Goal: Task Accomplishment & Management: Use online tool/utility

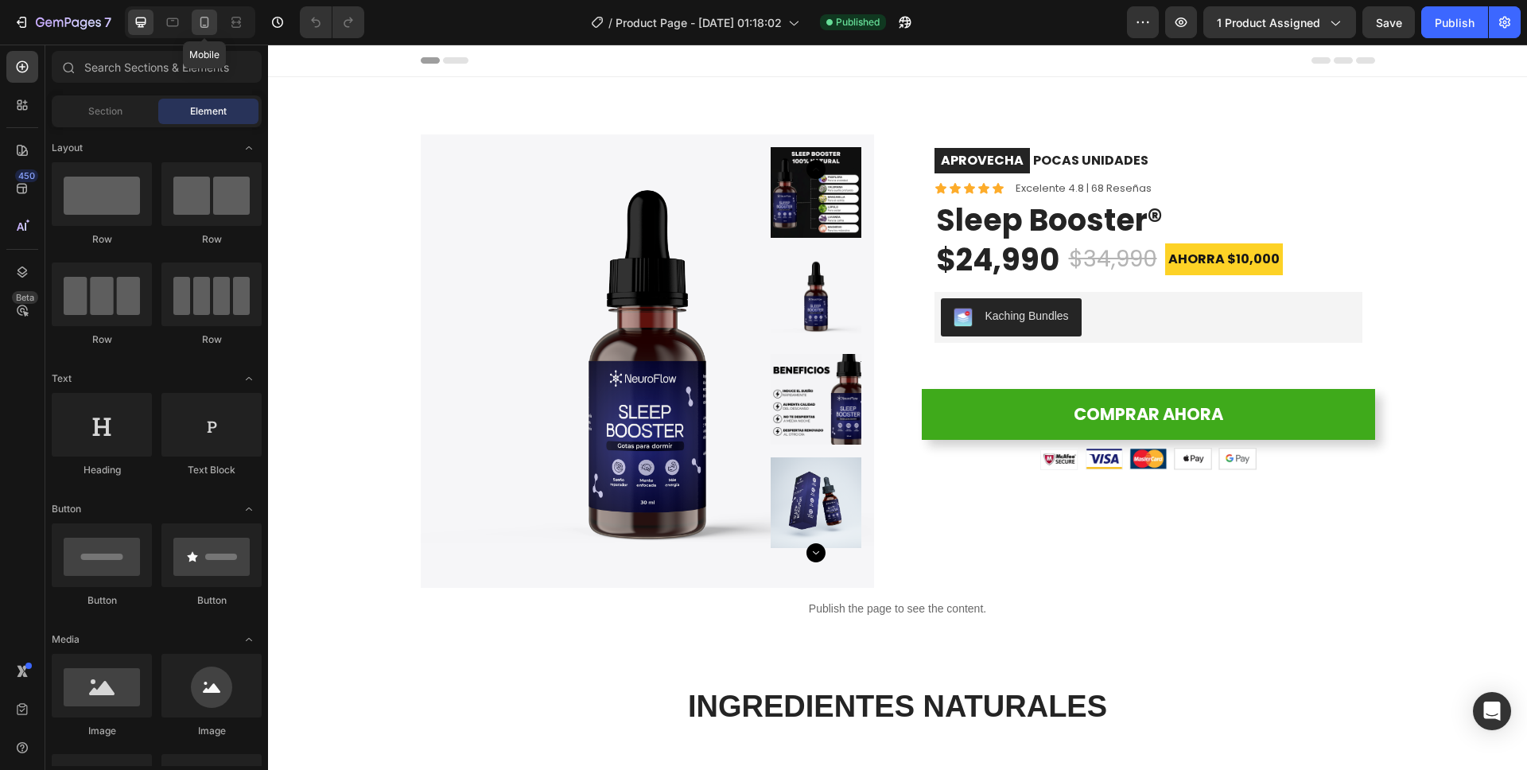
click at [208, 25] on icon at bounding box center [204, 22] width 9 height 11
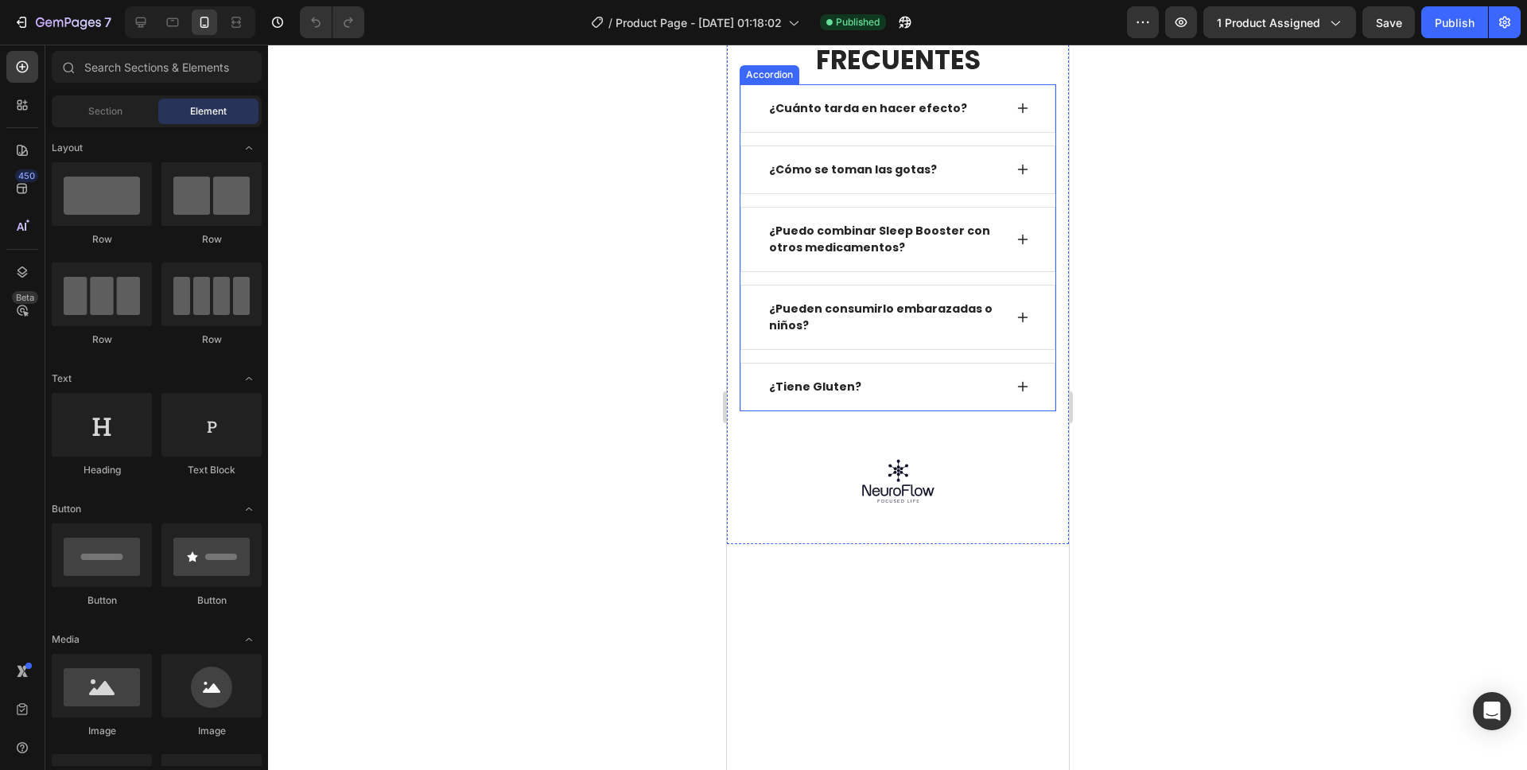
scroll to position [4756, 0]
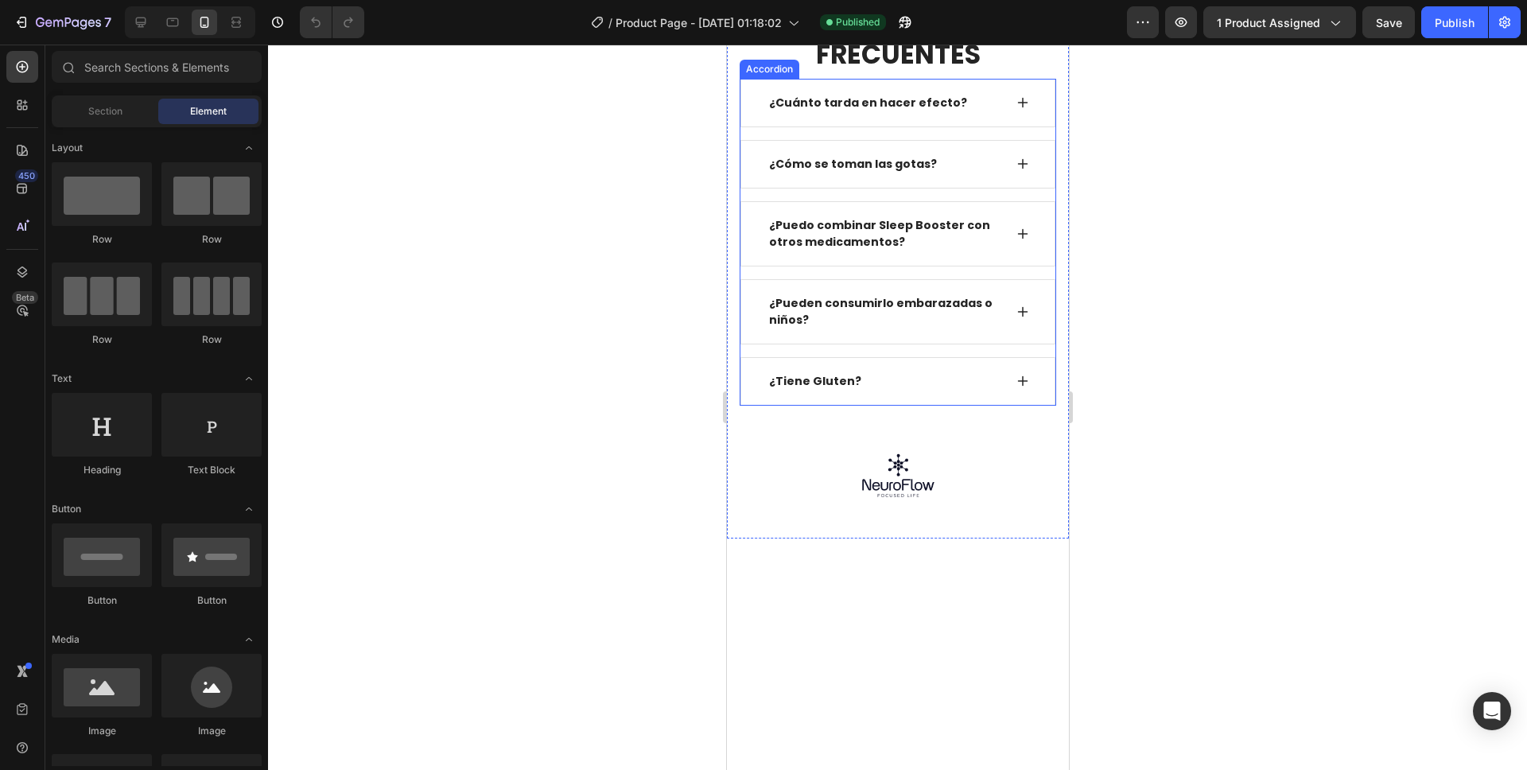
click at [840, 390] on p "¿Tiene Gluten?" at bounding box center [814, 381] width 92 height 17
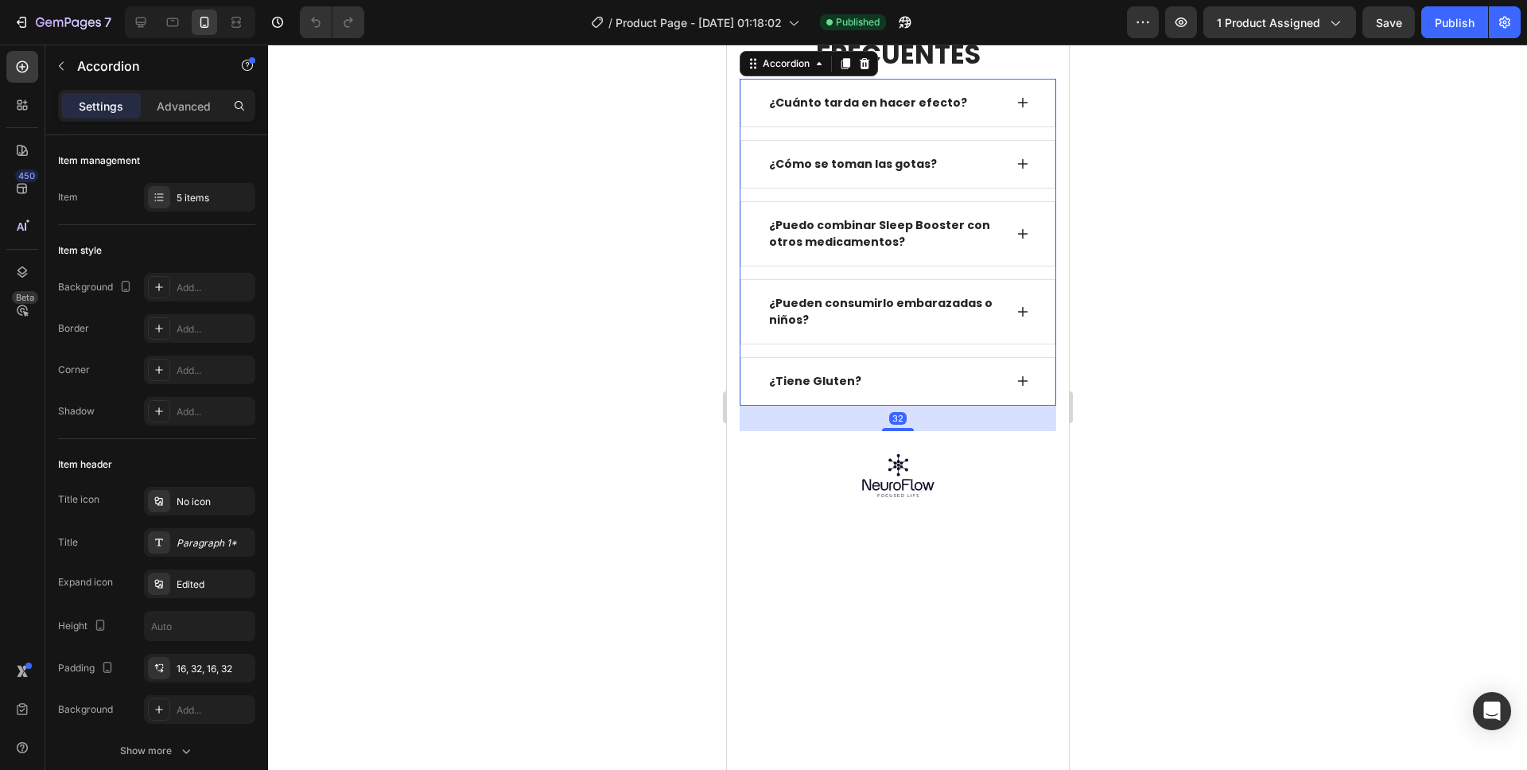
click at [842, 390] on p "¿Tiene Gluten?" at bounding box center [814, 381] width 92 height 17
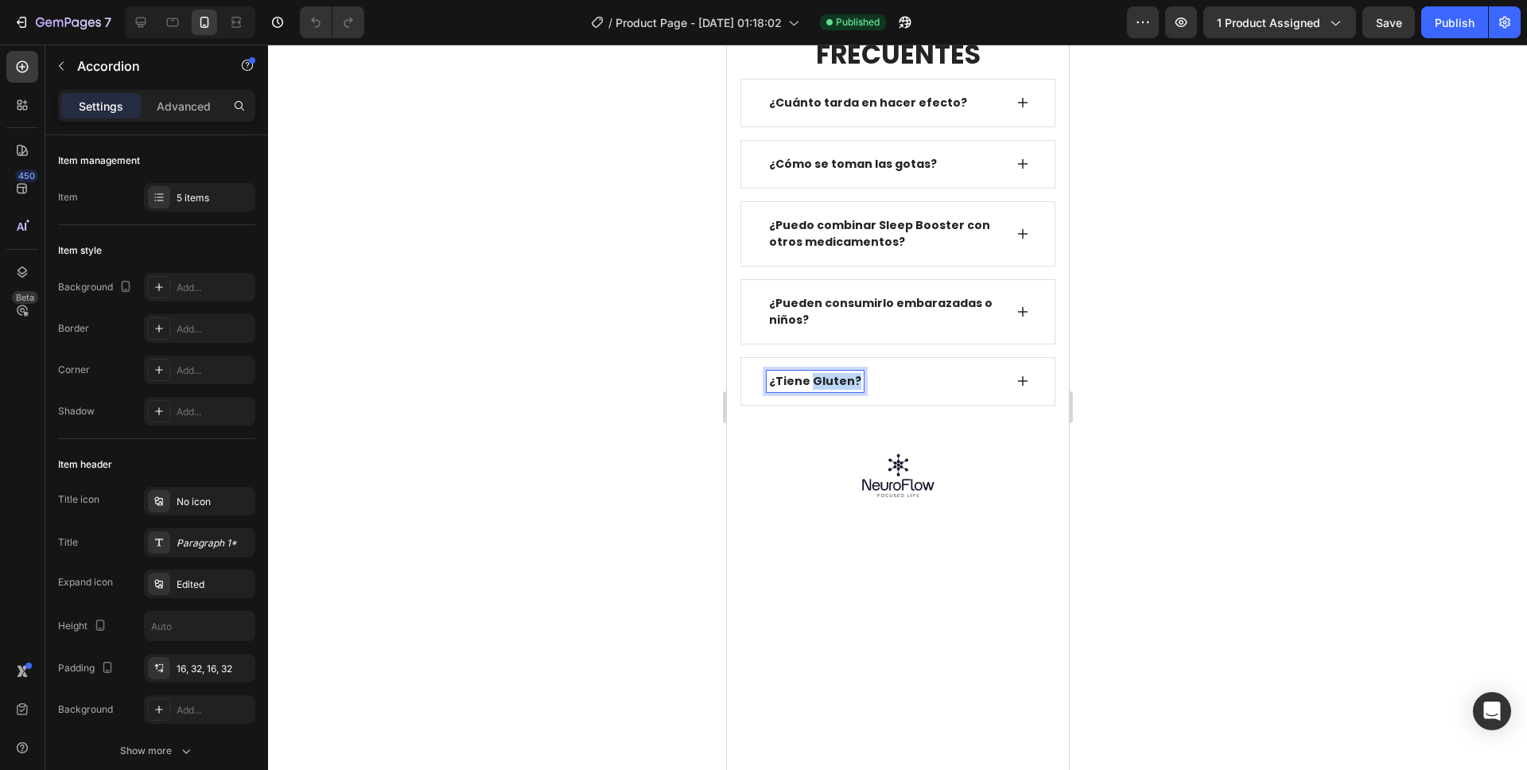
click at [842, 390] on p "¿Tiene Gluten?" at bounding box center [814, 381] width 92 height 17
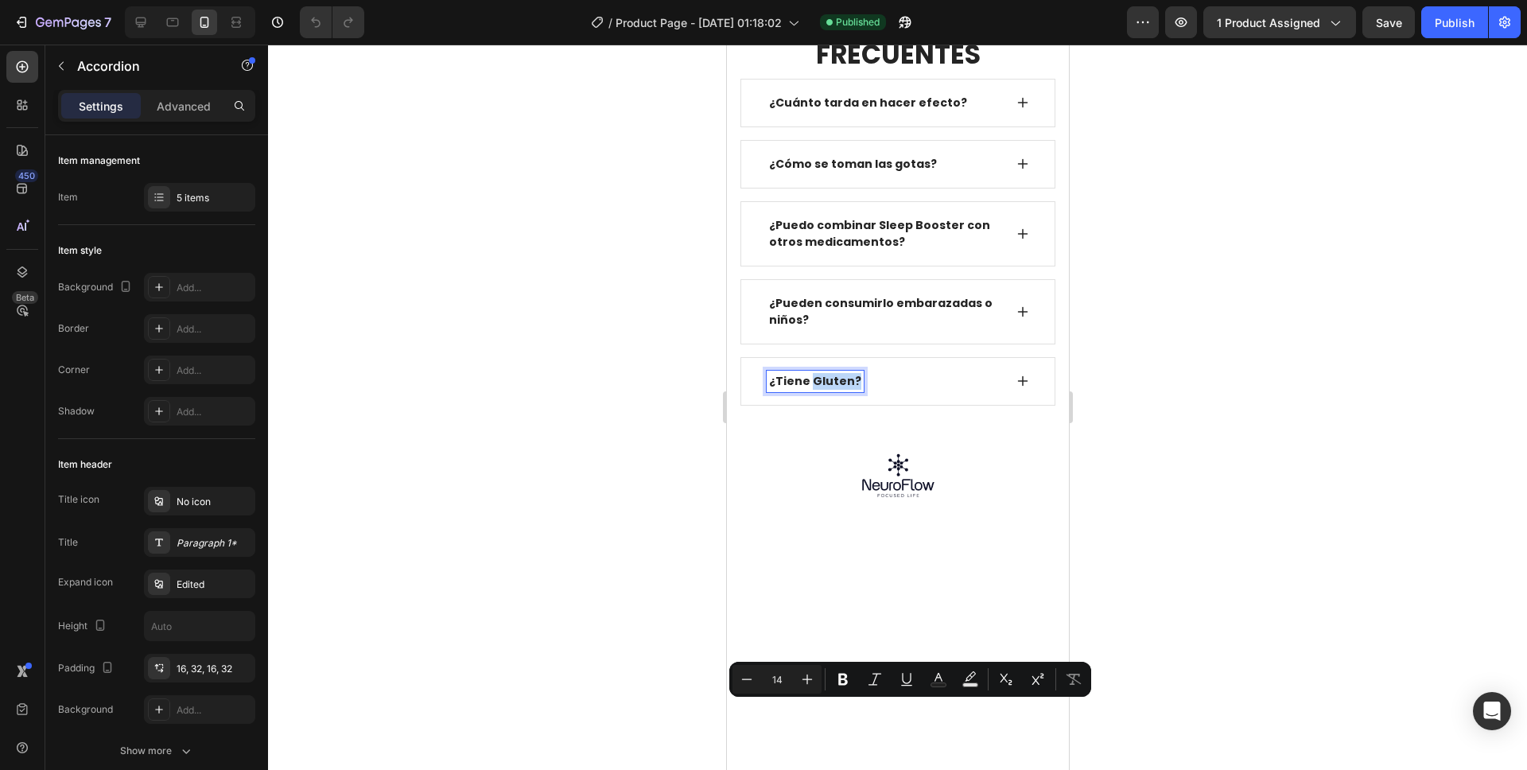
click at [845, 390] on p "¿Tiene Gluten?" at bounding box center [814, 381] width 92 height 17
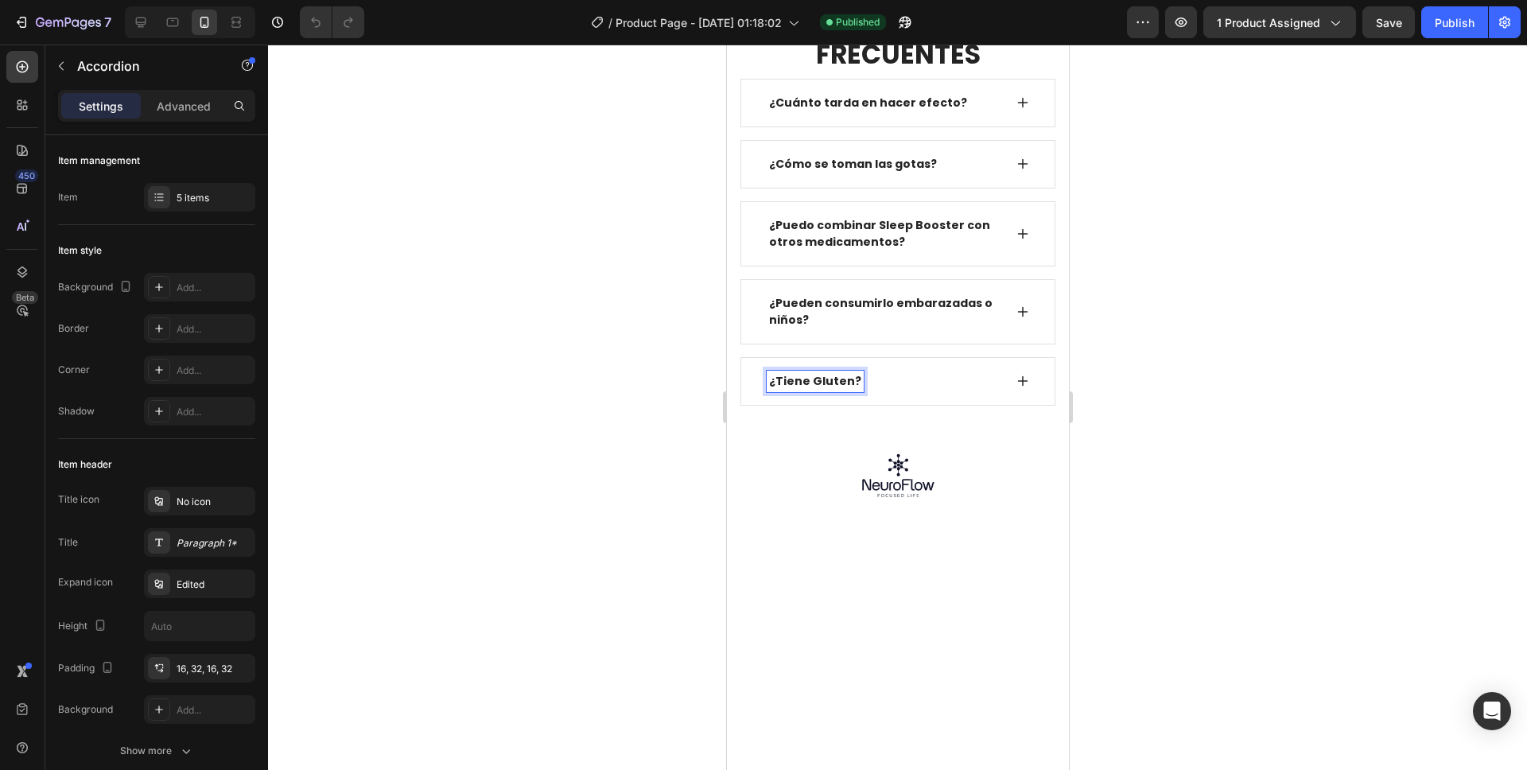
click at [1106, 612] on div at bounding box center [897, 407] width 1259 height 725
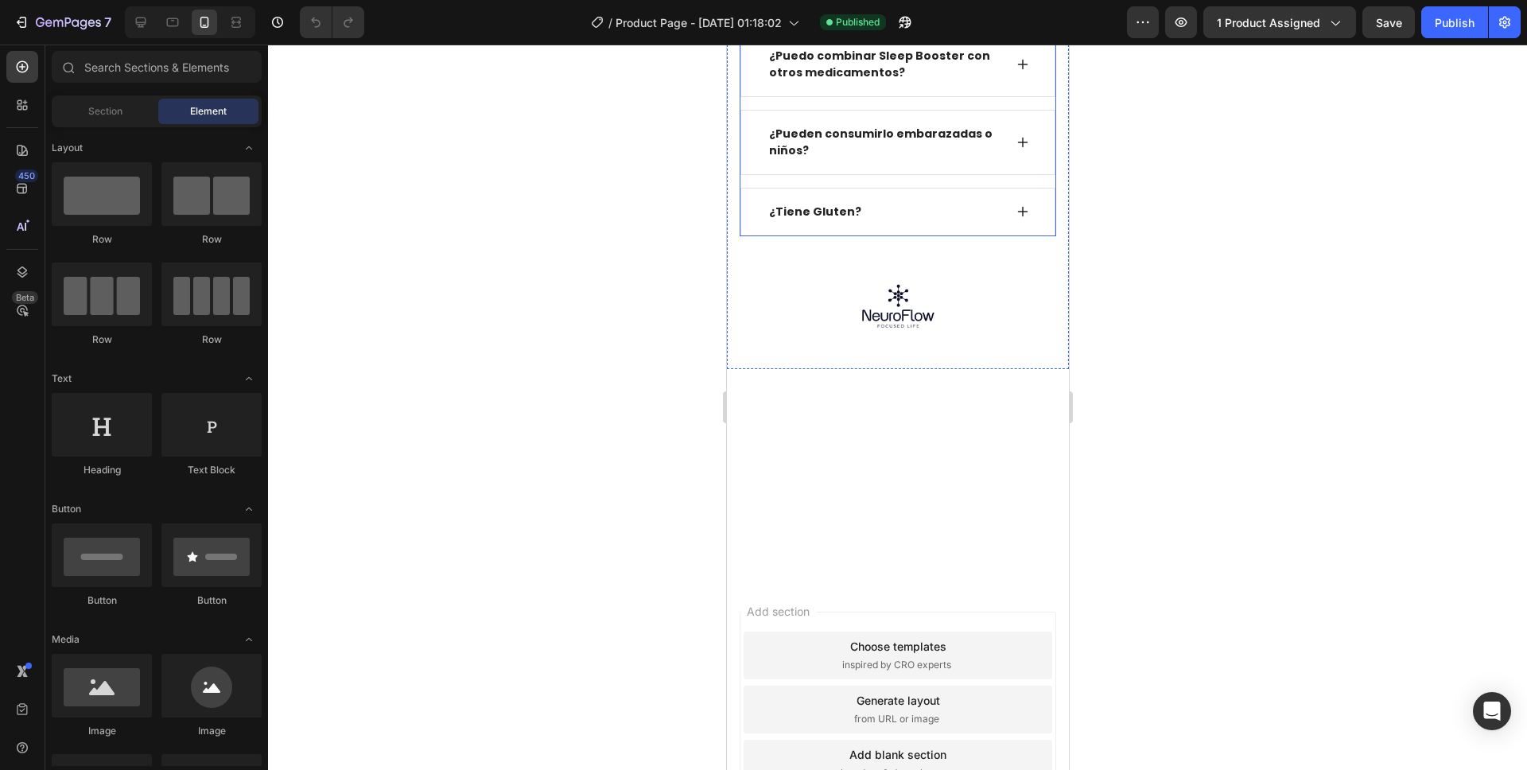
scroll to position [4978, 0]
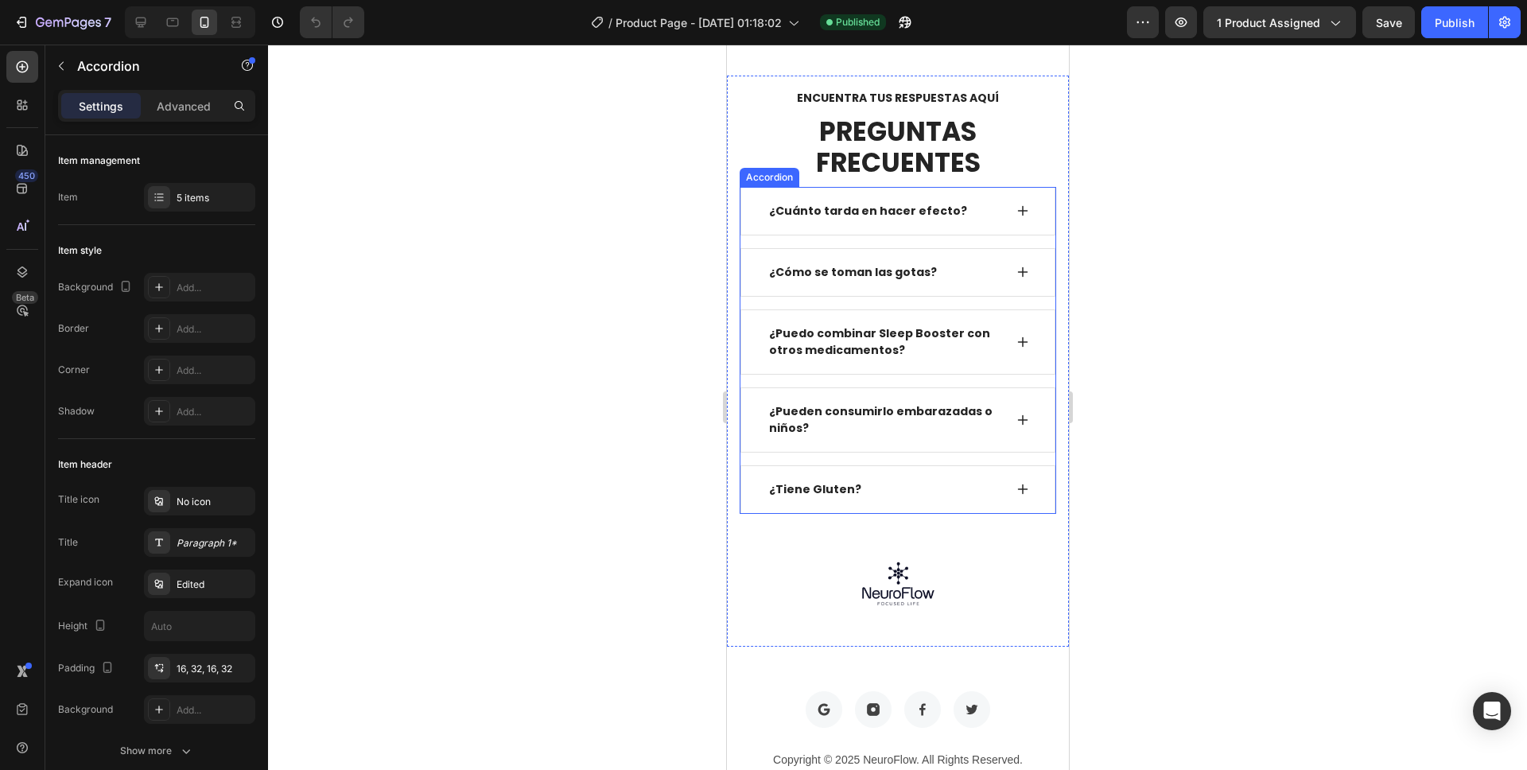
click at [777, 176] on div "Accordion" at bounding box center [768, 177] width 53 height 14
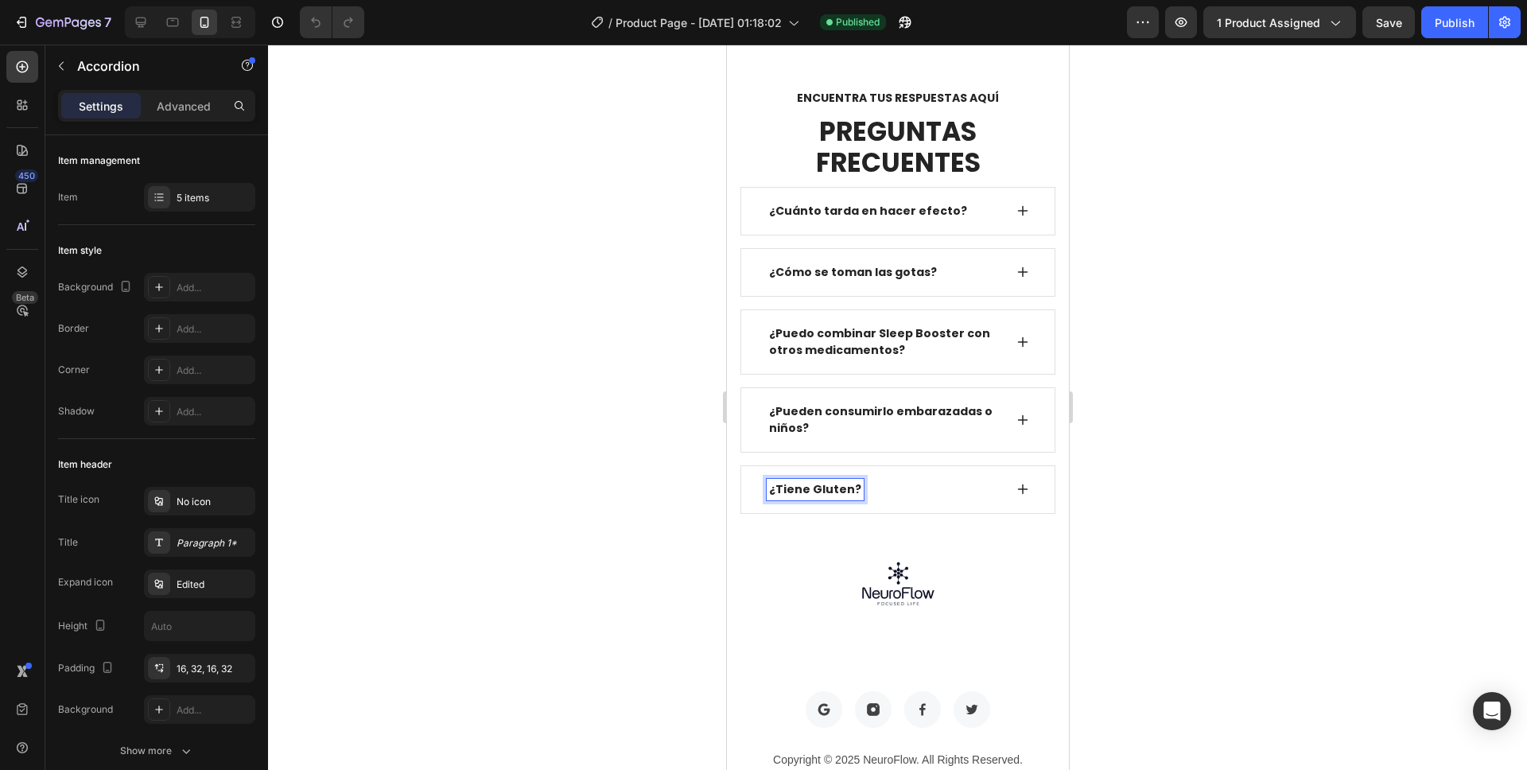
click at [1241, 270] on div at bounding box center [897, 407] width 1259 height 725
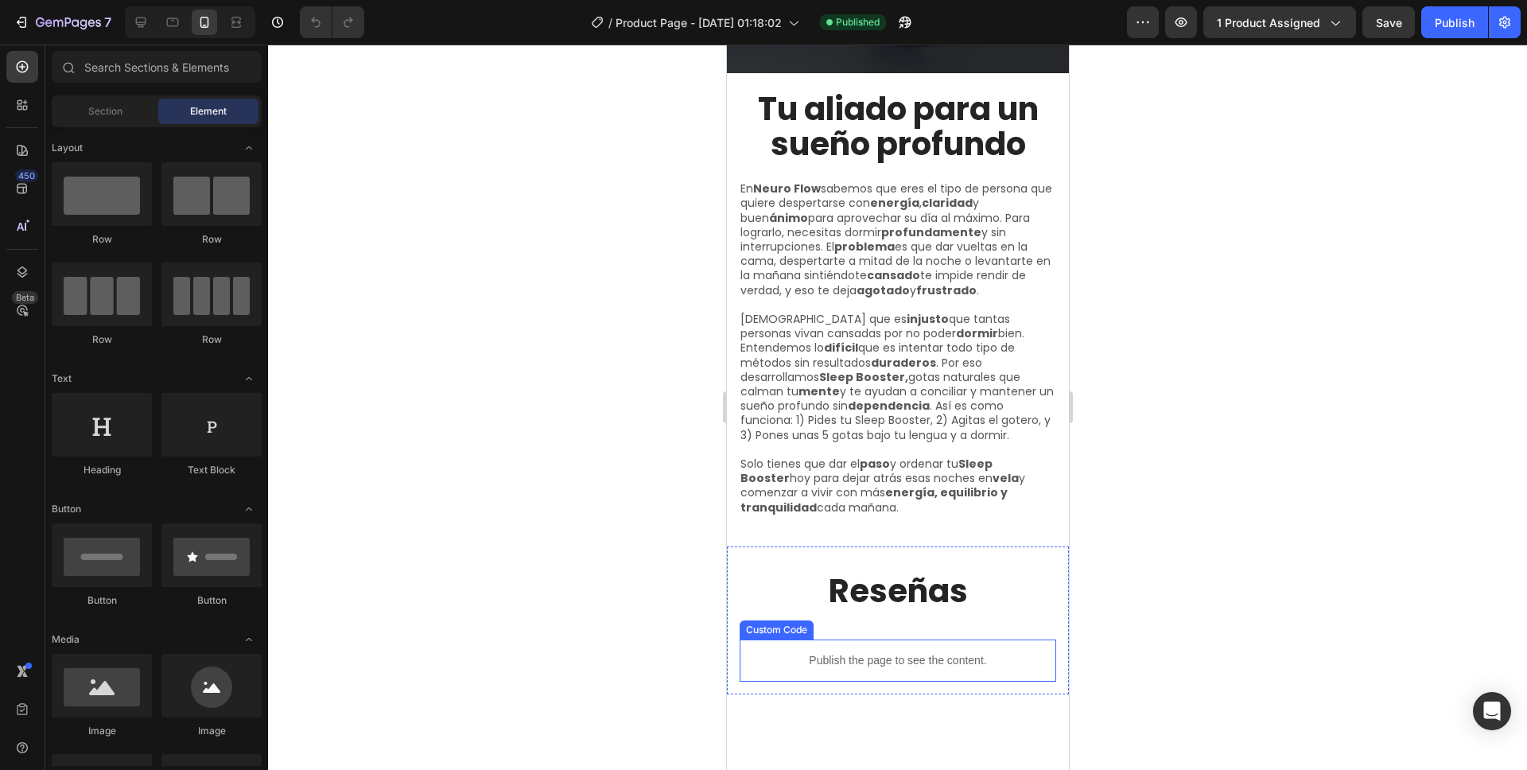
scroll to position [4412, 0]
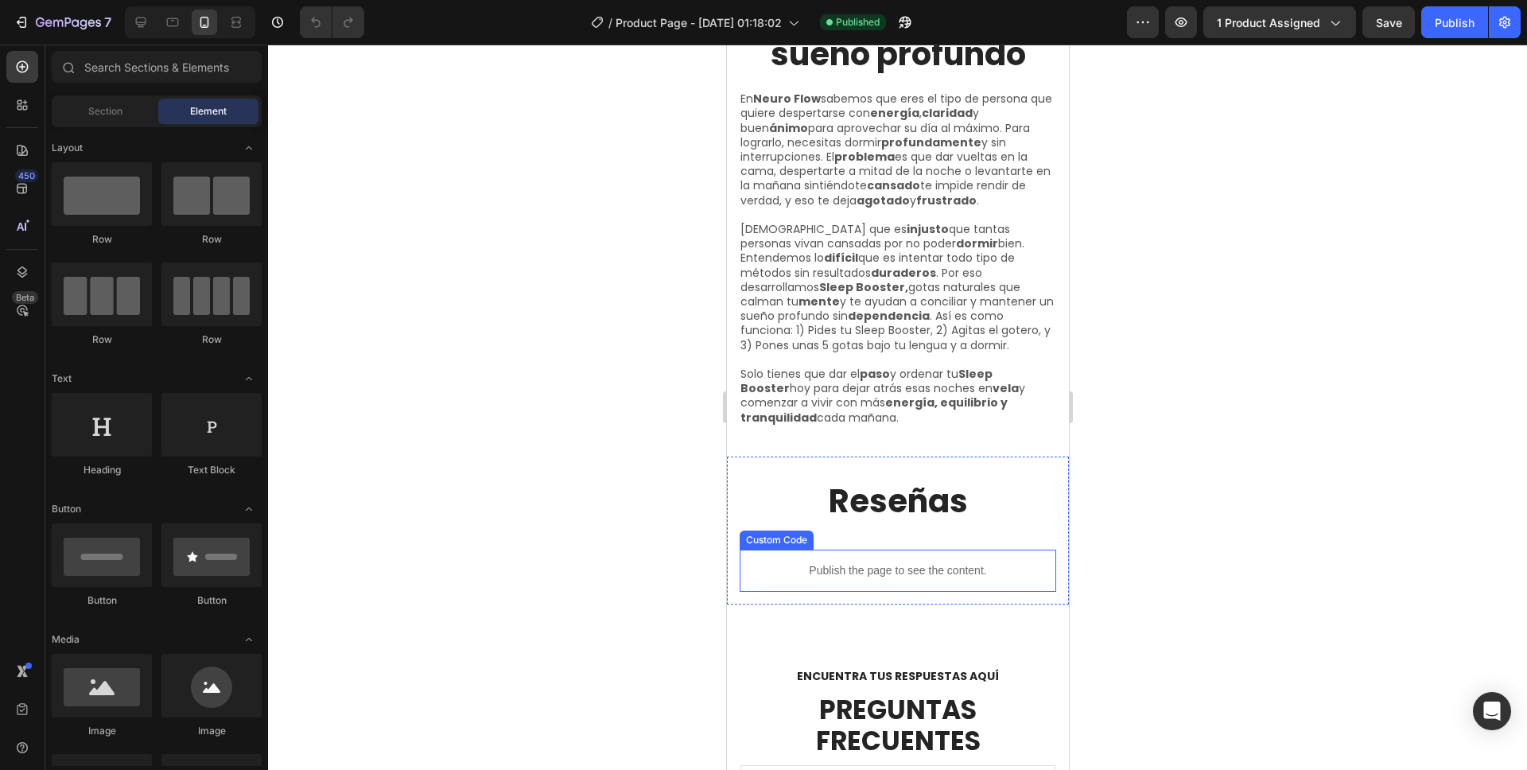
click at [909, 562] on p "Publish the page to see the content." at bounding box center [897, 570] width 317 height 17
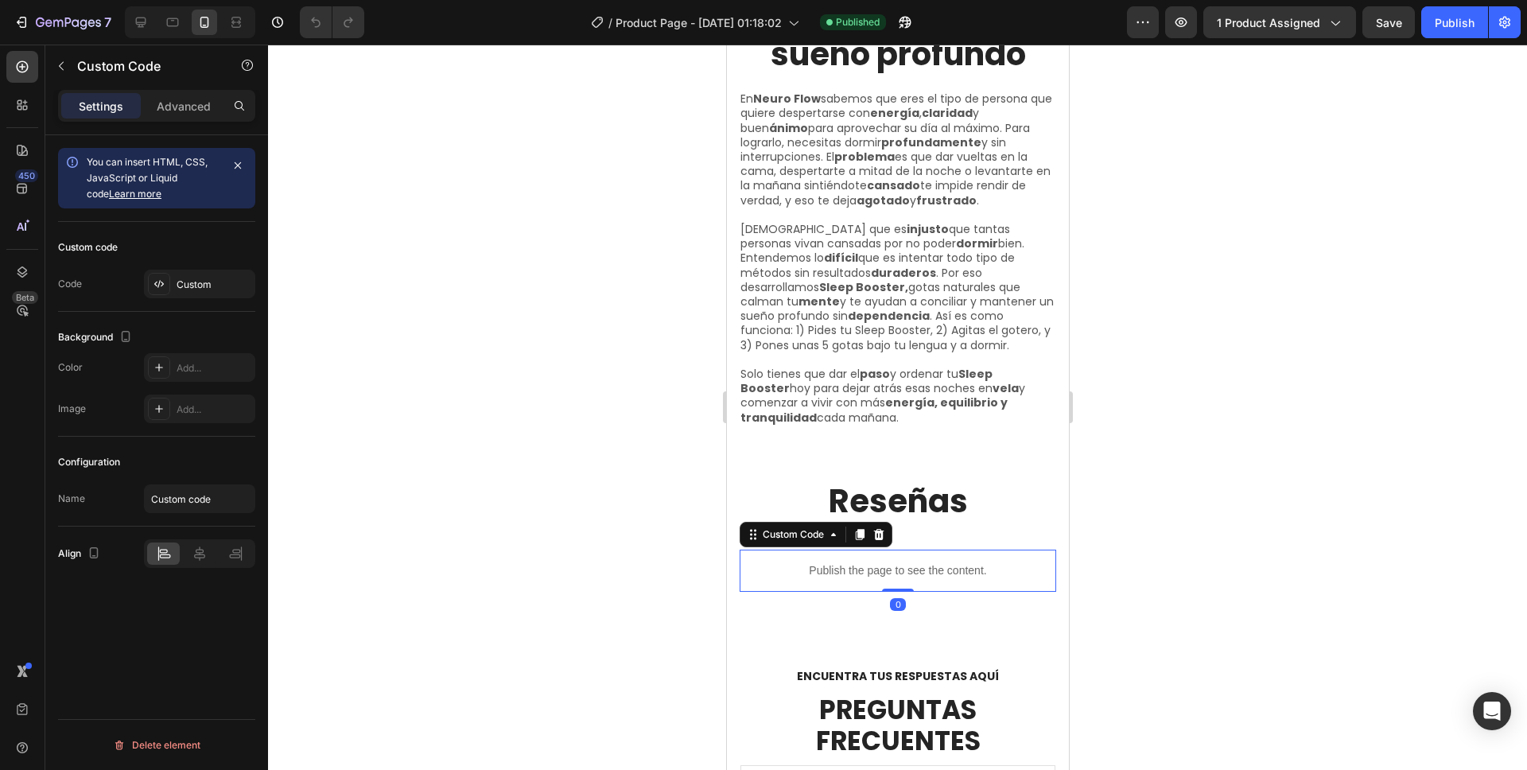
click at [909, 562] on p "Publish the page to see the content." at bounding box center [897, 570] width 317 height 17
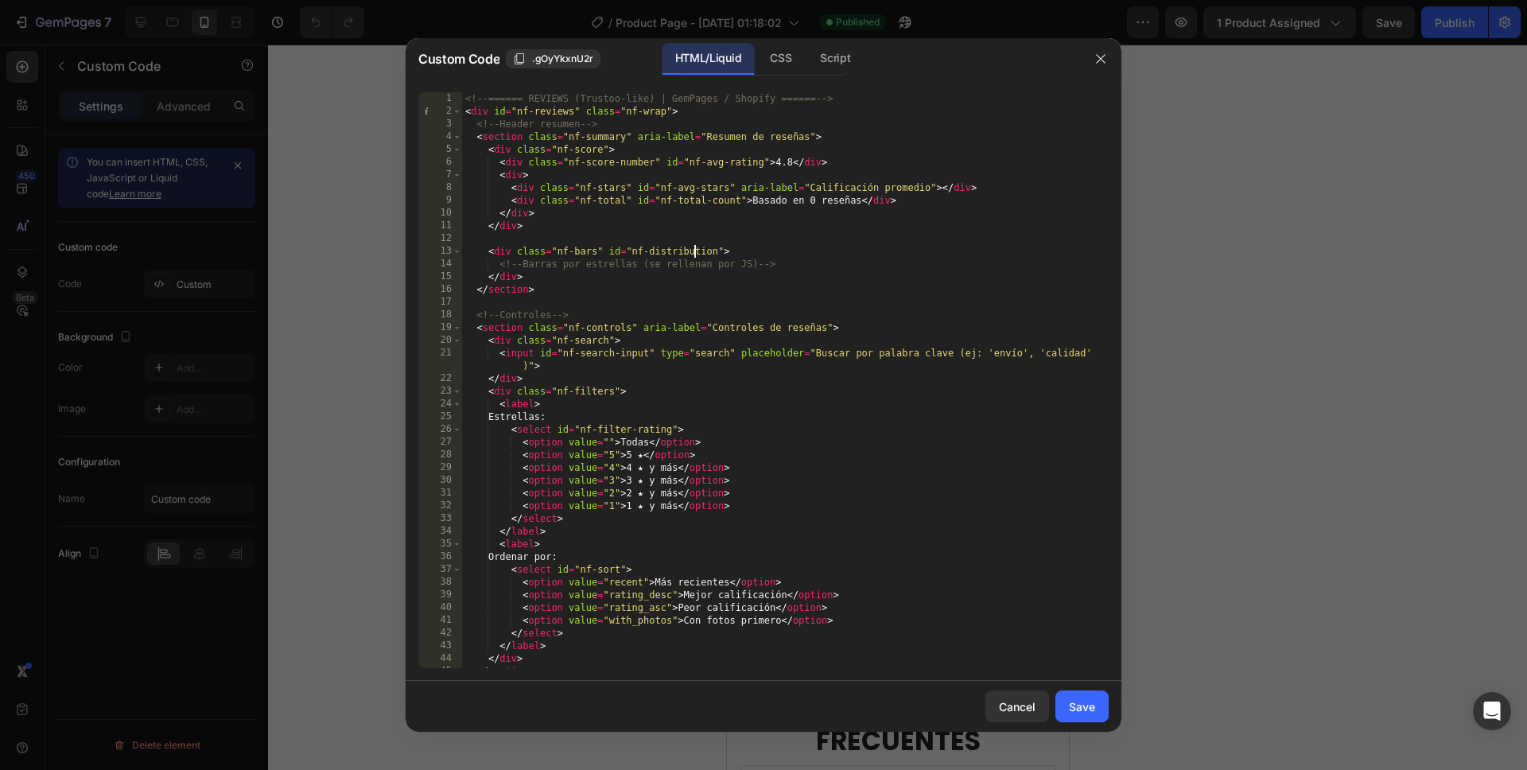
type textarea "</script>"
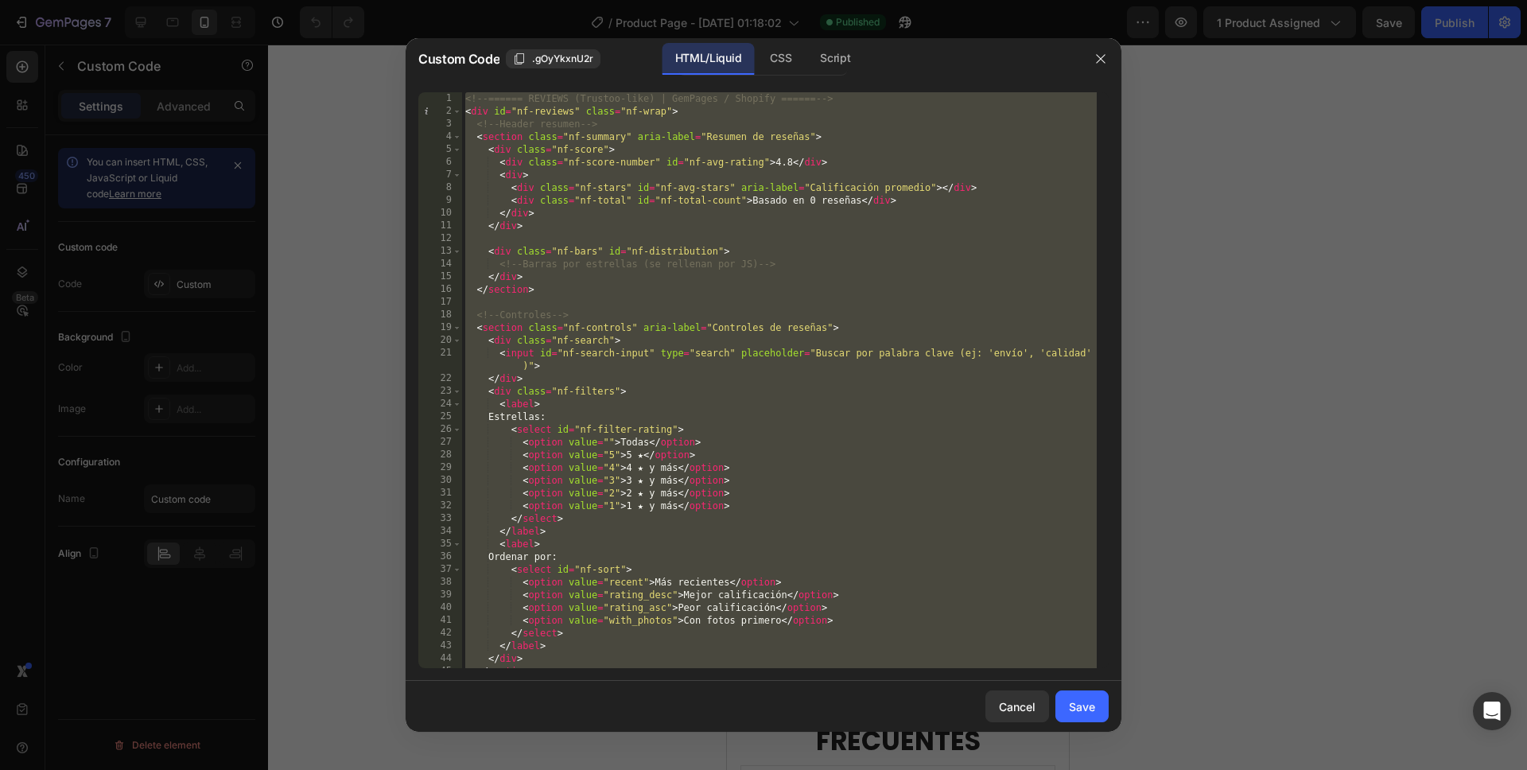
paste textarea
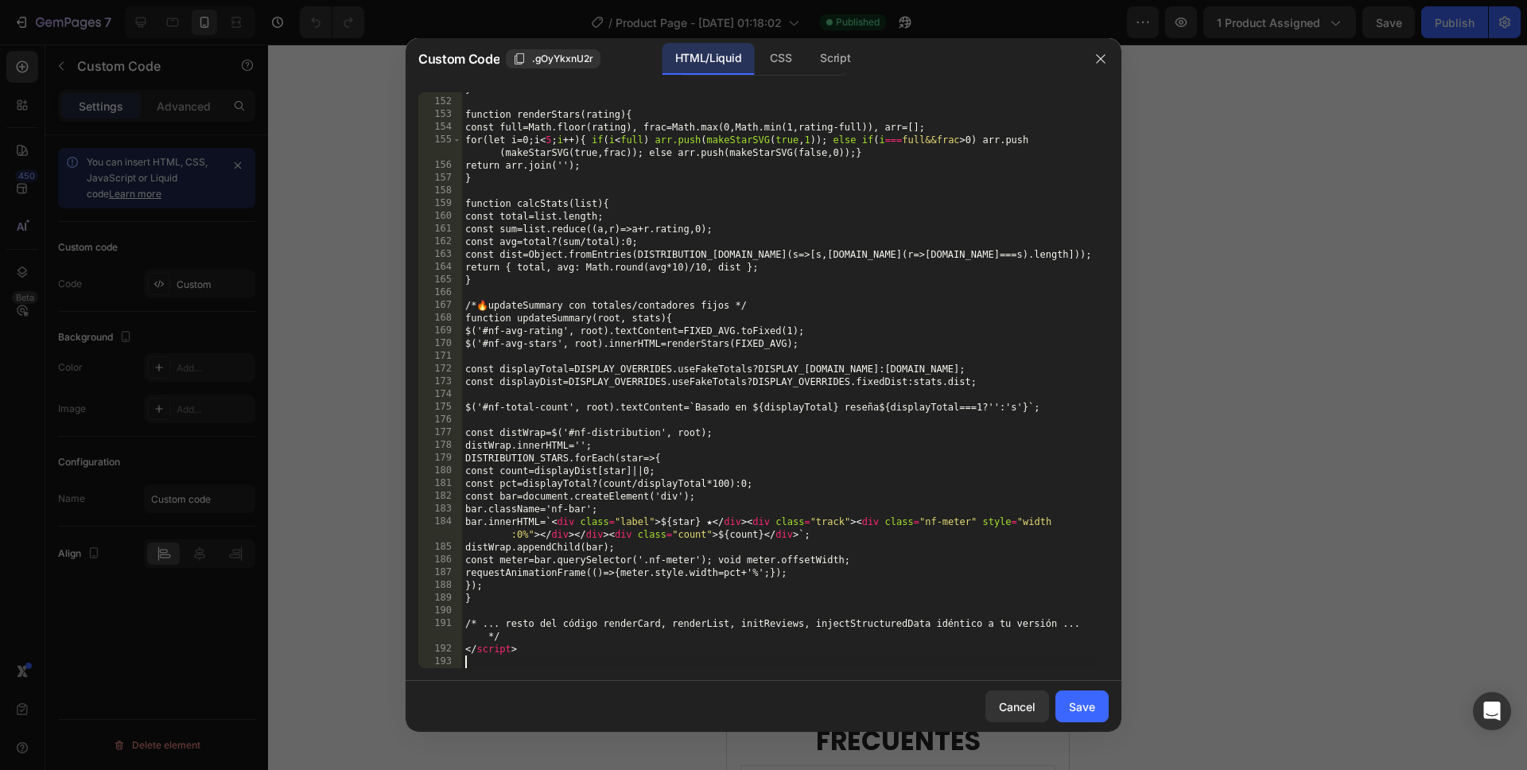
scroll to position [2173, 0]
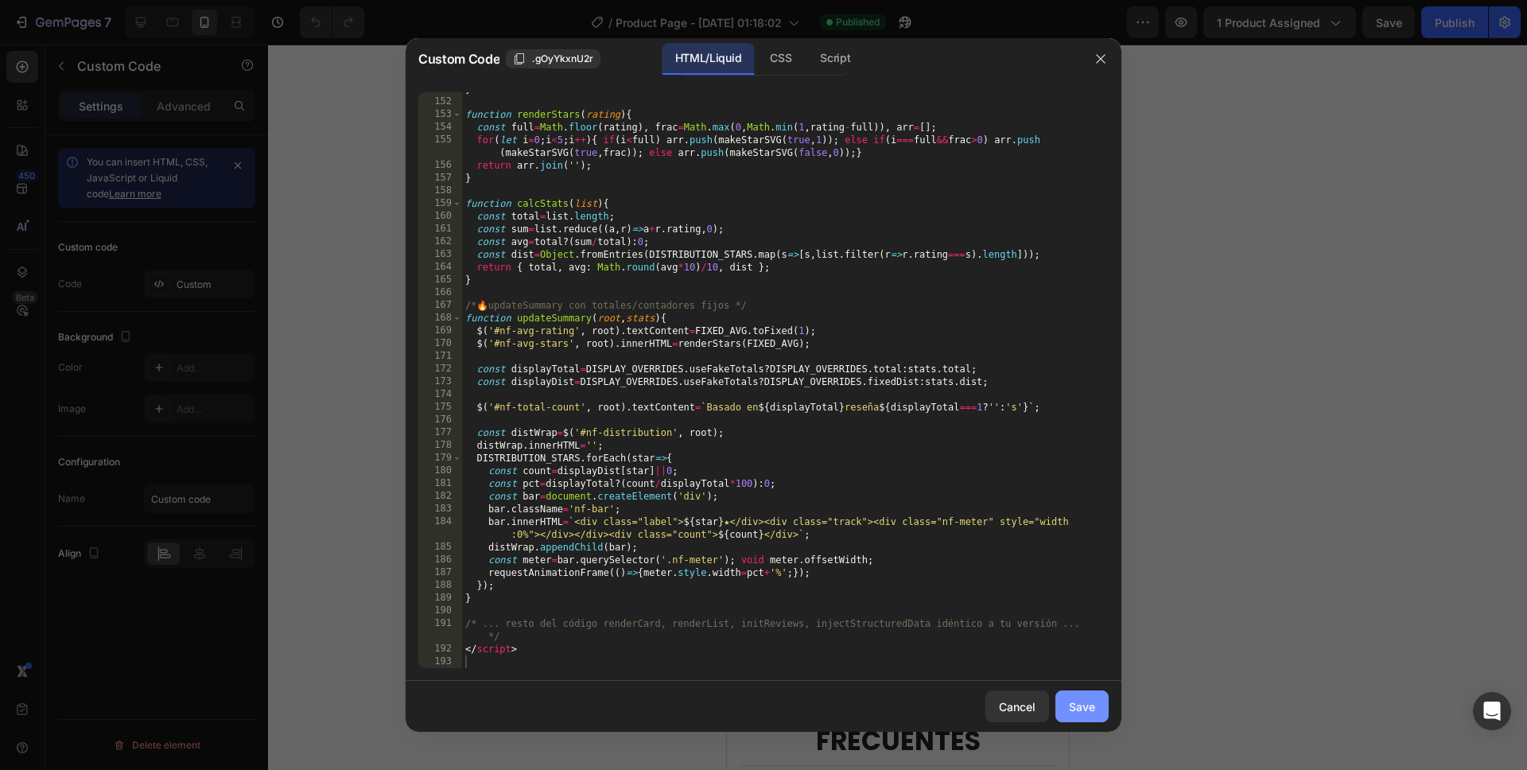
click at [1066, 698] on button "Save" at bounding box center [1081, 706] width 53 height 32
type textarea "</script>"
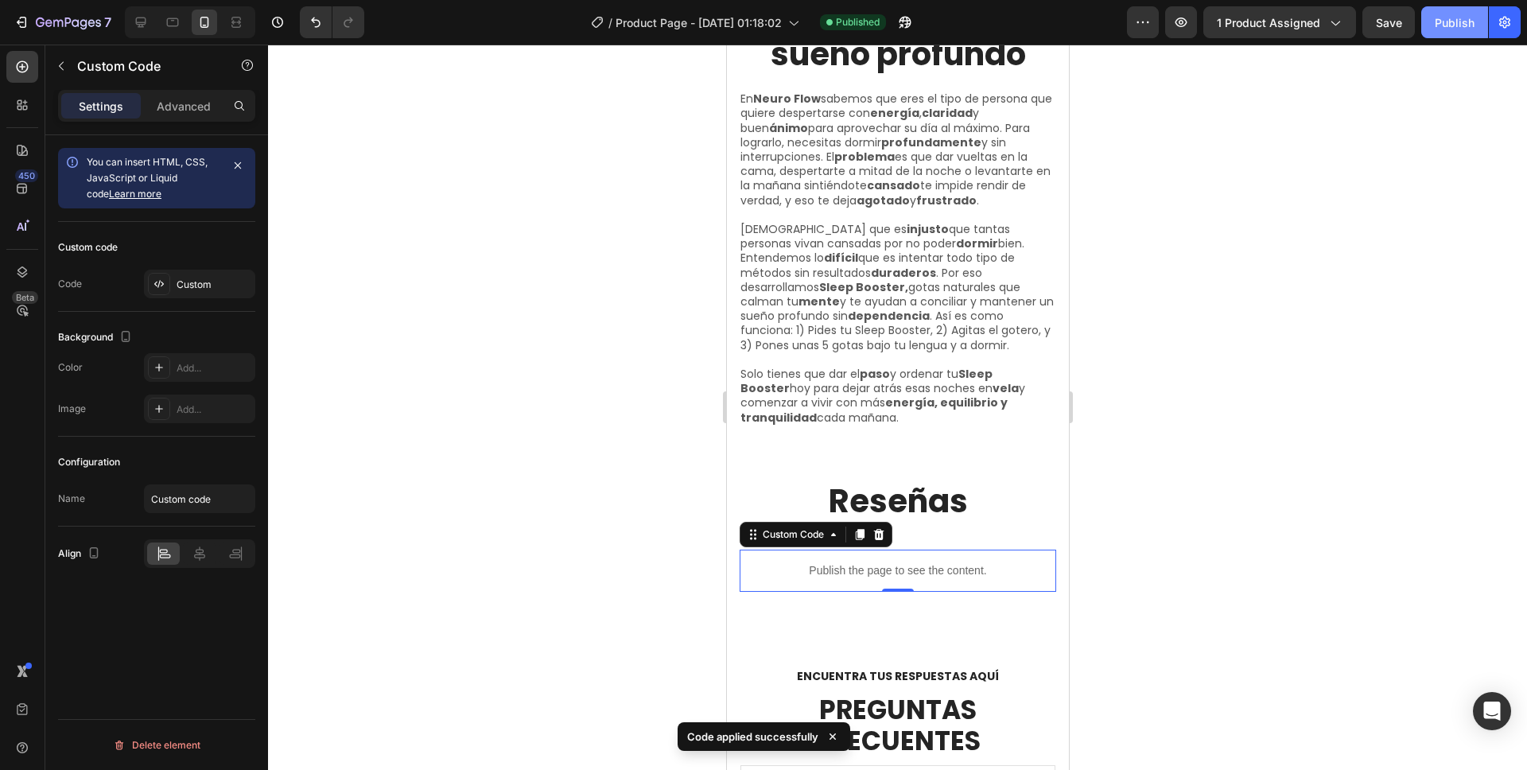
click at [1441, 23] on div "Publish" at bounding box center [1455, 22] width 40 height 17
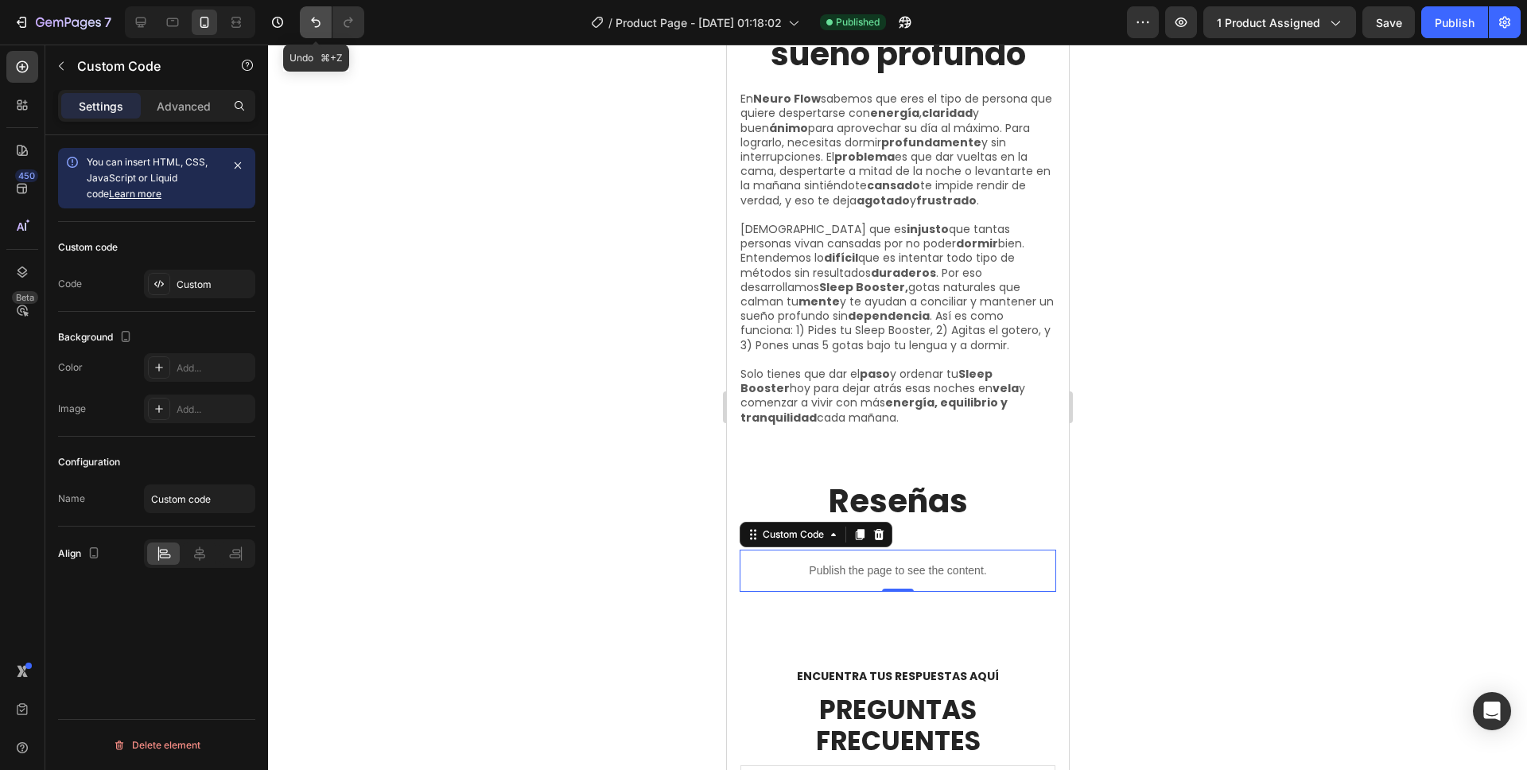
click at [308, 29] on icon "Undo/Redo" at bounding box center [316, 22] width 16 height 16
click at [1432, 17] on button "Publish" at bounding box center [1454, 22] width 67 height 32
click at [887, 562] on p "Publish the page to see the content." at bounding box center [897, 570] width 317 height 17
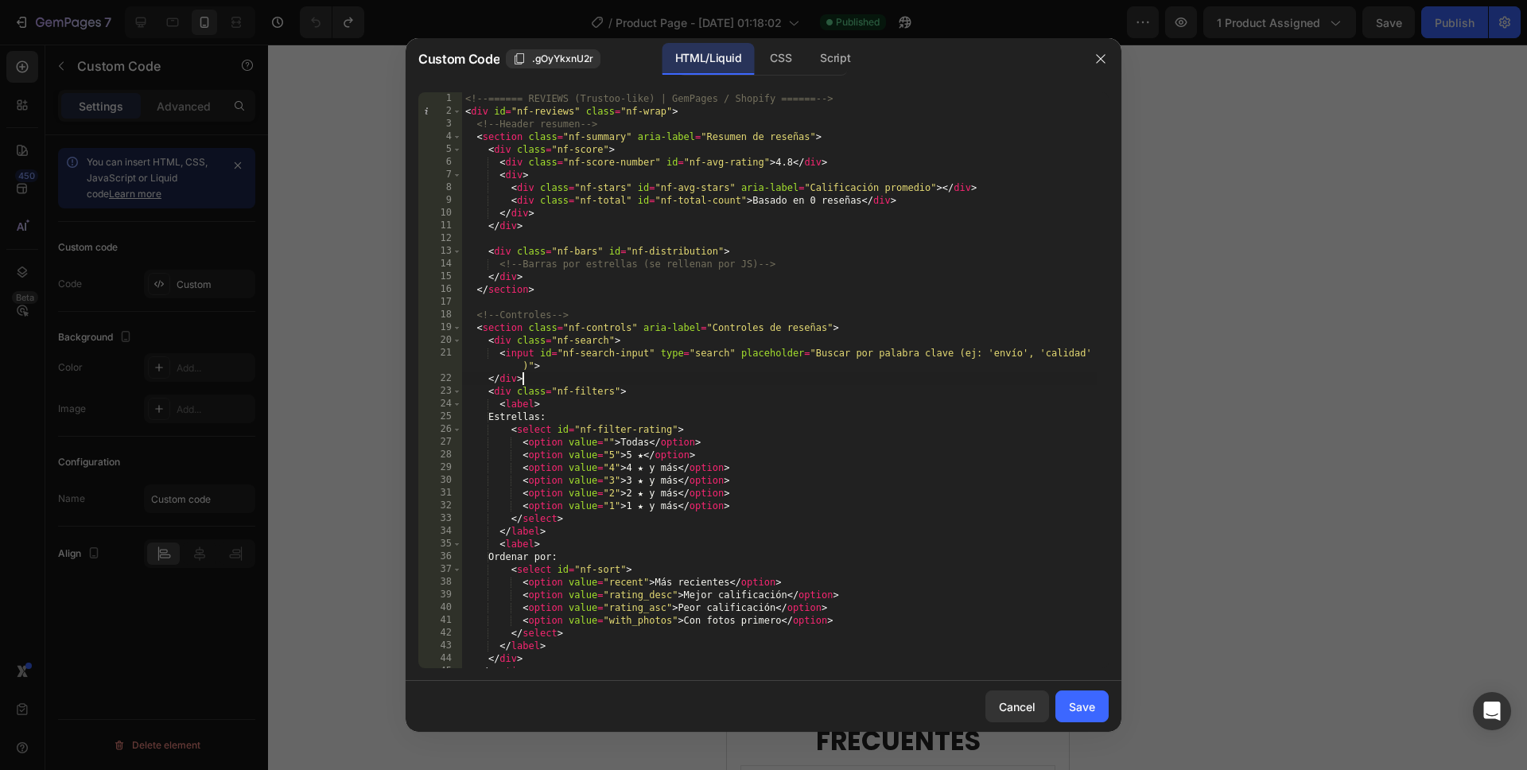
click at [720, 384] on div "<!-- ====== REVIEWS (Trustoo-like) | GemPages / Shopify ====== --> < div id = "…" at bounding box center [779, 392] width 635 height 601
type textarea "</script>"
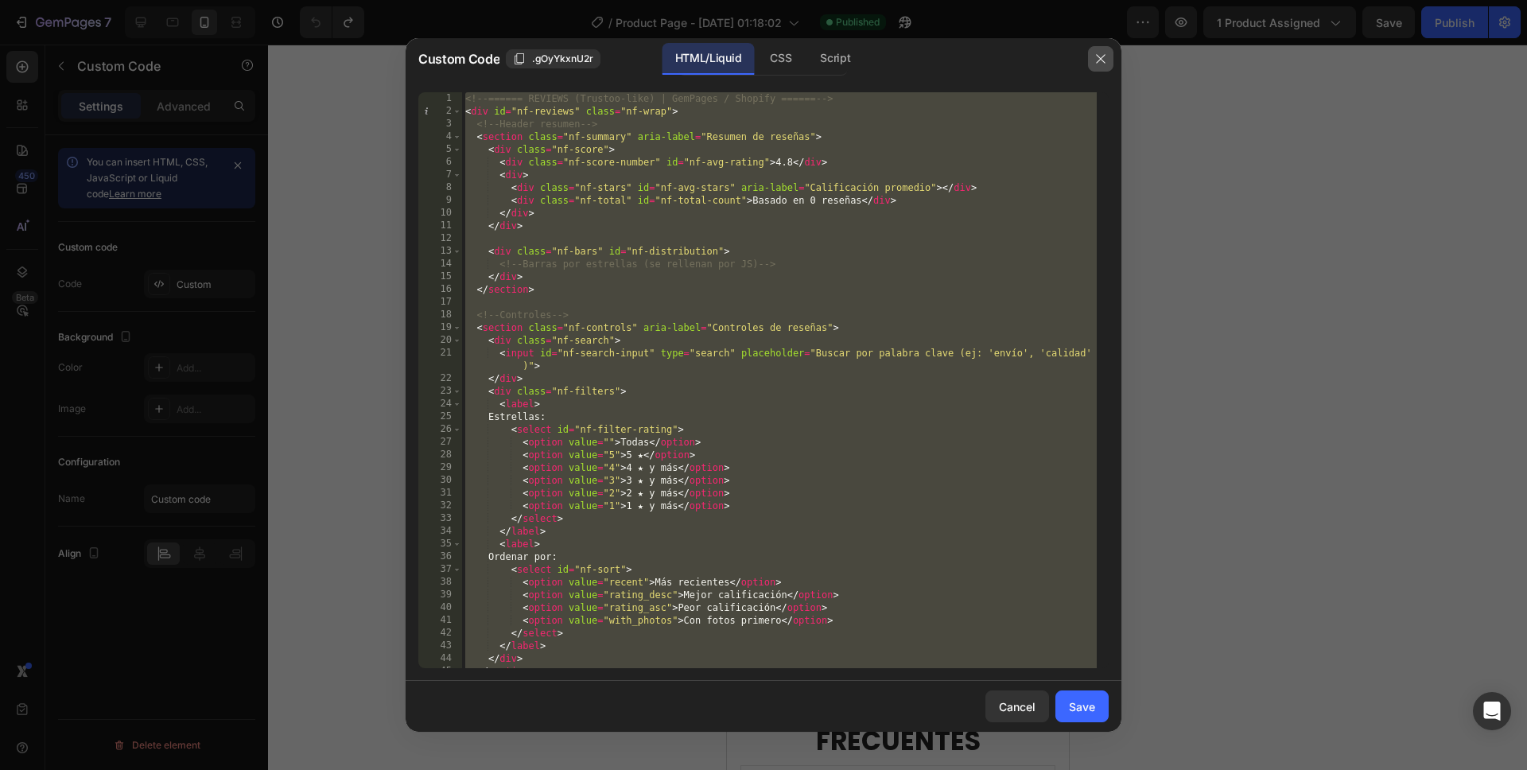
click at [1095, 60] on icon "button" at bounding box center [1100, 58] width 13 height 13
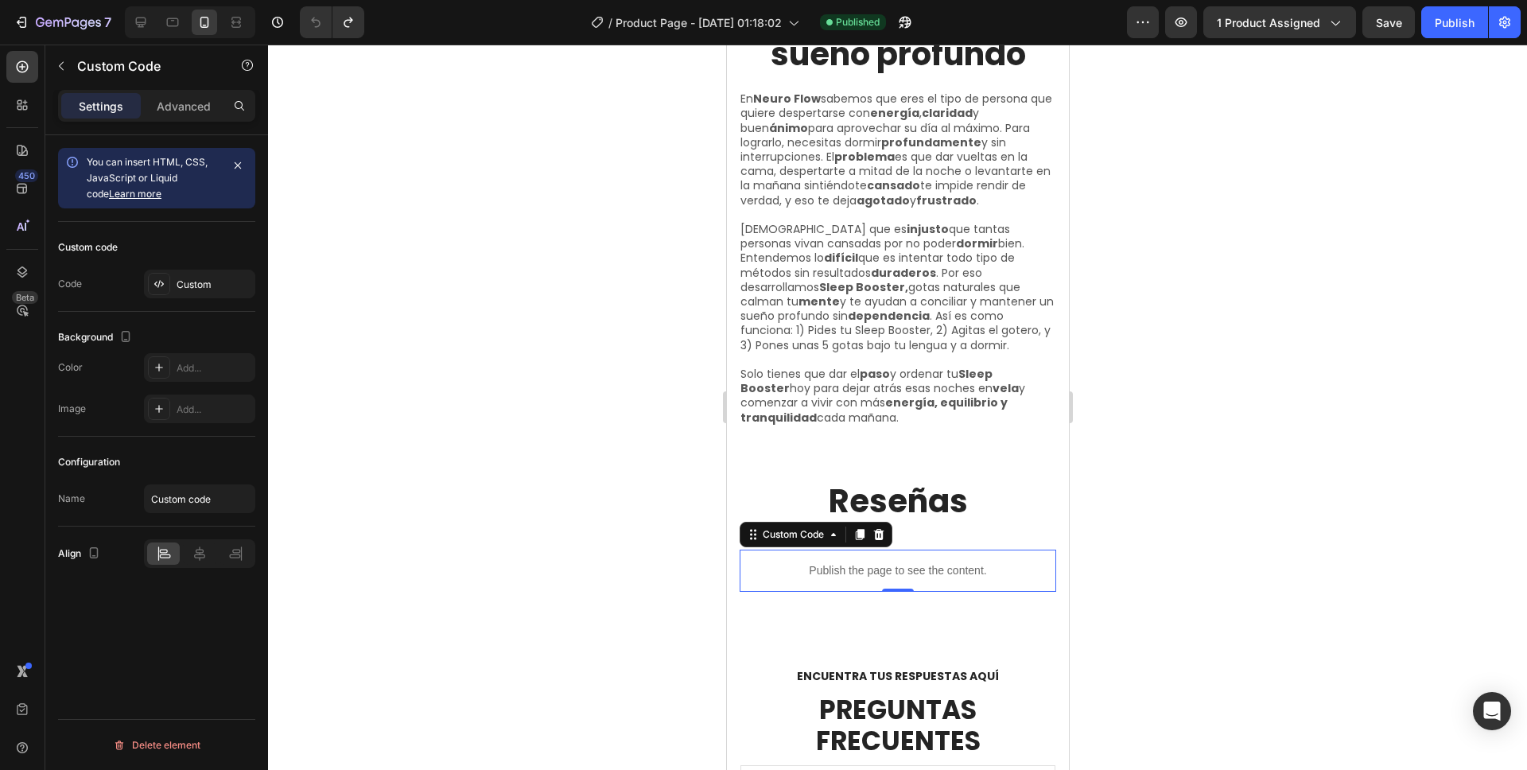
click at [870, 562] on p "Publish the page to see the content." at bounding box center [897, 570] width 317 height 17
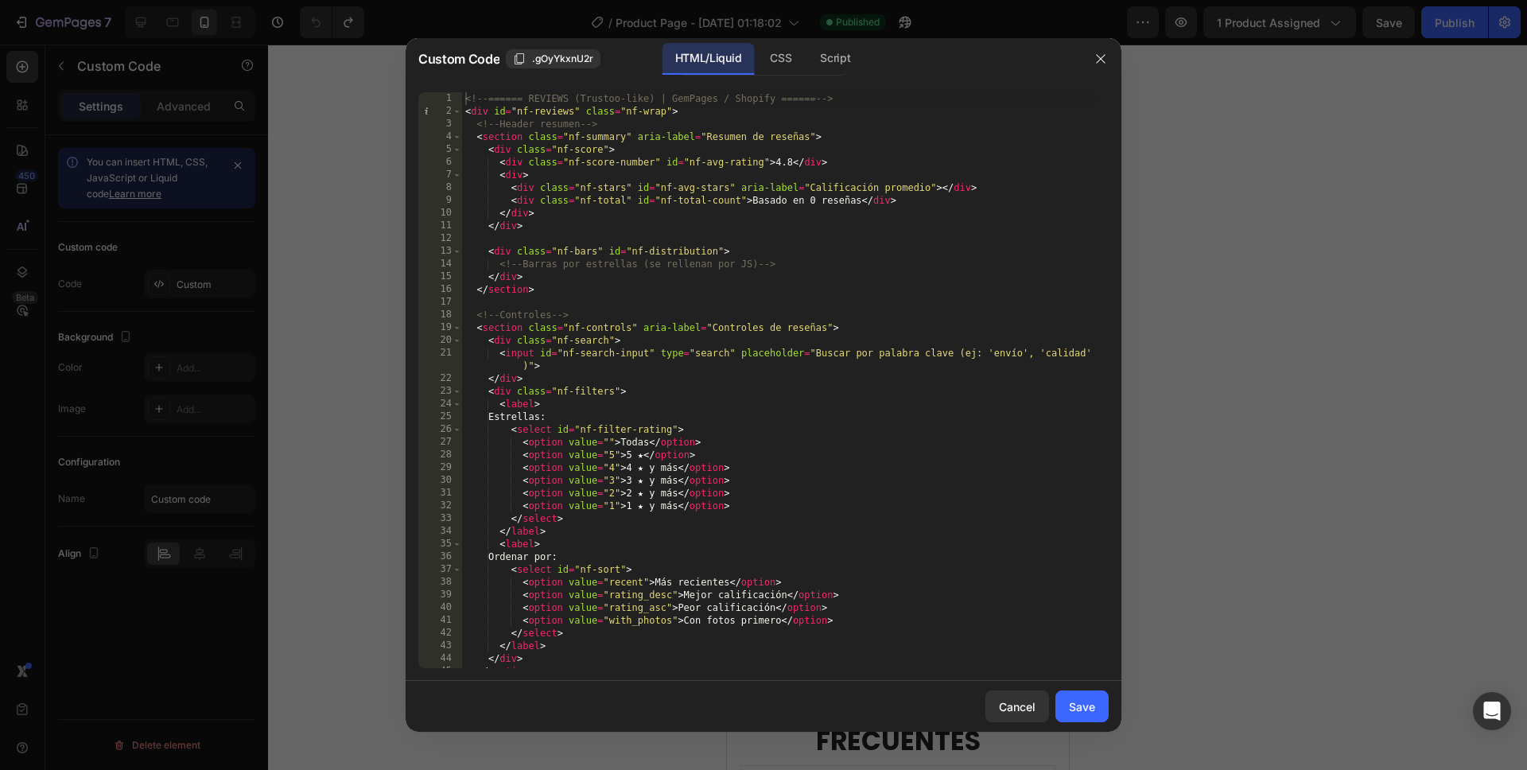
click at [818, 431] on div "<!-- ====== REVIEWS (Trustoo-like) | GemPages / Shopify ====== --> < div id = "…" at bounding box center [779, 392] width 635 height 601
type textarea "</script>"
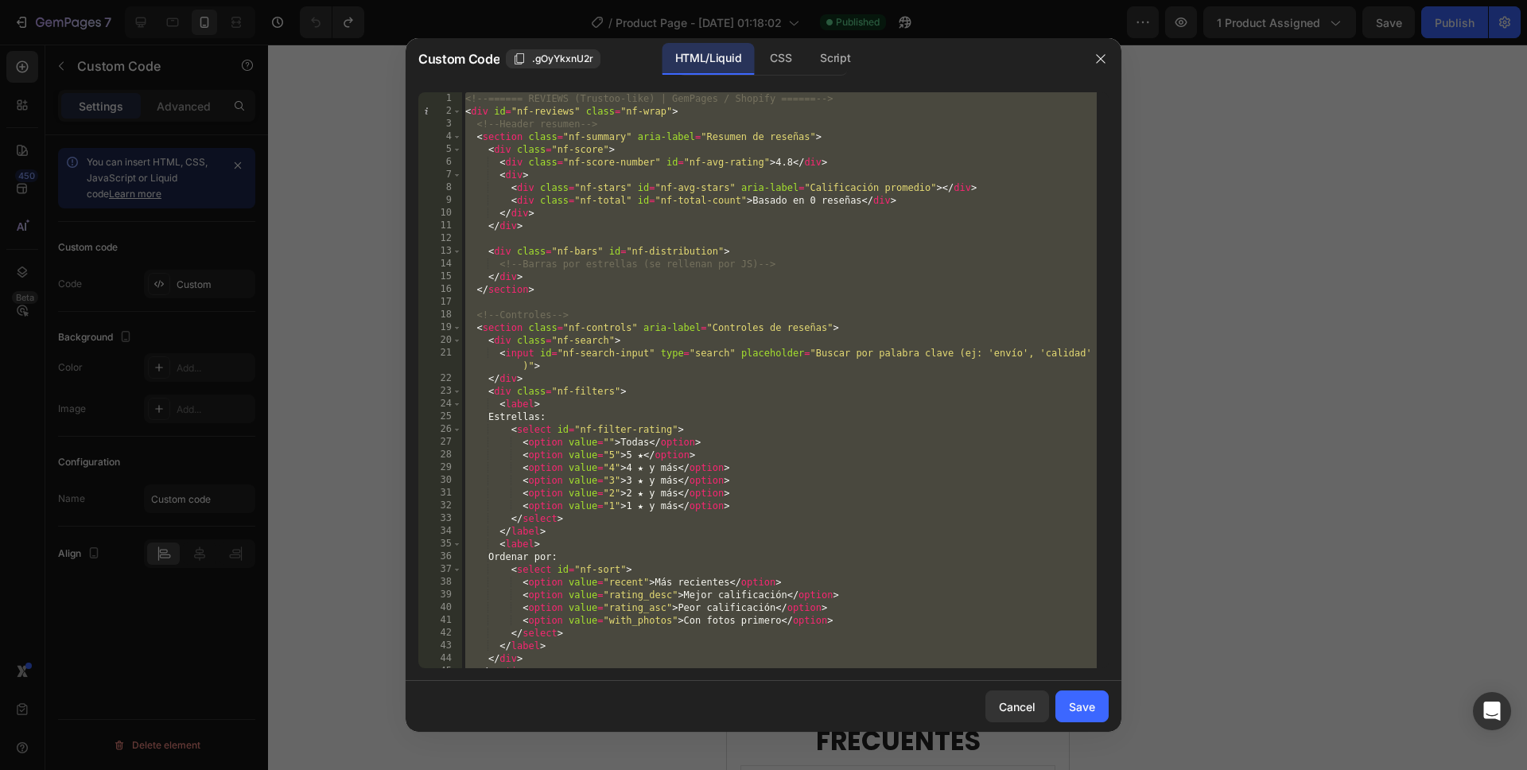
paste textarea
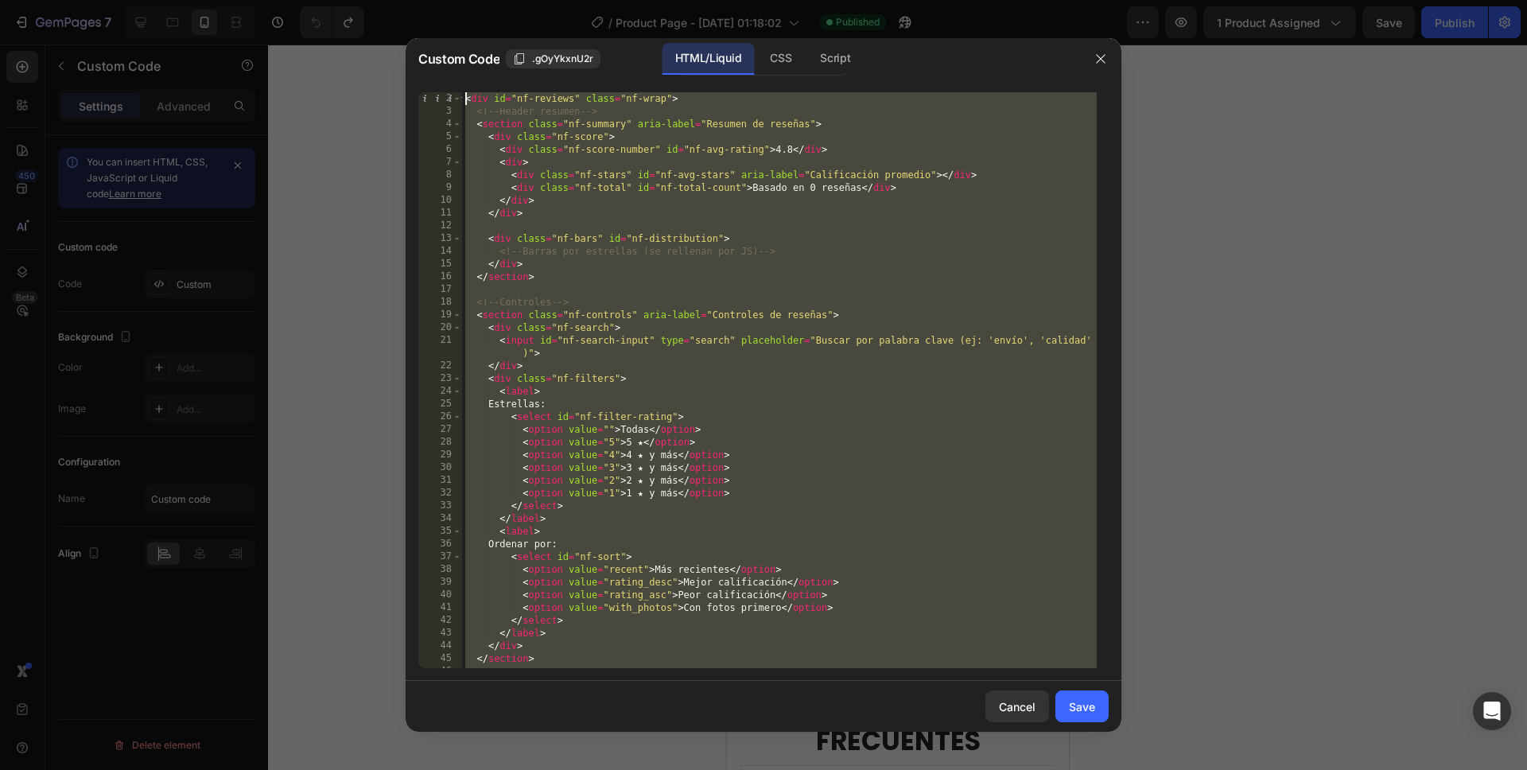
scroll to position [0, 0]
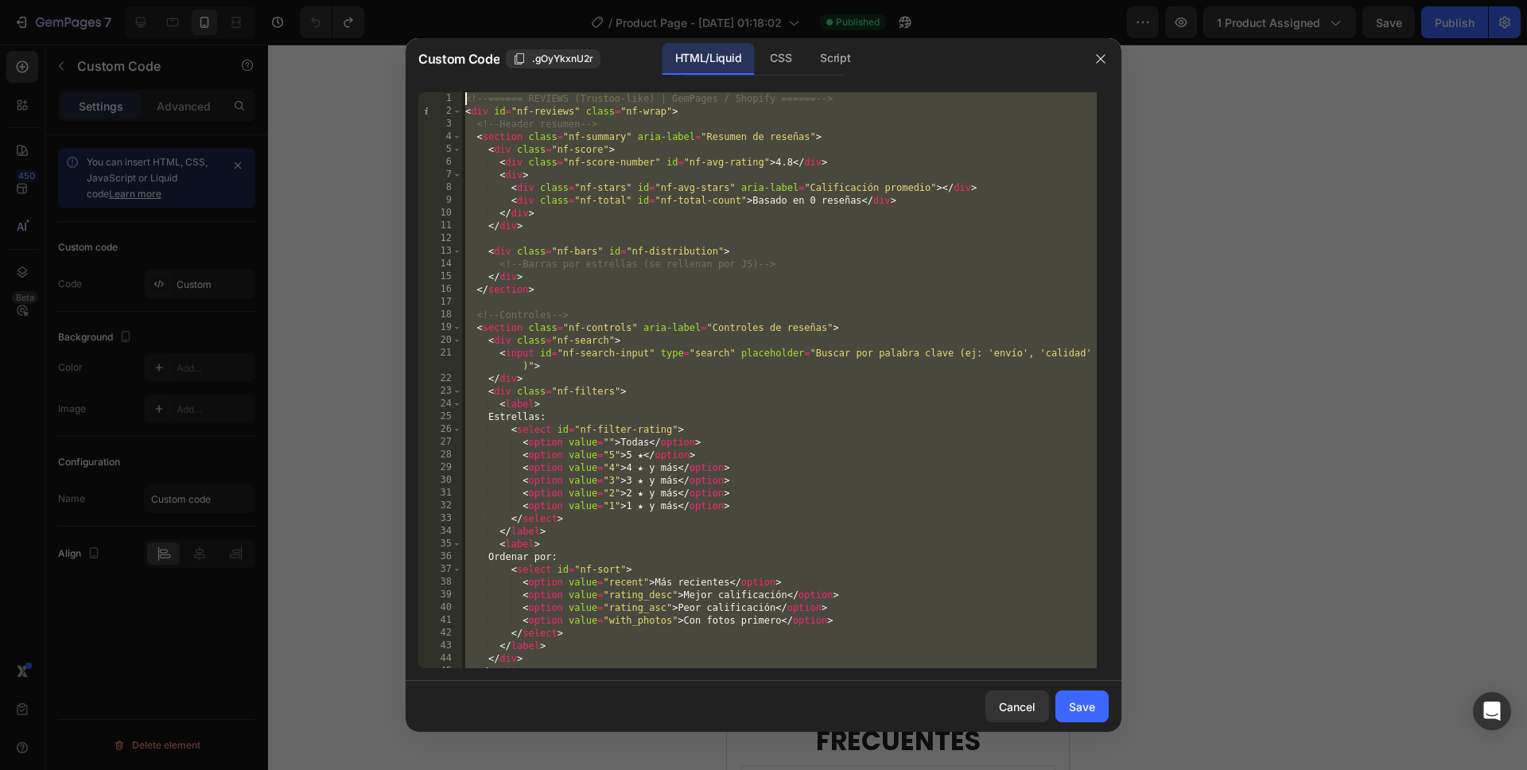
drag, startPoint x: 524, startPoint y: 664, endPoint x: 371, endPoint y: -89, distance: 768.7
click at [371, 0] on html "7 Version history / Product Page - [DATE] 01:18:02 Published Preview 1 product …" at bounding box center [763, 0] width 1527 height 0
click at [600, 171] on div "<!-- ====== REVIEWS (Trustoo-like) | GemPages / Shopify ====== --> < div id = "…" at bounding box center [779, 392] width 635 height 601
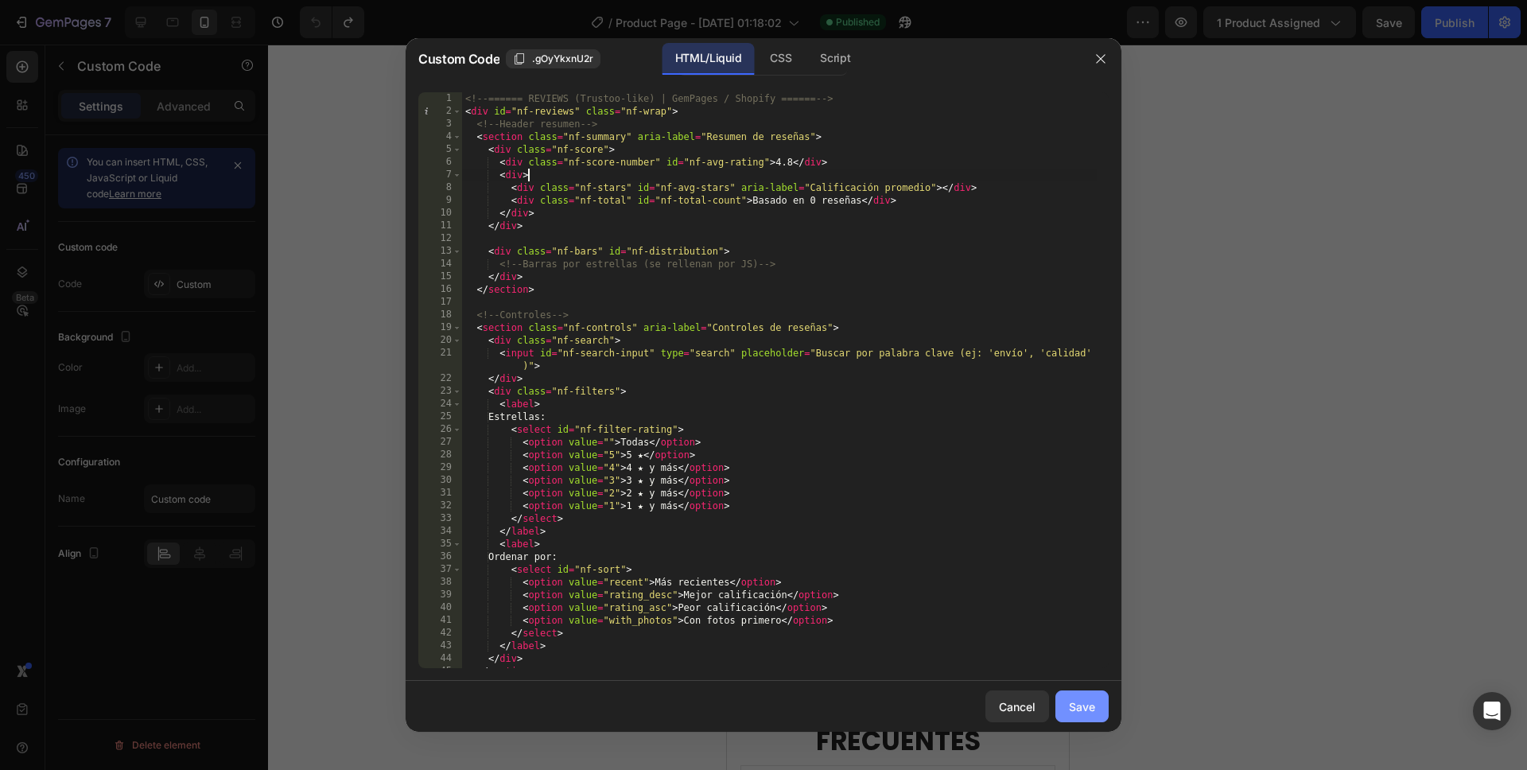
click at [1088, 707] on div "Save" at bounding box center [1082, 706] width 26 height 17
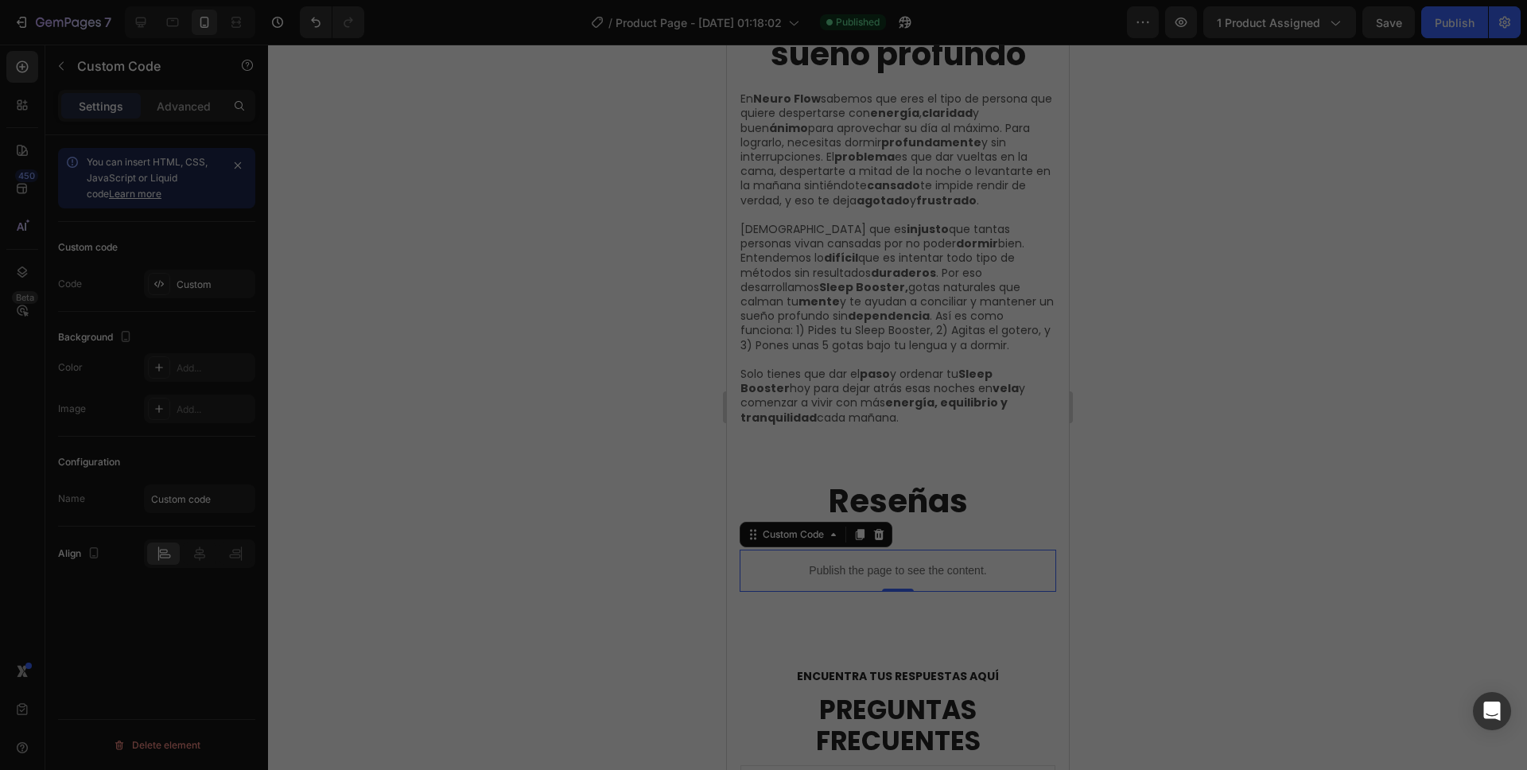
type textarea "</script>"
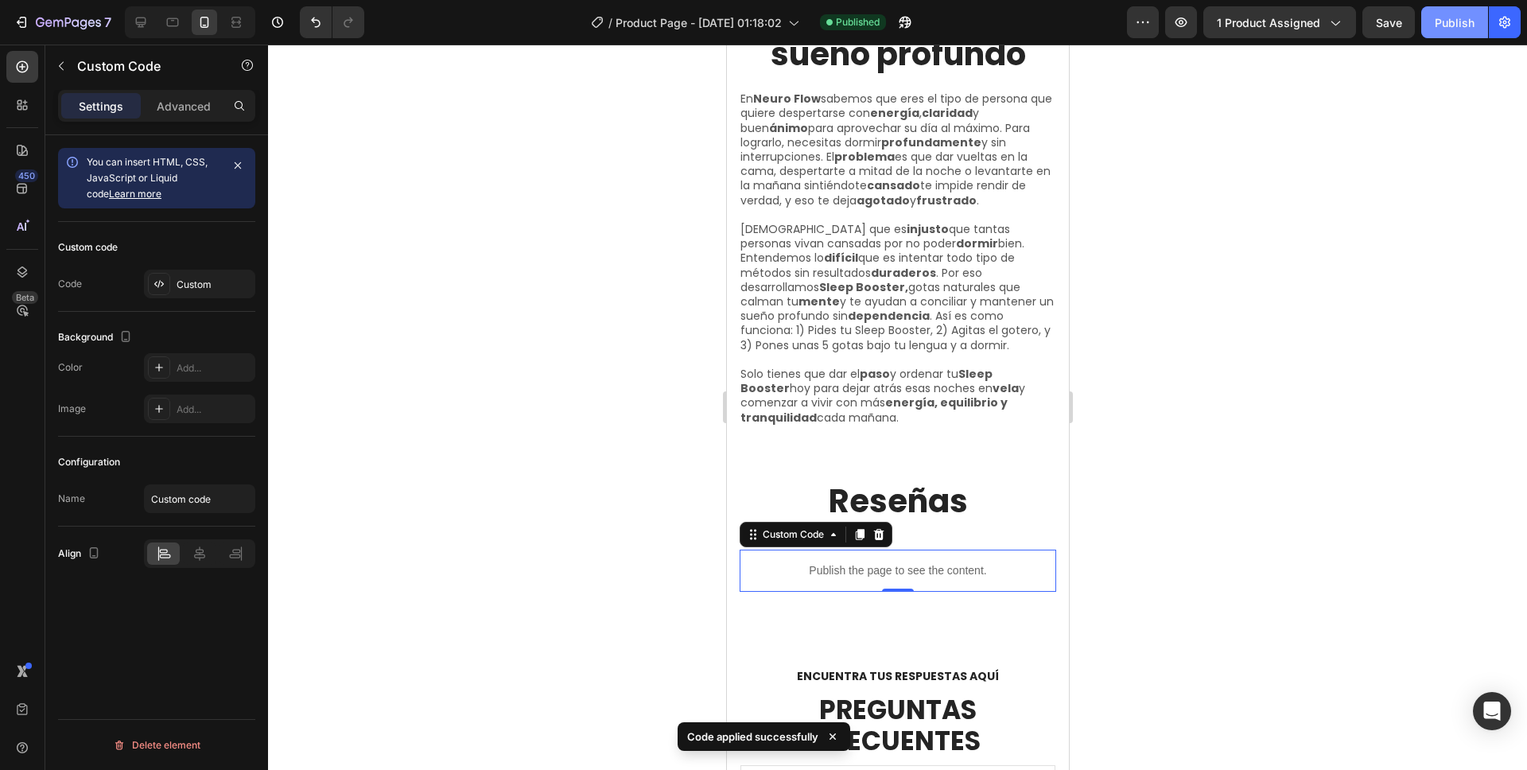
click at [1448, 21] on div "Publish" at bounding box center [1455, 22] width 40 height 17
click at [888, 562] on p "Publish the page to see the content." at bounding box center [897, 570] width 317 height 17
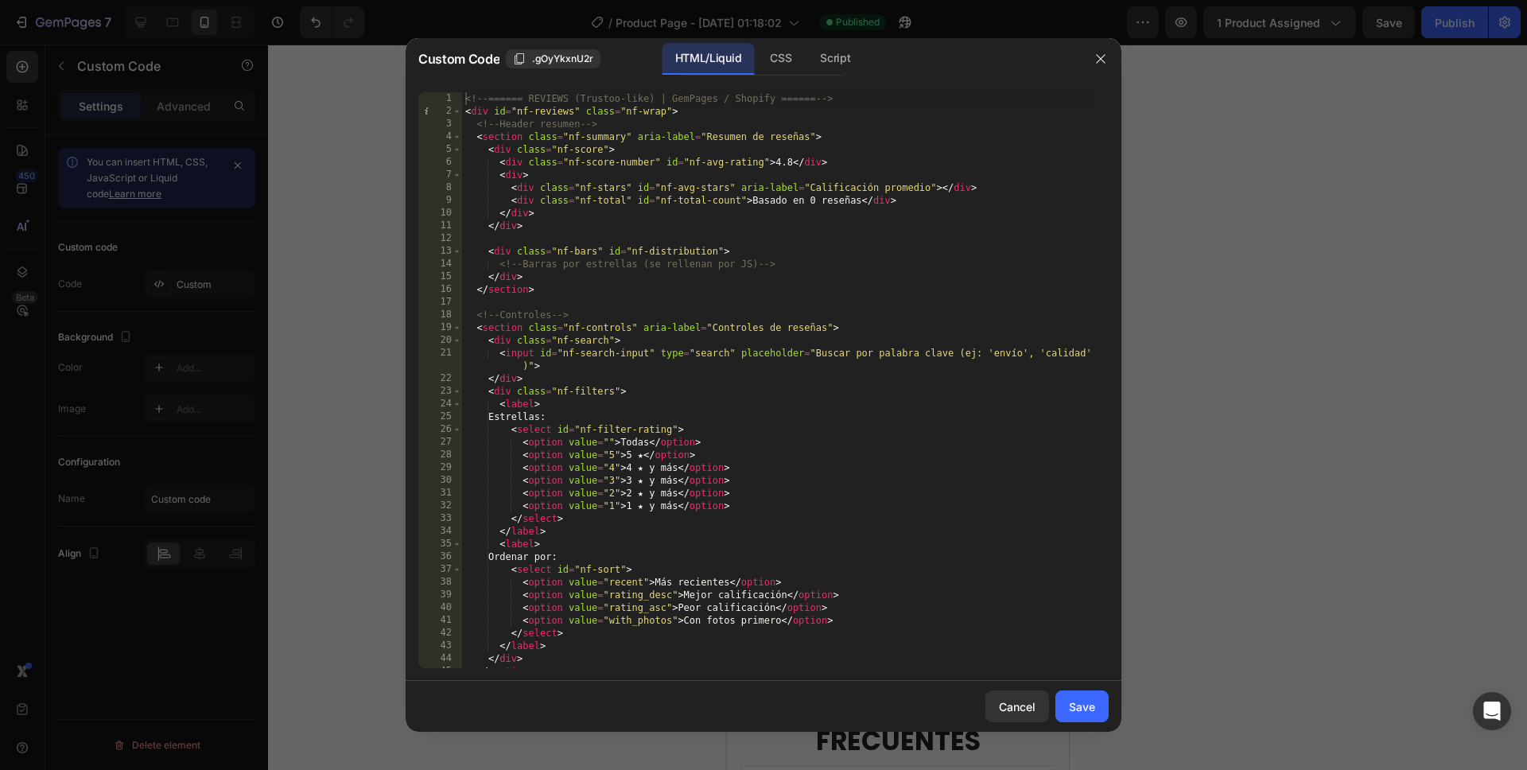
type textarea "<section class="nf-controls" aria-label="Controles de reseñas">"
click at [845, 330] on div "<!-- ====== REVIEWS (Trustoo-like) | GemPages / Shopify ====== --> < div id = "…" at bounding box center [779, 392] width 635 height 601
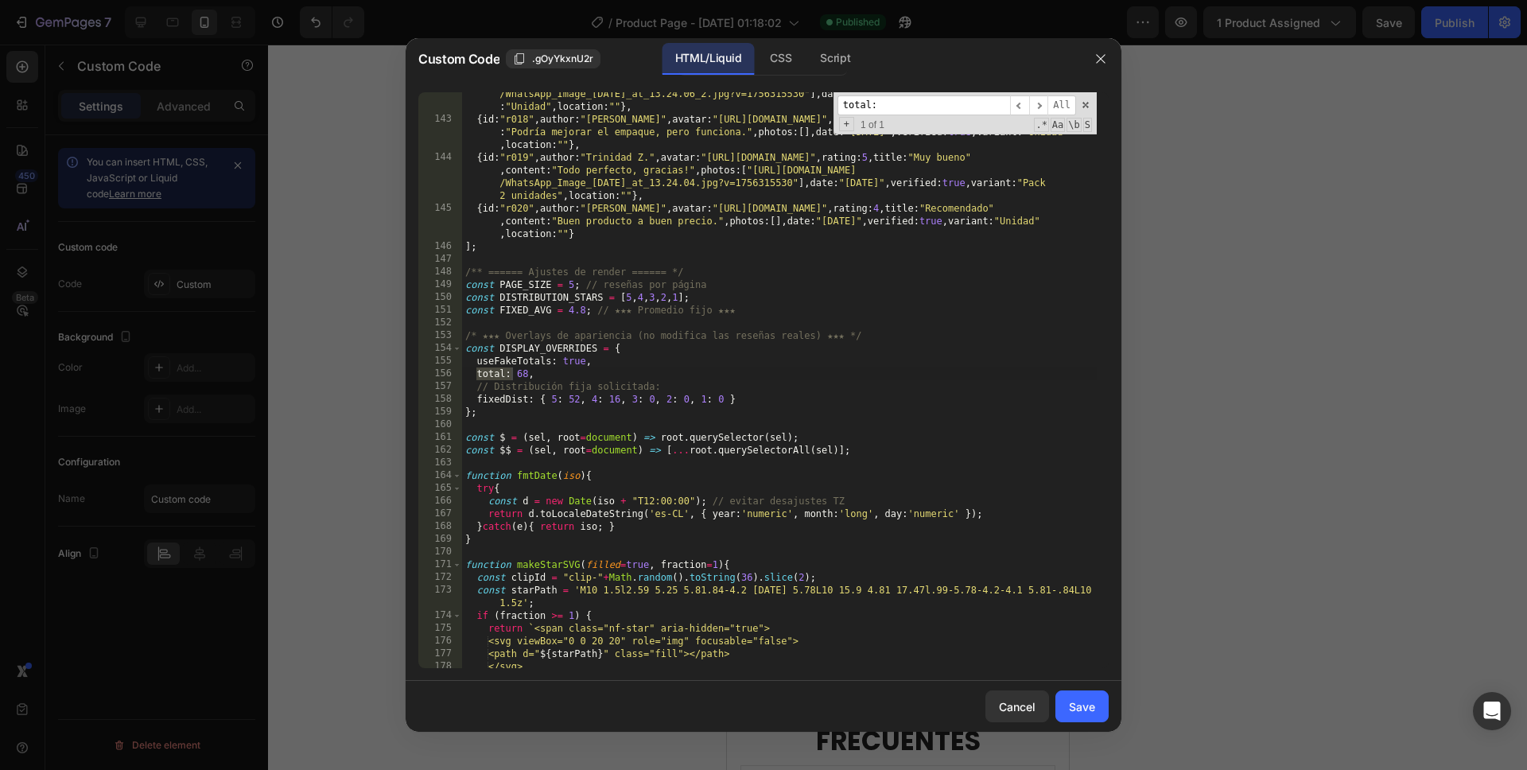
scroll to position [2639, 0]
type input "total:"
click at [653, 399] on div "{ id : "r017" , author : "[PERSON_NAME]" , avatar : "[URL][DOMAIN_NAME]" , rati…" at bounding box center [779, 381] width 635 height 639
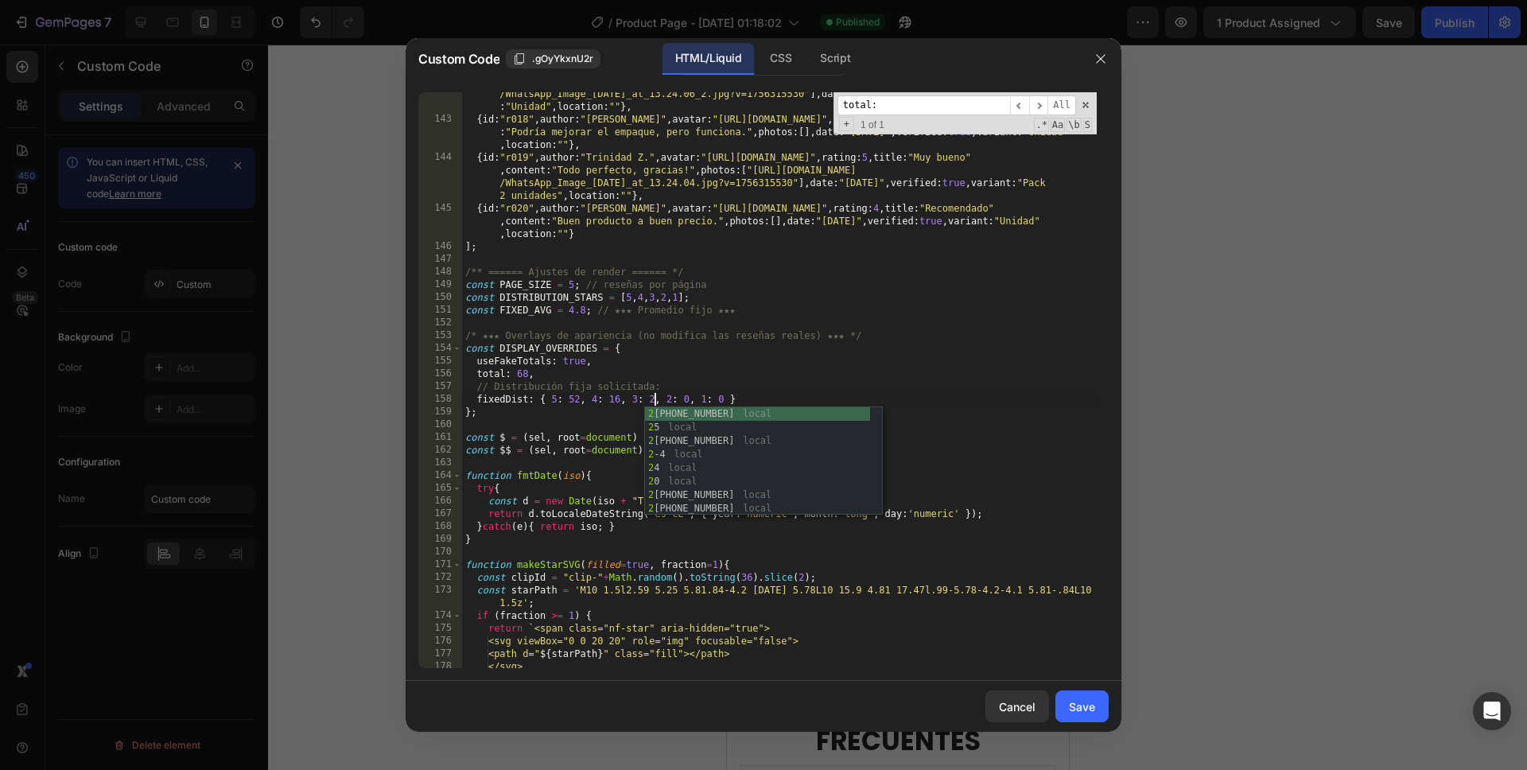
click at [621, 400] on div "{ id : "r017" , author : "[PERSON_NAME]" , avatar : "[URL][DOMAIN_NAME]" , rati…" at bounding box center [779, 381] width 635 height 639
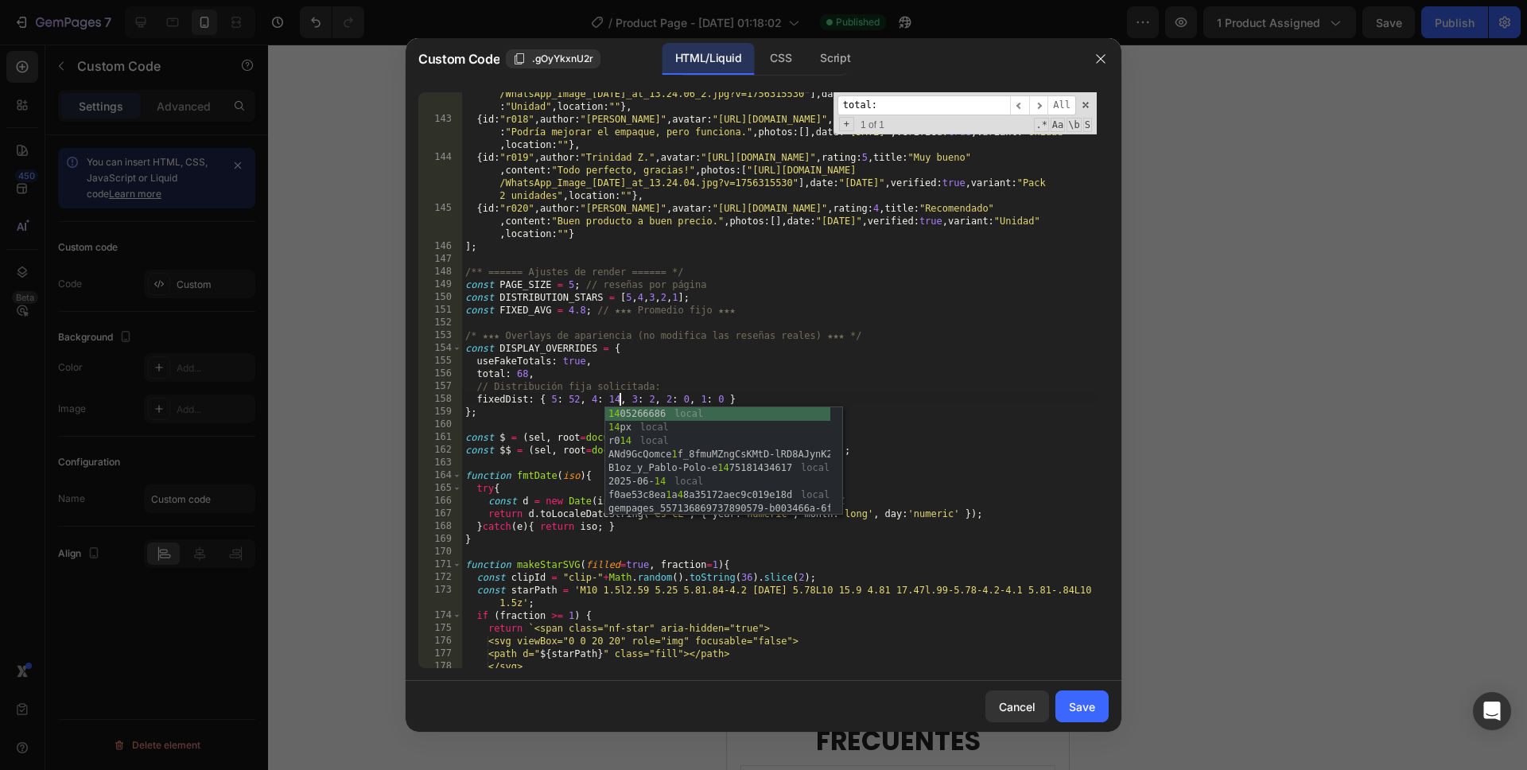
scroll to position [0, 14]
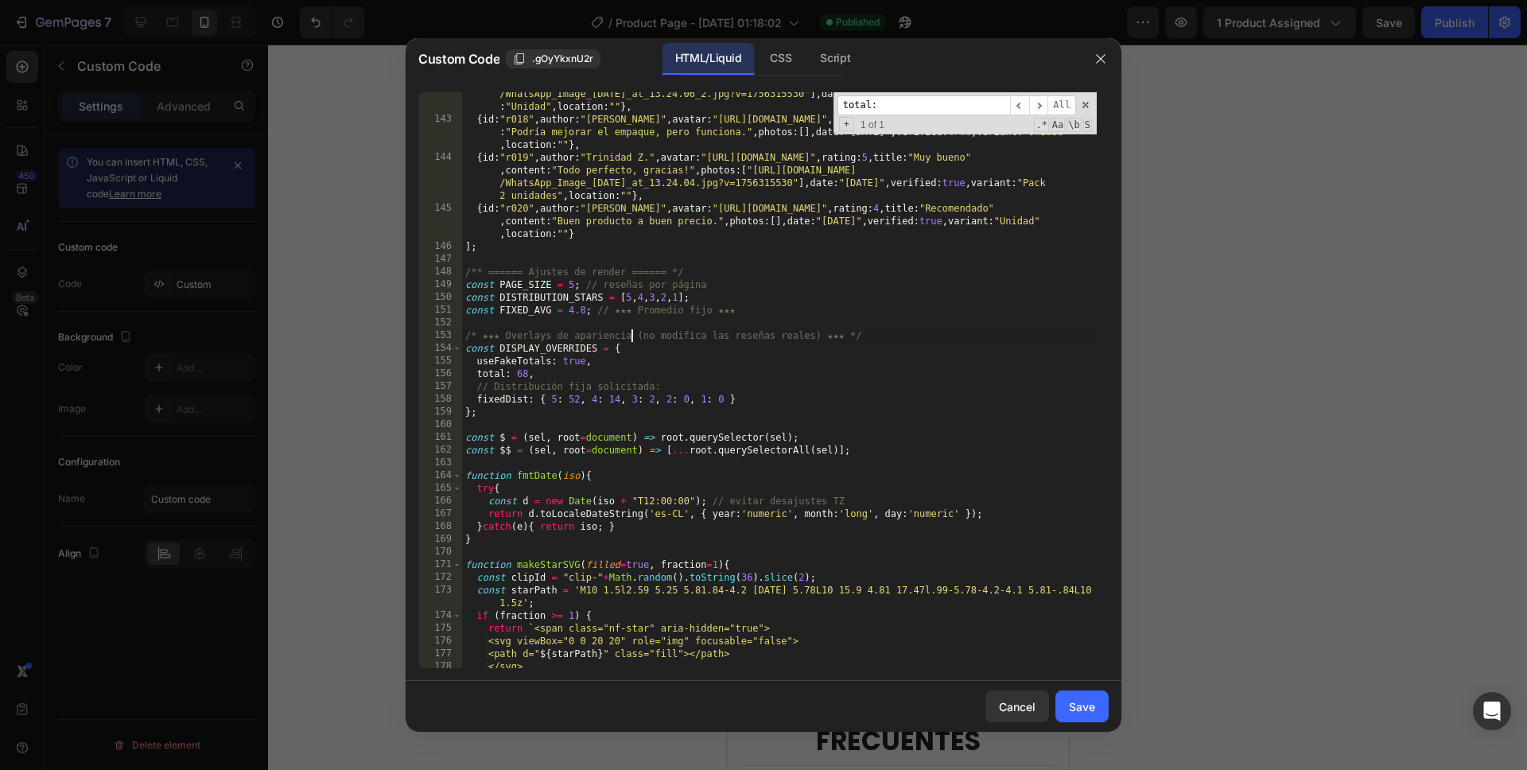
click at [629, 338] on div "{ id : "r017" , author : "[PERSON_NAME]" , avatar : "[URL][DOMAIN_NAME]" , rati…" at bounding box center [779, 381] width 635 height 639
type textarea "/* ★★★ Overlays de apariencia (no modifica las reseñas reales) ★★★ */"
click at [1071, 698] on div "Save" at bounding box center [1082, 706] width 26 height 17
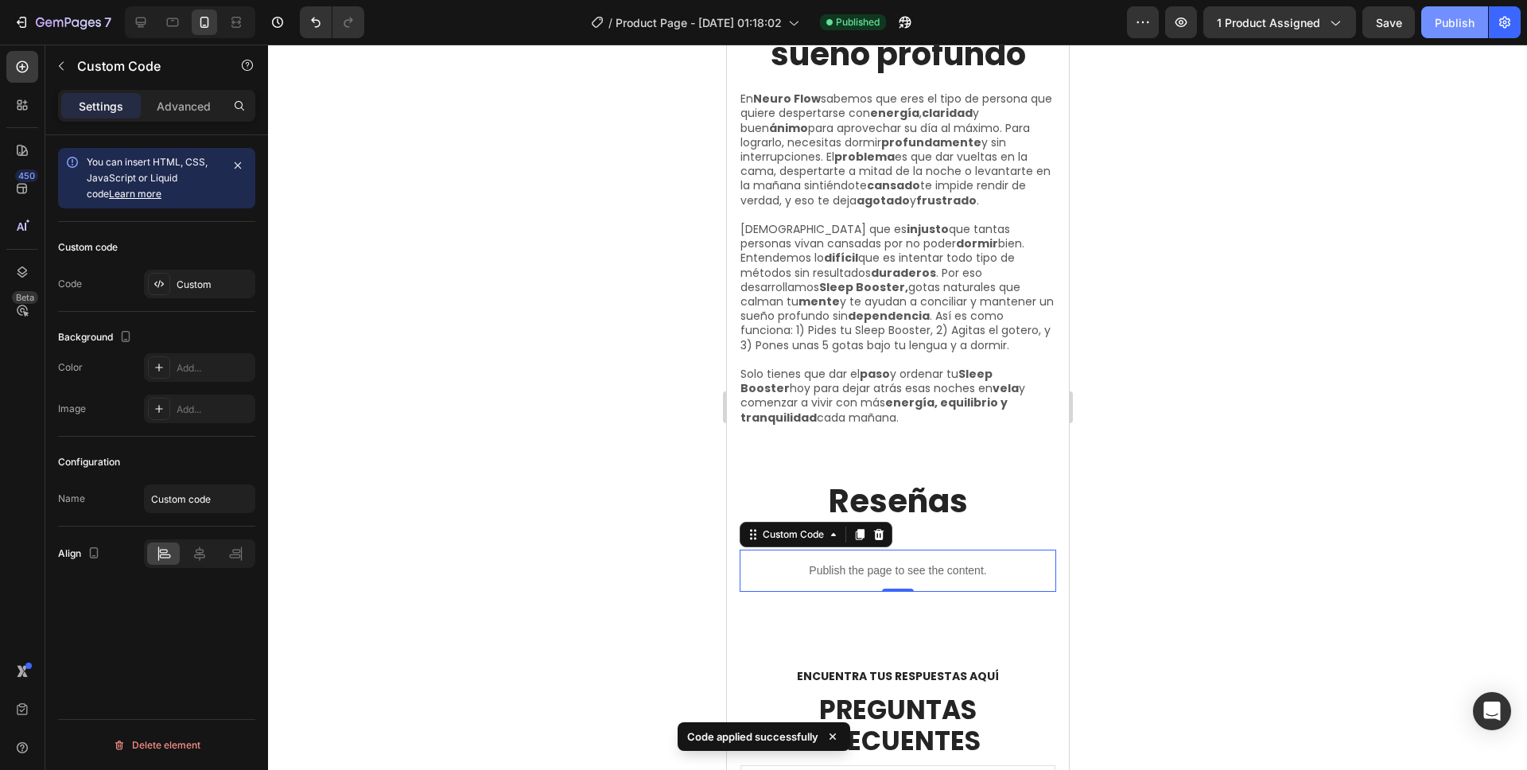
click at [1440, 25] on div "Publish" at bounding box center [1455, 22] width 40 height 17
click at [861, 562] on p "Publish the page to see the content." at bounding box center [897, 570] width 317 height 17
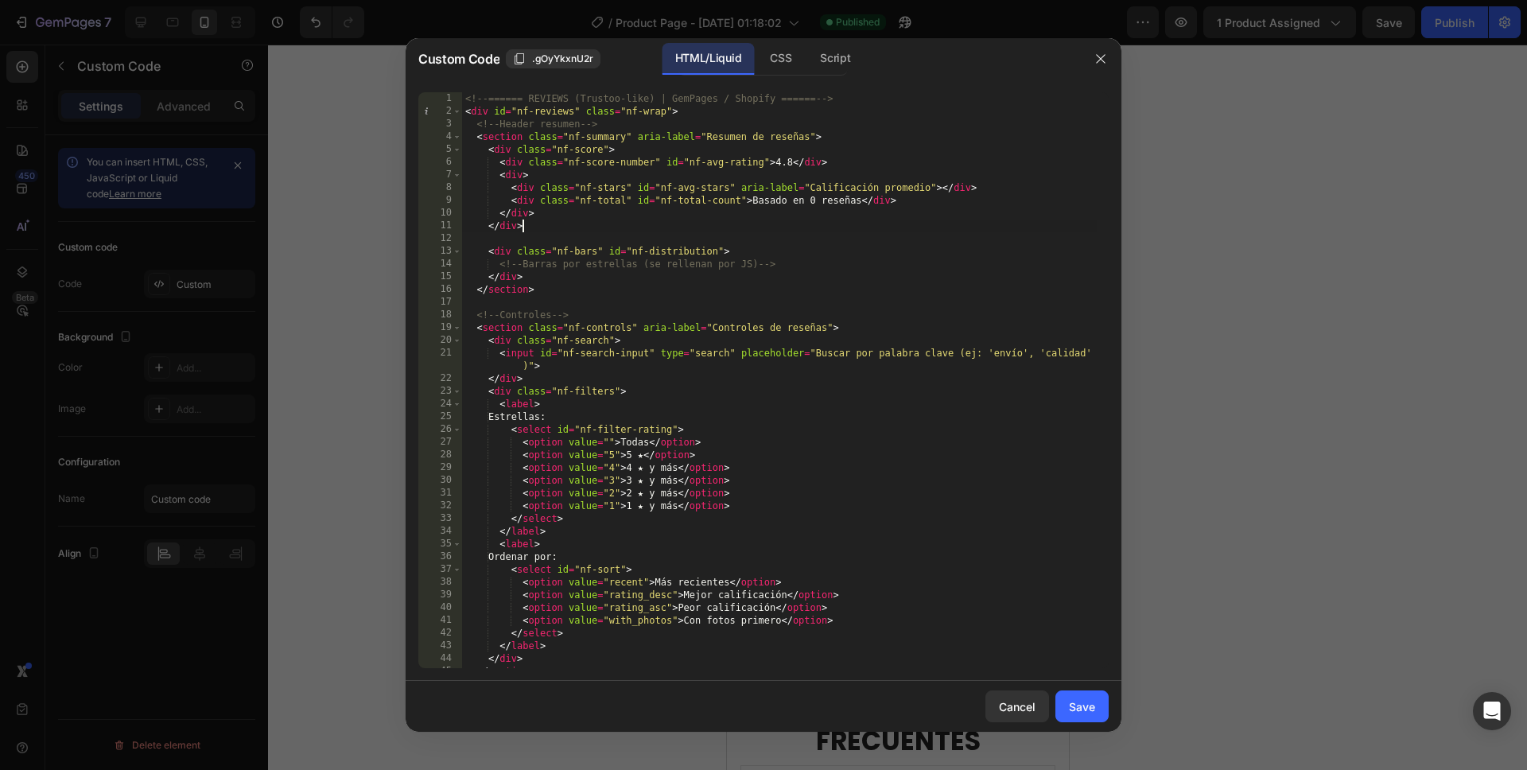
click at [729, 231] on div "<!-- ====== REVIEWS (Trustoo-like) | GemPages / Shopify ====== --> < div id = "…" at bounding box center [779, 392] width 635 height 601
type textarea "</div>"
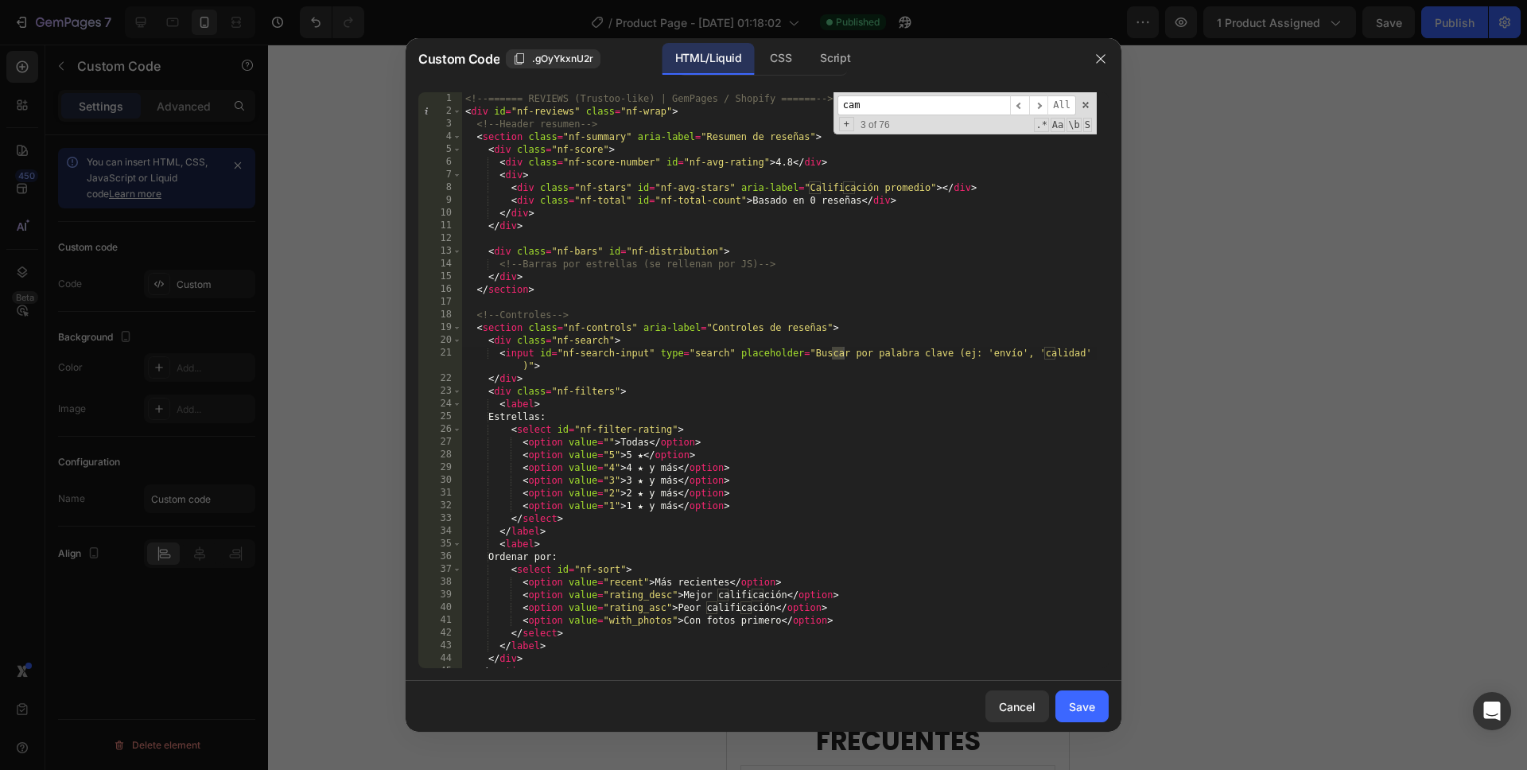
scroll to position [1494, 0]
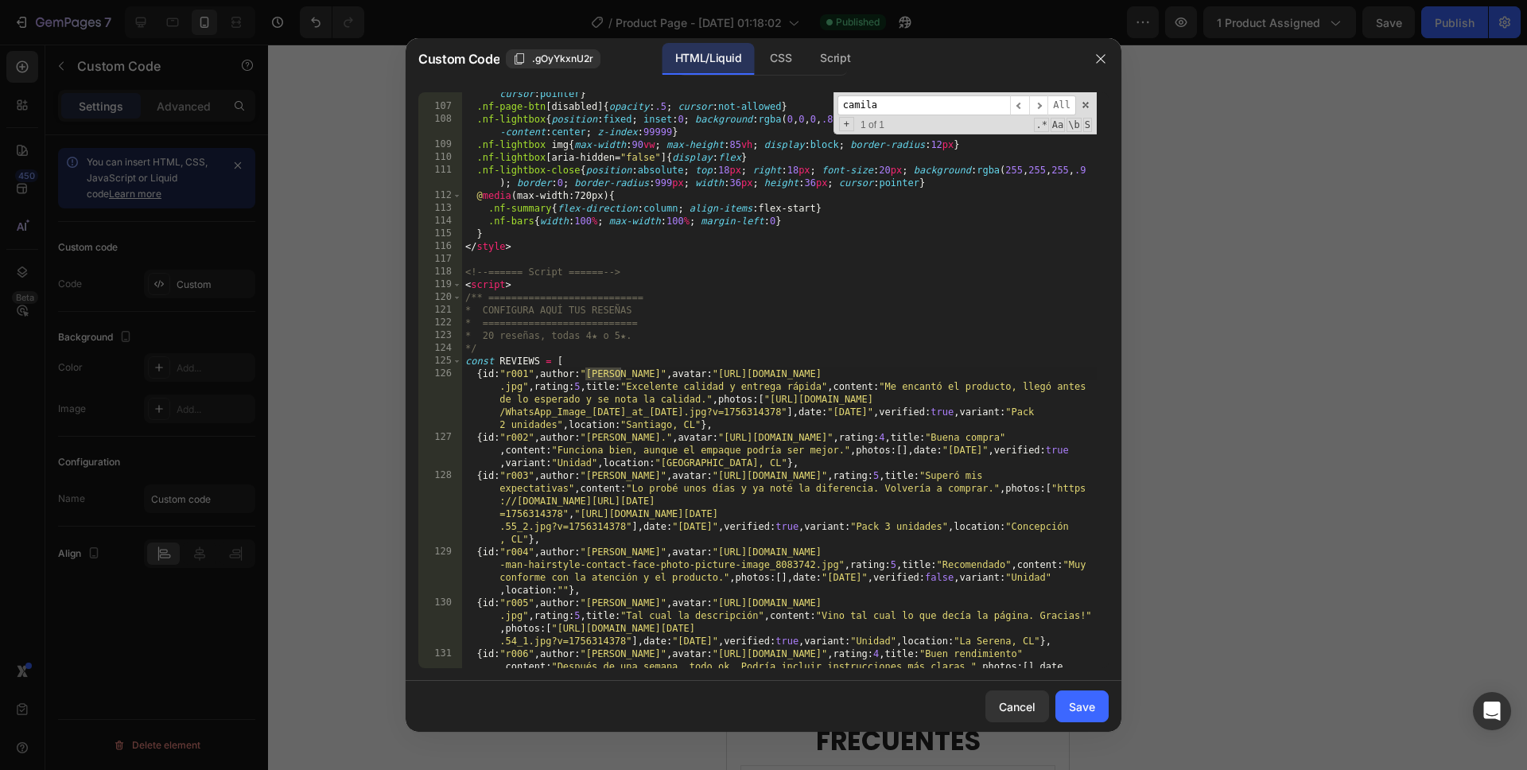
type input "camila"
click at [667, 371] on div ".nf-page-btn { border : 1 px solid var(--nf-border) ; background : #fff ; paddi…" at bounding box center [779, 394] width 635 height 639
click at [692, 372] on div ".nf-page-btn { border : 1 px solid var(--nf-border) ; background : #fff ; paddi…" at bounding box center [779, 394] width 635 height 639
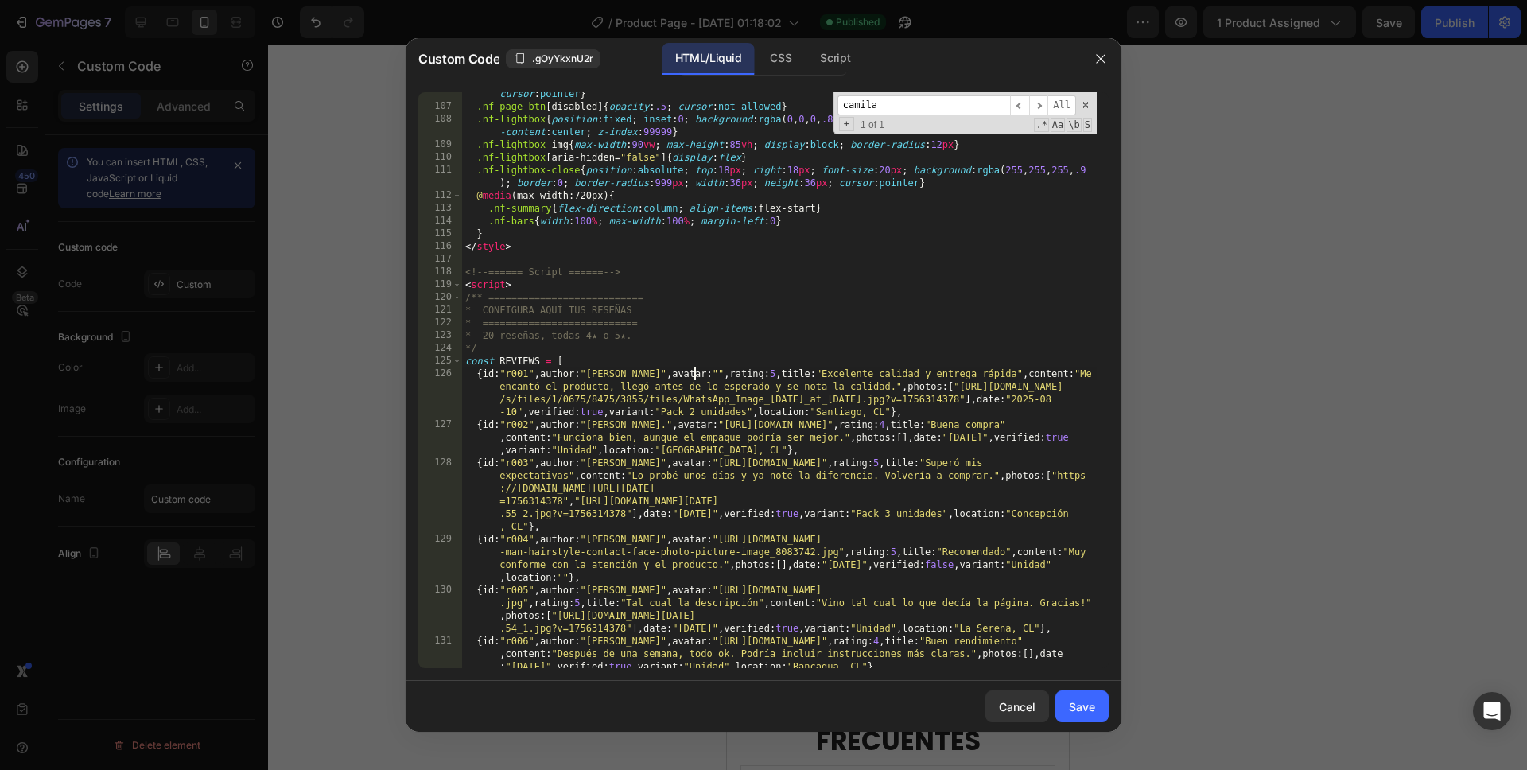
paste textarea "[URL][DOMAIN_NAME][PERSON_NAME]",rating:5,title:"Excelente calidad y entrega rá…"
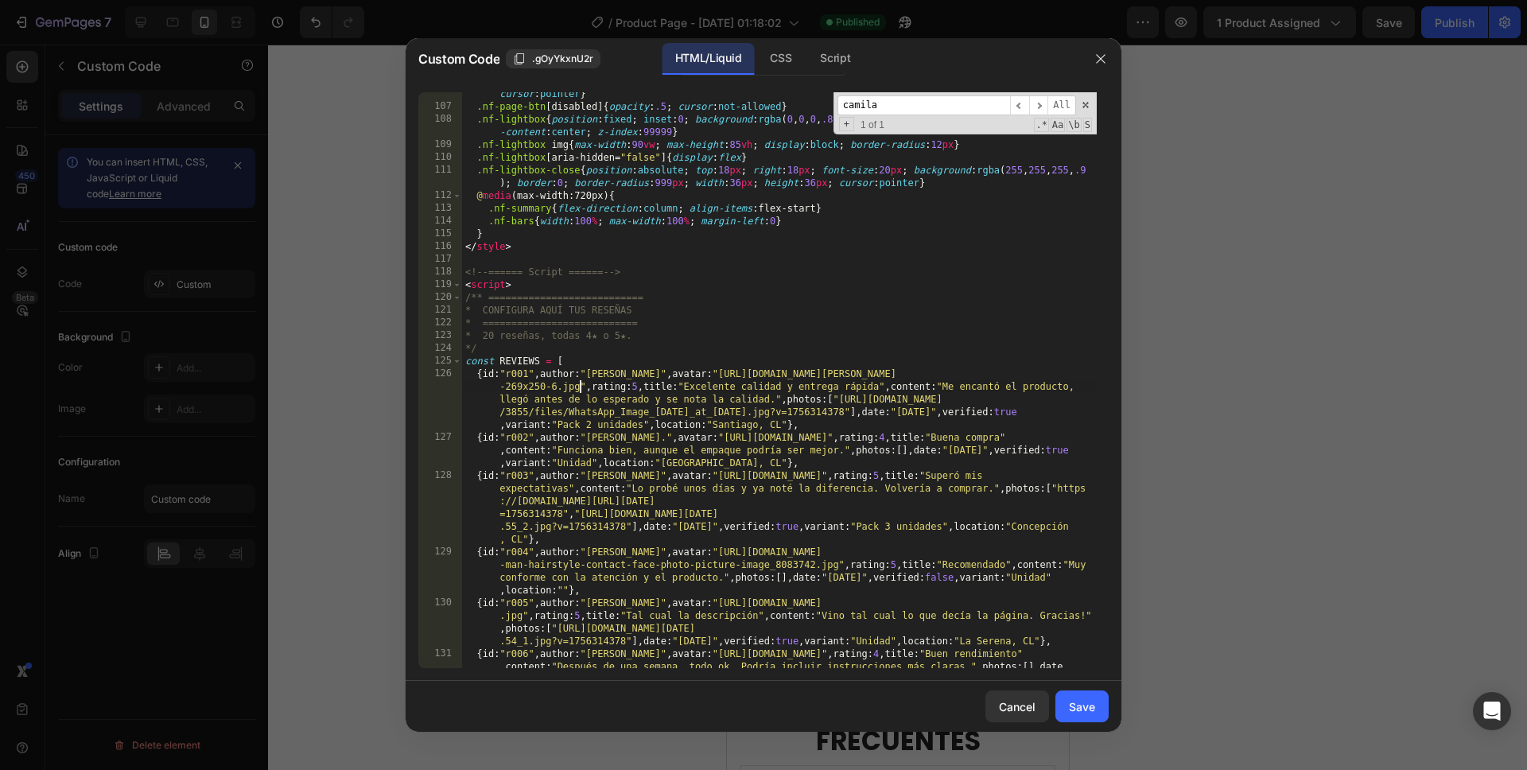
click at [619, 375] on div ".nf-page-btn { border : 1 px solid var(--nf-border) ; background : #fff ; paddi…" at bounding box center [779, 394] width 635 height 639
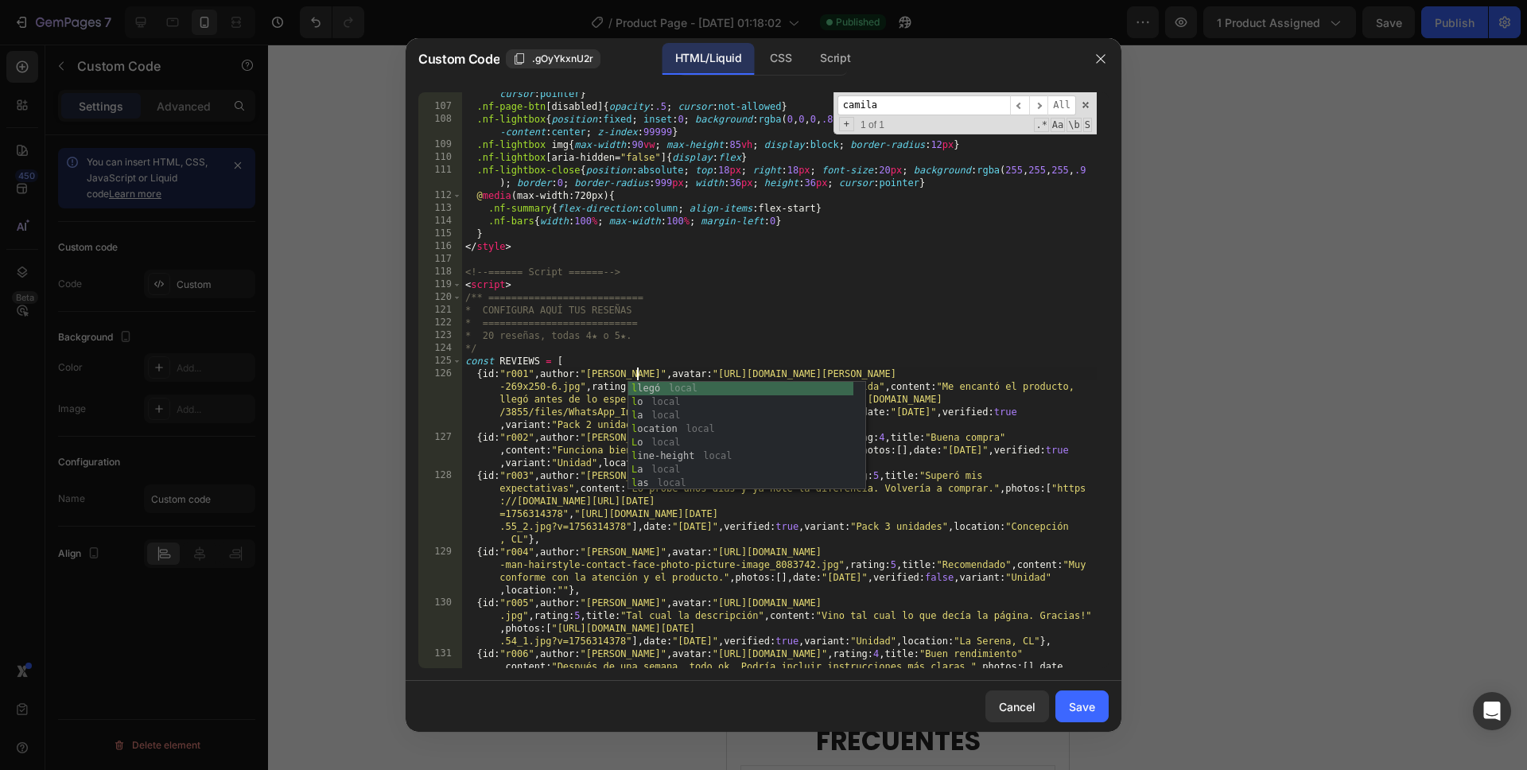
click at [558, 398] on div ".nf-page-btn { border : 1 px solid var(--nf-border) ; background : #fff ; paddi…" at bounding box center [779, 394] width 635 height 639
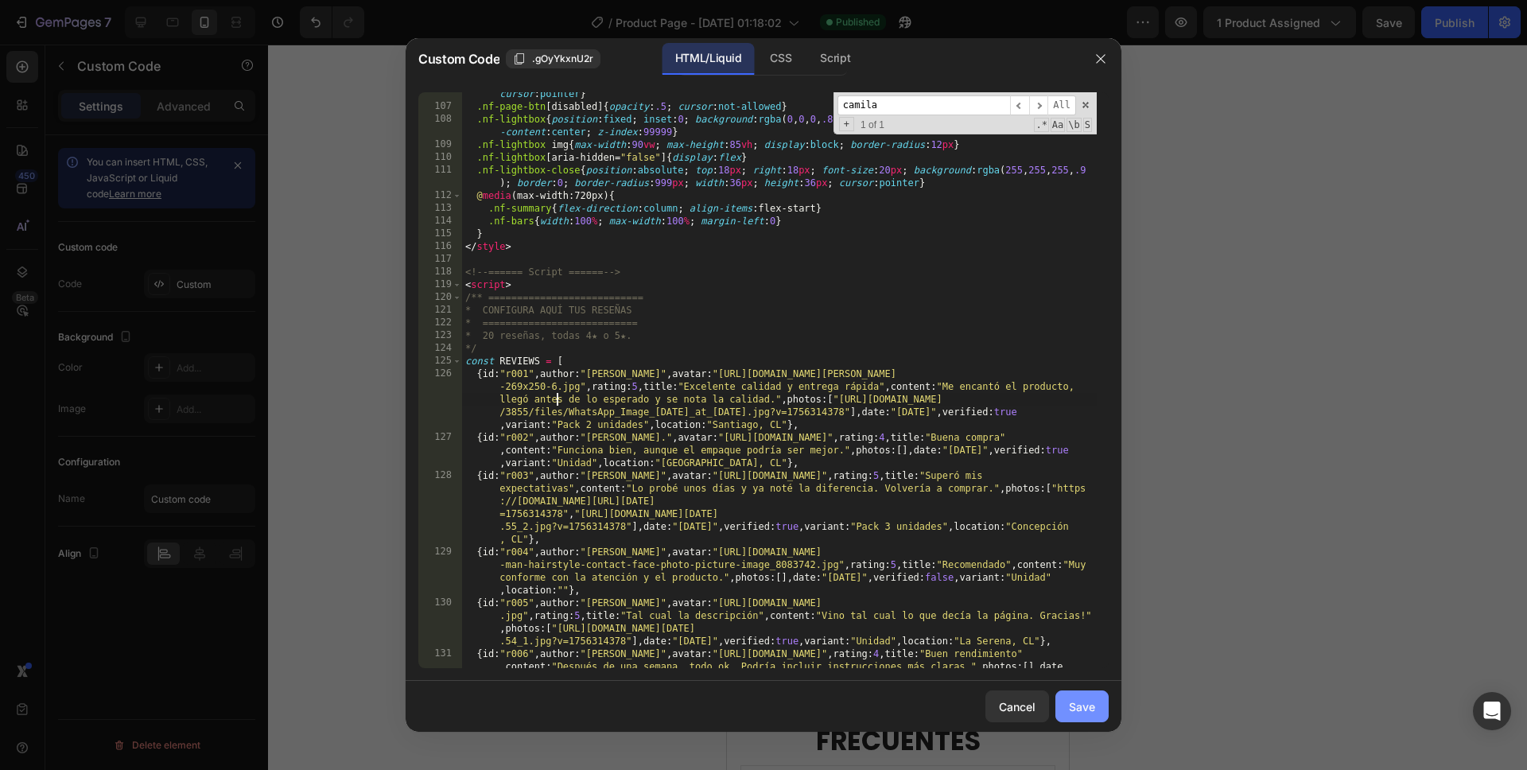
type textarea "{id:"r001",author:"[PERSON_NAME]",avatar:"[URL][DOMAIN_NAME][PERSON_NAME]",rati…"
click at [1079, 700] on div "Save" at bounding box center [1082, 706] width 26 height 17
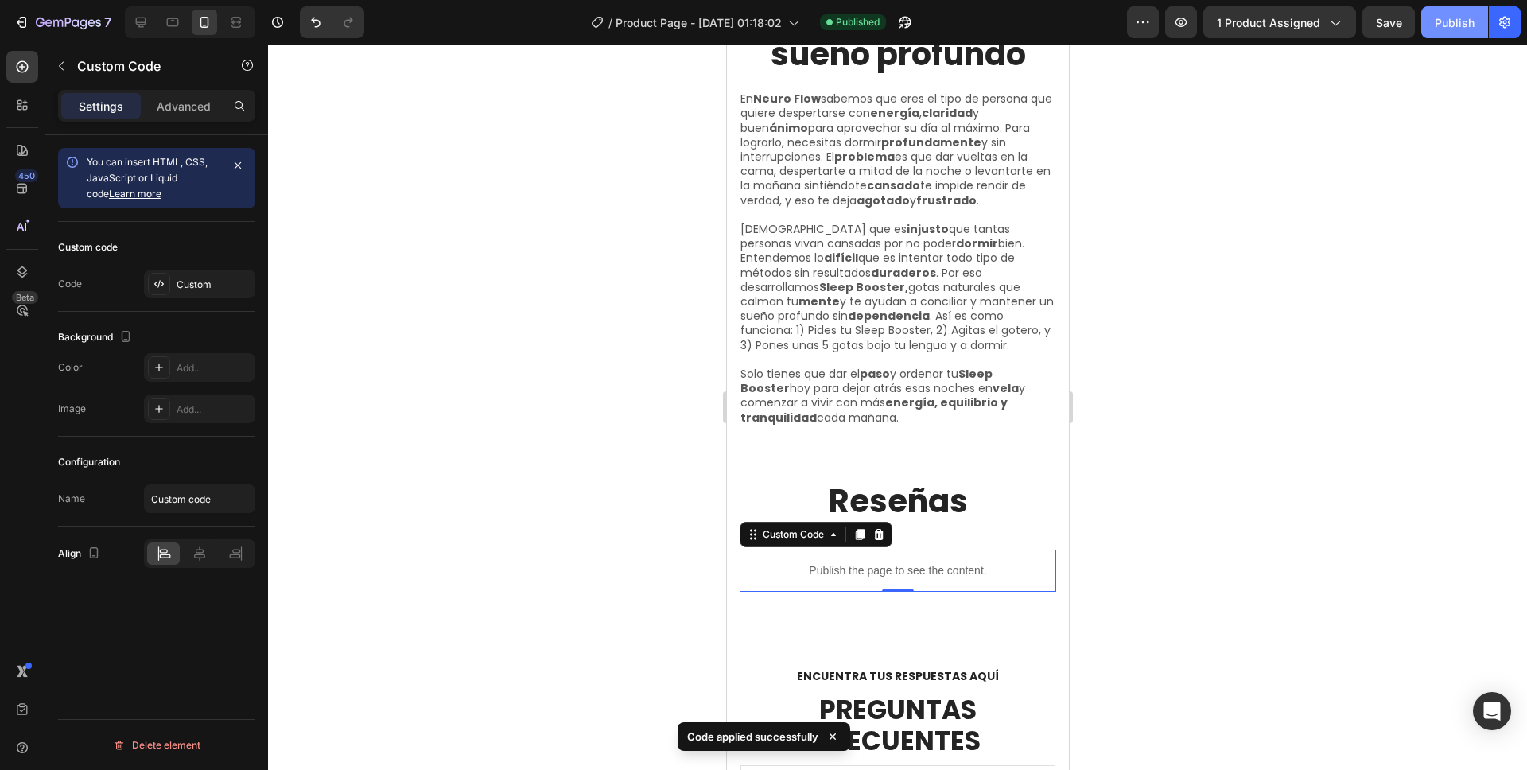
click at [1462, 17] on div "Publish" at bounding box center [1455, 22] width 40 height 17
click at [877, 562] on p "Publish the page to see the content." at bounding box center [897, 570] width 317 height 17
click at [889, 562] on p "Publish the page to see the content." at bounding box center [897, 570] width 317 height 17
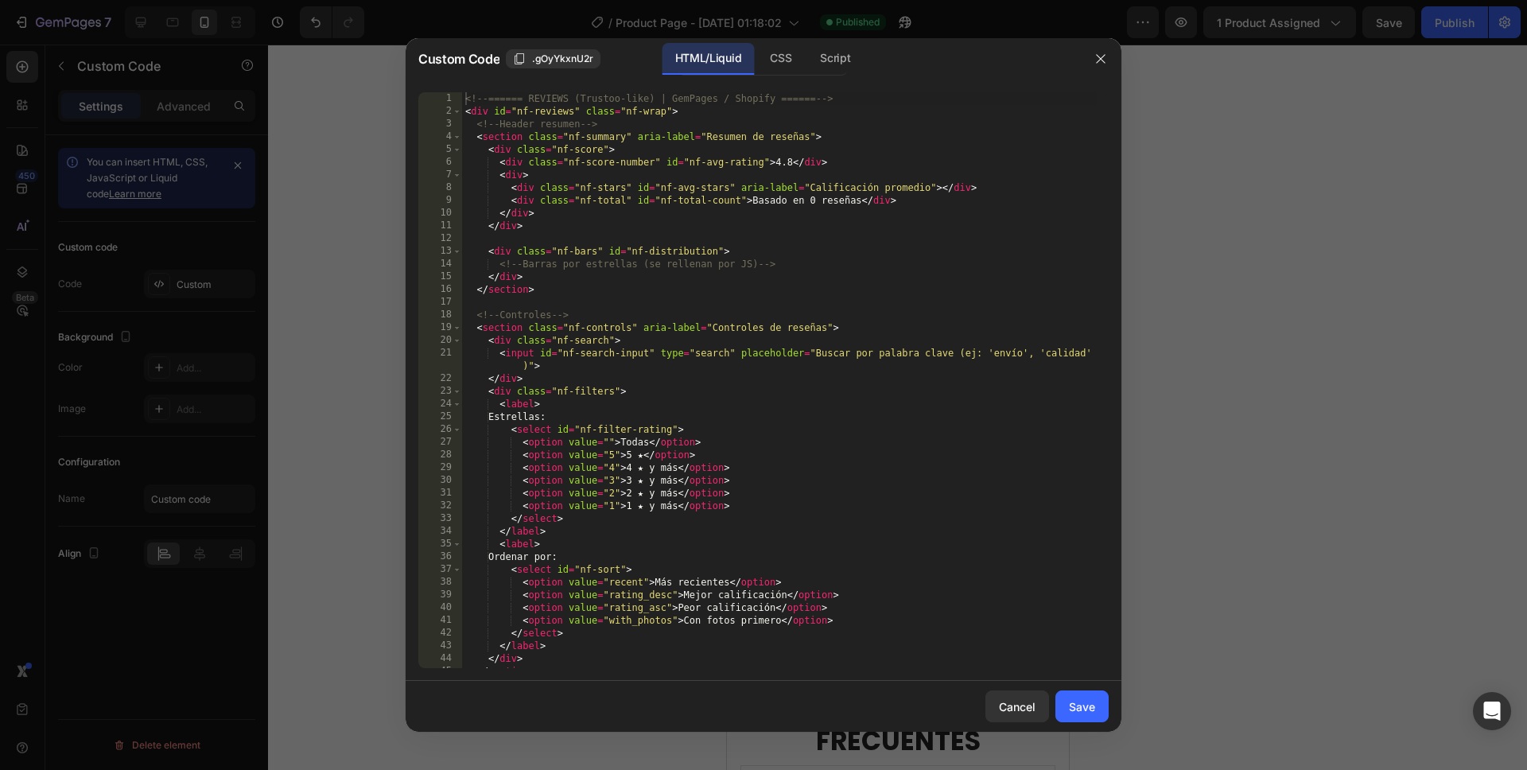
type textarea "<select id="nf-filter-rating">"
click at [737, 436] on div "<!-- ====== REVIEWS (Trustoo-like) | GemPages / Shopify ====== --> < div id = "…" at bounding box center [779, 392] width 635 height 601
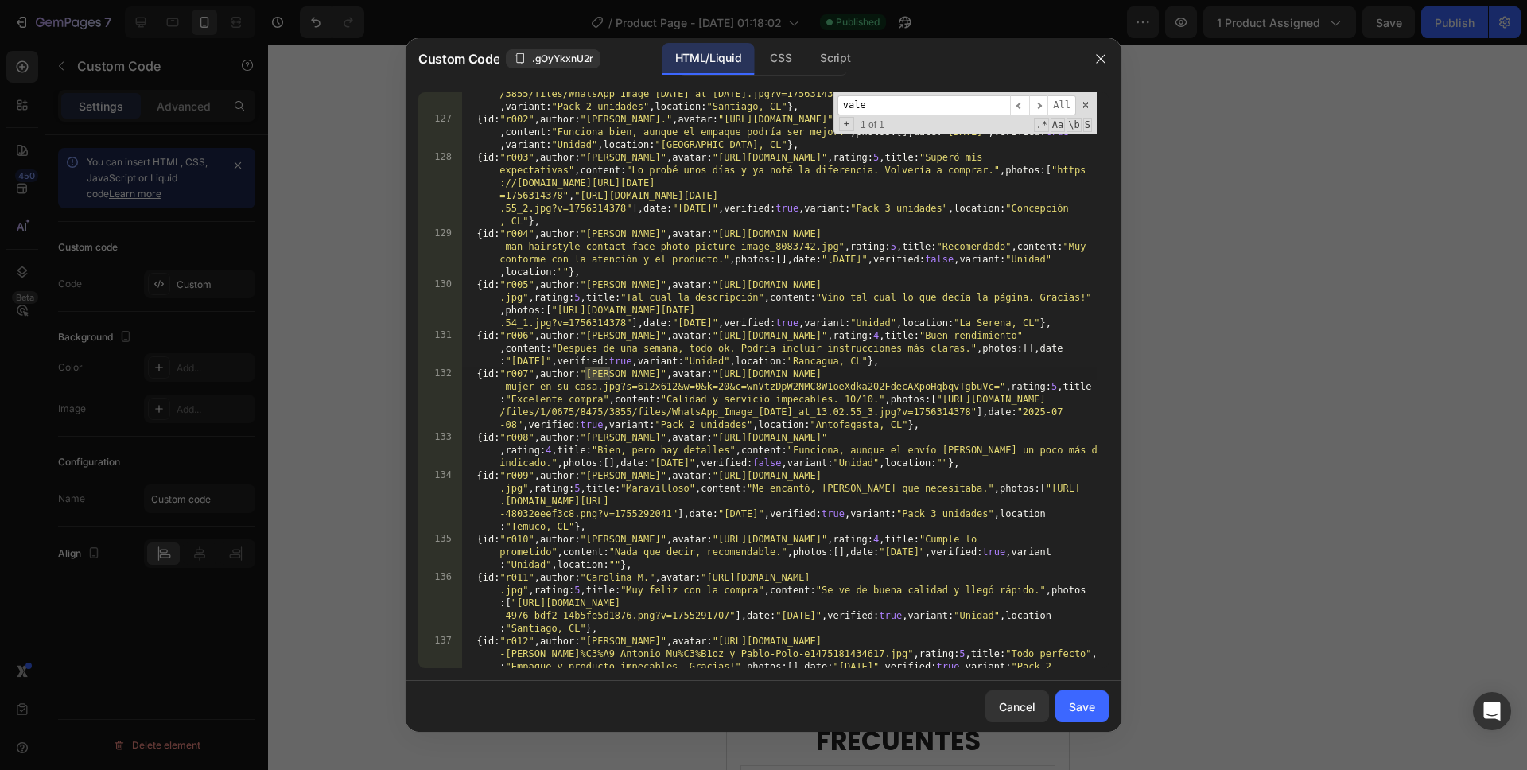
scroll to position [1812, 0]
type input "valent"
type textarea "{id:"r007",author:"[PERSON_NAME]",avatar:"[URL][DOMAIN_NAME]",rating:5,title:"E…"
click at [712, 375] on div "{ id : "r001" , author : "[PERSON_NAME]" , avatar : "[URL][DOMAIN_NAME][PERSON_…" at bounding box center [779, 394] width 635 height 690
click at [716, 372] on div "{ id : "r001" , author : "[PERSON_NAME]" , avatar : "[URL][DOMAIN_NAME][PERSON_…" at bounding box center [779, 394] width 635 height 690
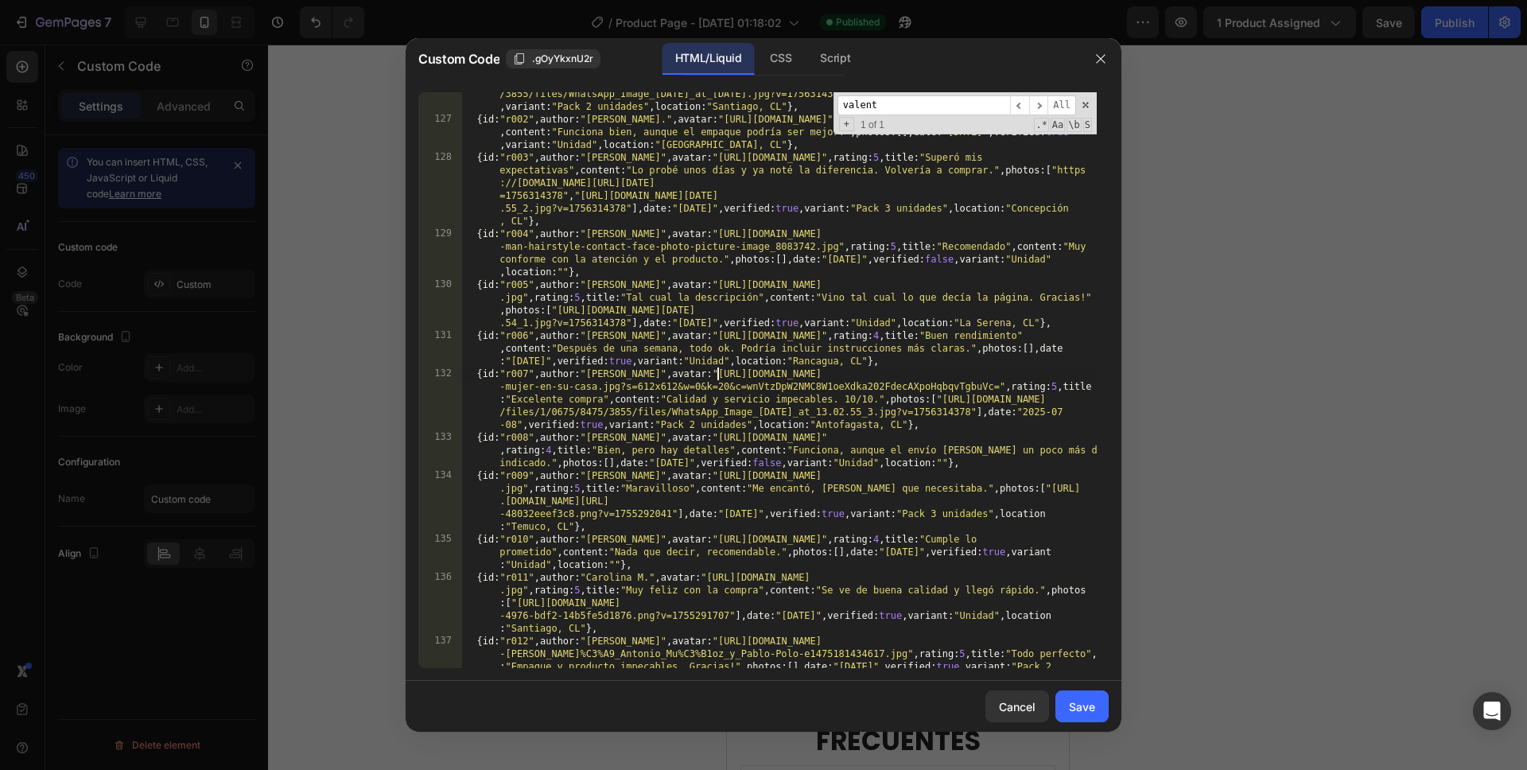
click at [716, 372] on div "{ id : "r001" , author : "[PERSON_NAME]" , avatar : "[URL][DOMAIN_NAME][PERSON_…" at bounding box center [779, 394] width 635 height 690
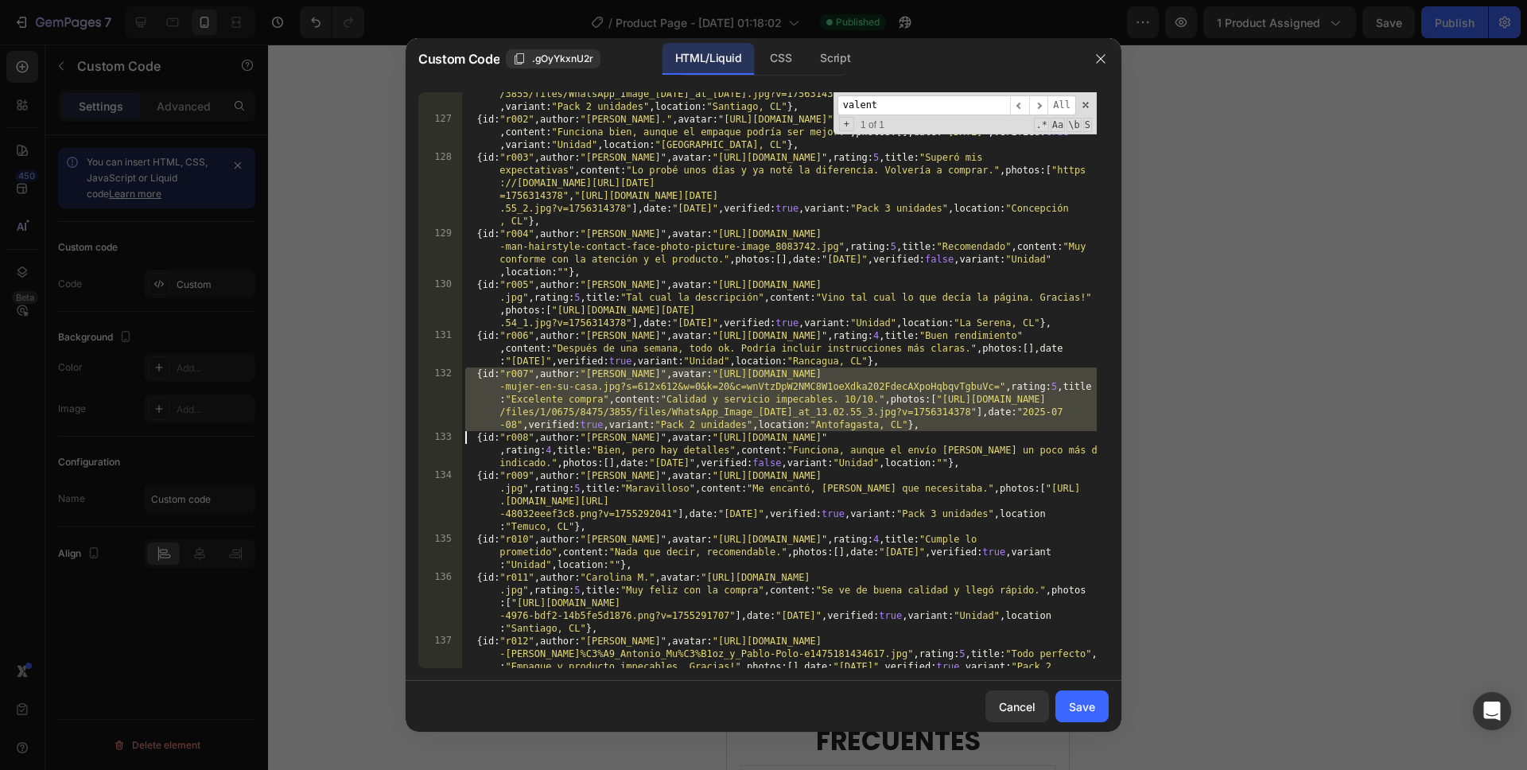
click at [716, 372] on div "{ id : "r001" , author : "[PERSON_NAME]" , avatar : "[URL][DOMAIN_NAME][PERSON_…" at bounding box center [779, 394] width 635 height 690
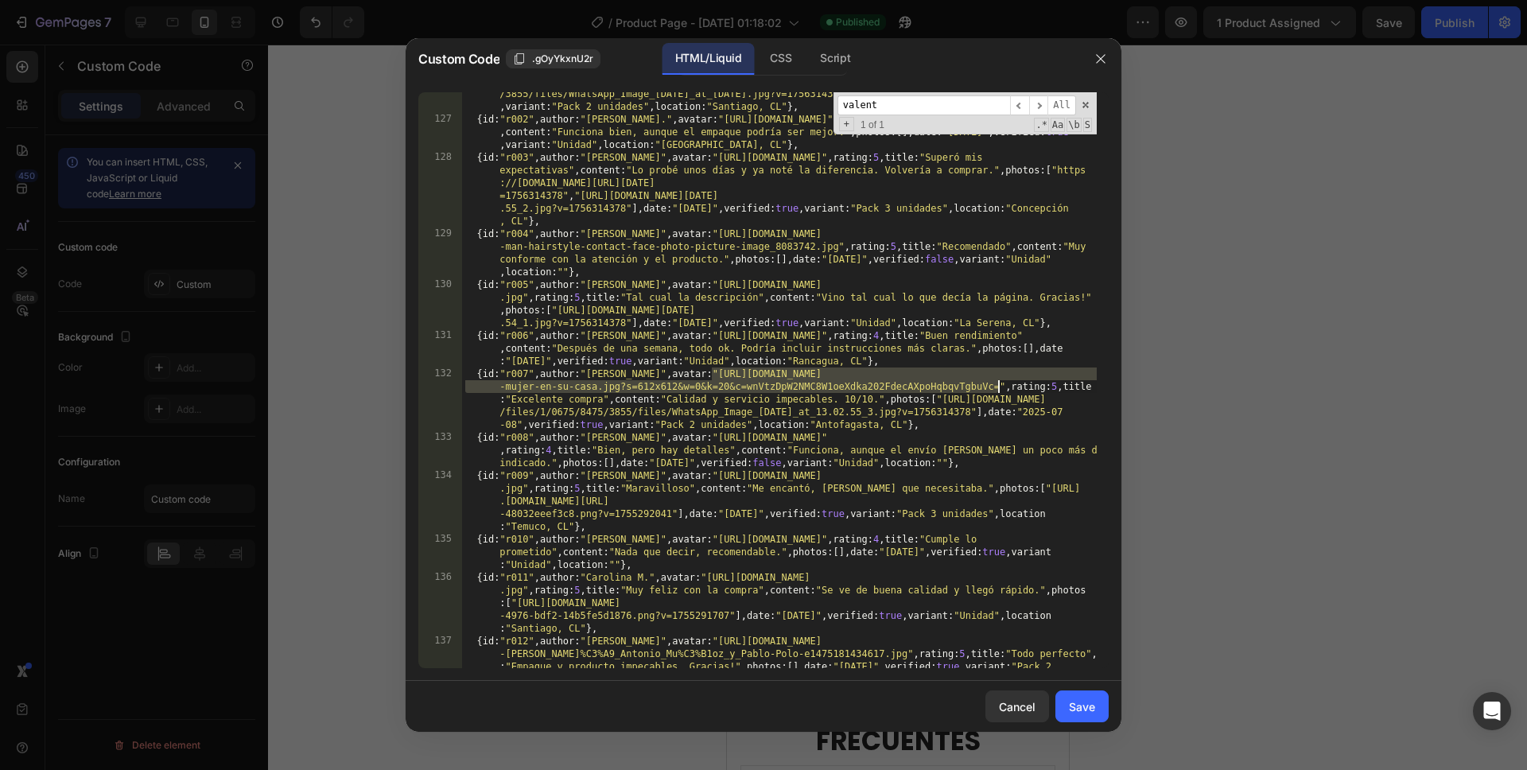
paste textarea "181244050/es/v%C3%[PERSON_NAME]/retrato-de-hombres-[PERSON_NAME]-a-la-c%C3%A1ma…"
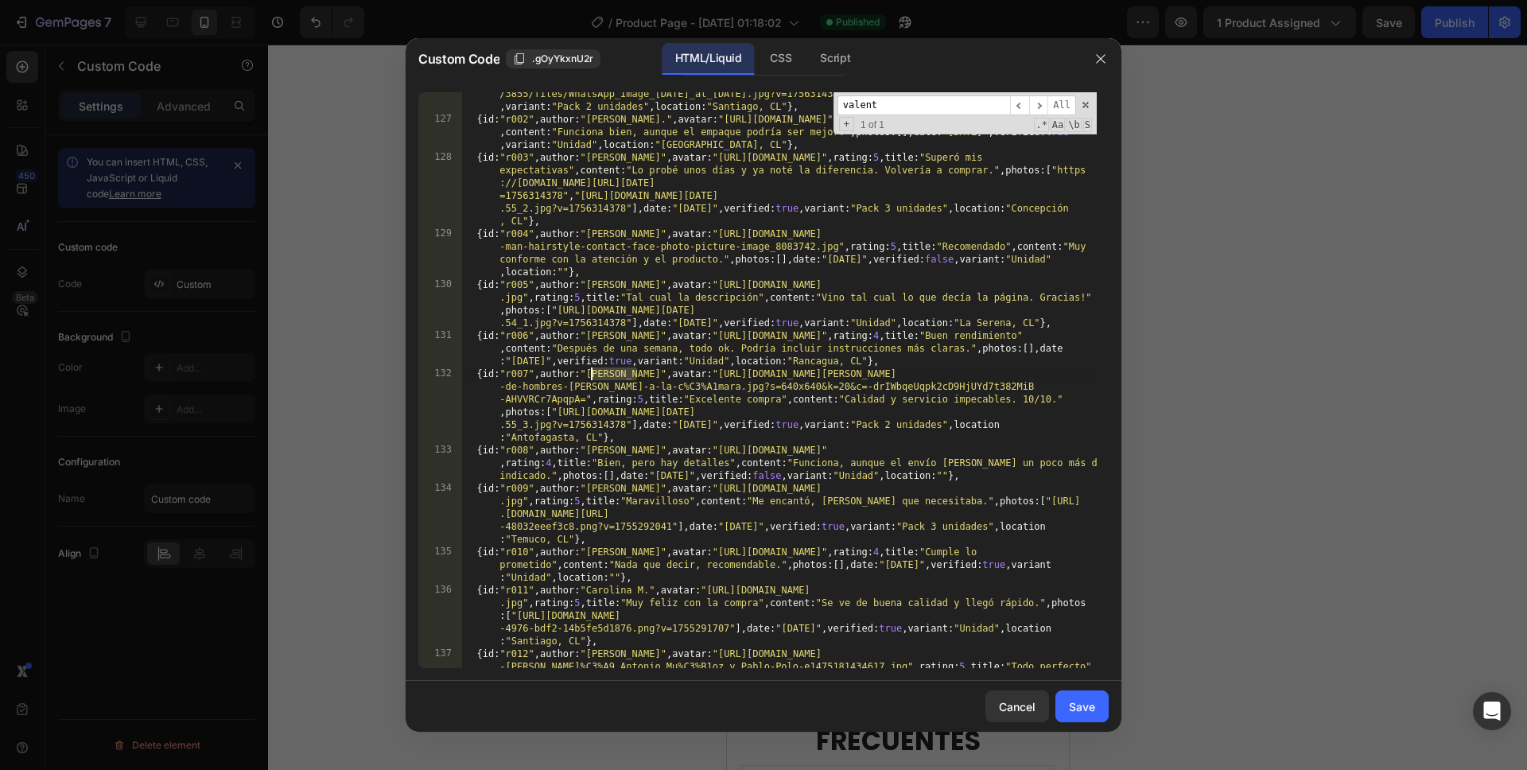
drag, startPoint x: 639, startPoint y: 372, endPoint x: 590, endPoint y: 370, distance: 49.4
click at [589, 370] on div "{ id : "r001" , author : "[PERSON_NAME]" , avatar : "[URL][DOMAIN_NAME][PERSON_…" at bounding box center [779, 394] width 635 height 690
type textarea "Óscar"
click at [1078, 709] on div "Save" at bounding box center [1082, 706] width 26 height 17
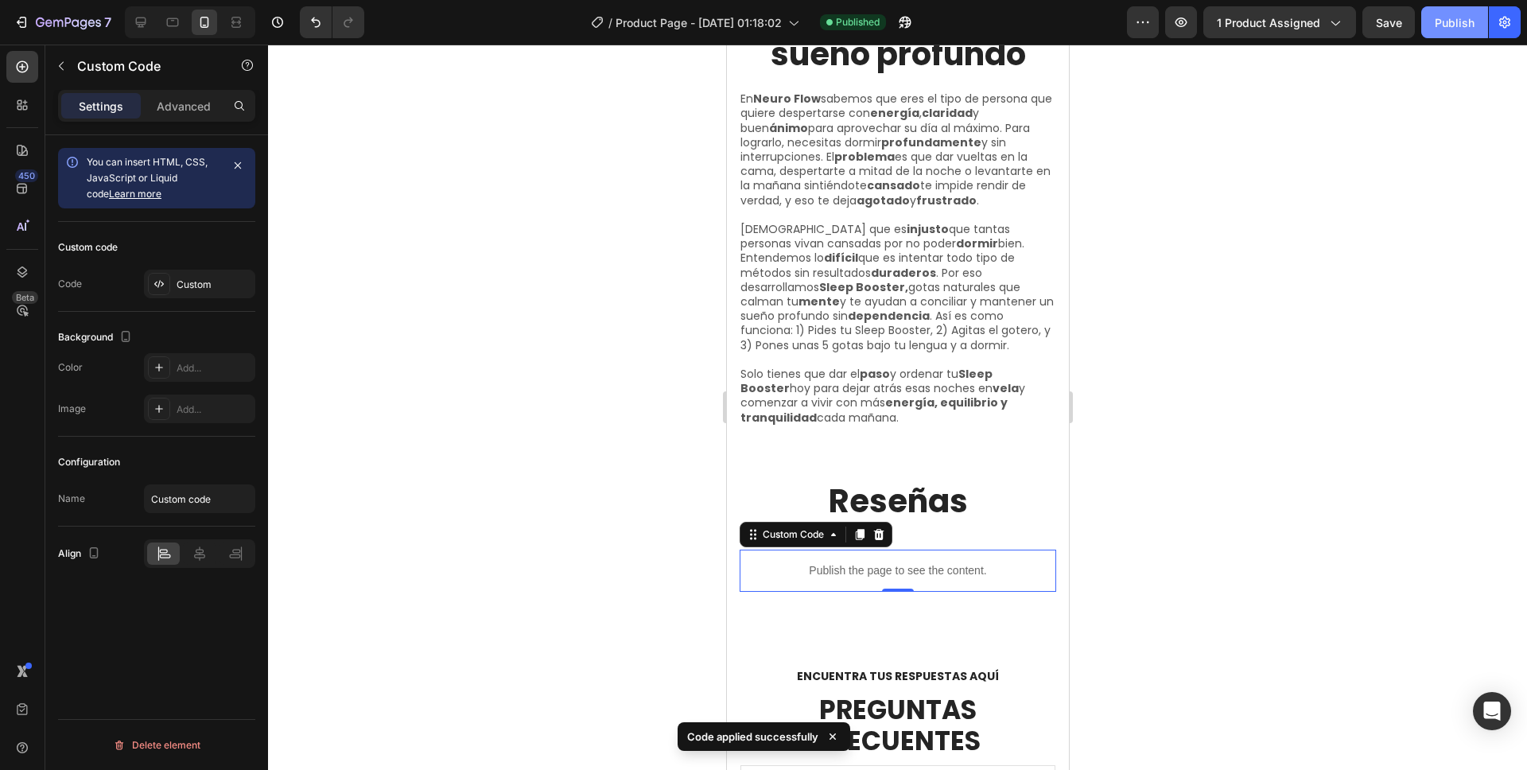
click at [1434, 21] on button "Publish" at bounding box center [1454, 22] width 67 height 32
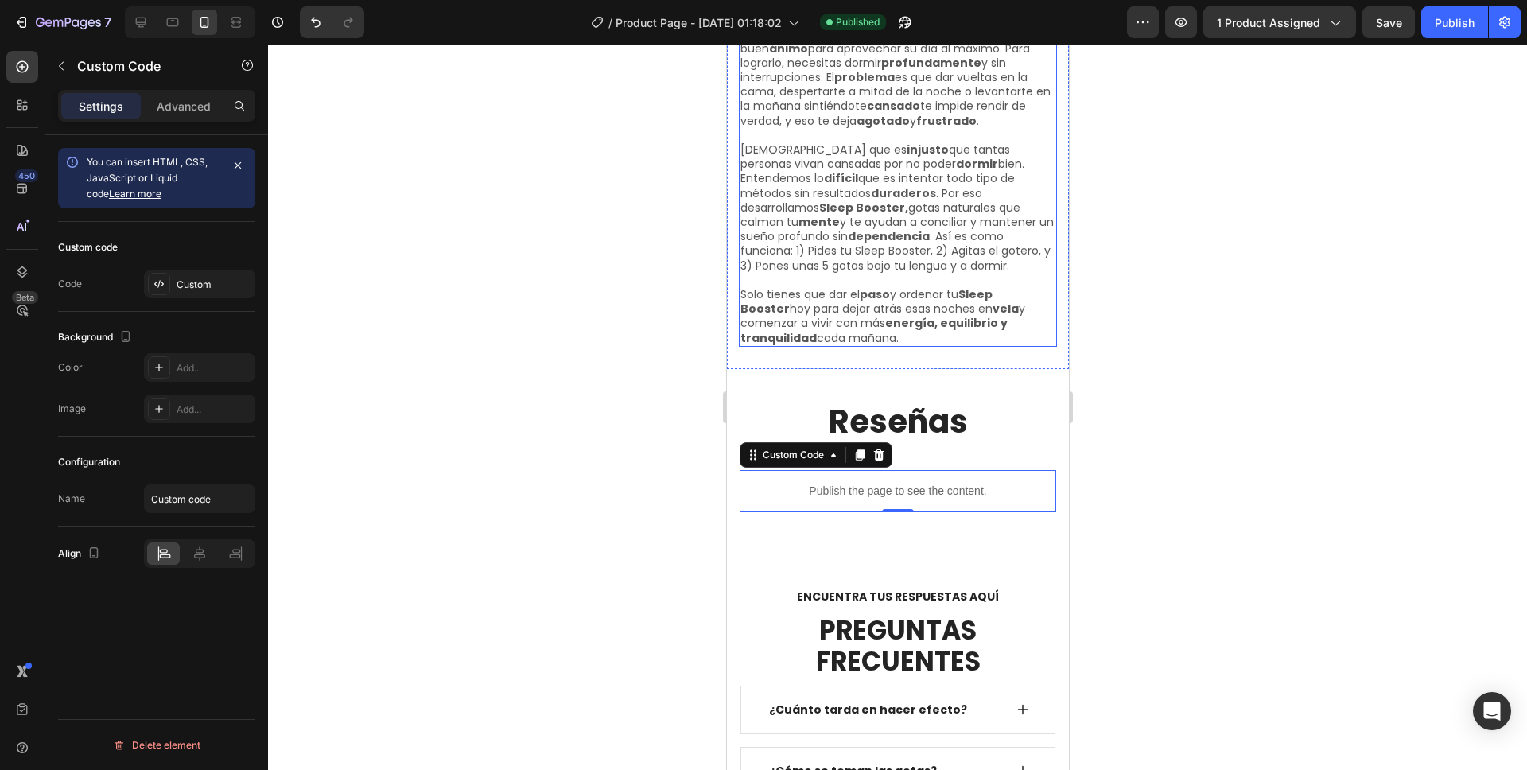
scroll to position [4535, 0]
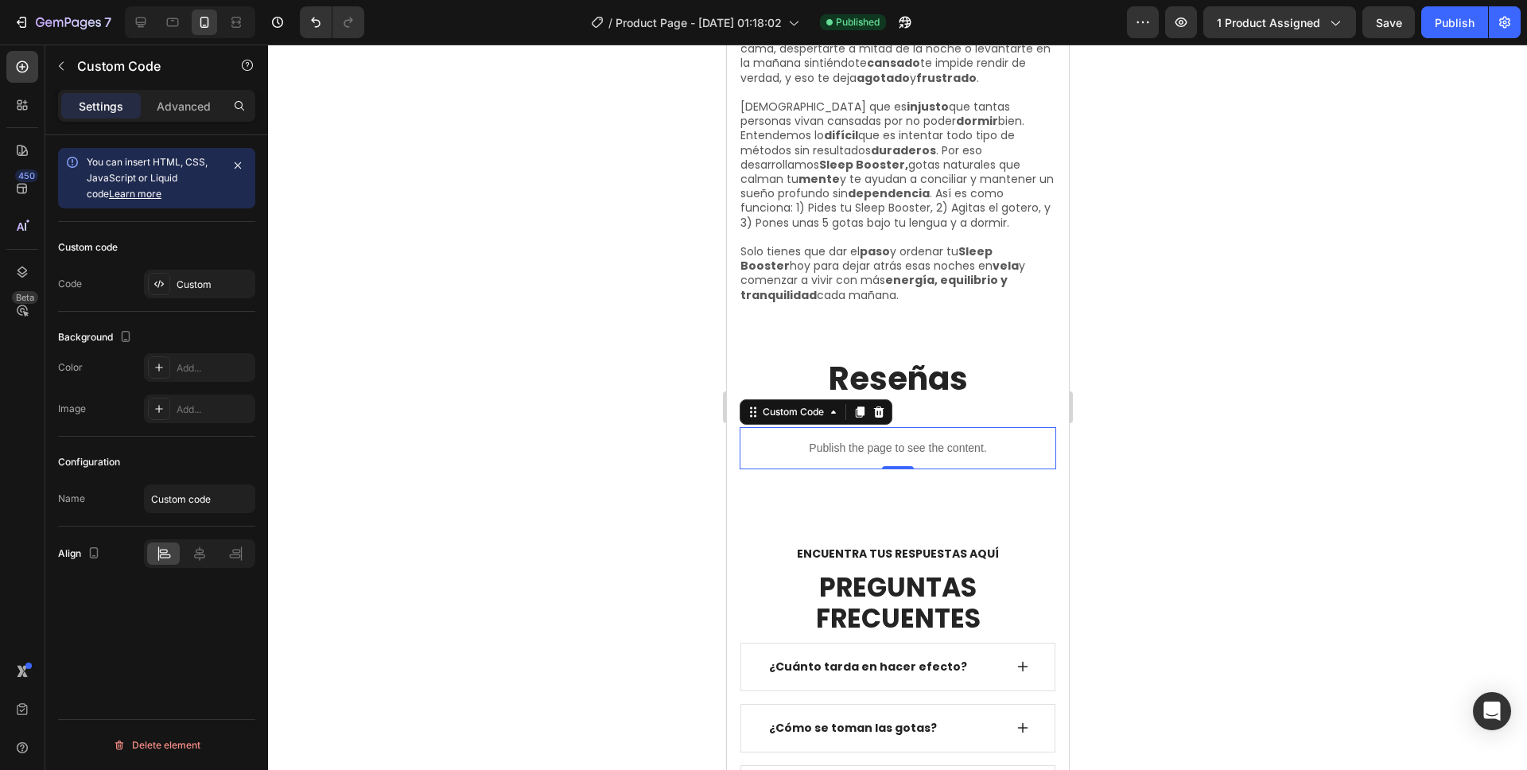
click at [947, 440] on p "Publish the page to see the content." at bounding box center [897, 448] width 317 height 17
click at [169, 111] on p "Advanced" at bounding box center [184, 106] width 54 height 17
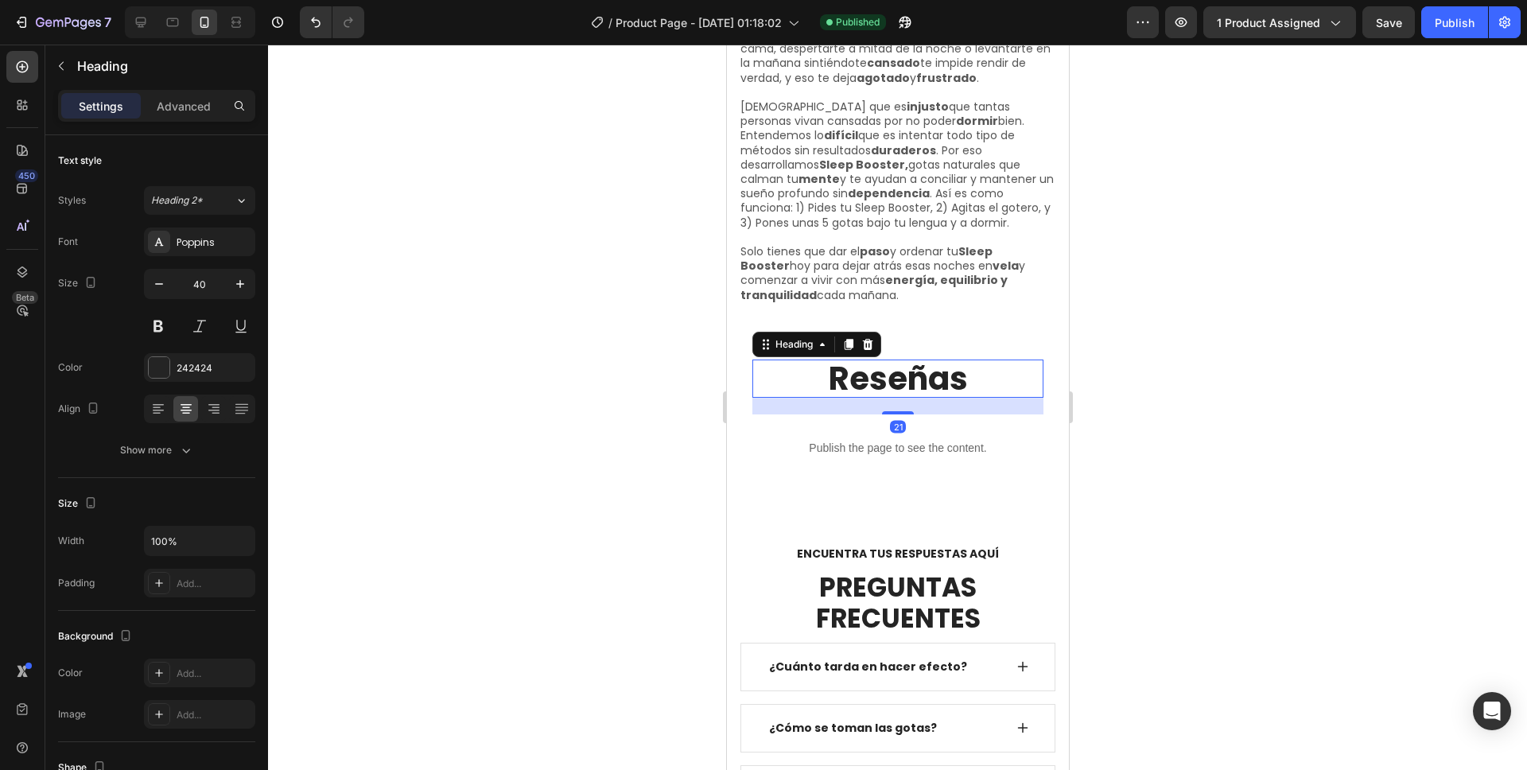
click at [945, 372] on h2 "Reseñas" at bounding box center [897, 379] width 291 height 38
click at [198, 121] on div "Settings Advanced" at bounding box center [156, 106] width 197 height 32
click at [196, 112] on p "Advanced" at bounding box center [184, 106] width 54 height 17
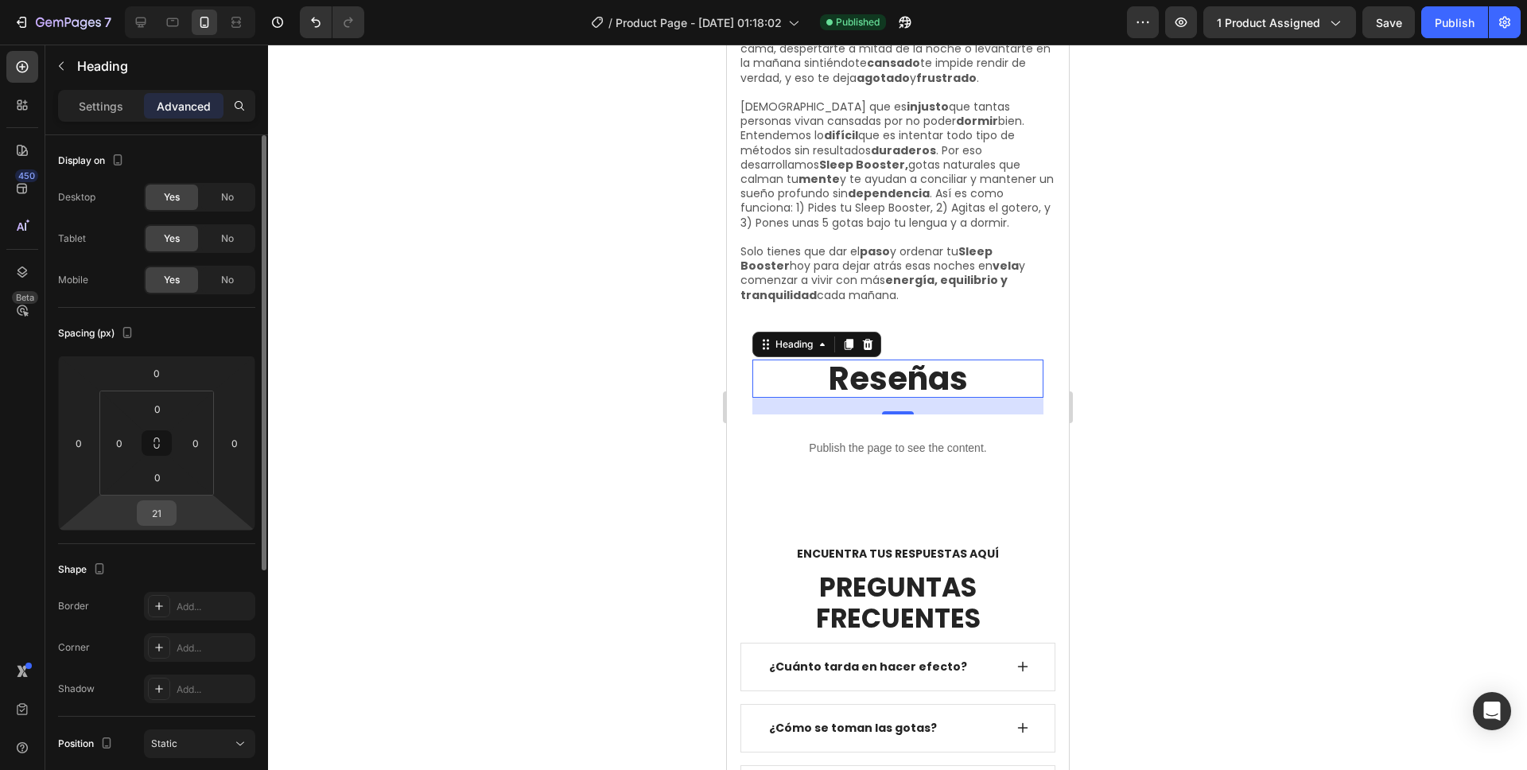
click at [165, 516] on input "21" at bounding box center [157, 513] width 32 height 24
type input "5"
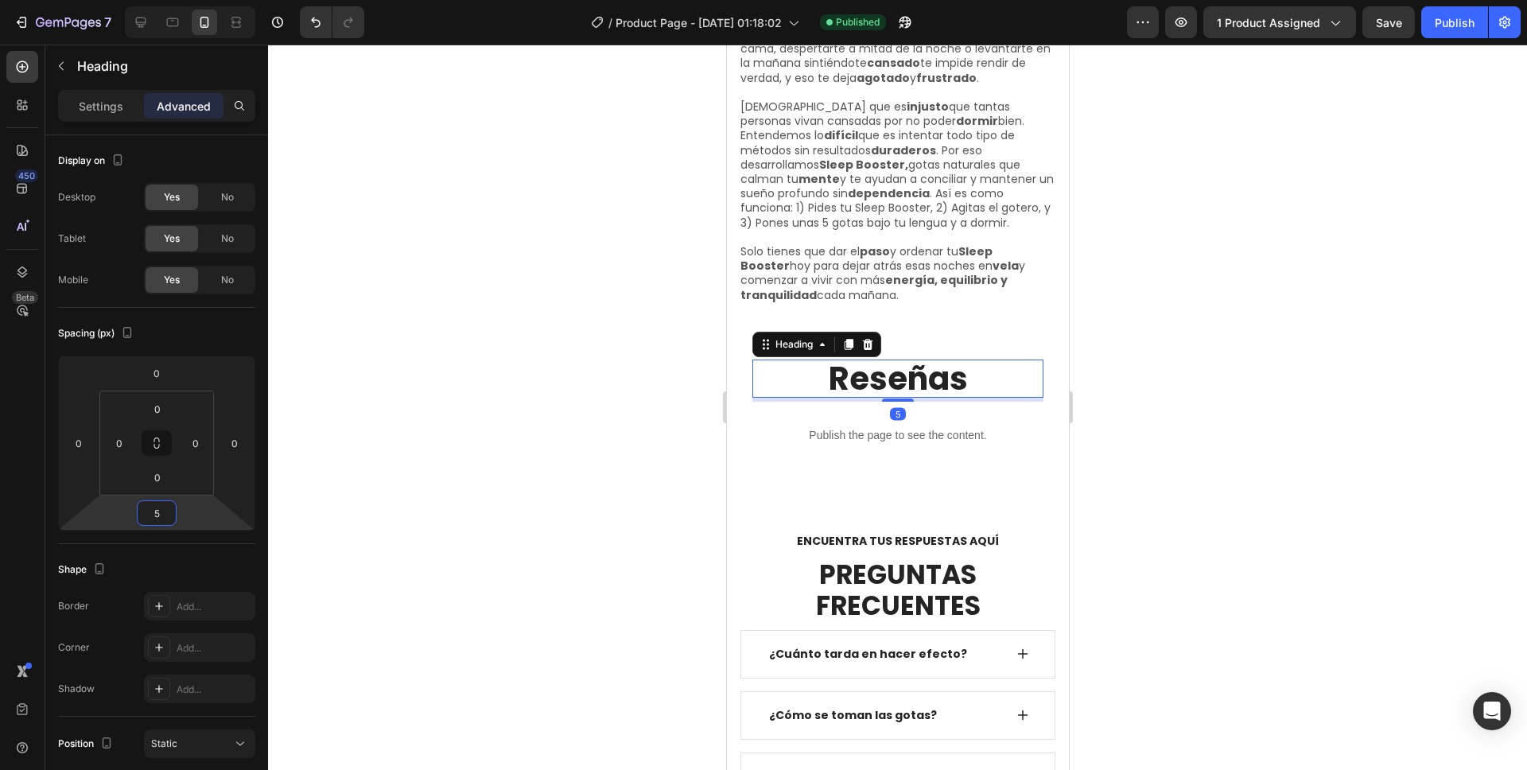
click at [361, 436] on div at bounding box center [897, 407] width 1259 height 725
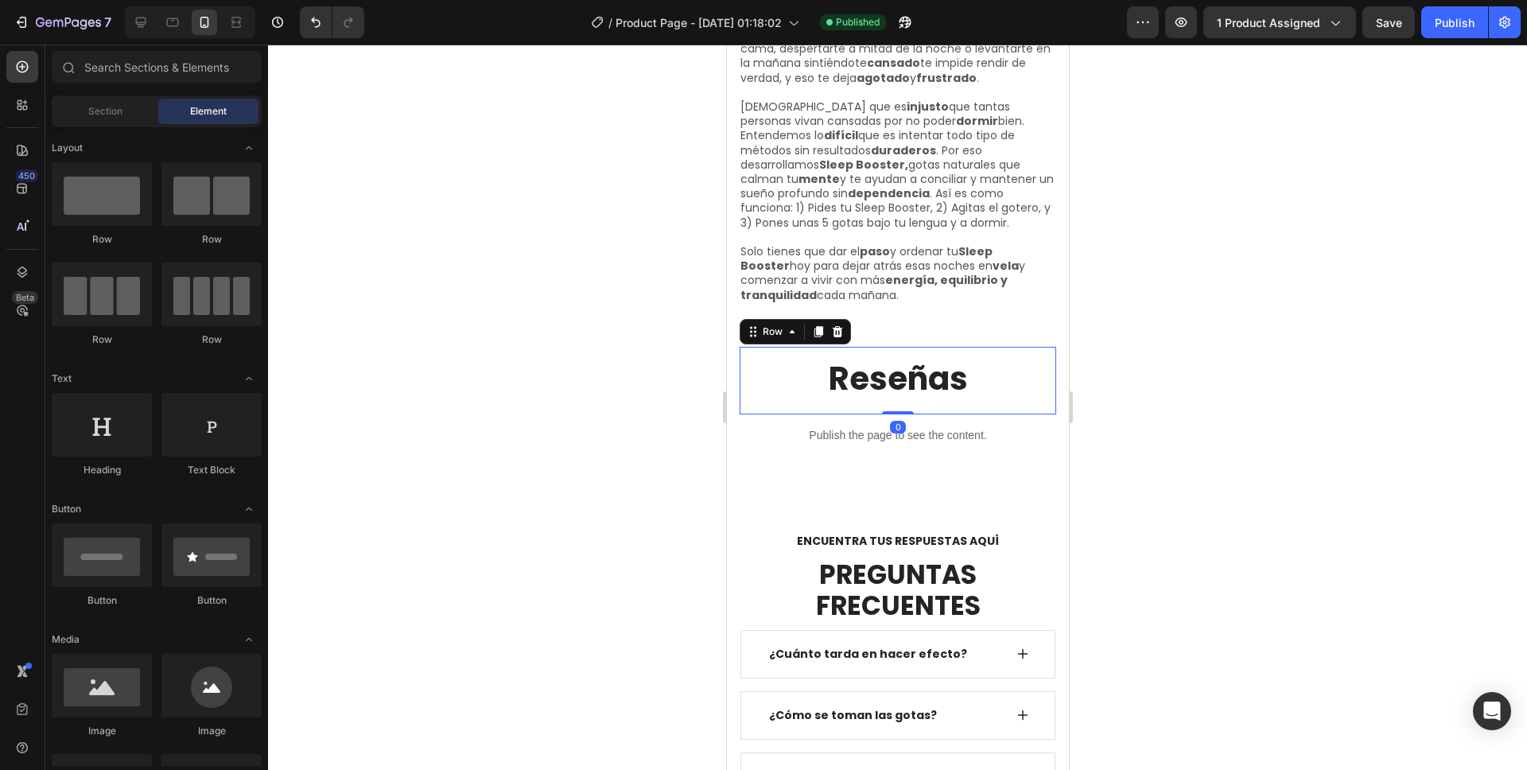
click at [869, 392] on div "Reseñas Heading Row 0" at bounding box center [897, 381] width 317 height 68
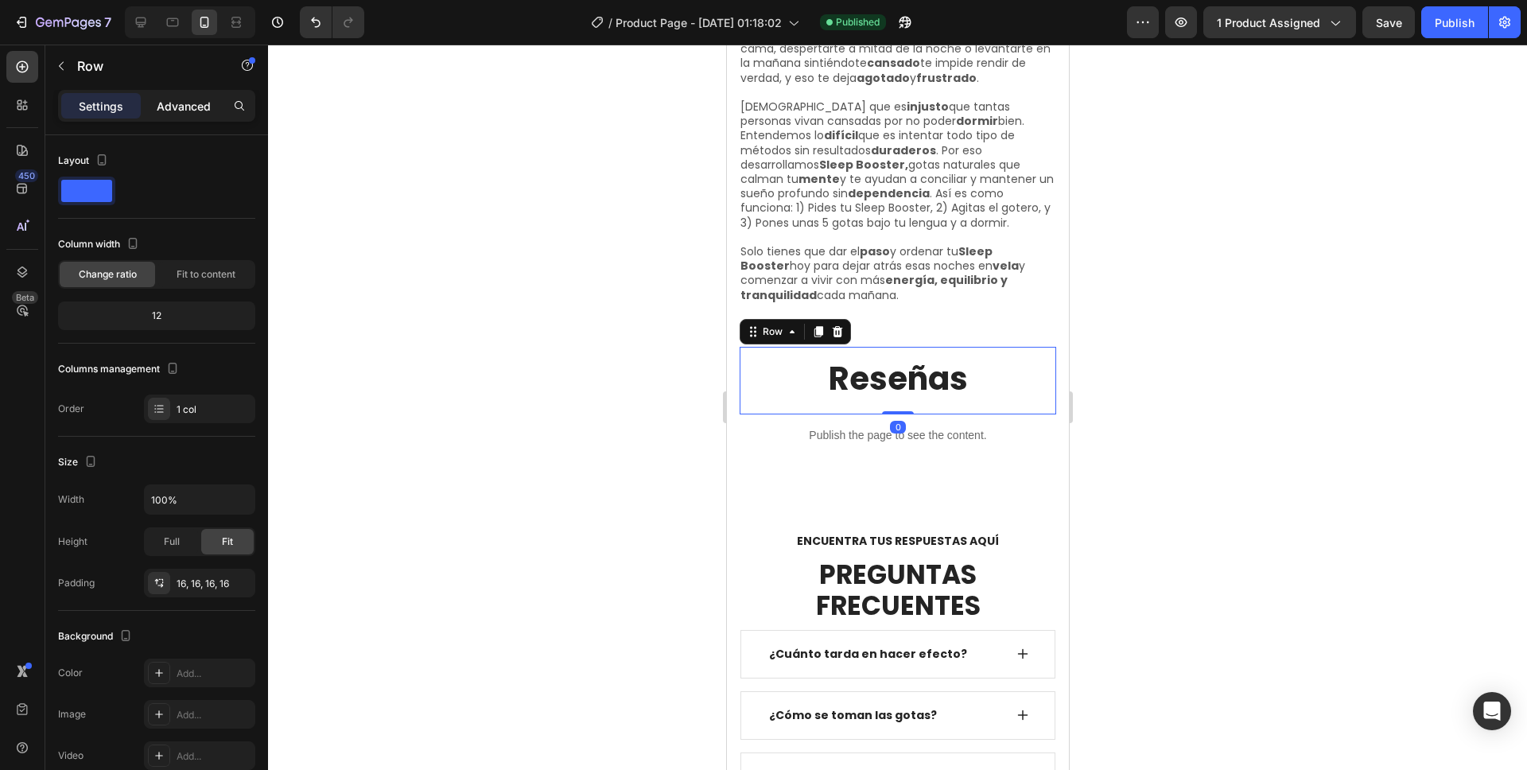
click at [169, 107] on p "Advanced" at bounding box center [184, 106] width 54 height 17
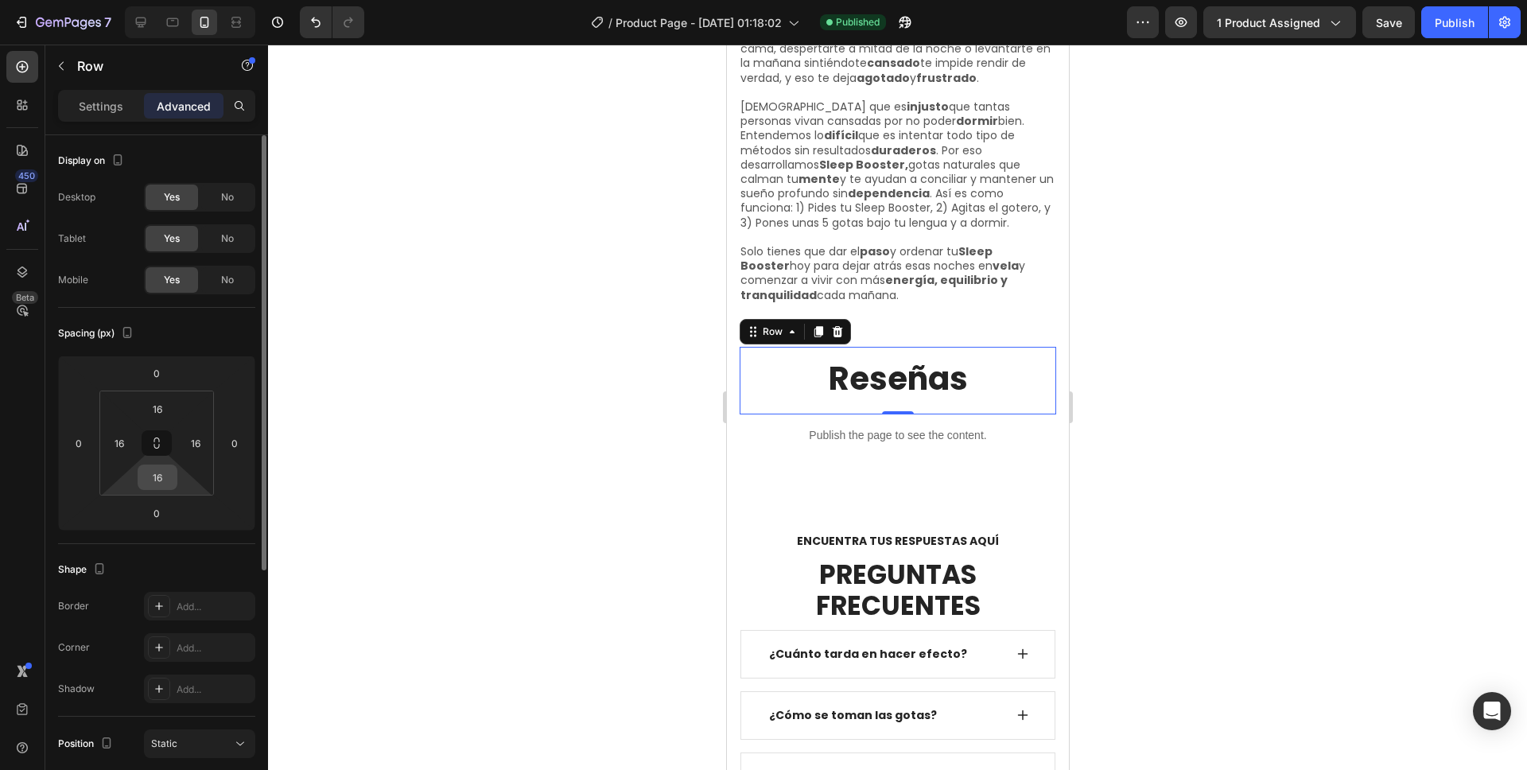
click at [162, 473] on input "16" at bounding box center [158, 477] width 32 height 24
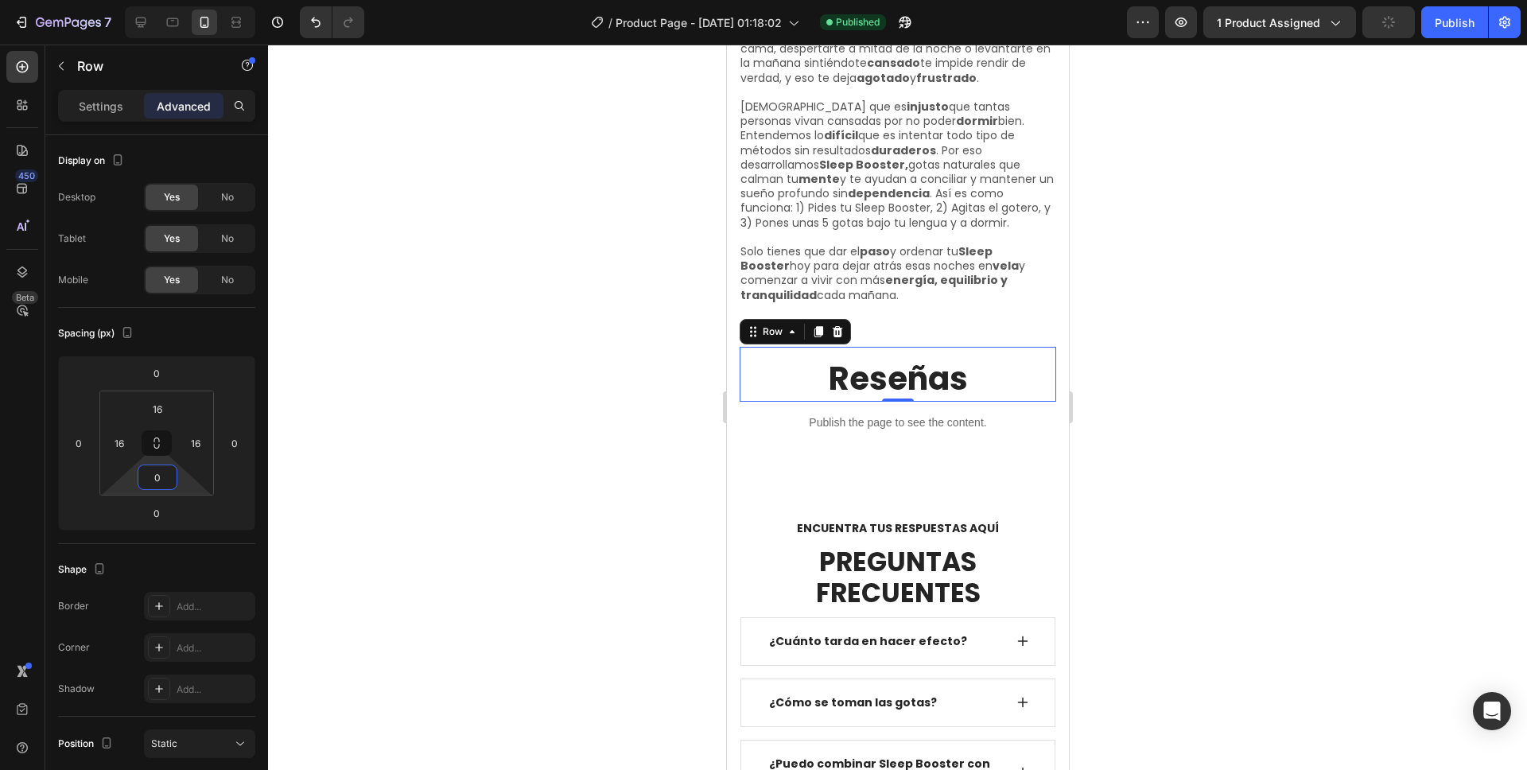
type input "0"
click at [1116, 352] on div at bounding box center [897, 407] width 1259 height 725
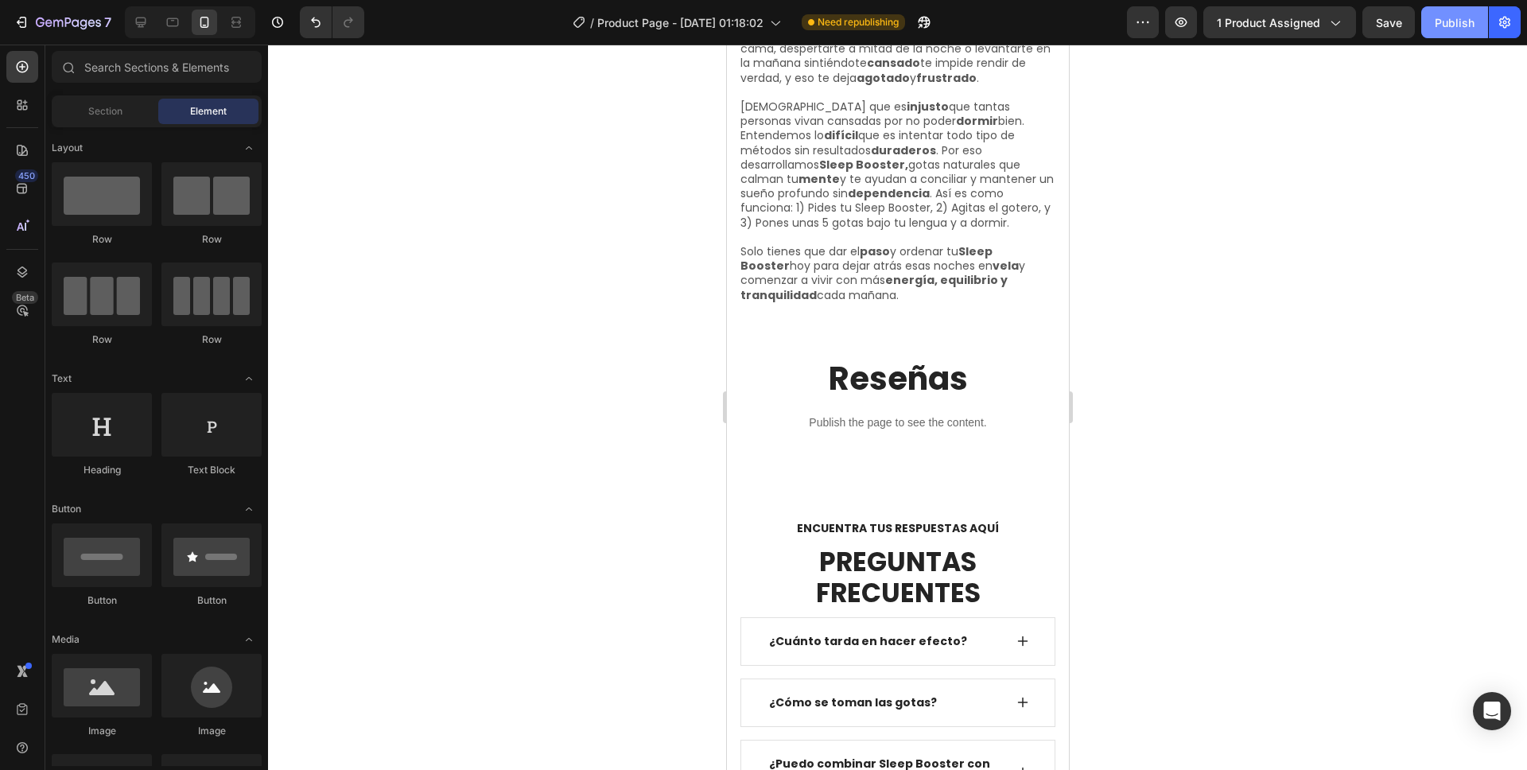
click at [1456, 18] on div "Publish" at bounding box center [1455, 22] width 40 height 17
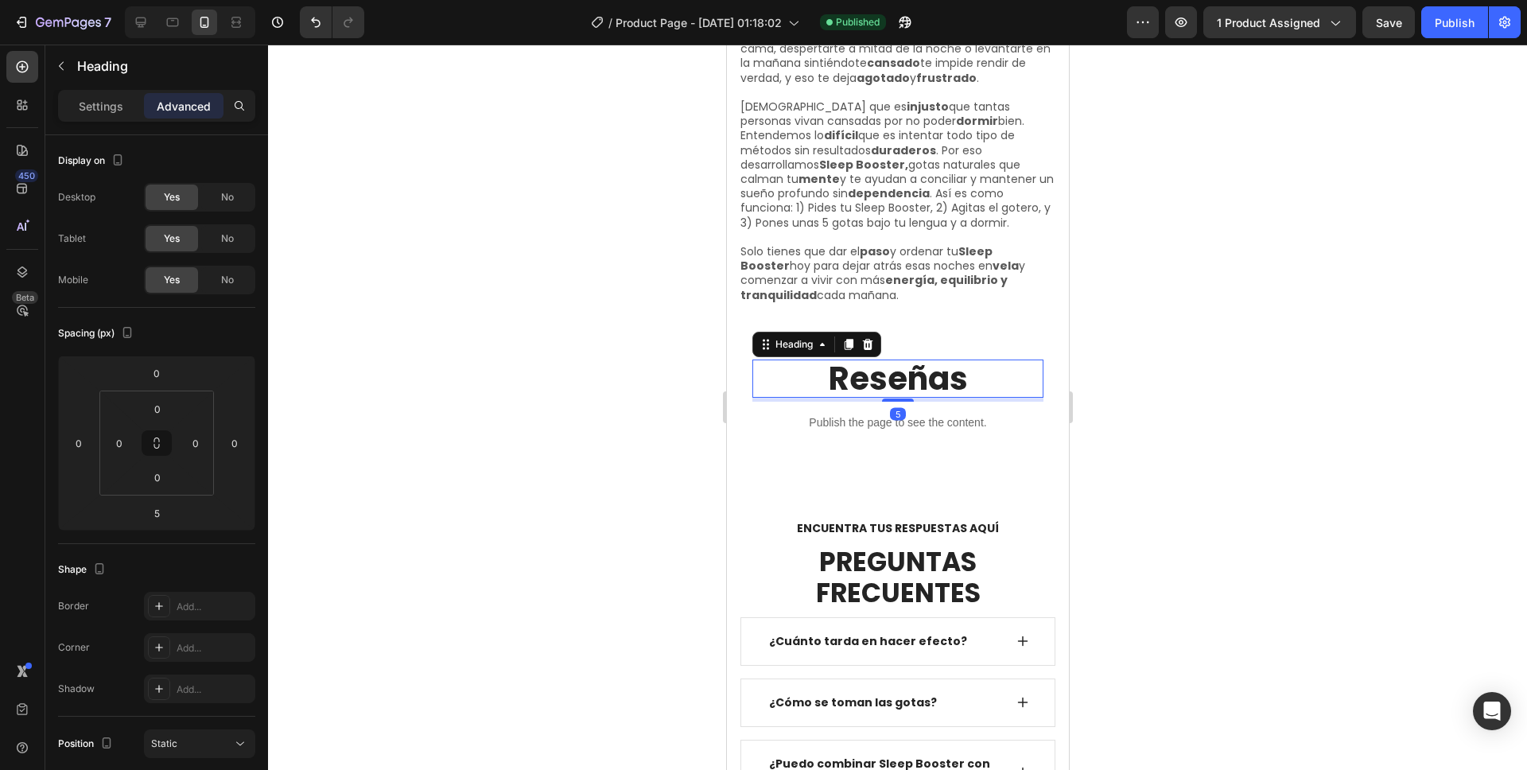
click at [891, 370] on h2 "Reseñas" at bounding box center [897, 379] width 291 height 38
click at [164, 511] on input "5" at bounding box center [157, 513] width 32 height 24
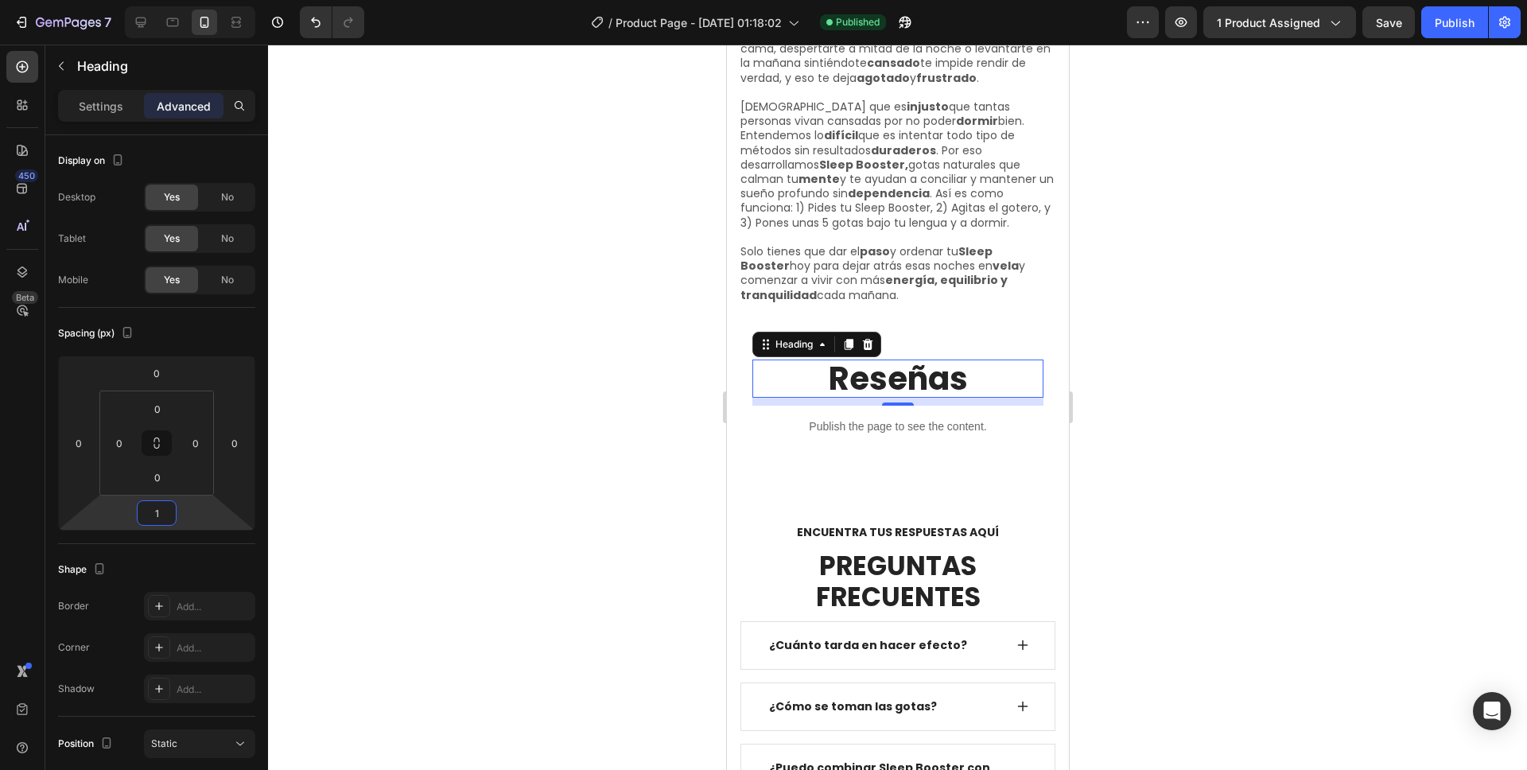
type input "15"
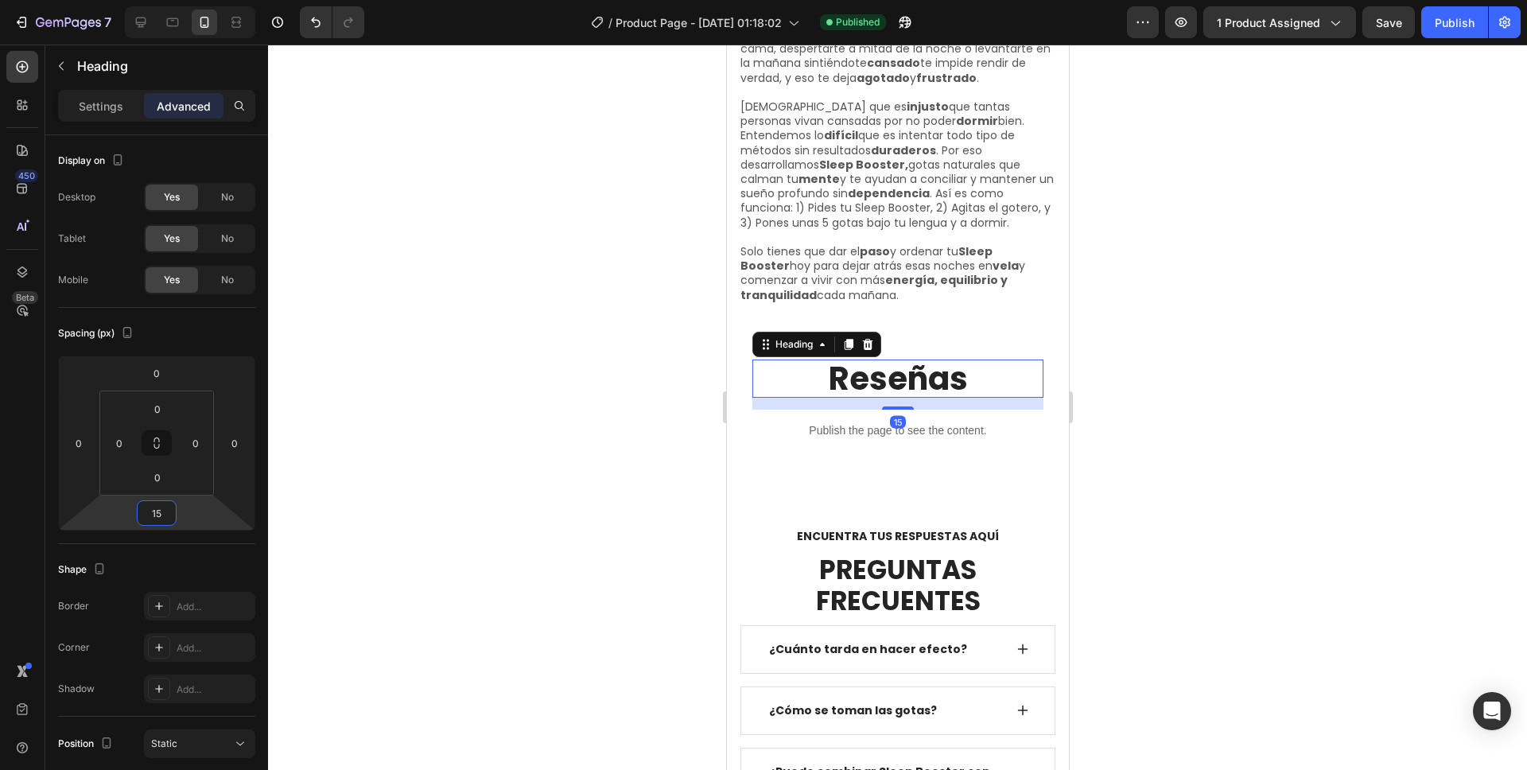
click at [1444, 137] on div at bounding box center [897, 407] width 1259 height 725
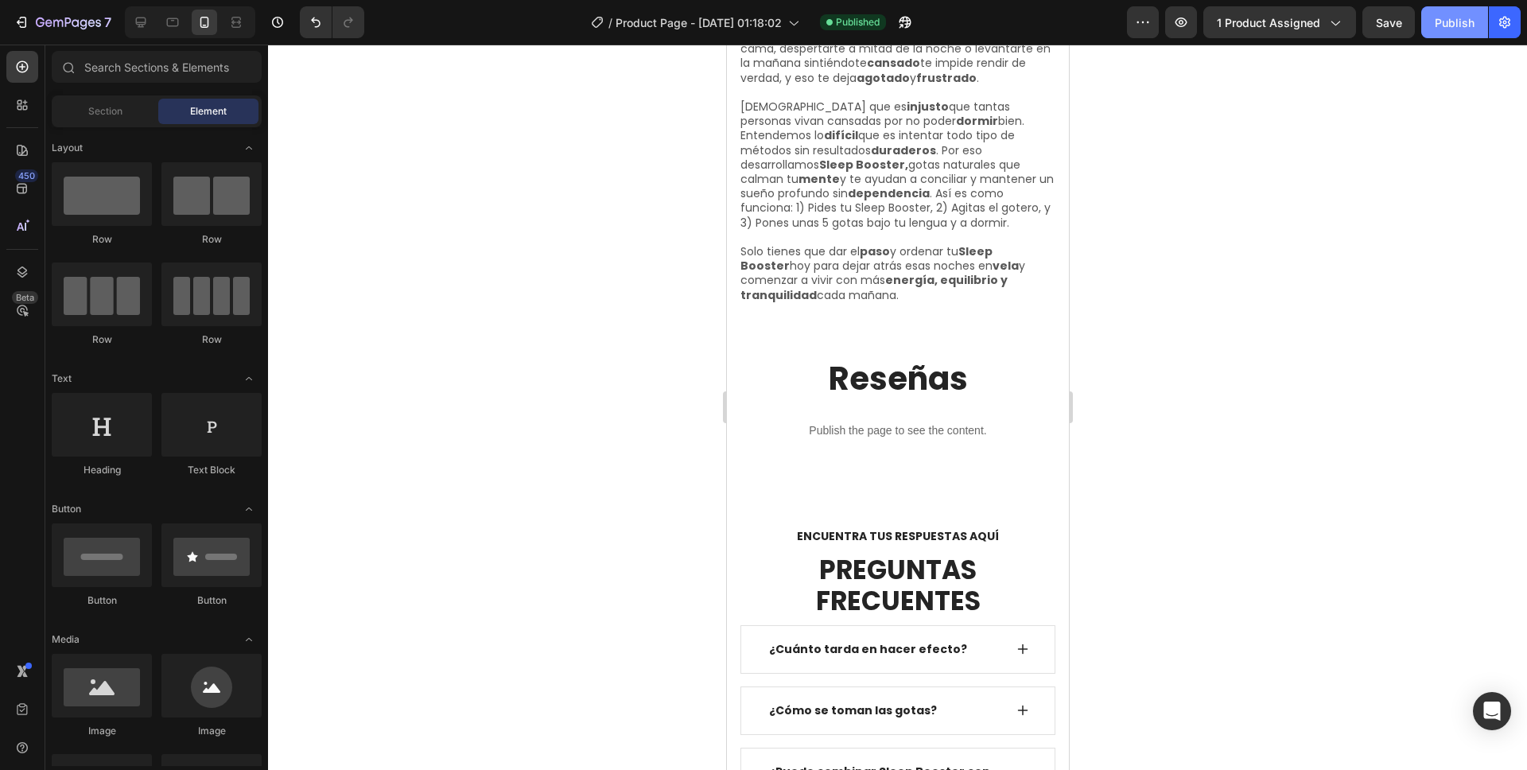
click at [1445, 30] on div "Publish" at bounding box center [1455, 22] width 40 height 17
click at [874, 422] on p "Publish the page to see the content." at bounding box center [897, 430] width 317 height 17
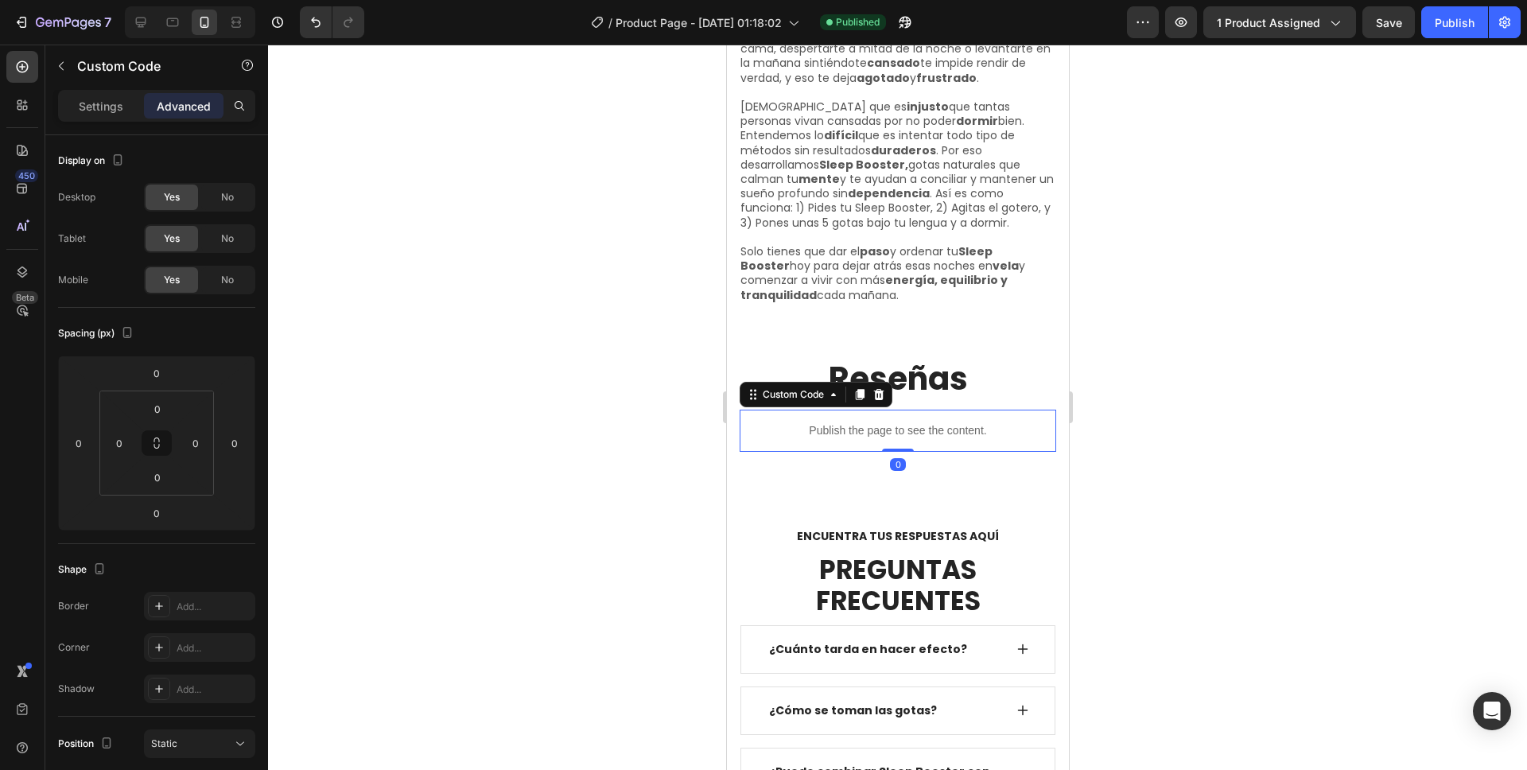
click at [874, 422] on p "Publish the page to see the content." at bounding box center [897, 430] width 317 height 17
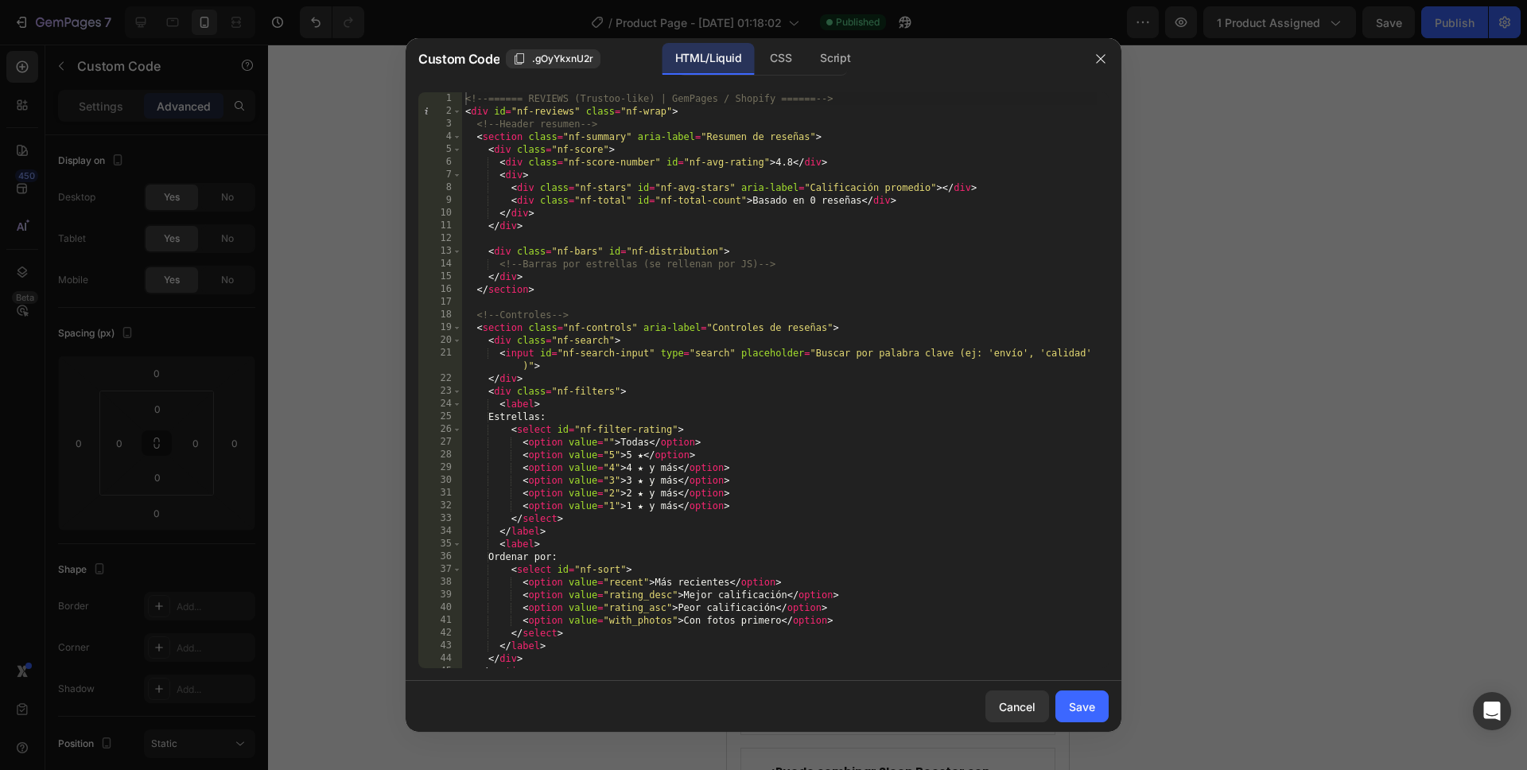
click at [643, 284] on div "<!-- ====== REVIEWS (Trustoo-like) | GemPages / Shopify ====== --> < div id = "…" at bounding box center [779, 392] width 635 height 601
click at [555, 249] on div "<!-- ====== REVIEWS (Trustoo-like) | GemPages / Shopify ====== --> < div id = "…" at bounding box center [779, 392] width 635 height 601
click at [604, 229] on div "<!-- ====== REVIEWS (Trustoo-like) | GemPages / Shopify ====== --> < div id = "…" at bounding box center [779, 392] width 635 height 601
type textarea "</script>"
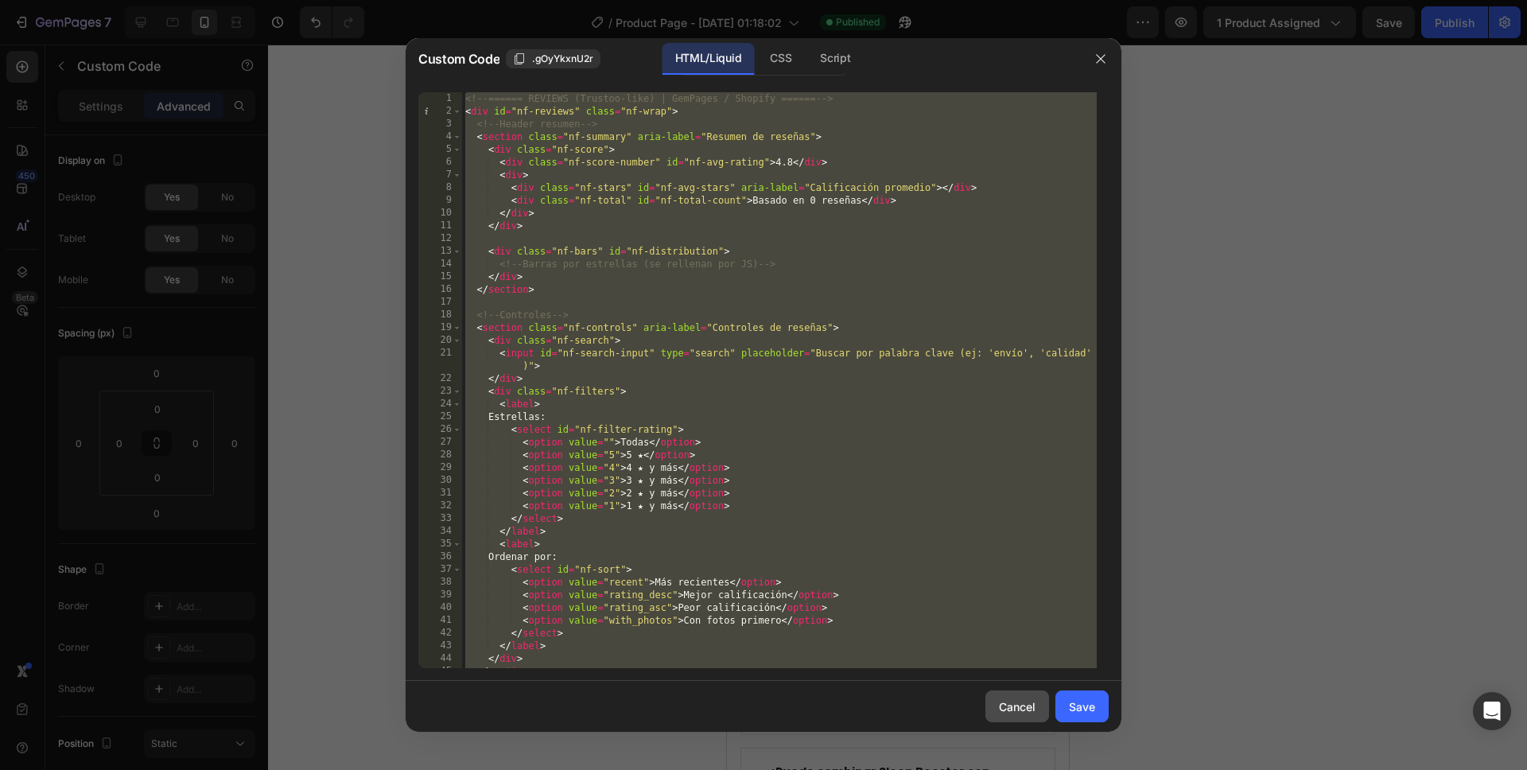
click at [1014, 706] on div "Cancel" at bounding box center [1017, 706] width 37 height 17
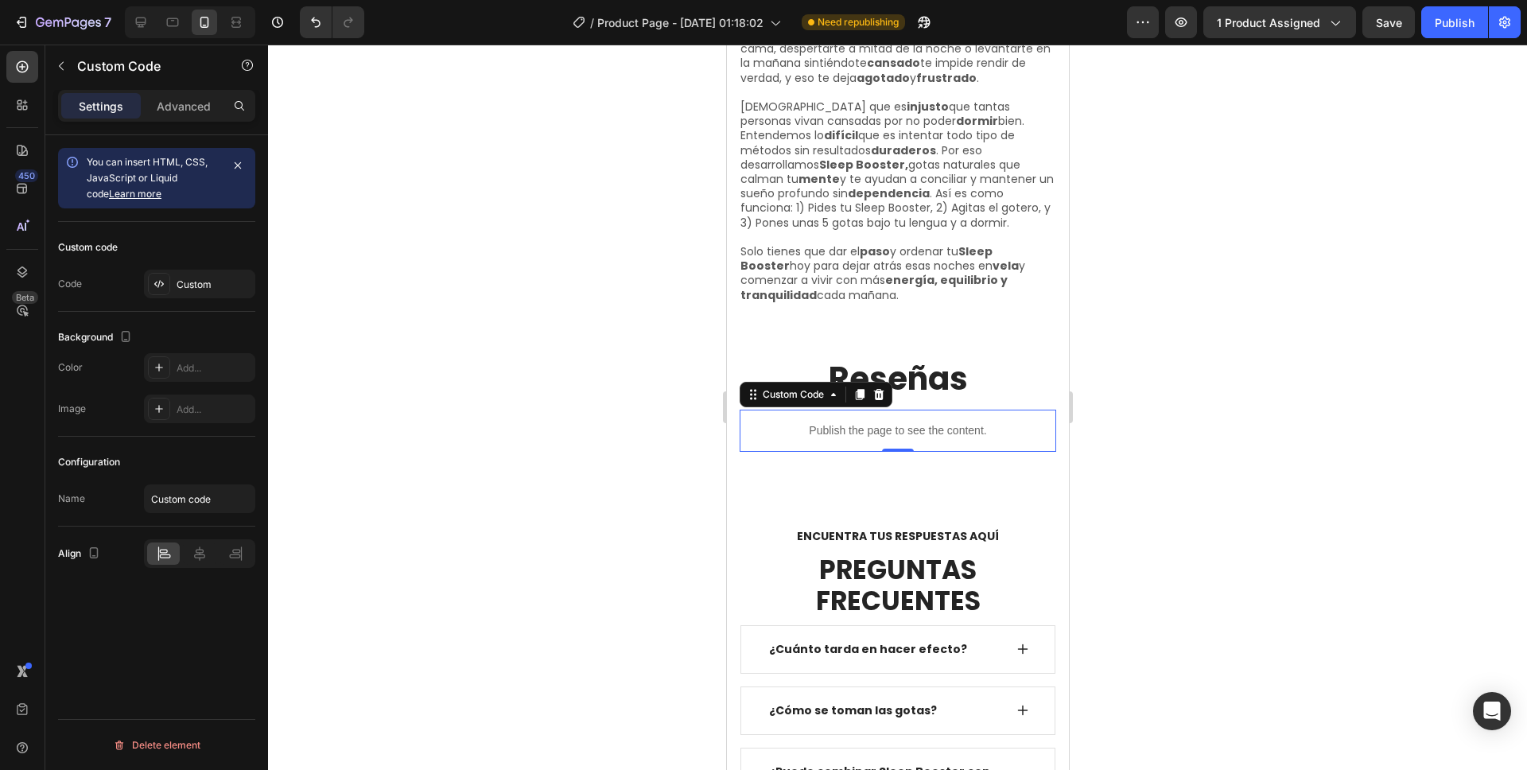
click at [849, 422] on p "Publish the page to see the content." at bounding box center [897, 430] width 317 height 17
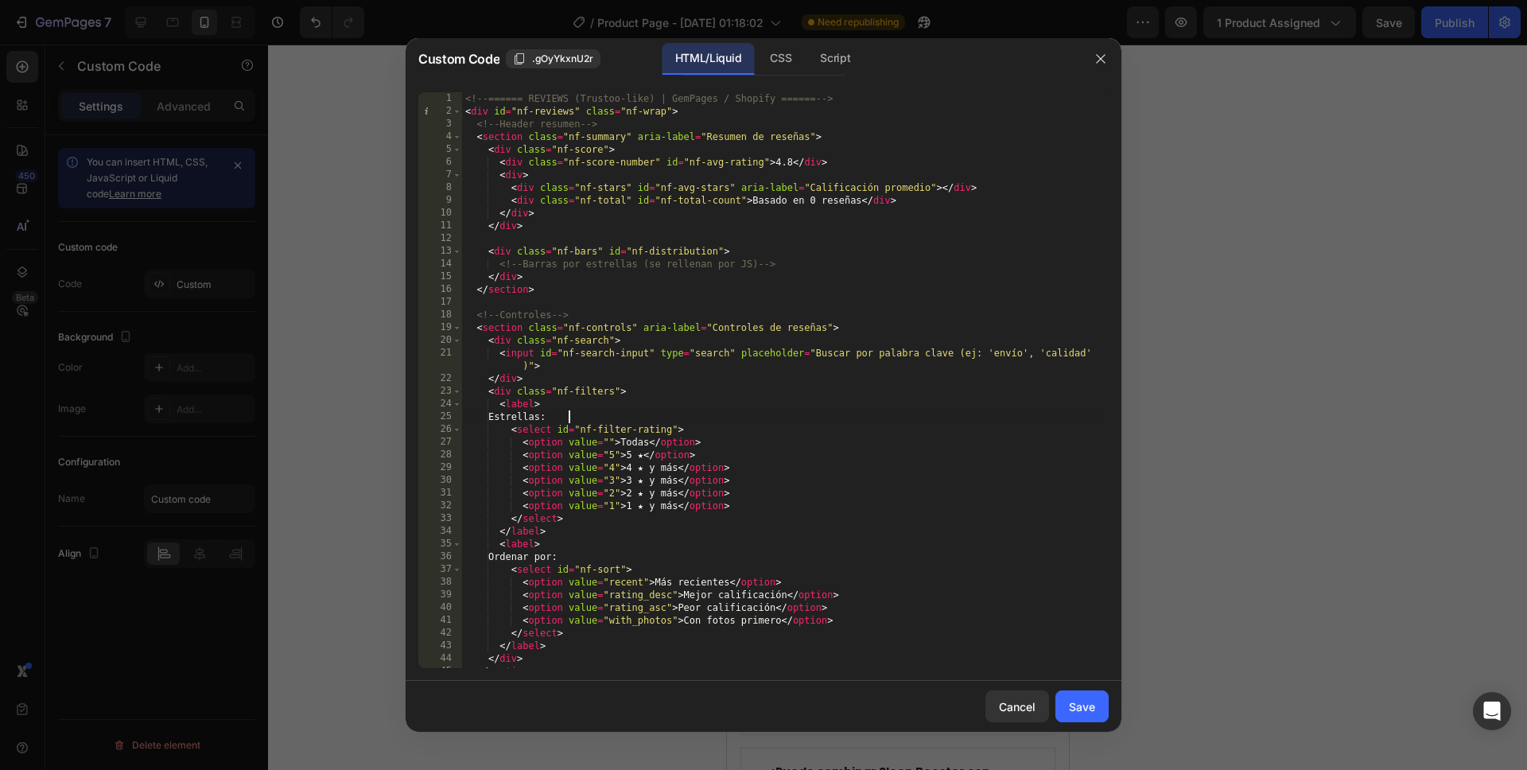
click at [749, 461] on div "<!-- ====== REVIEWS (Trustoo-like) | GemPages / Shopify ====== --> < div id = "…" at bounding box center [779, 392] width 635 height 601
type textarea "</script>"
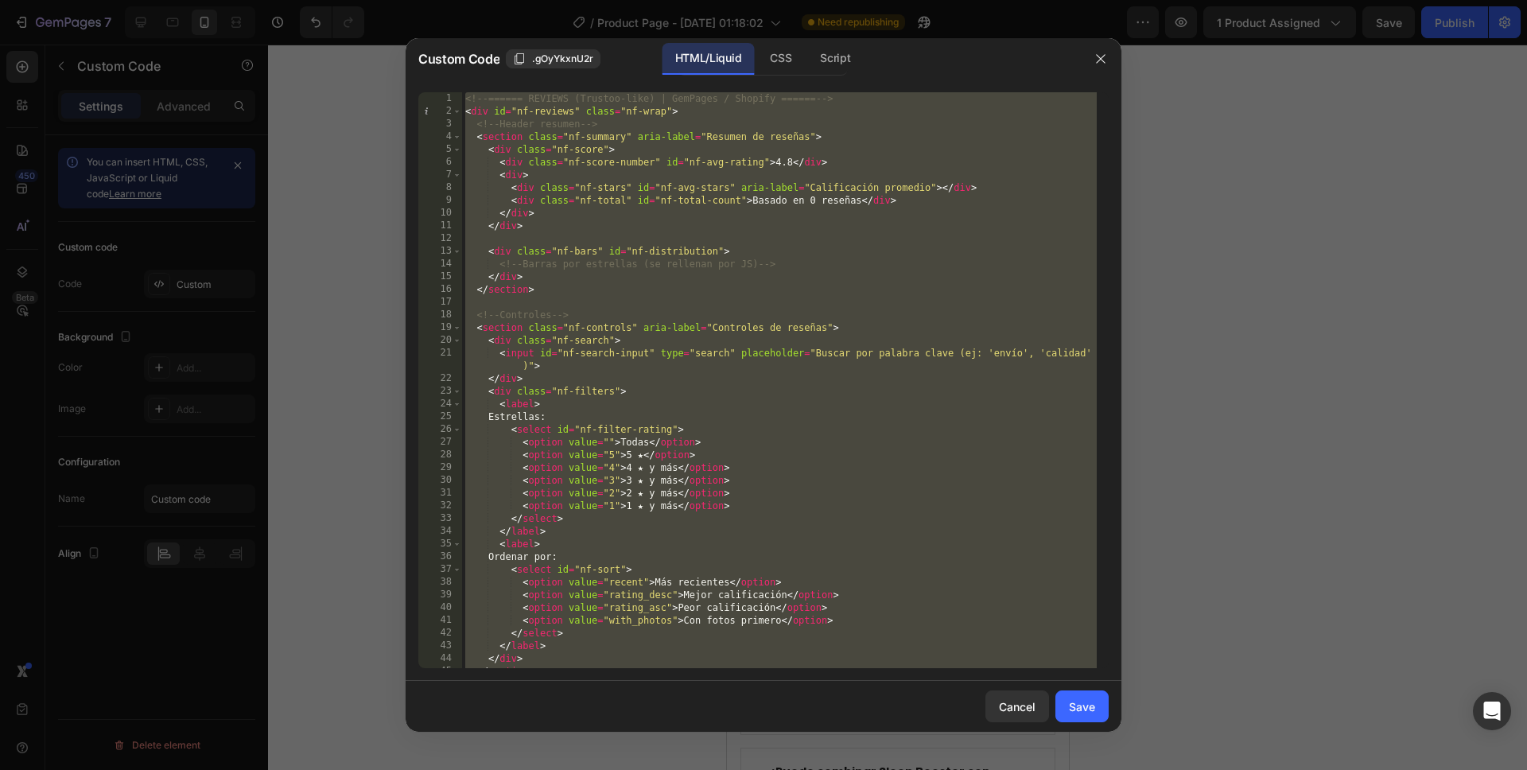
scroll to position [6602, 0]
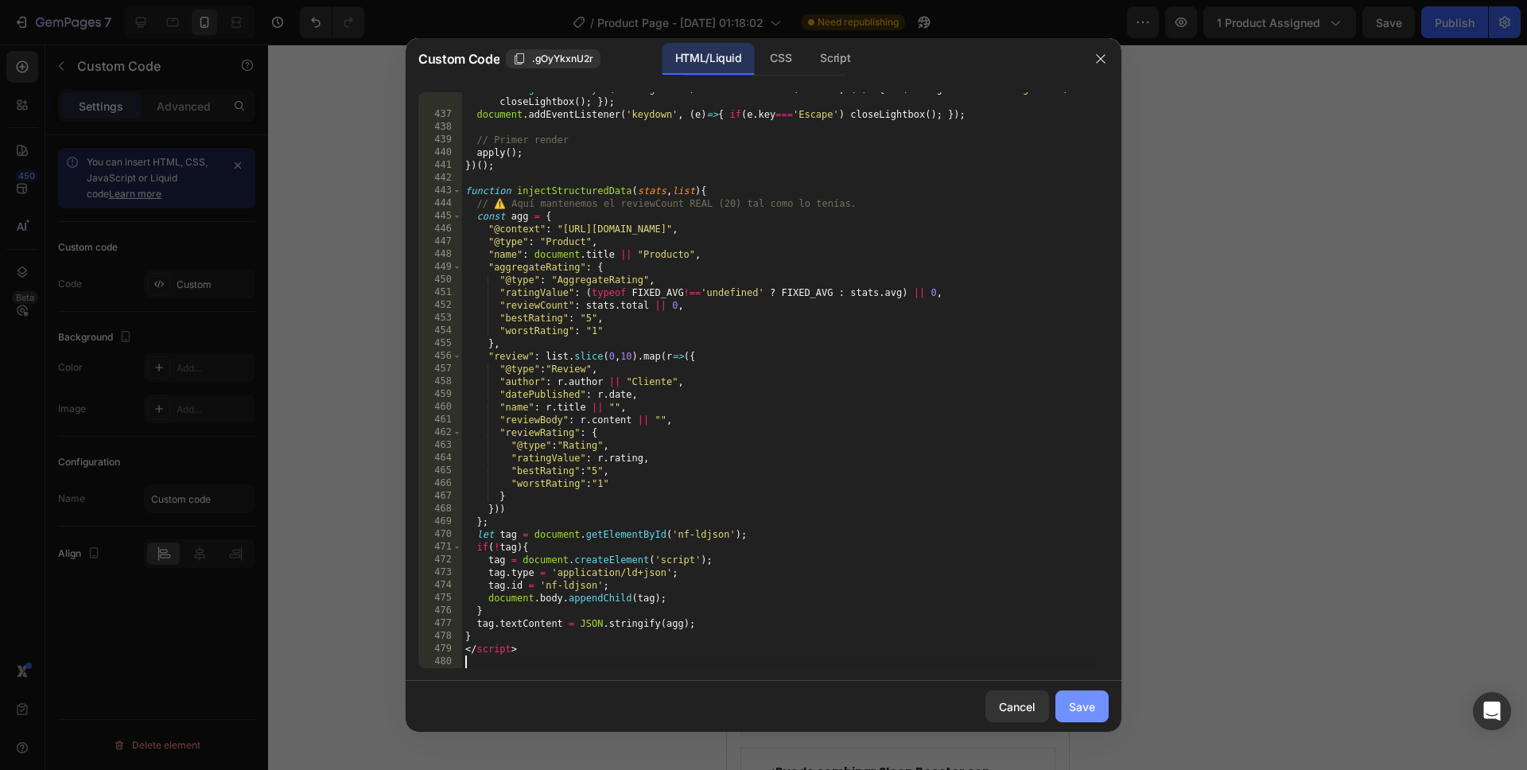
click at [1069, 701] on div "Save" at bounding box center [1082, 706] width 26 height 17
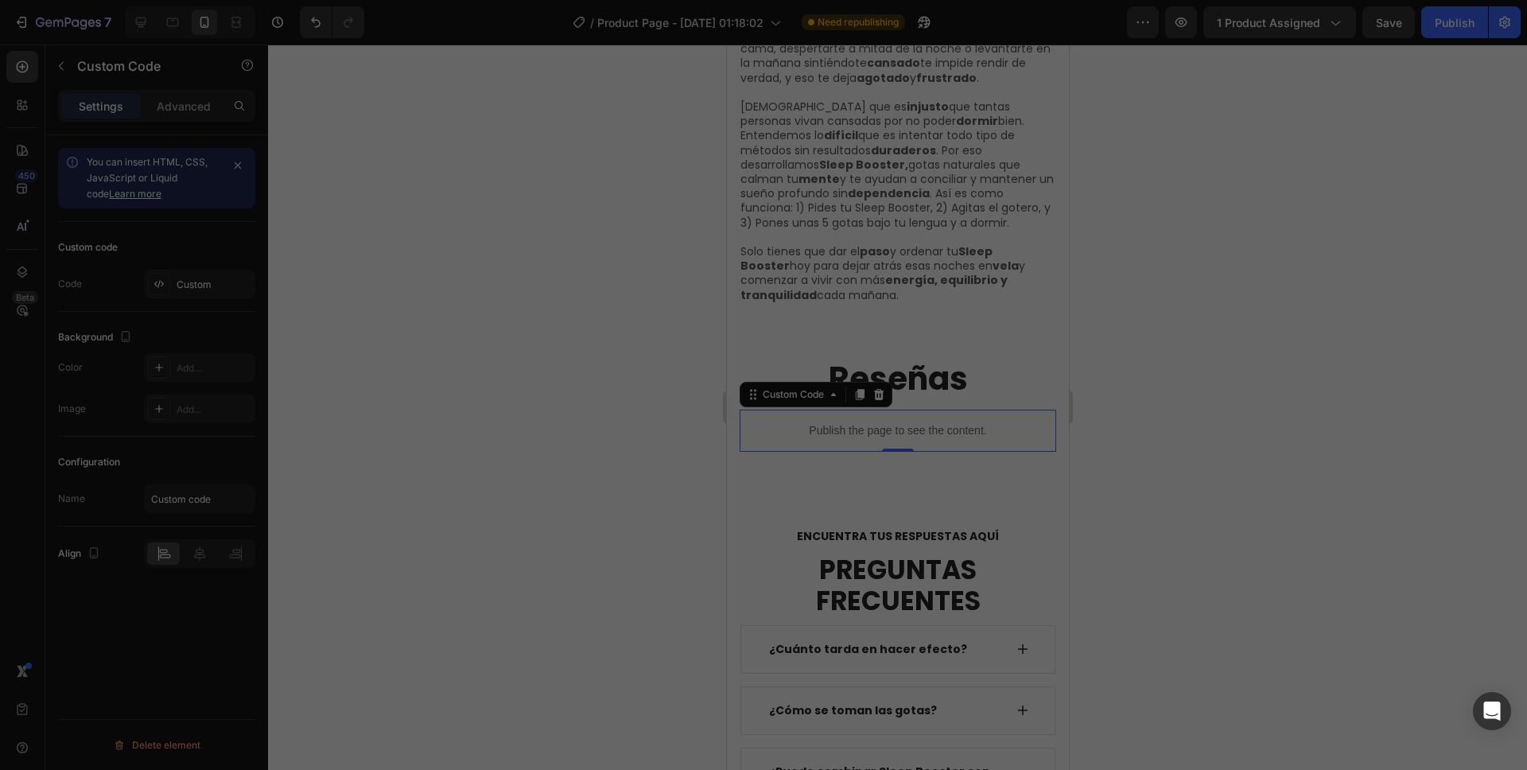
type textarea "</script>"
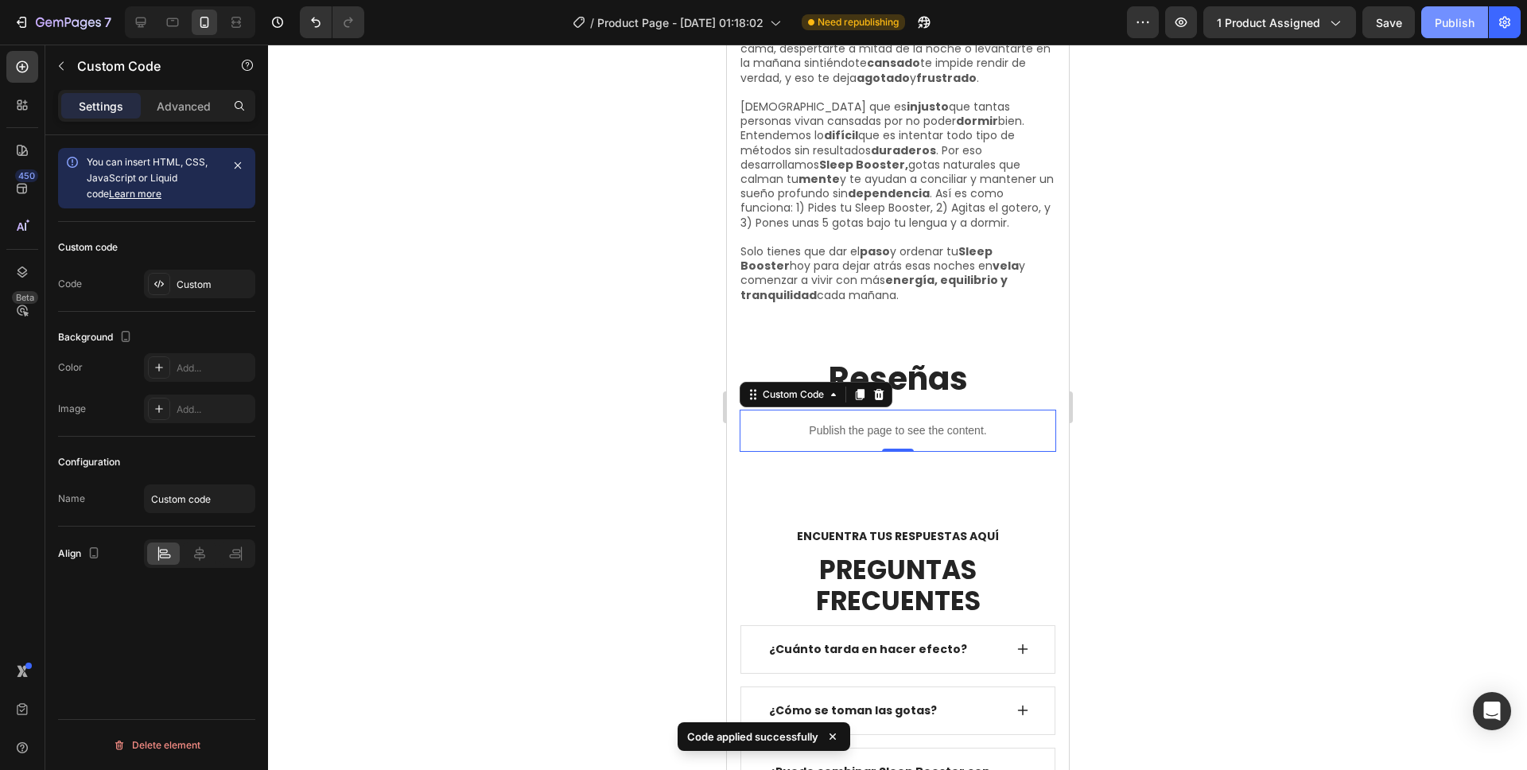
click at [1468, 21] on div "Publish" at bounding box center [1455, 22] width 40 height 17
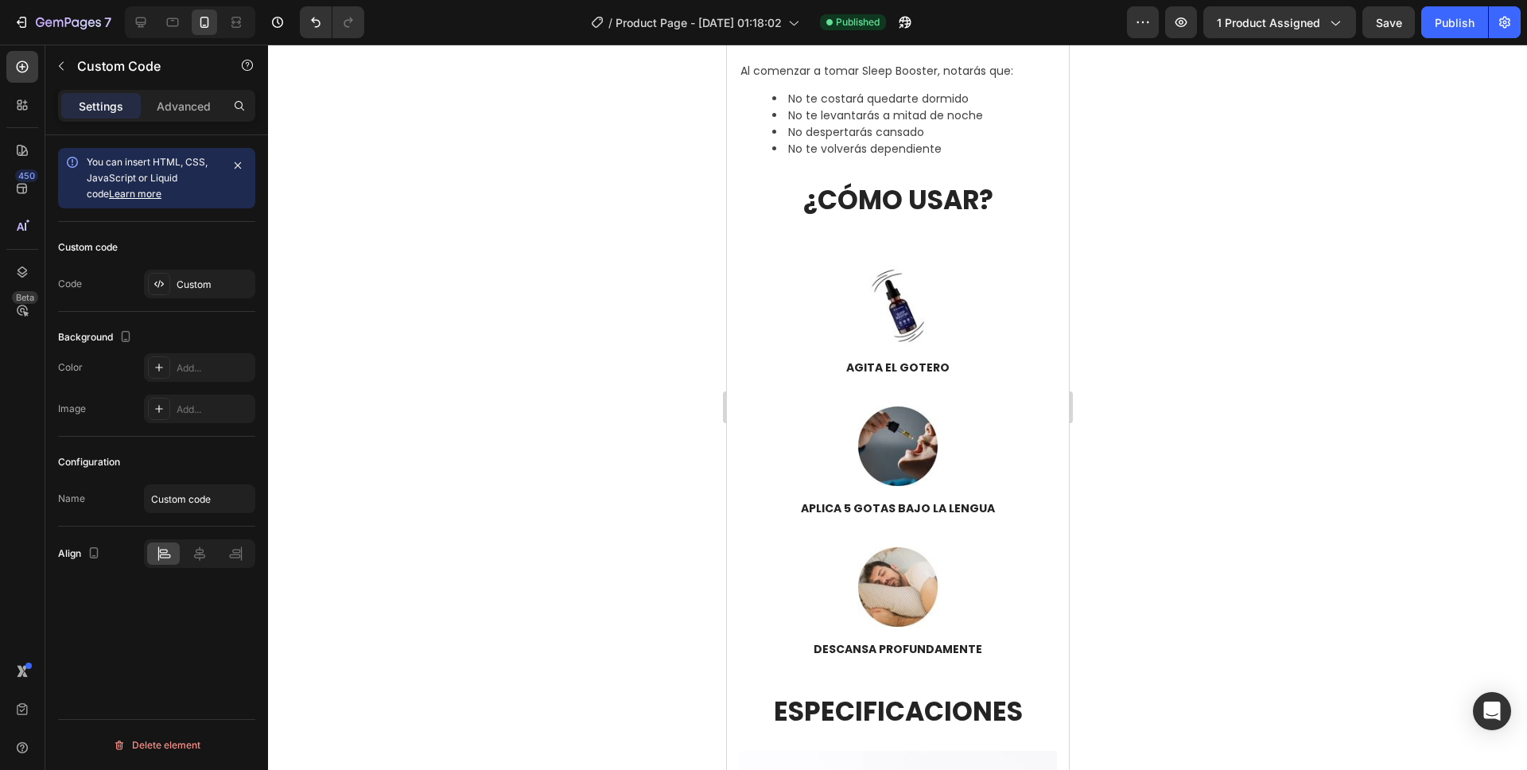
scroll to position [1163, 0]
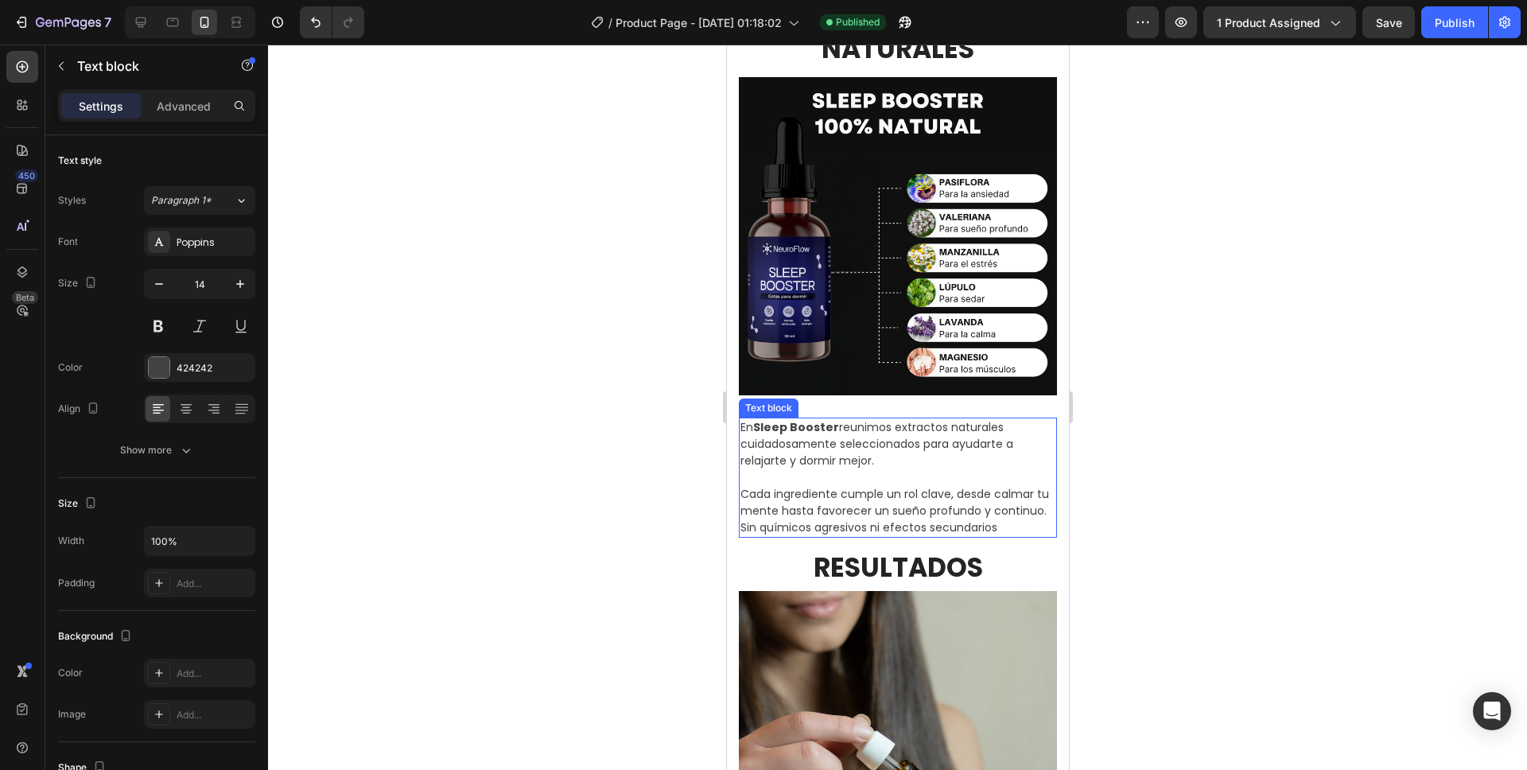
click at [842, 491] on p "Cada ingrediente cumple un rol clave, desde calmar tu mente hasta favorecer un …" at bounding box center [897, 502] width 315 height 67
click at [827, 515] on p "Cada ingrediente cumple un rol clave, desde calmar tu mente hasta favorecer un …" at bounding box center [897, 502] width 315 height 67
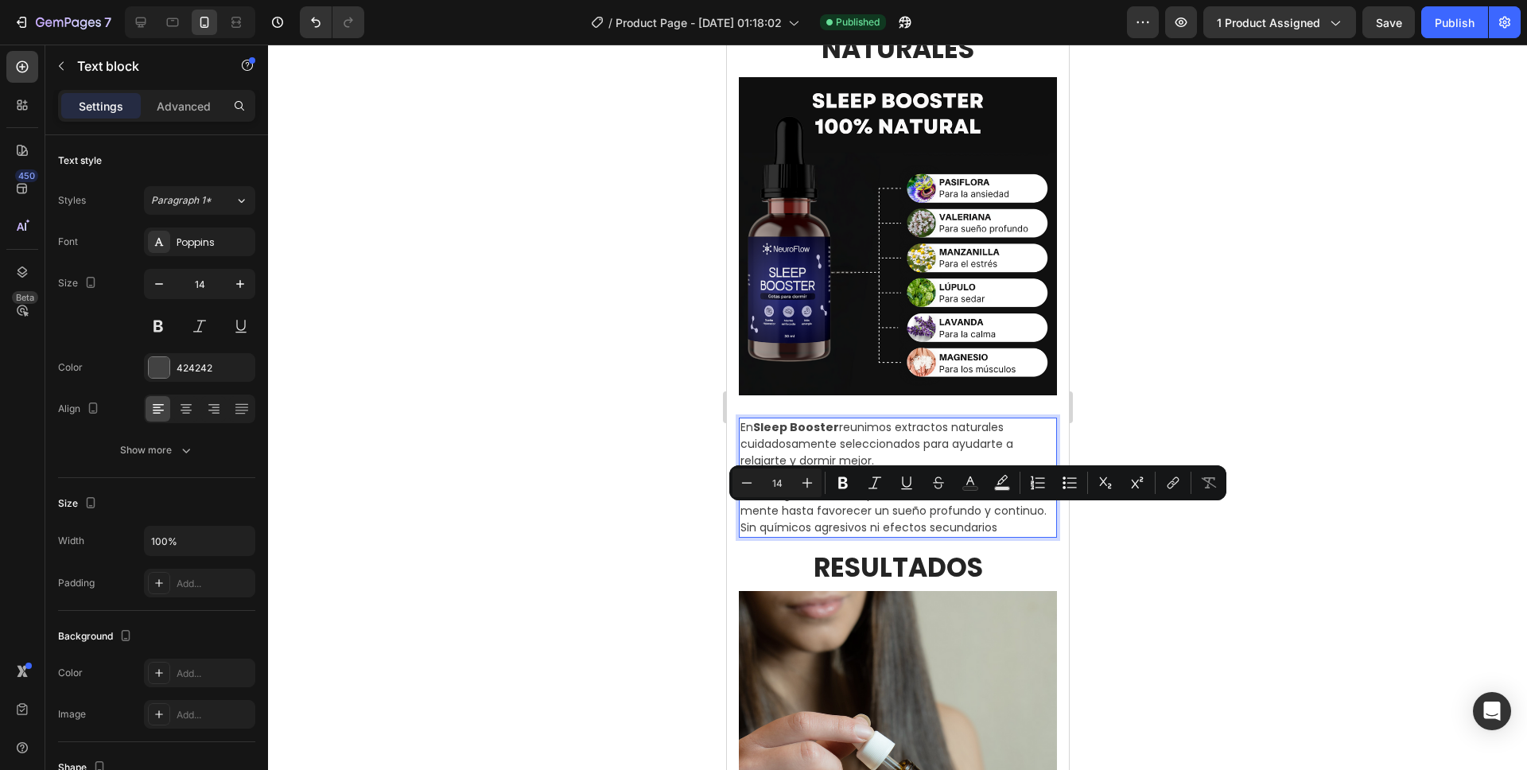
click at [811, 531] on p "Cada ingrediente cumple un rol clave, desde calmar tu mente hasta favorecer un …" at bounding box center [897, 502] width 315 height 67
drag, startPoint x: 826, startPoint y: 532, endPoint x: 773, endPoint y: 509, distance: 58.1
click at [773, 509] on p "Cada ingrediente cumple un rol clave, desde calmar tu mente hasta favorecer un …" at bounding box center [897, 502] width 315 height 67
click at [826, 526] on p "Cada ingrediente cumple un rol clave, desde calmar tu mente hasta favorecer un …" at bounding box center [897, 502] width 315 height 67
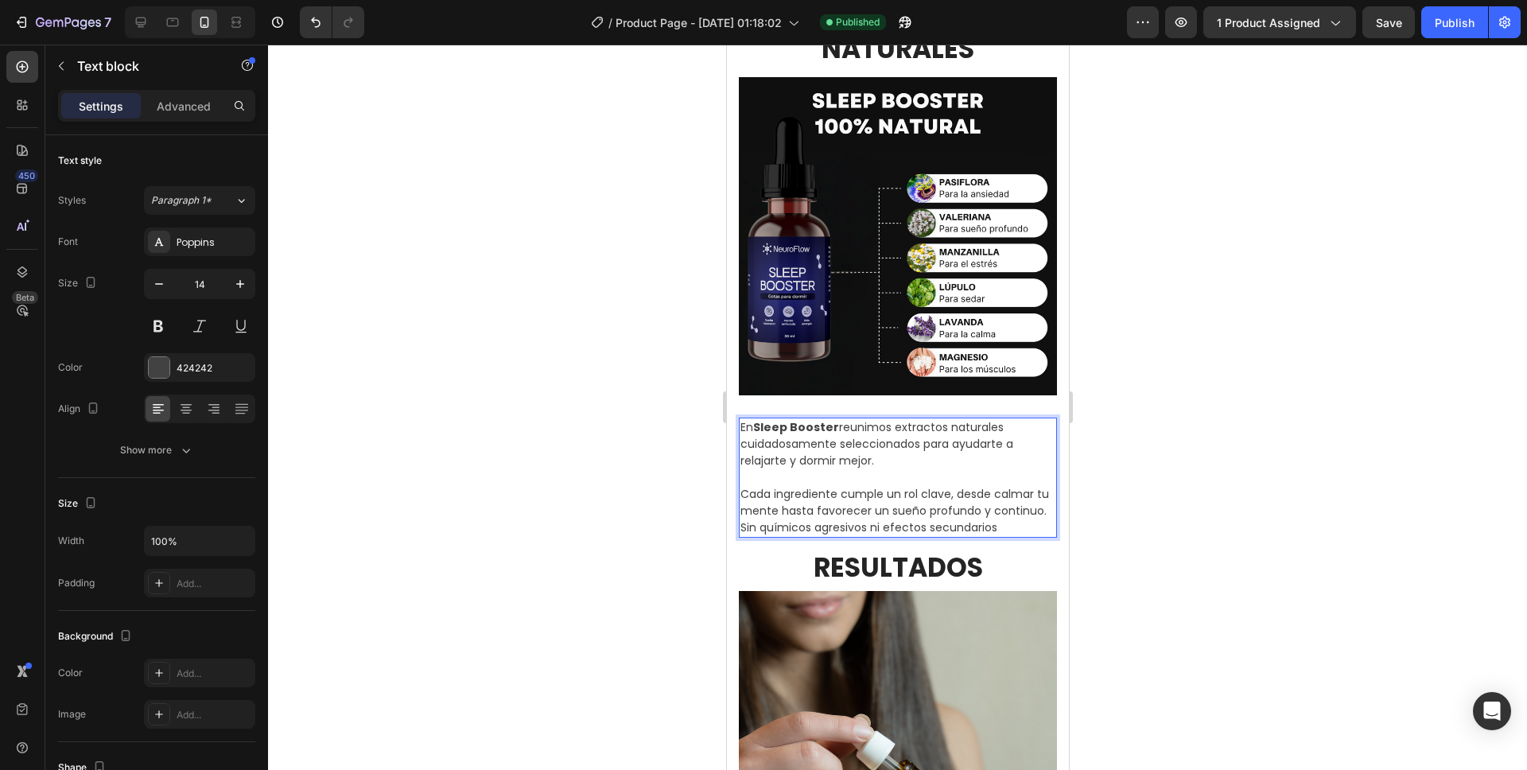
click at [844, 533] on p "Cada ingrediente cumple un rol clave, desde calmar tu mente hasta favorecer un …" at bounding box center [897, 502] width 315 height 67
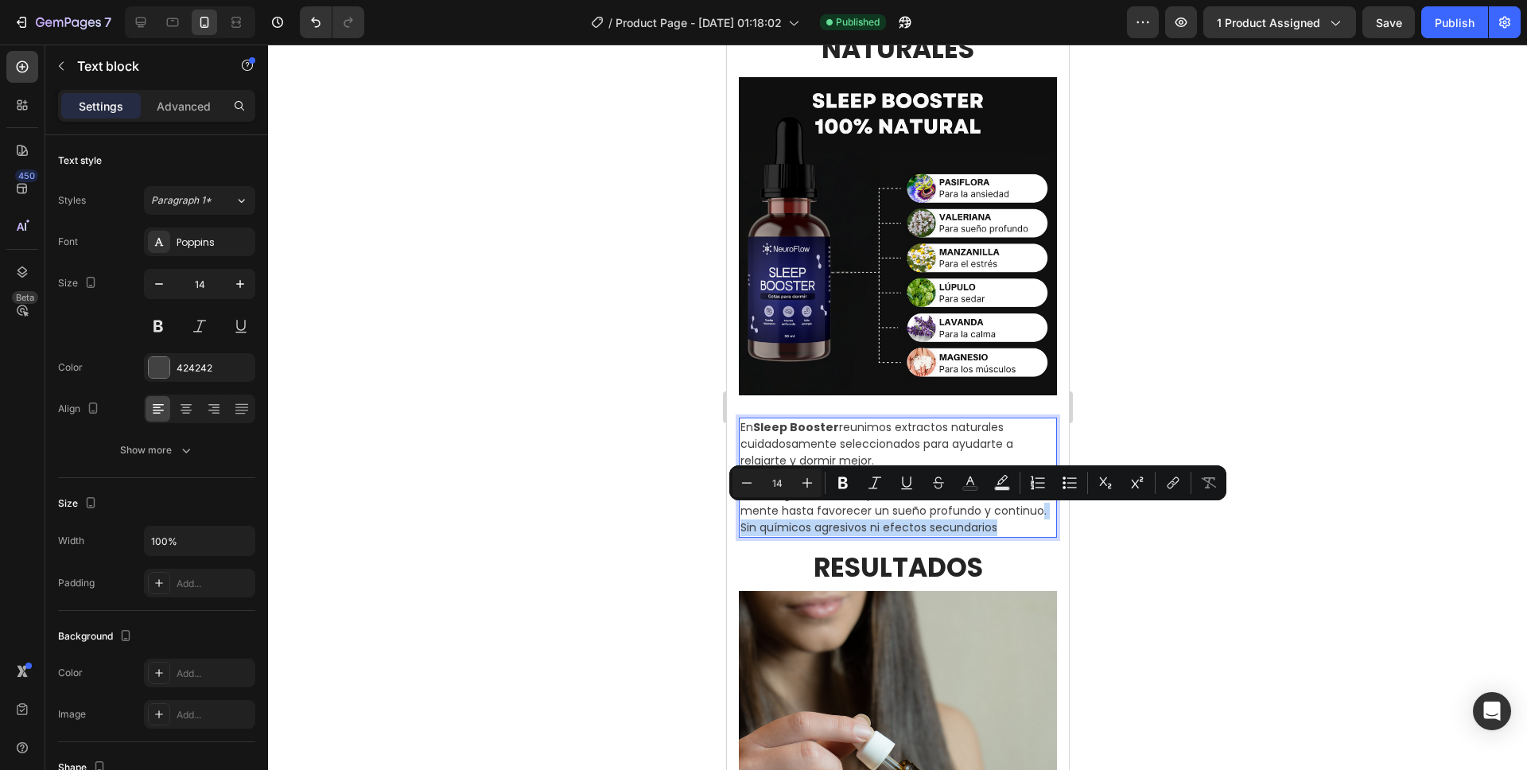
drag, startPoint x: 831, startPoint y: 534, endPoint x: 786, endPoint y: 511, distance: 50.5
click at [786, 511] on p "Cada ingrediente cumple un rol clave, desde calmar tu mente hasta favorecer un …" at bounding box center [897, 502] width 315 height 67
click at [787, 515] on p "Cada ingrediente cumple un rol clave, desde calmar tu mente hasta favorecer un …" at bounding box center [897, 502] width 315 height 67
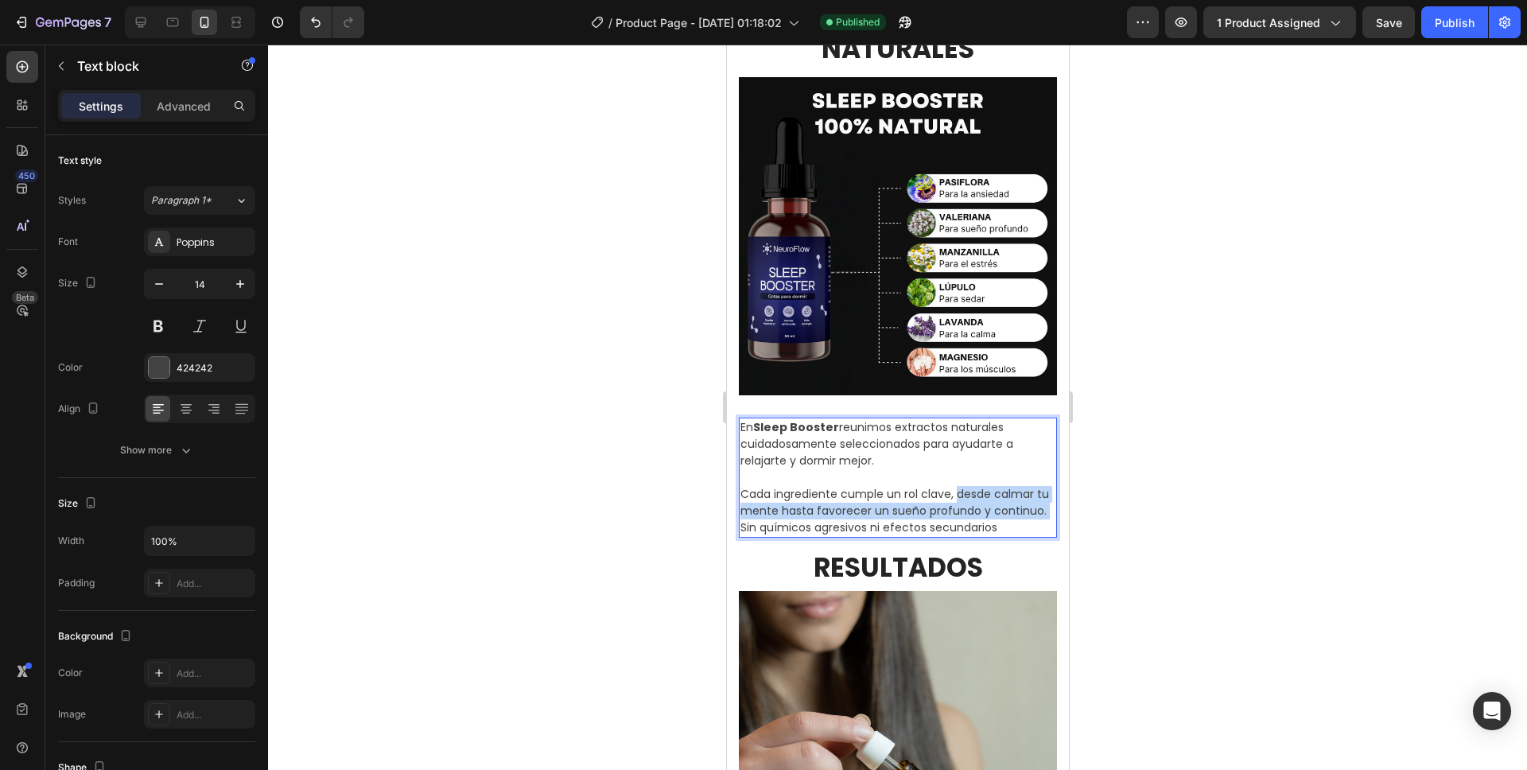
drag, startPoint x: 794, startPoint y: 516, endPoint x: 956, endPoint y: 484, distance: 165.4
click at [956, 484] on p "Cada ingrediente cumple un rol clave, desde calmar tu mente hasta favorecer un …" at bounding box center [897, 502] width 315 height 67
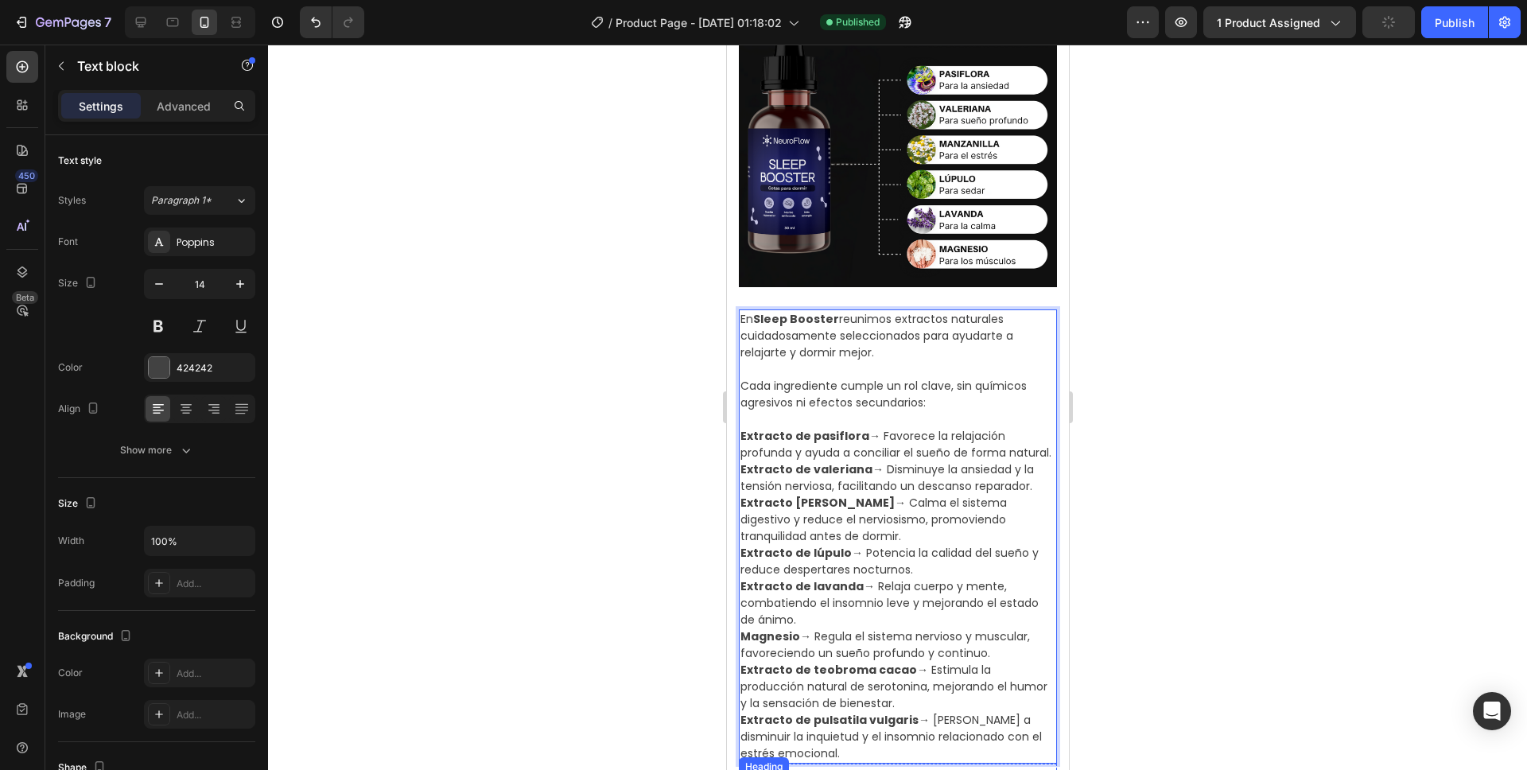
scroll to position [1283, 0]
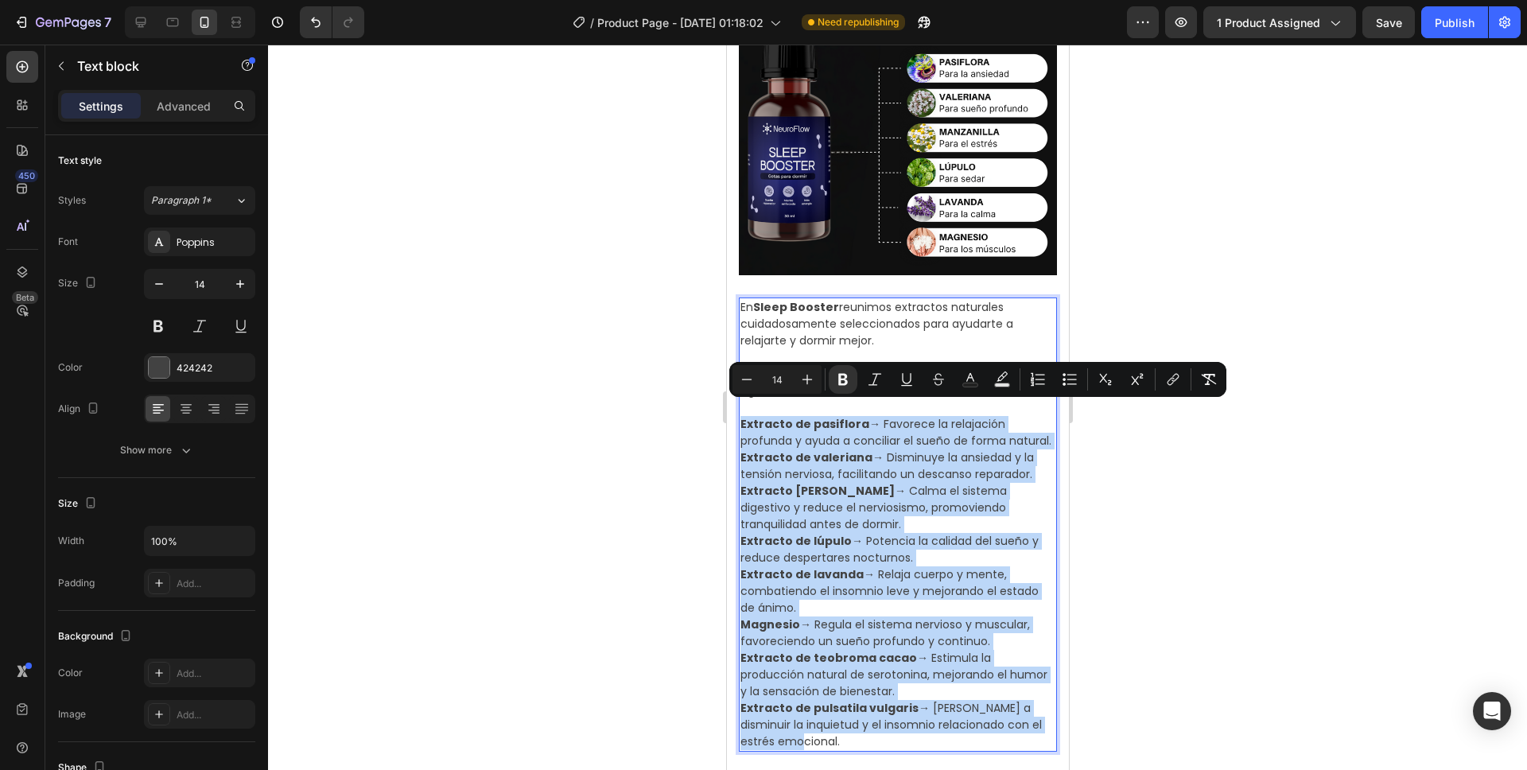
drag, startPoint x: 816, startPoint y: 743, endPoint x: 738, endPoint y: 407, distance: 344.6
click at [738, 406] on div "En Sleep Booster reunimos extractos naturales cuidadosamente seleccionados para…" at bounding box center [897, 524] width 318 height 454
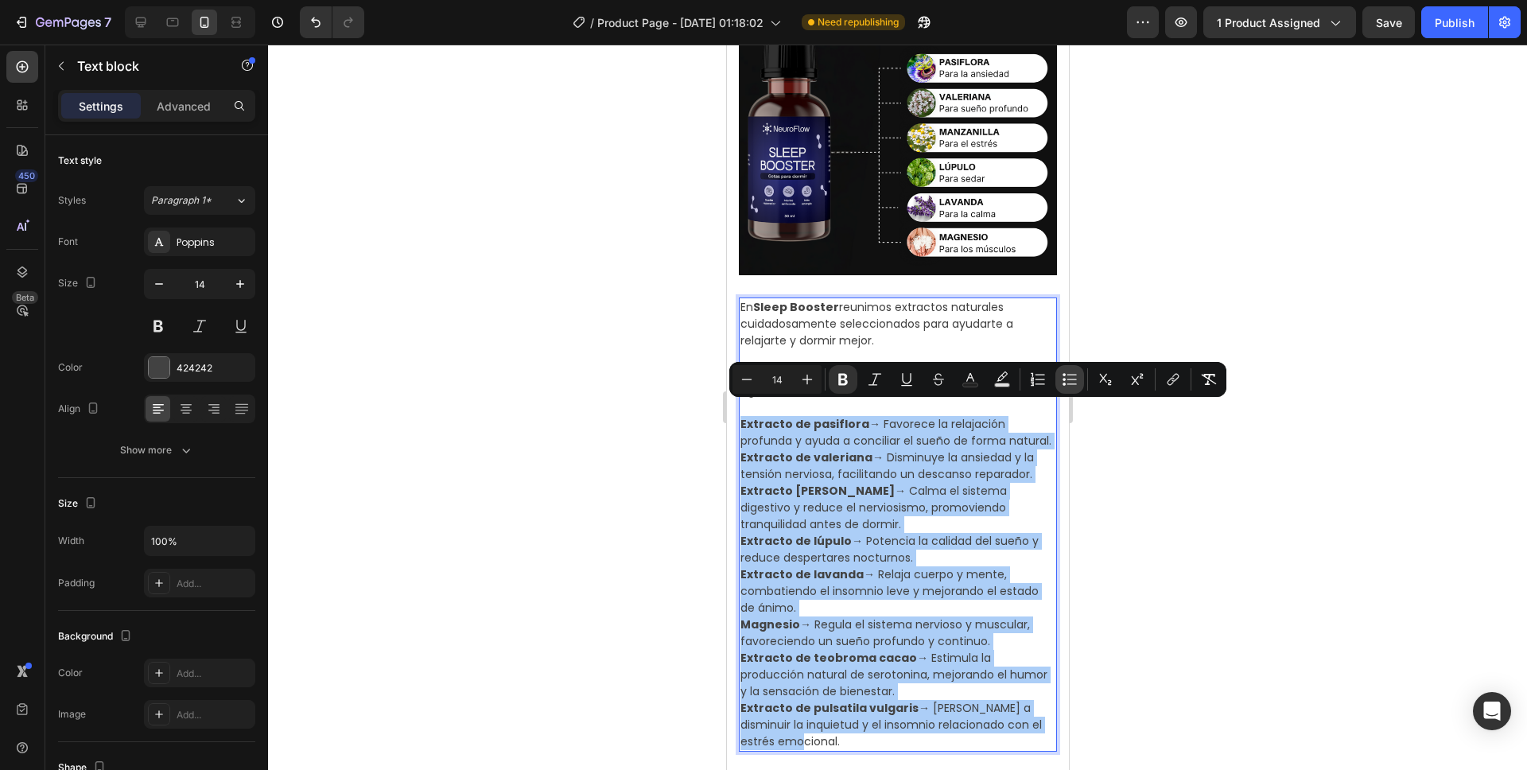
click at [1067, 380] on icon "Editor contextual toolbar" at bounding box center [1070, 379] width 16 height 16
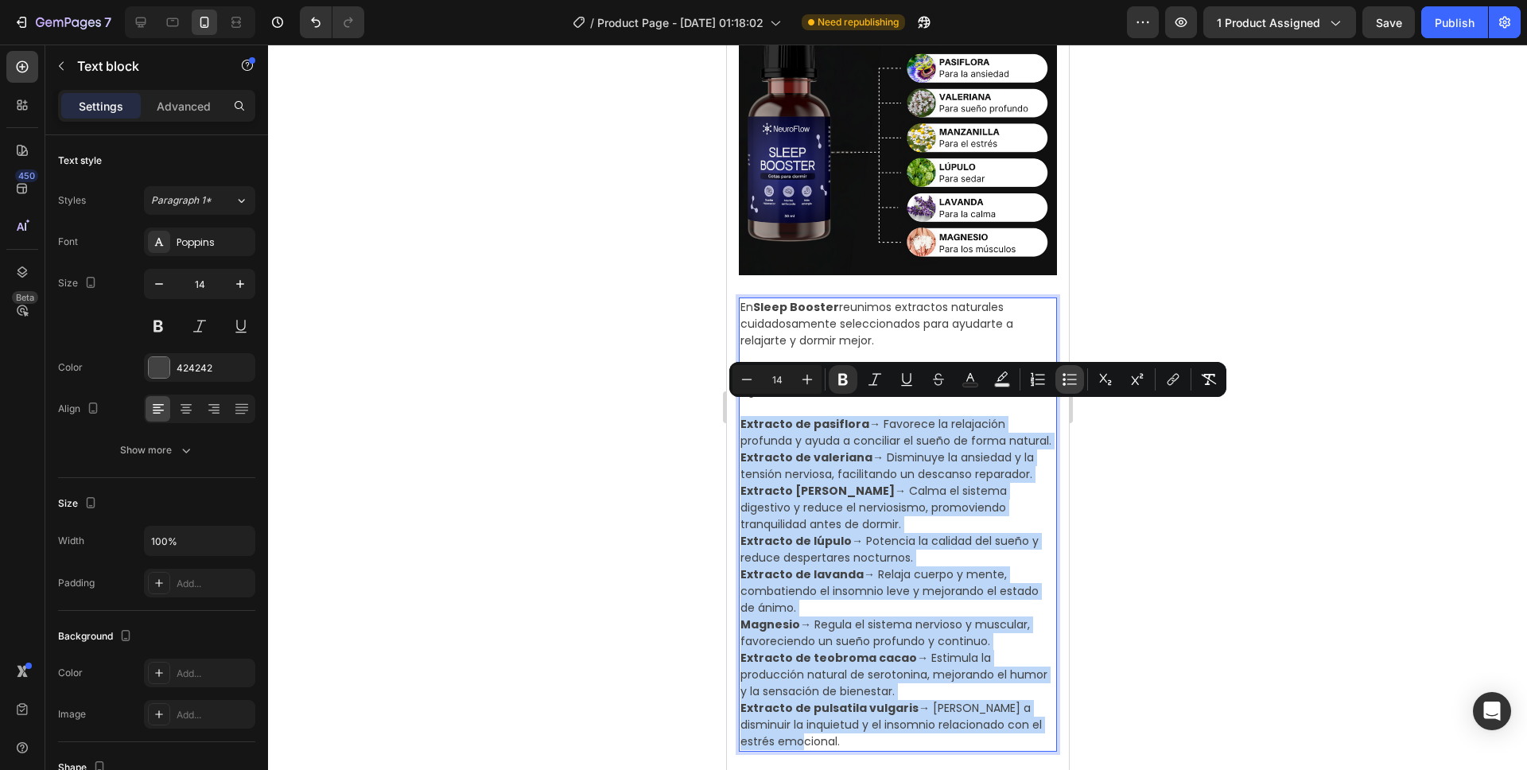
type input "14"
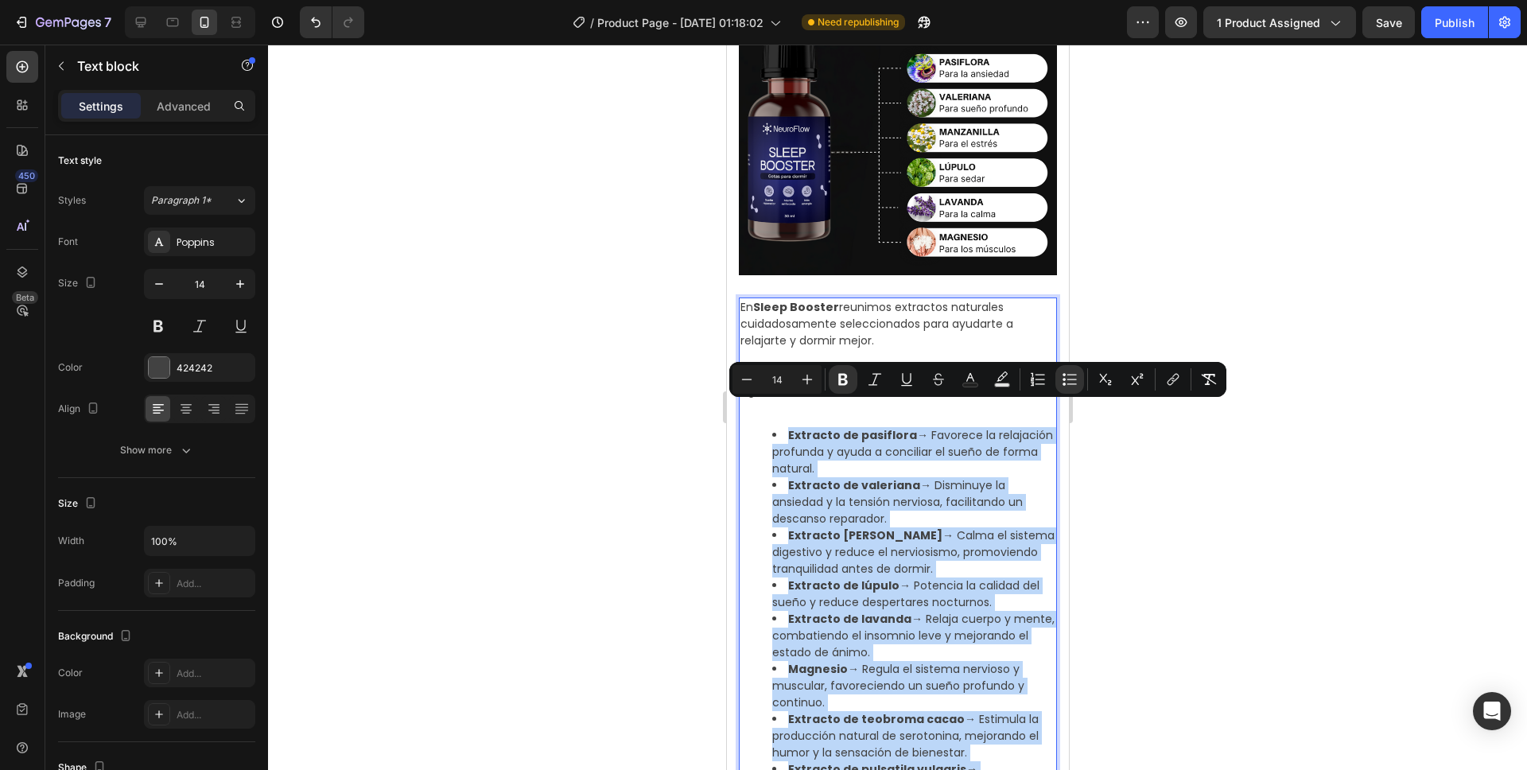
click at [913, 489] on li "Extracto de valeriana → Disminuye la ansiedad y la tensión nerviosa, facilitand…" at bounding box center [913, 502] width 283 height 50
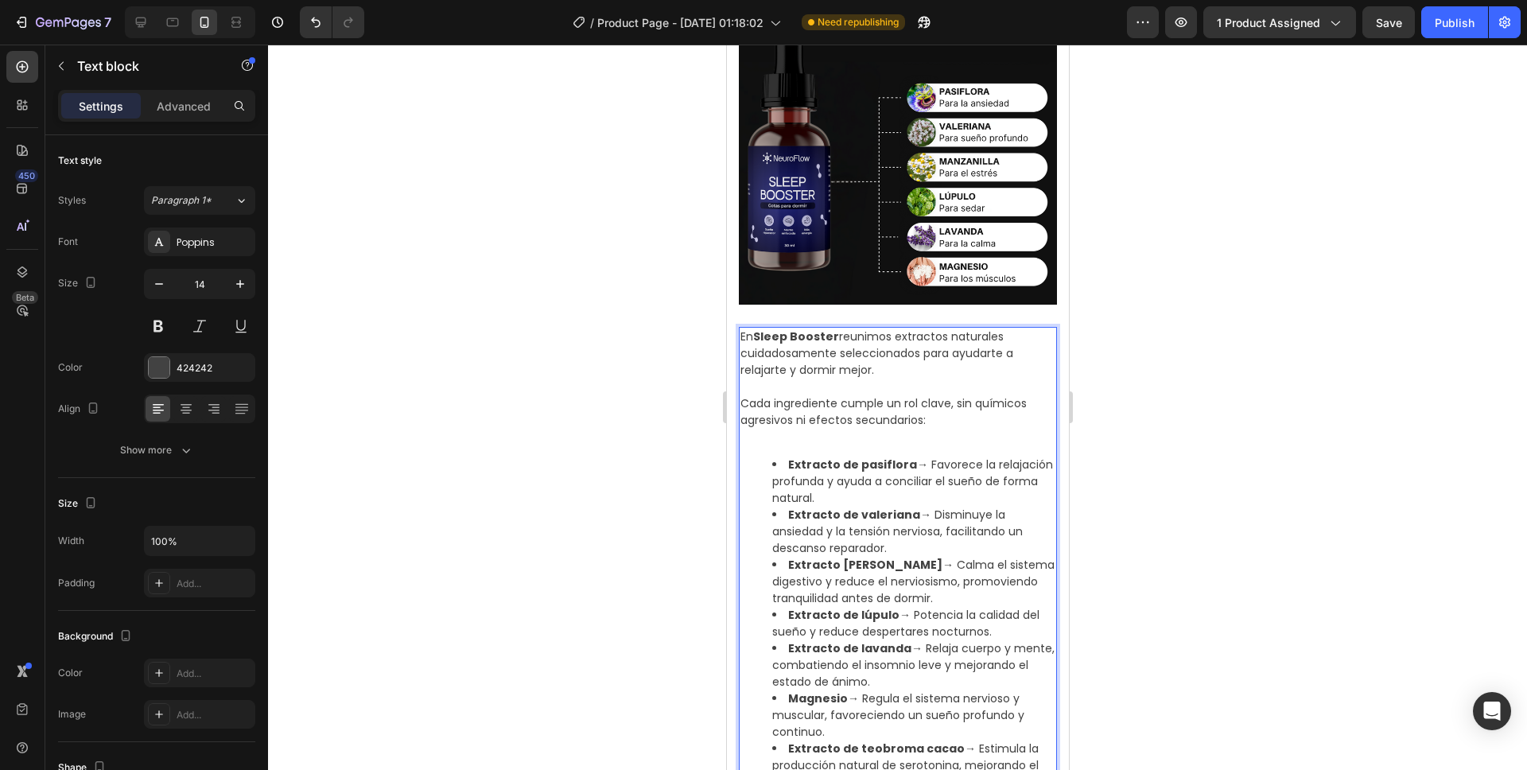
scroll to position [1249, 0]
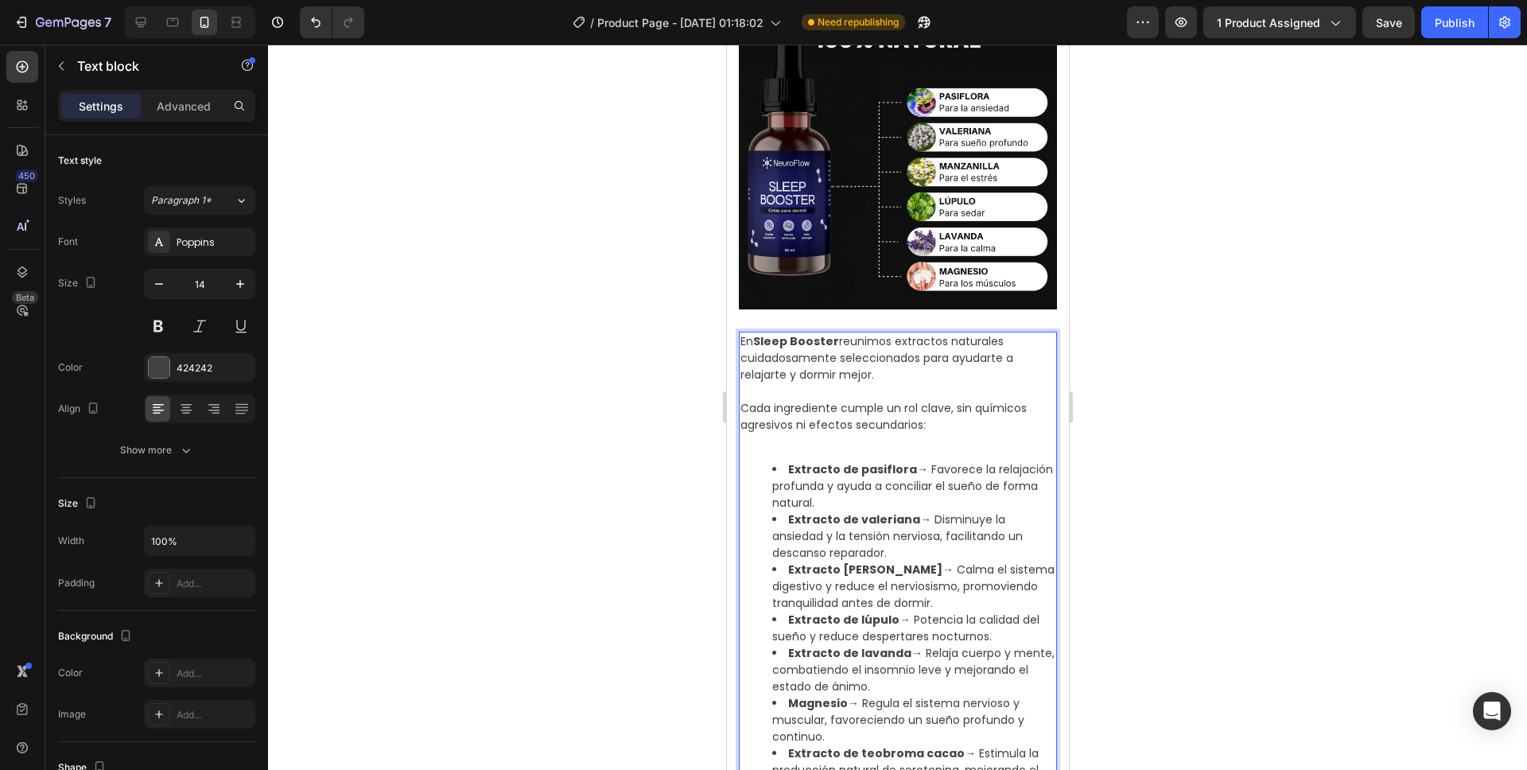
click at [842, 437] on p "Rich Text Editor. Editing area: main" at bounding box center [897, 441] width 315 height 17
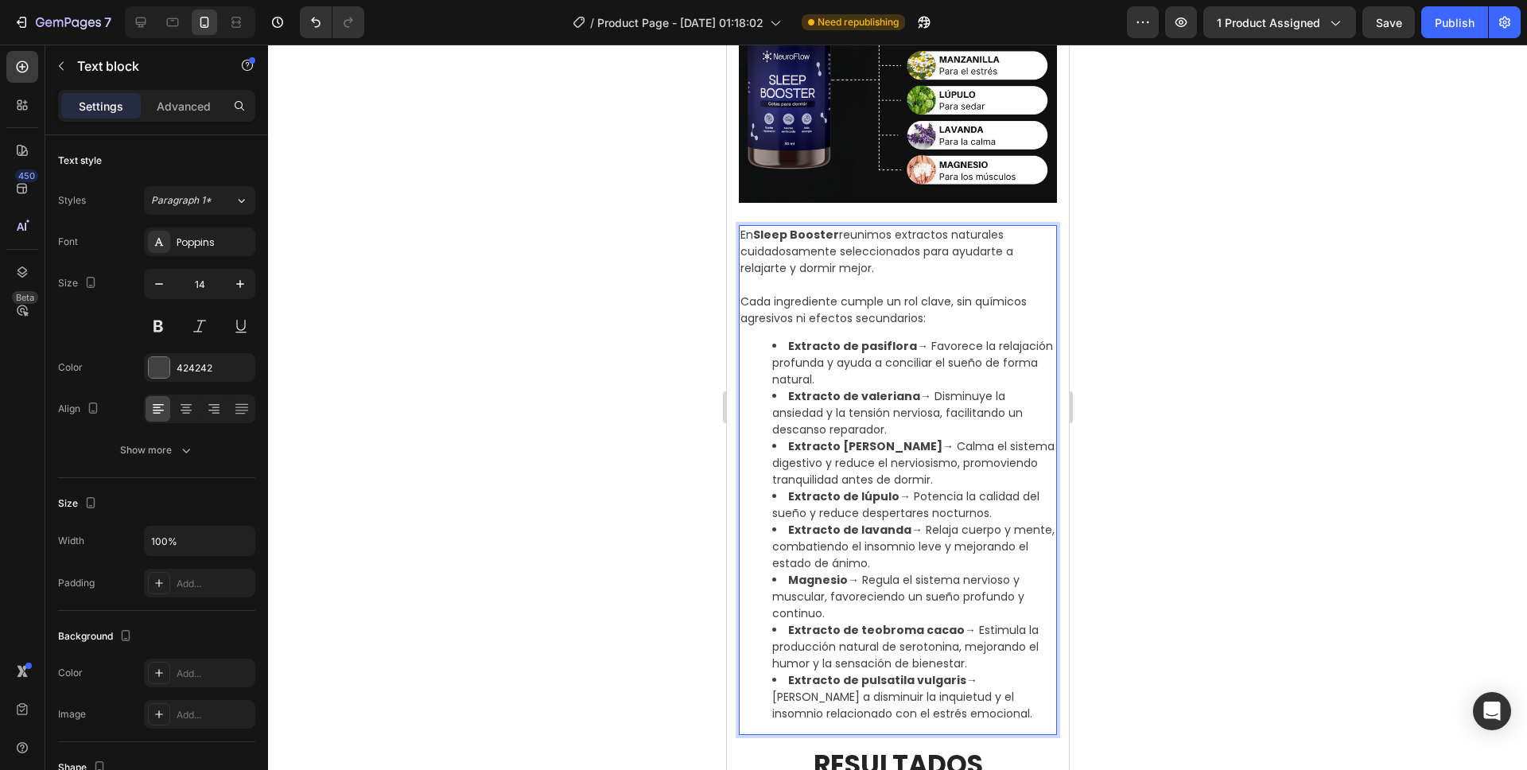
scroll to position [1356, 0]
click at [899, 366] on li "Extracto de pasiflora → Favorece la relajación profunda y ayuda a conciliar el …" at bounding box center [913, 362] width 283 height 50
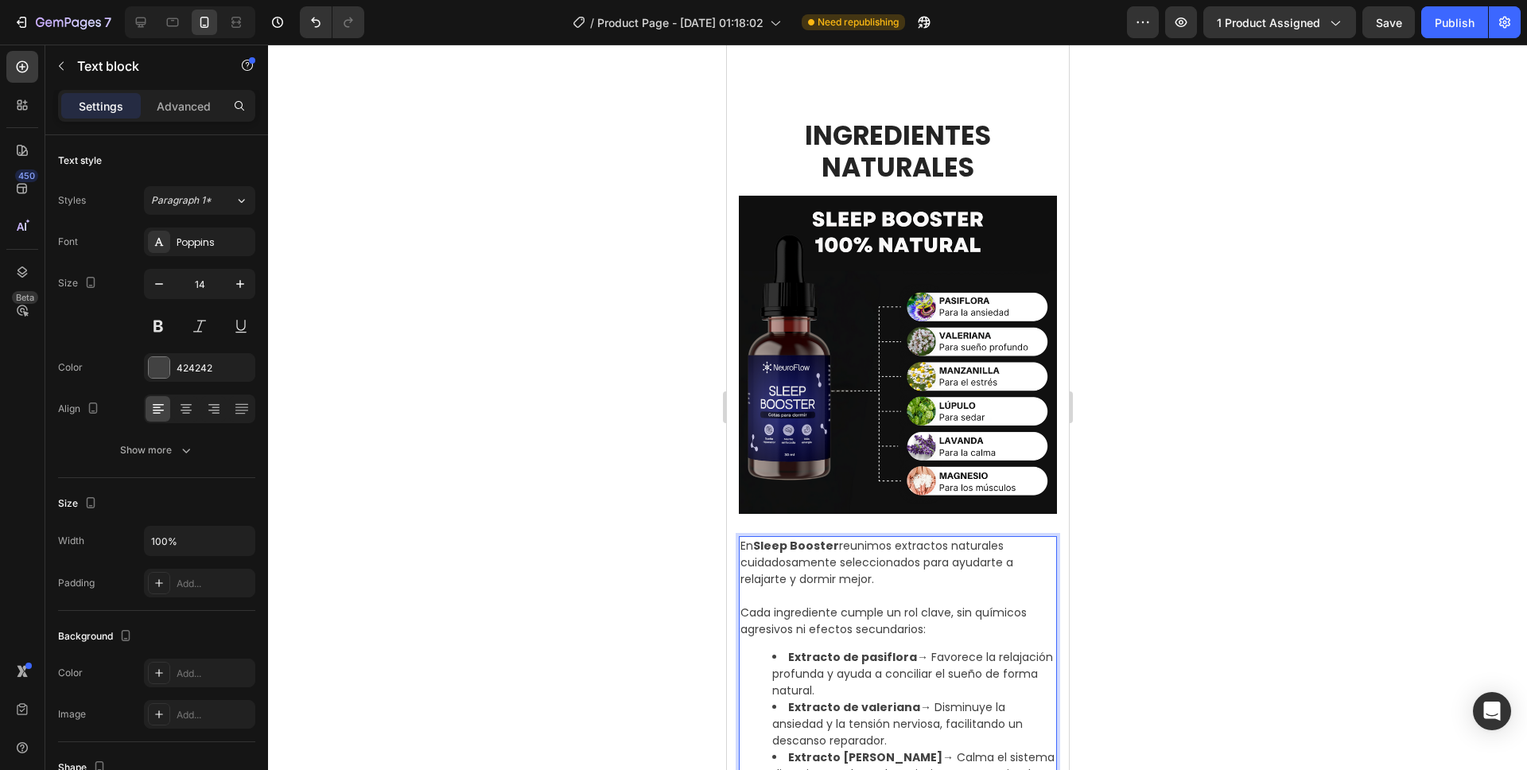
scroll to position [1044, 0]
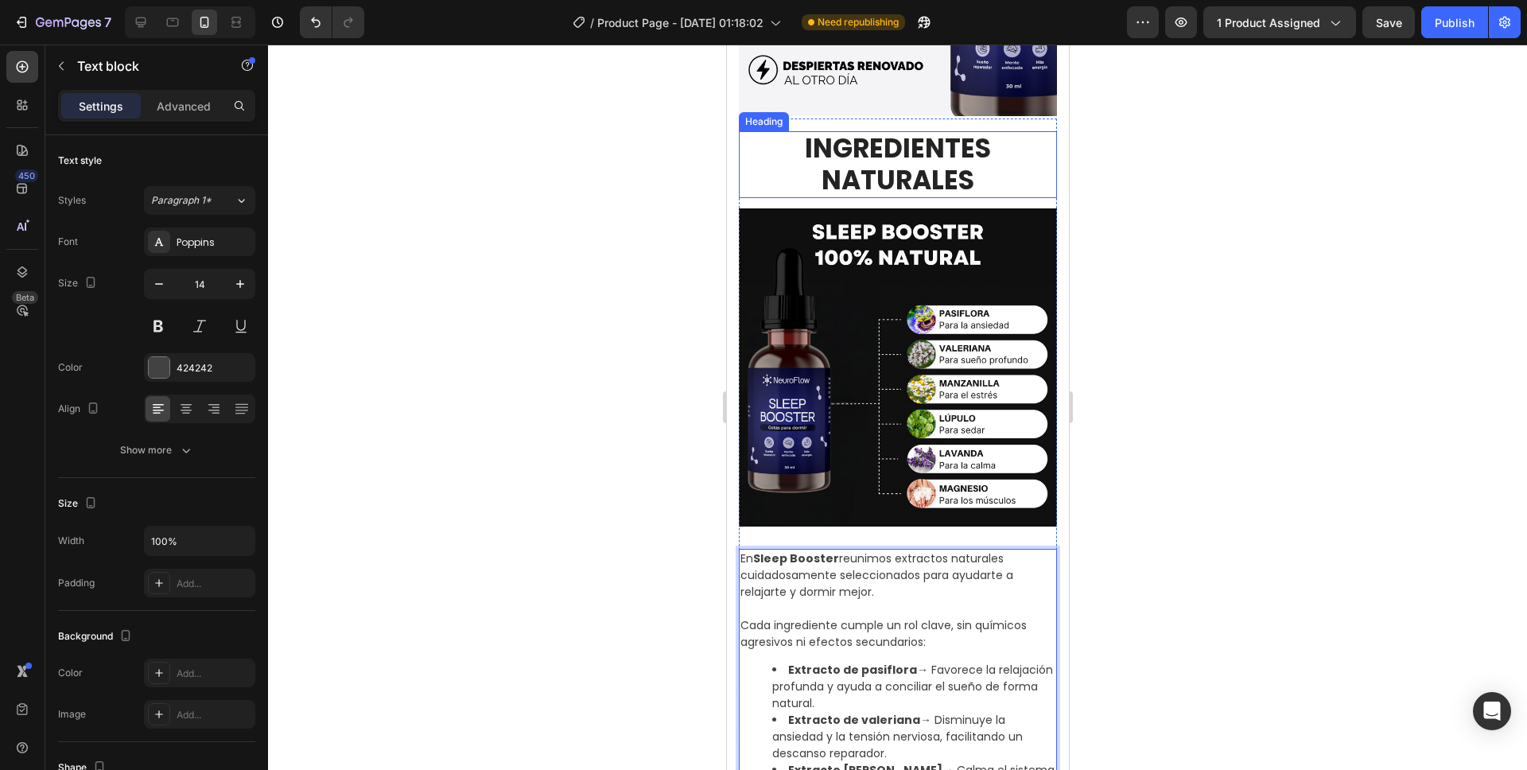
click at [944, 140] on h2 "INGREDIENTES NATURALES" at bounding box center [897, 164] width 318 height 66
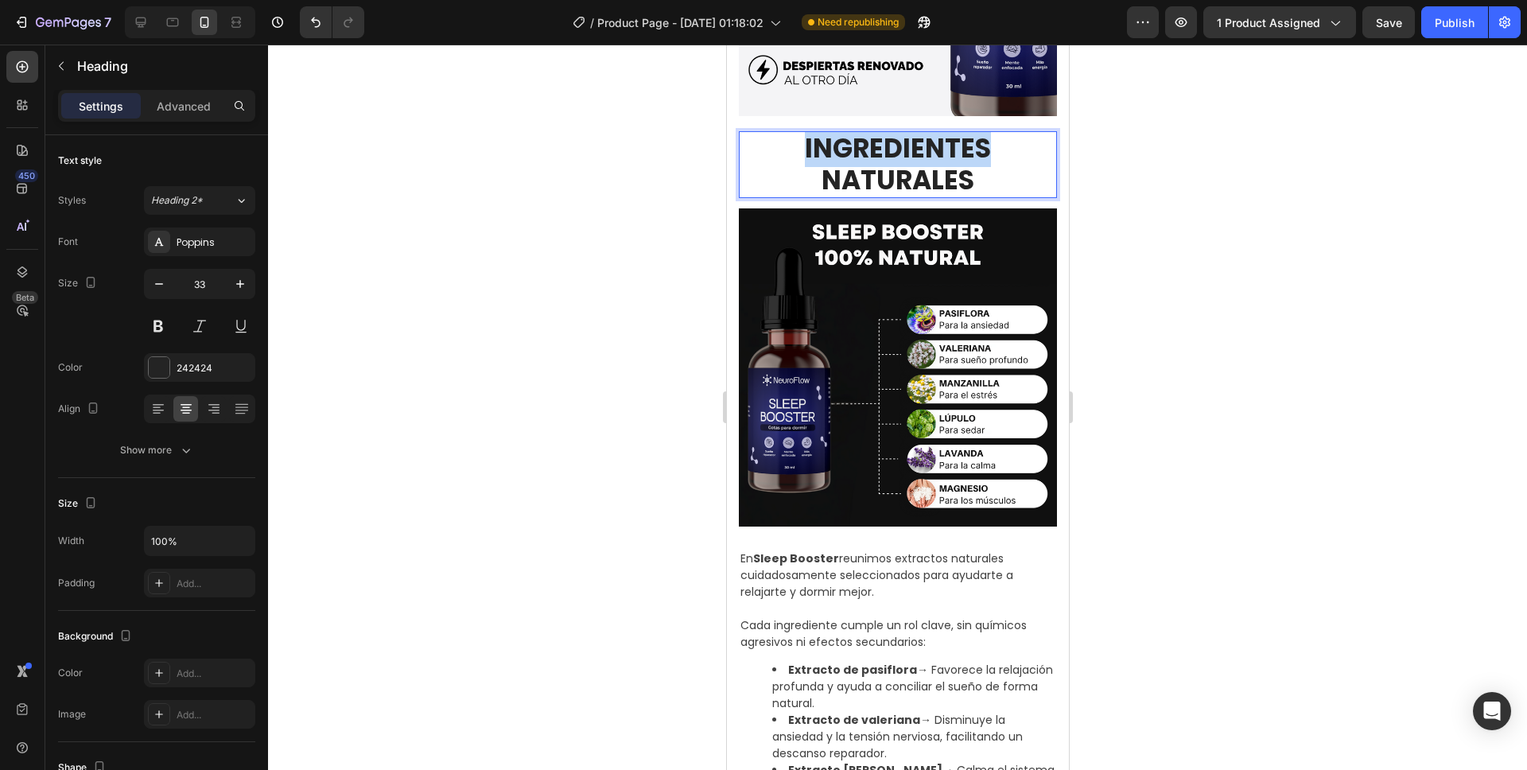
click at [945, 140] on h2 "INGREDIENTES NATURALES" at bounding box center [897, 164] width 318 height 66
click at [1218, 209] on div at bounding box center [897, 407] width 1259 height 725
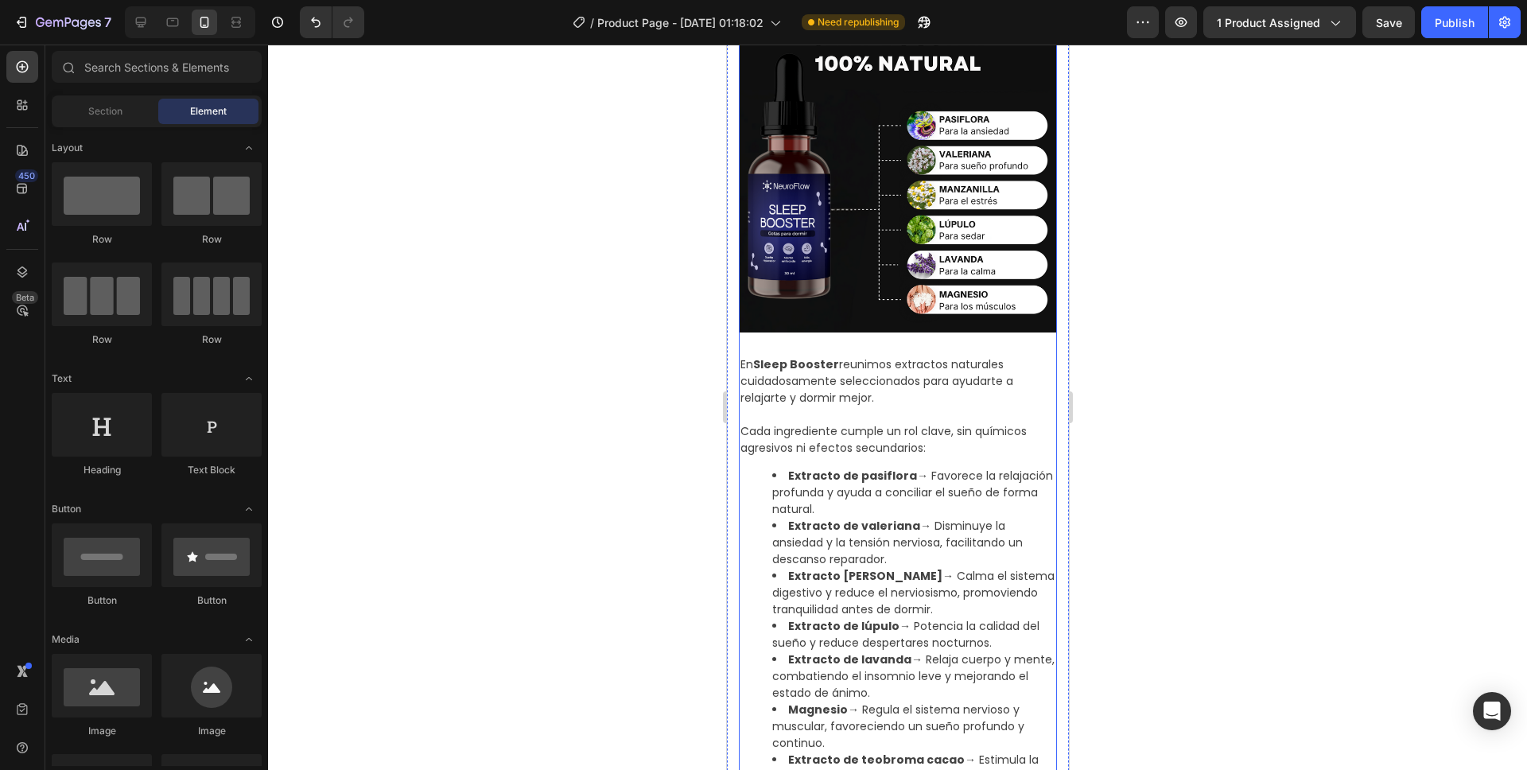
scroll to position [1234, 0]
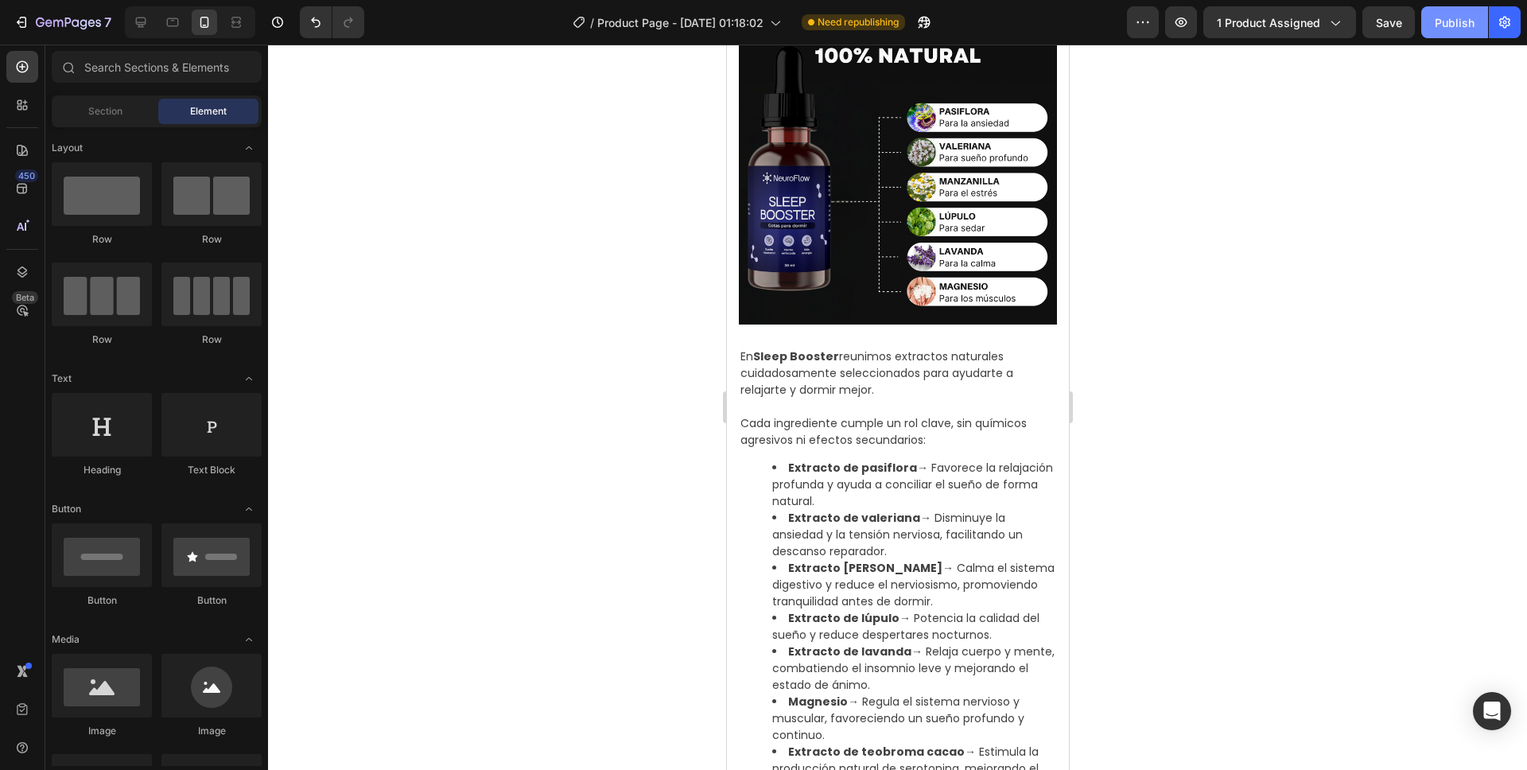
click at [1466, 22] on div "Publish" at bounding box center [1455, 22] width 40 height 17
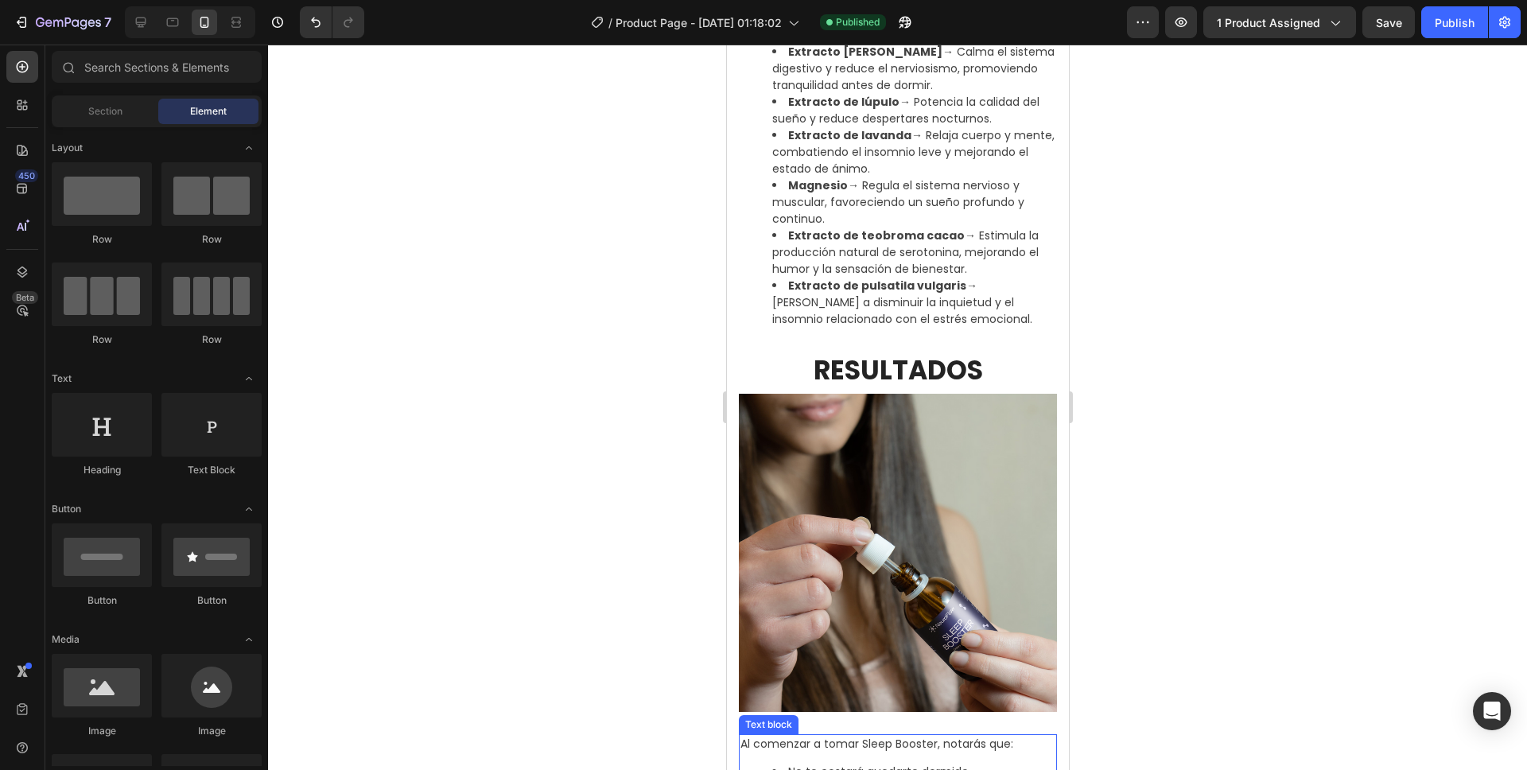
scroll to position [2074, 0]
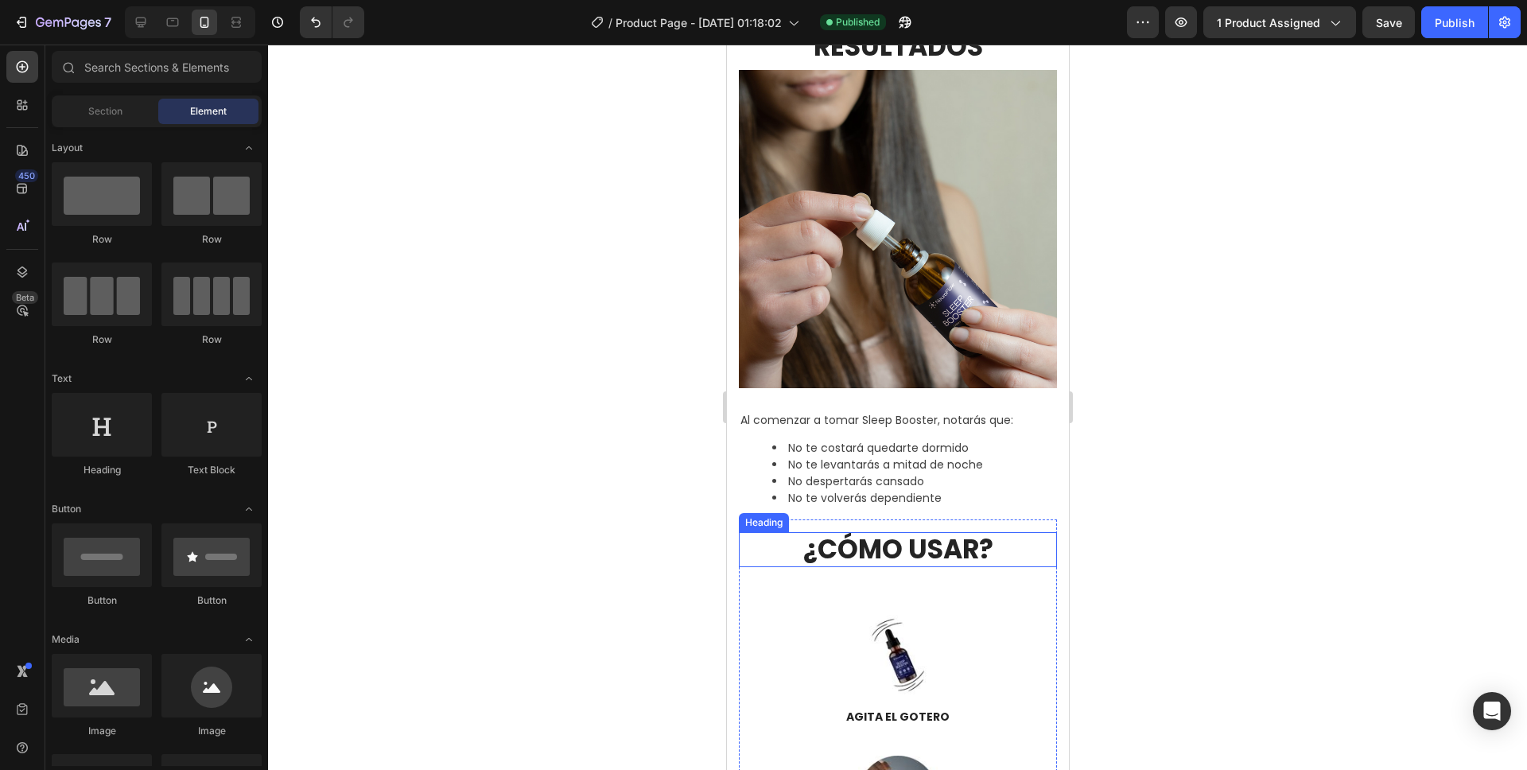
click at [944, 532] on h2 "¿CÓMO USAR?" at bounding box center [897, 549] width 318 height 35
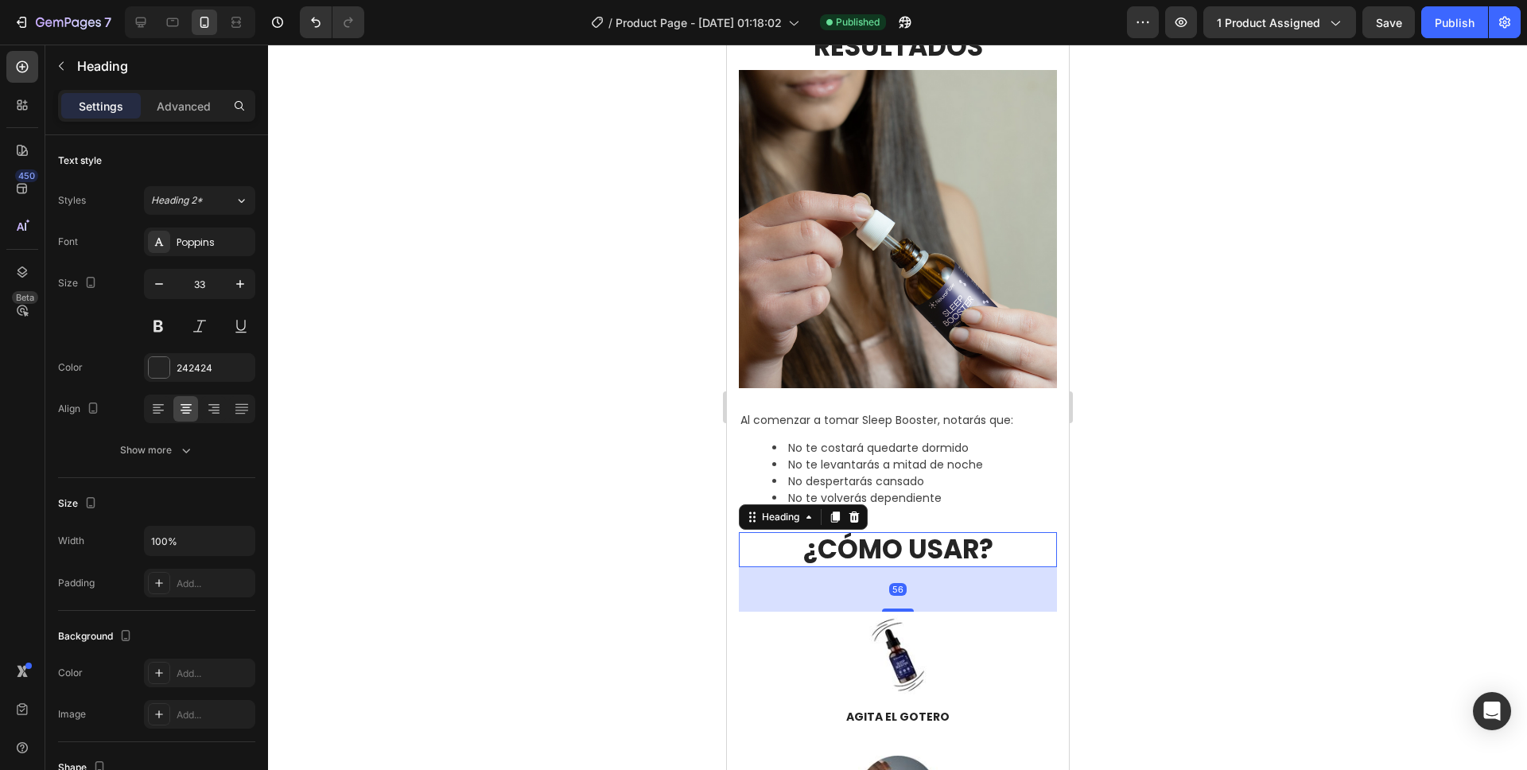
click at [944, 532] on h2 "¿CÓMO USAR?" at bounding box center [897, 549] width 318 height 35
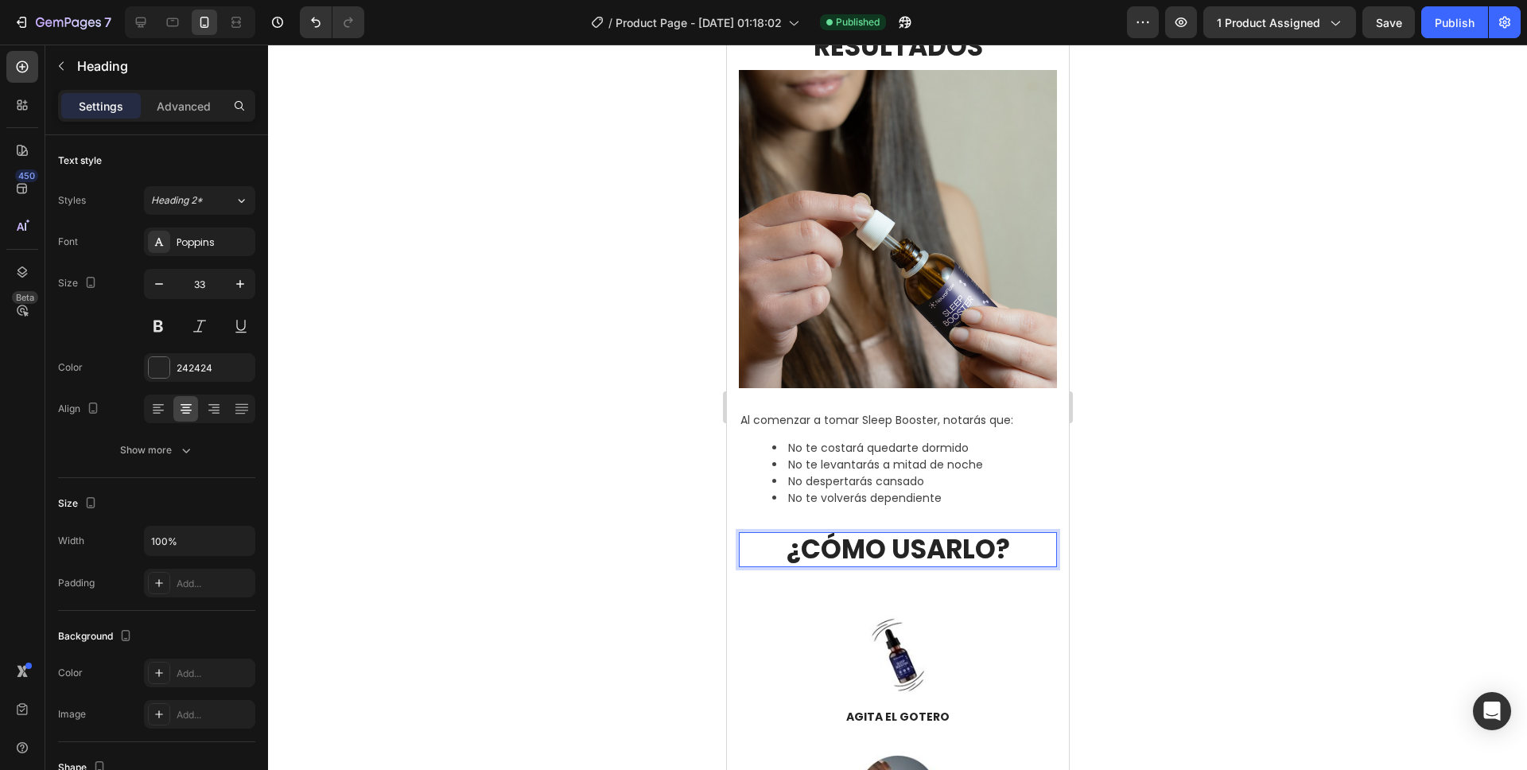
click at [1160, 427] on div at bounding box center [897, 407] width 1259 height 725
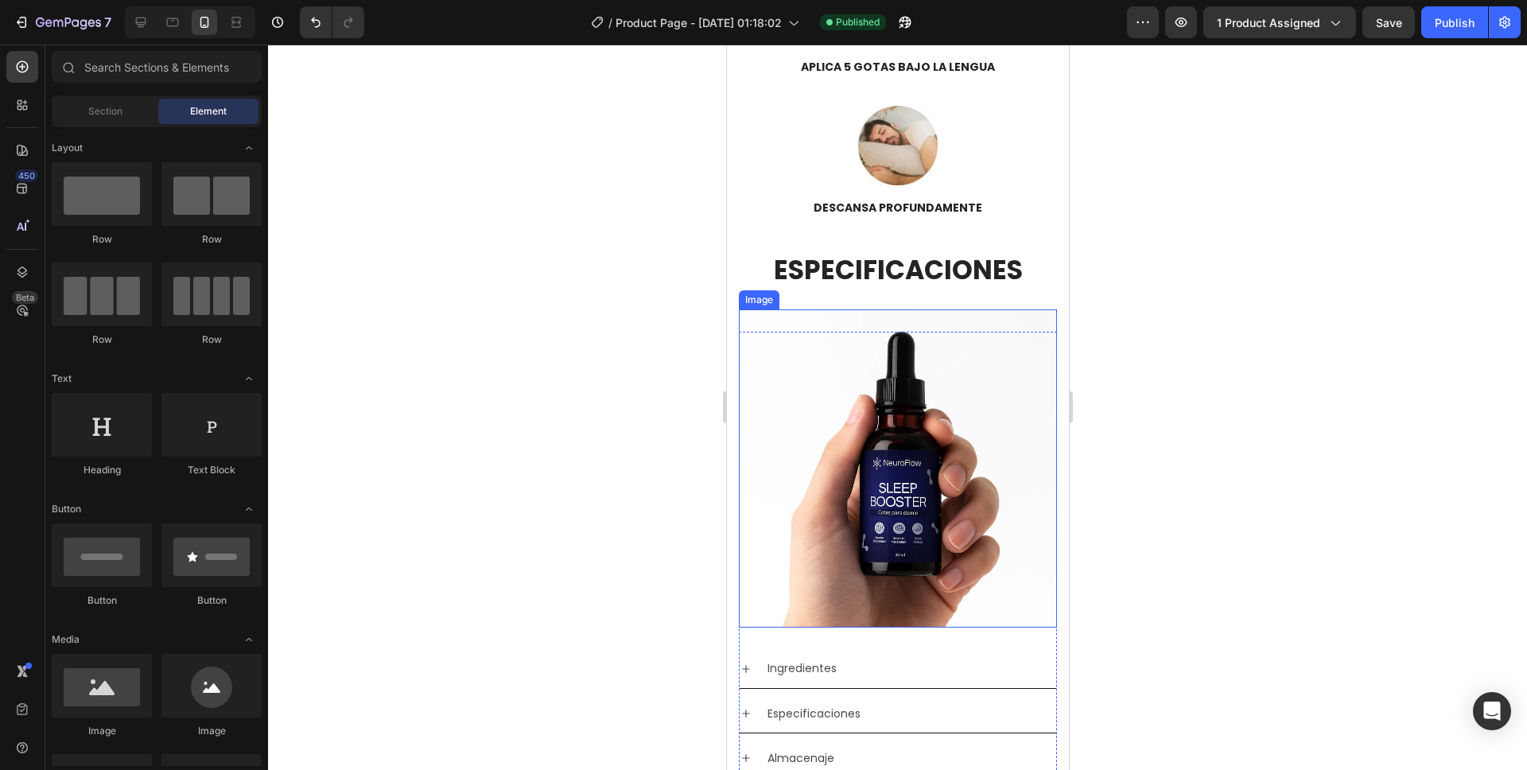
scroll to position [2951, 0]
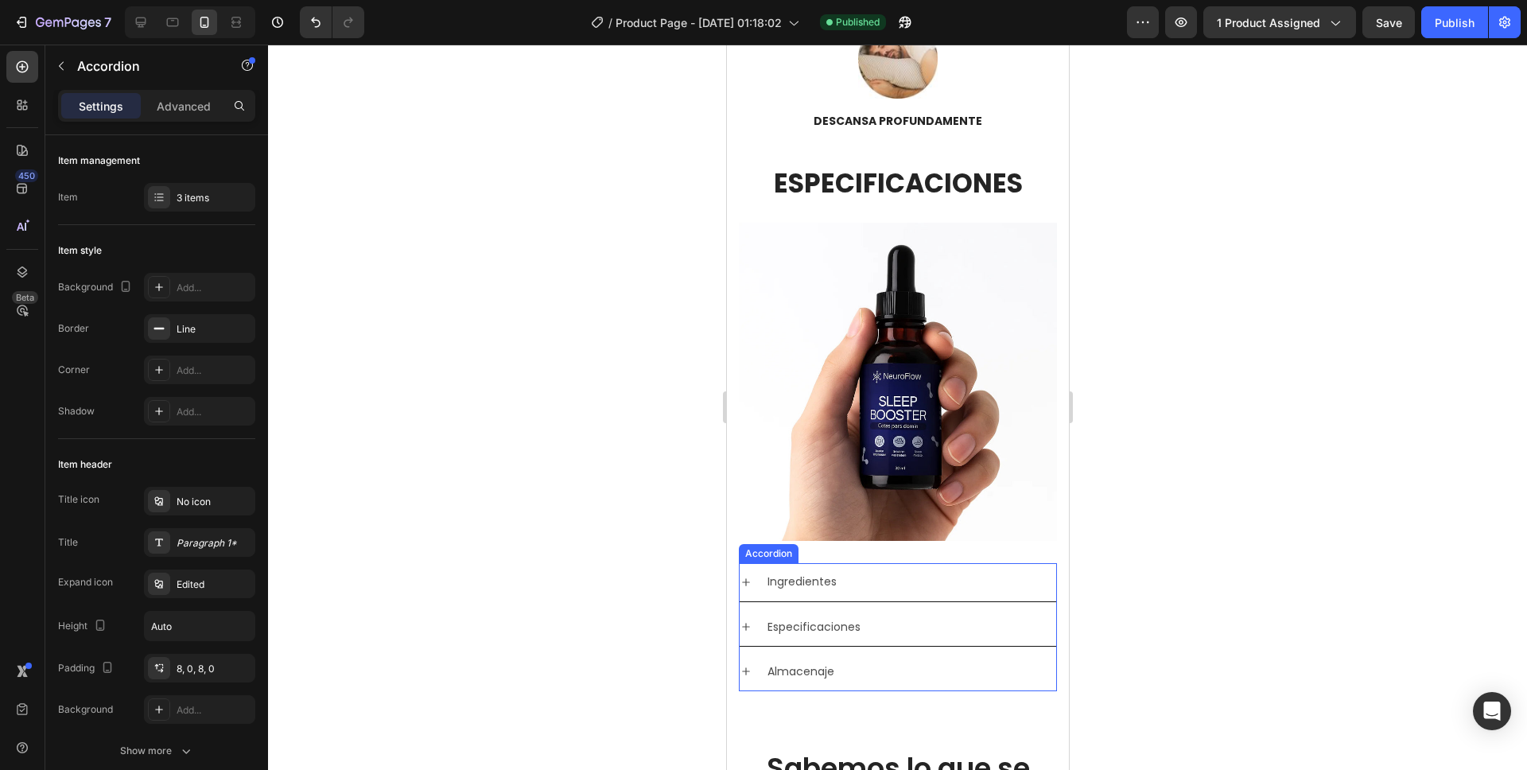
click at [928, 570] on div "Ingredientes" at bounding box center [909, 582] width 291 height 25
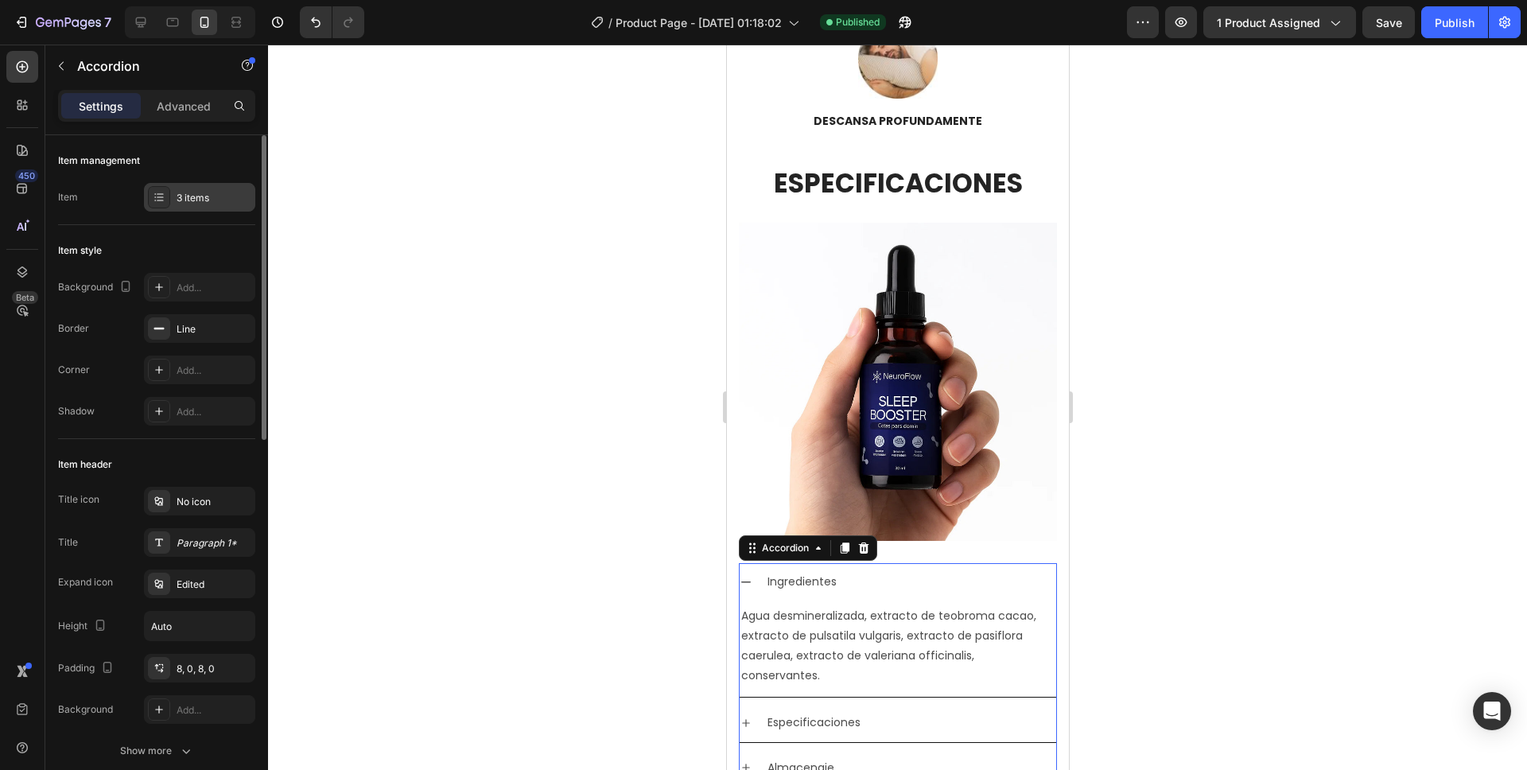
click at [184, 200] on div "3 items" at bounding box center [214, 198] width 75 height 14
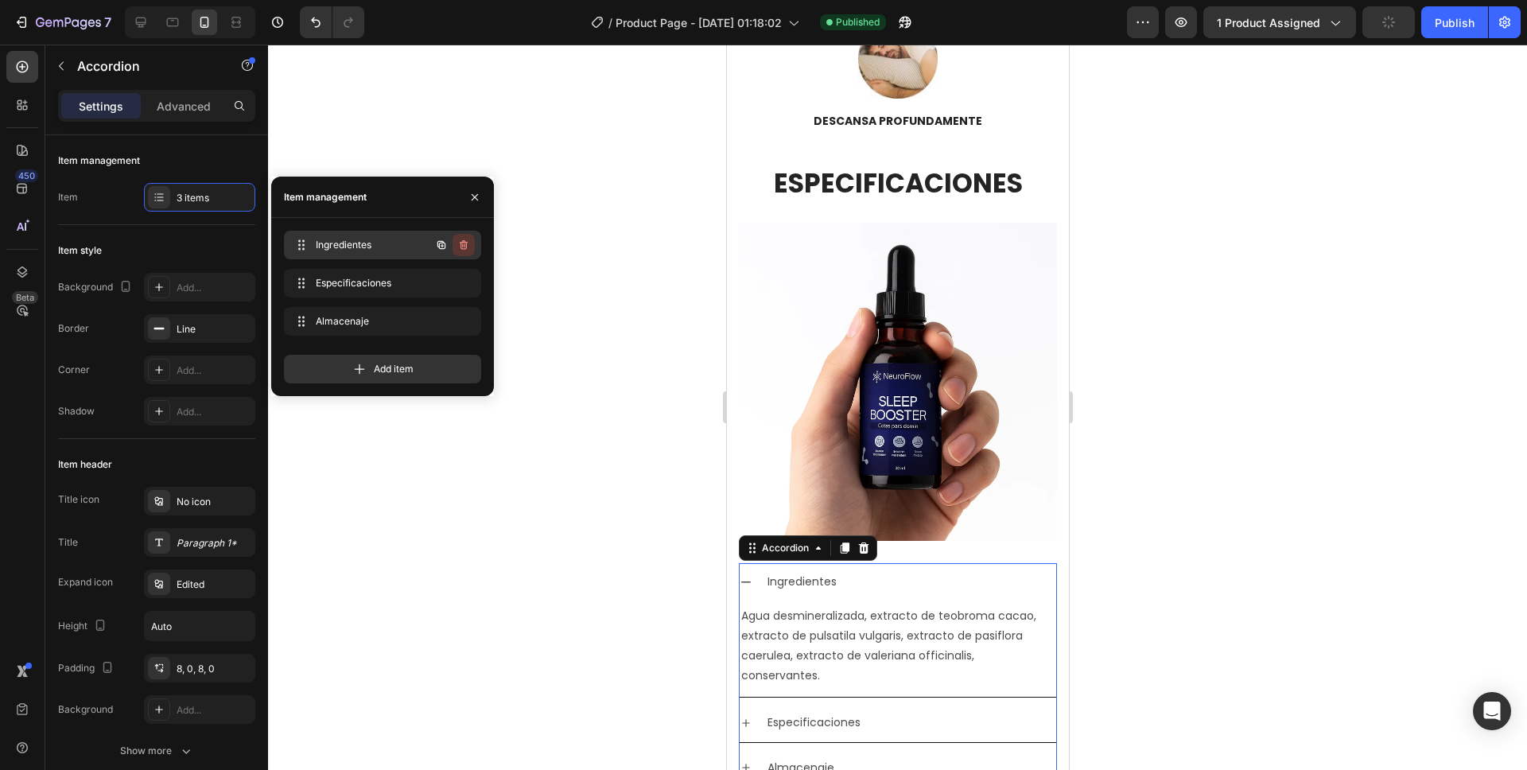
click at [463, 251] on icon "button" at bounding box center [463, 245] width 13 height 13
click at [460, 247] on div "Delete" at bounding box center [452, 245] width 29 height 14
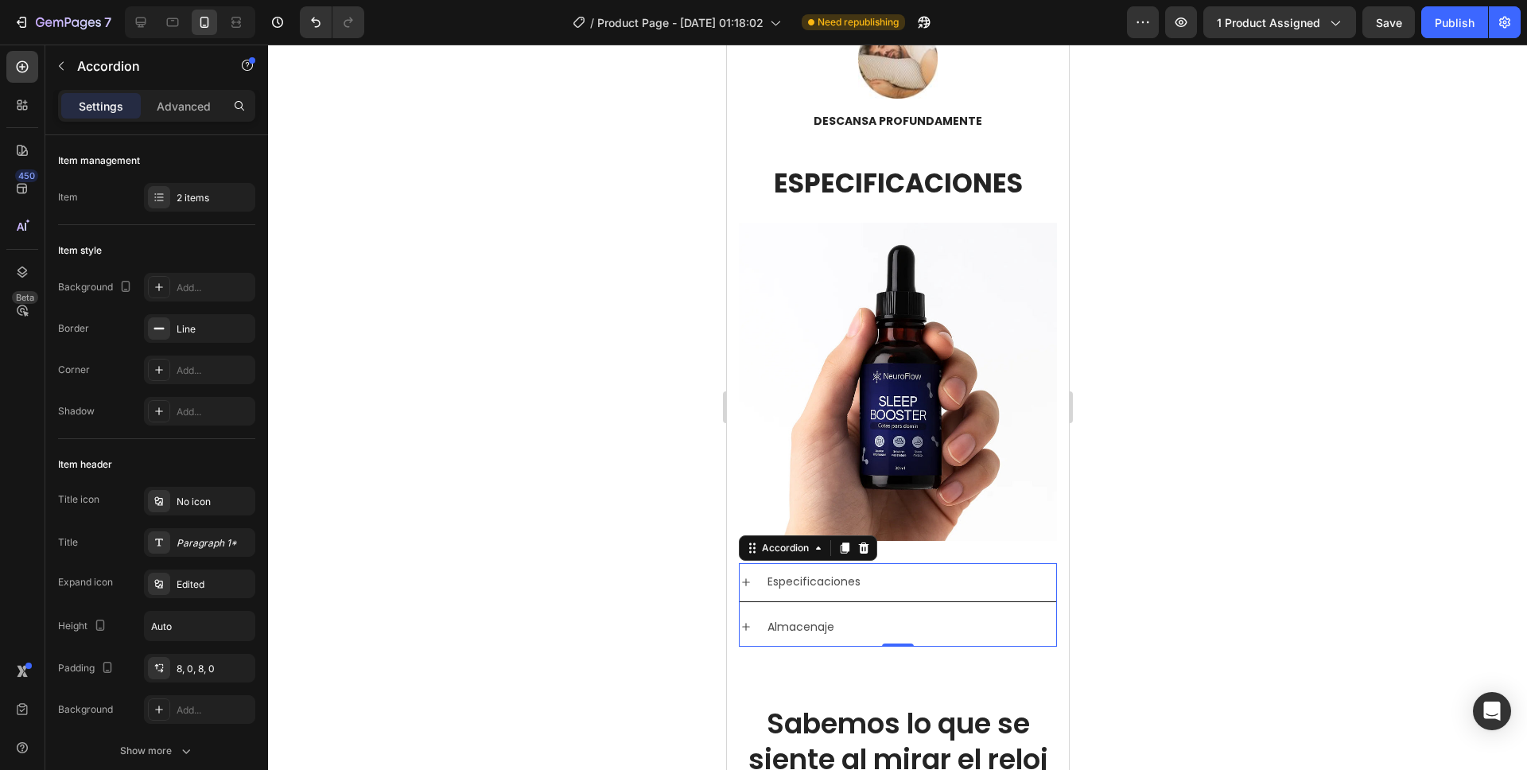
click at [1157, 323] on div at bounding box center [897, 407] width 1259 height 725
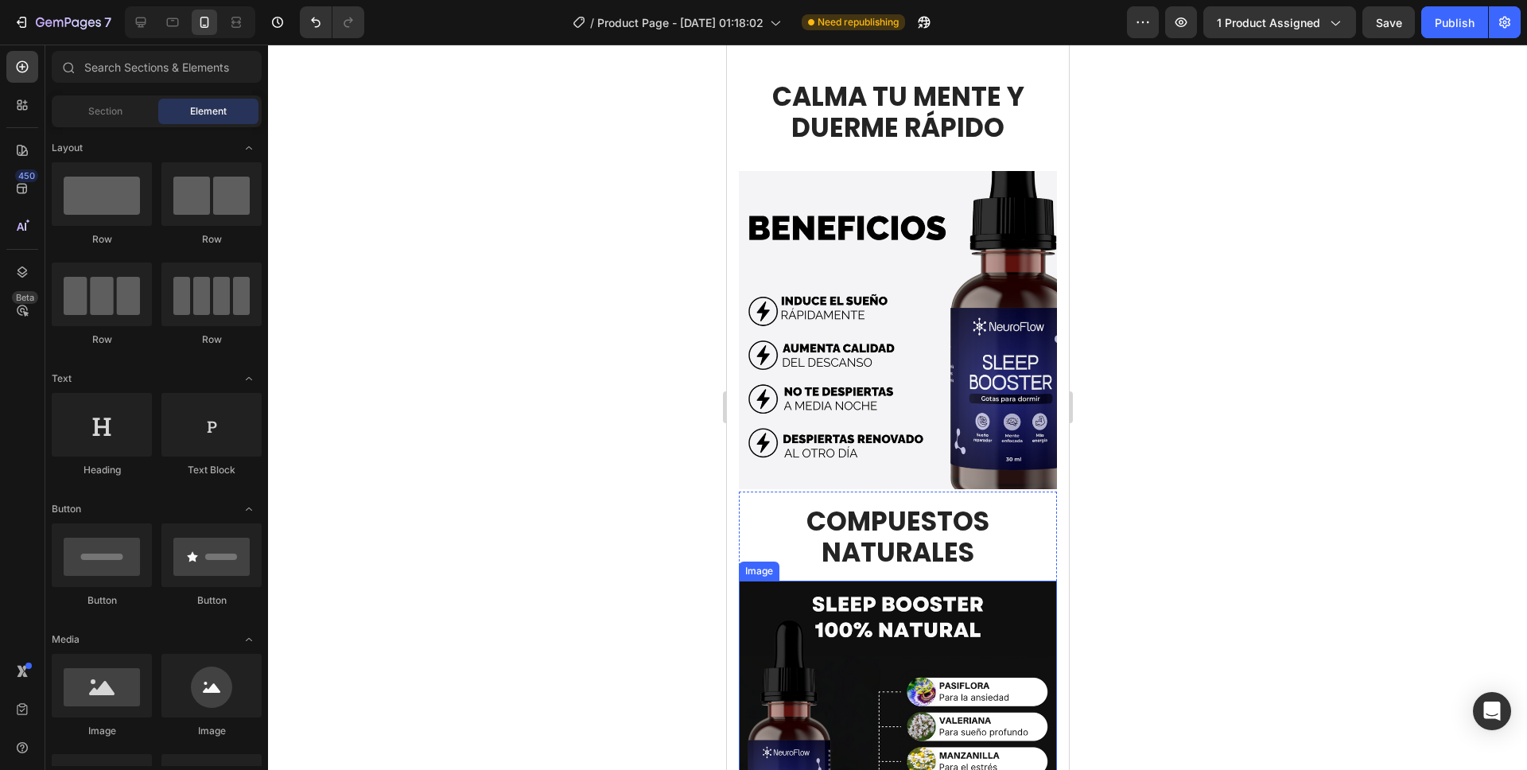
scroll to position [68, 0]
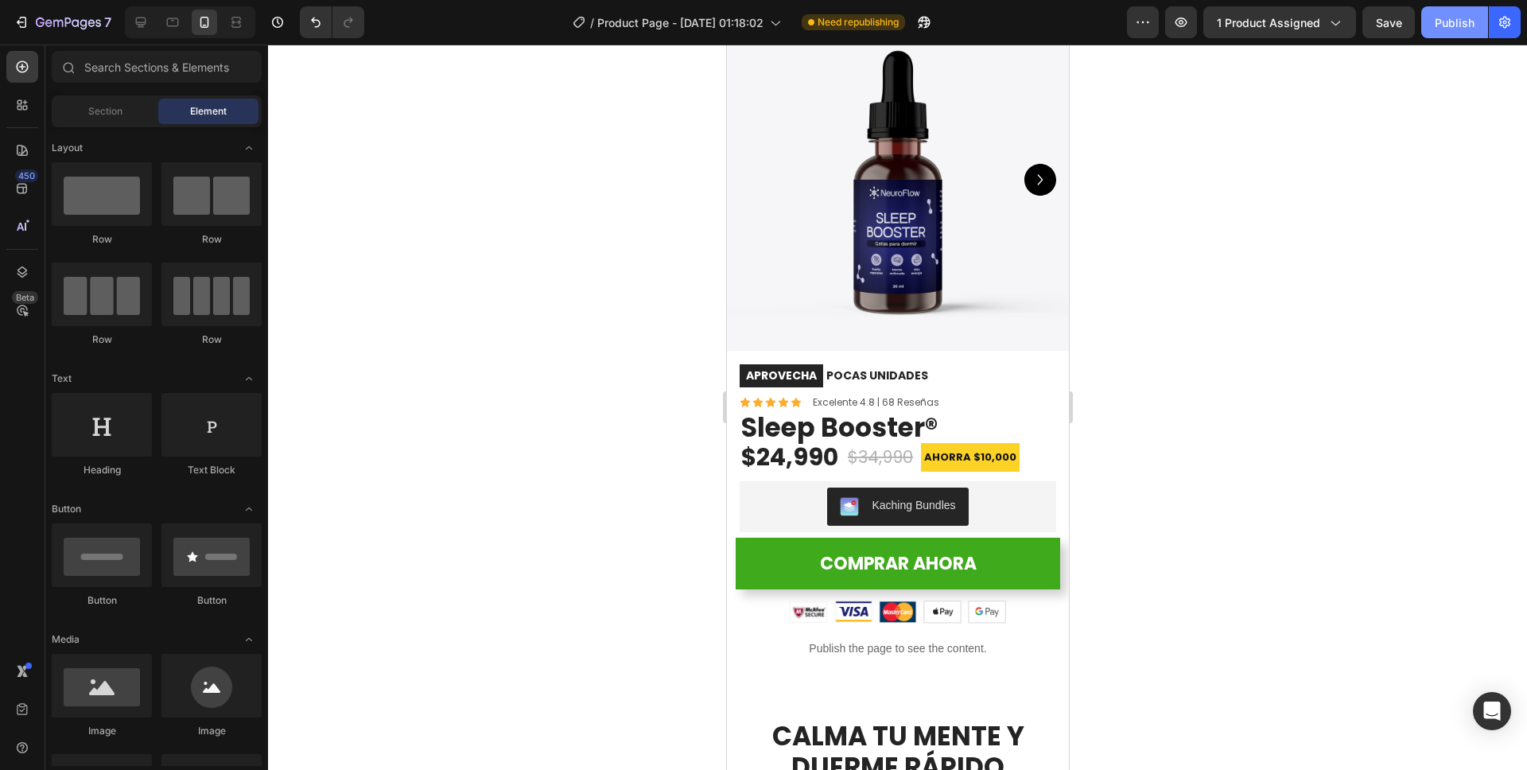
click at [1439, 27] on div "Publish" at bounding box center [1455, 22] width 40 height 17
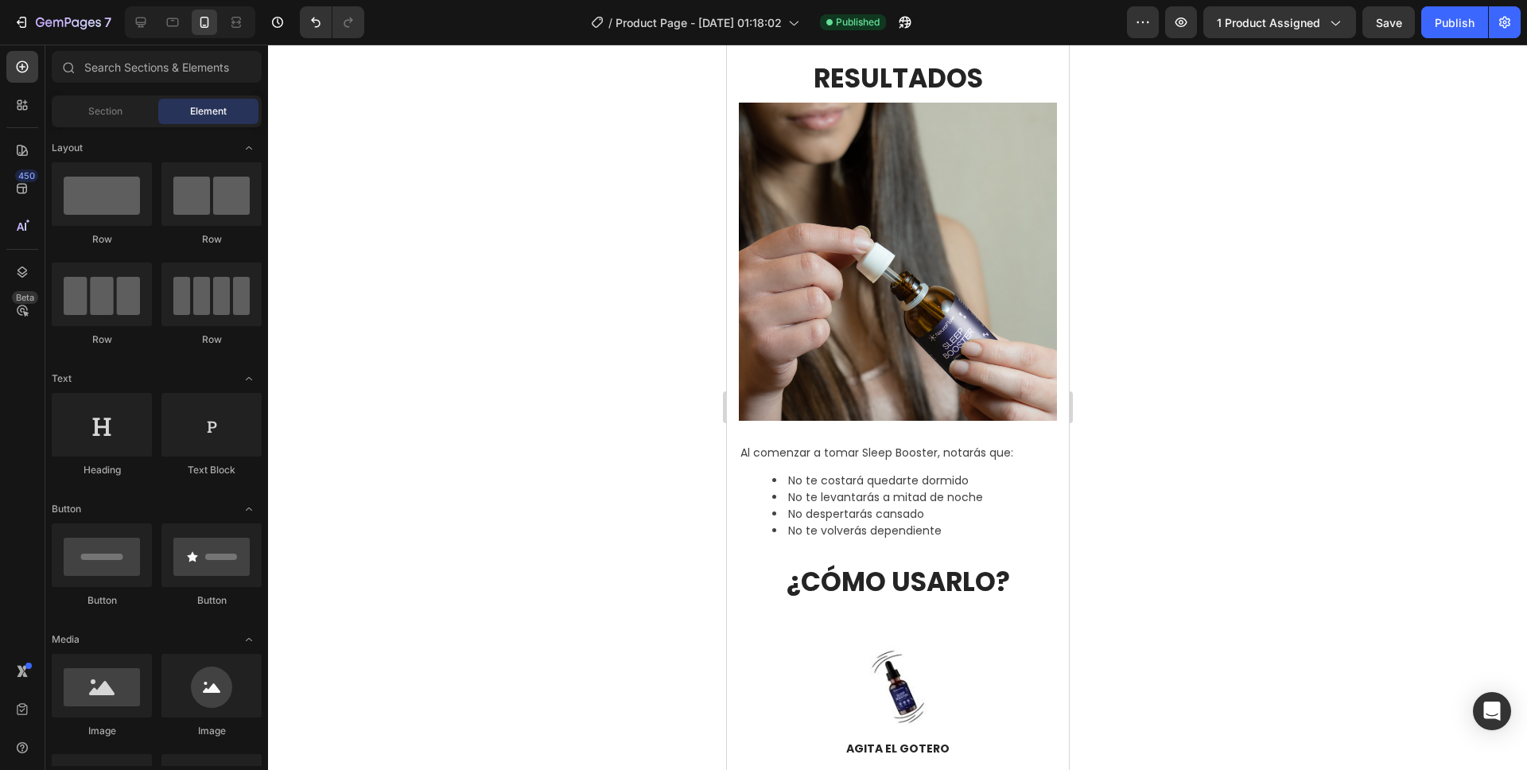
scroll to position [3056, 0]
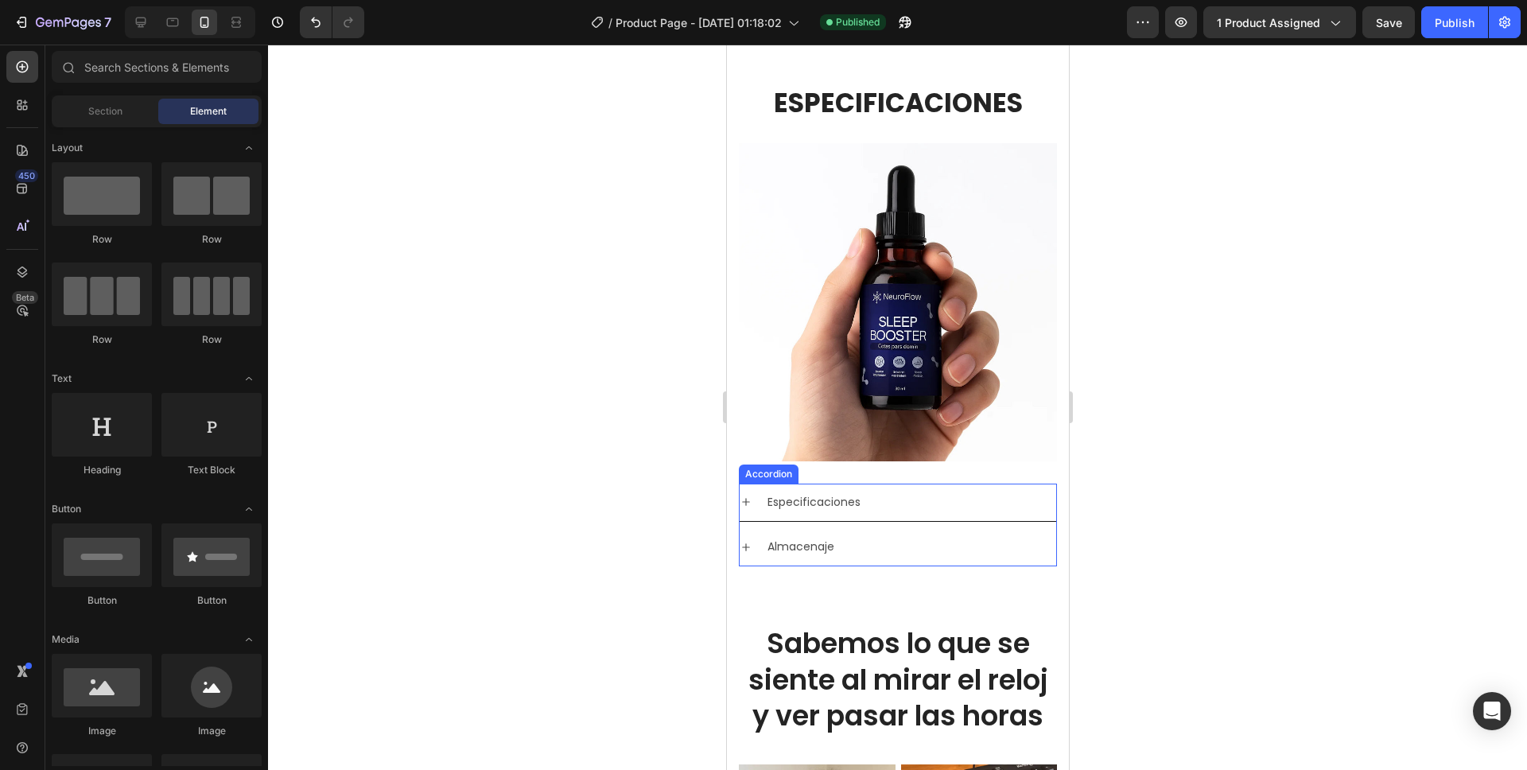
click at [815, 492] on p "Especificaciones" at bounding box center [813, 502] width 93 height 20
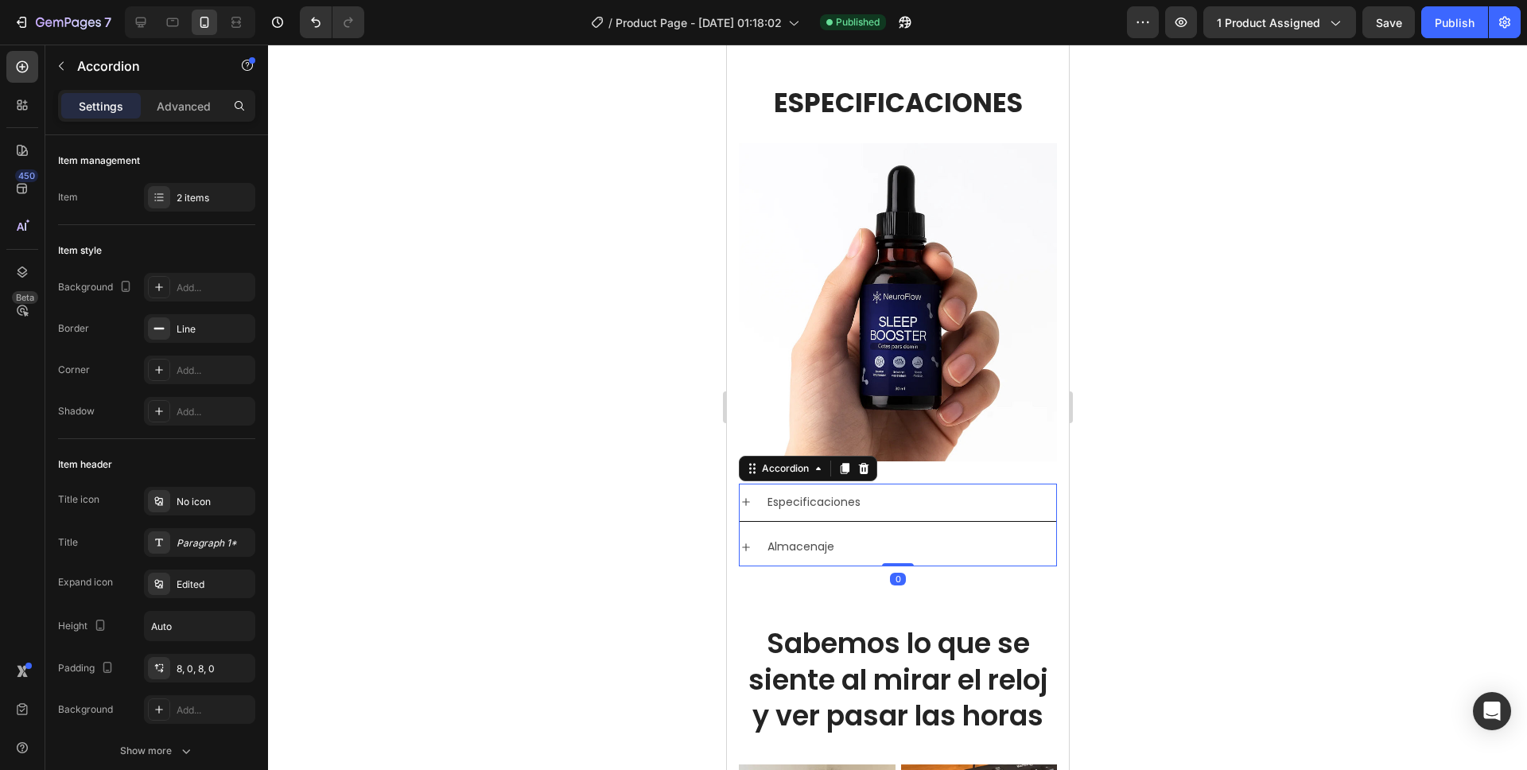
click at [815, 492] on p "Especificaciones" at bounding box center [813, 502] width 93 height 20
click at [830, 492] on p "Propiedades" at bounding box center [801, 502] width 68 height 20
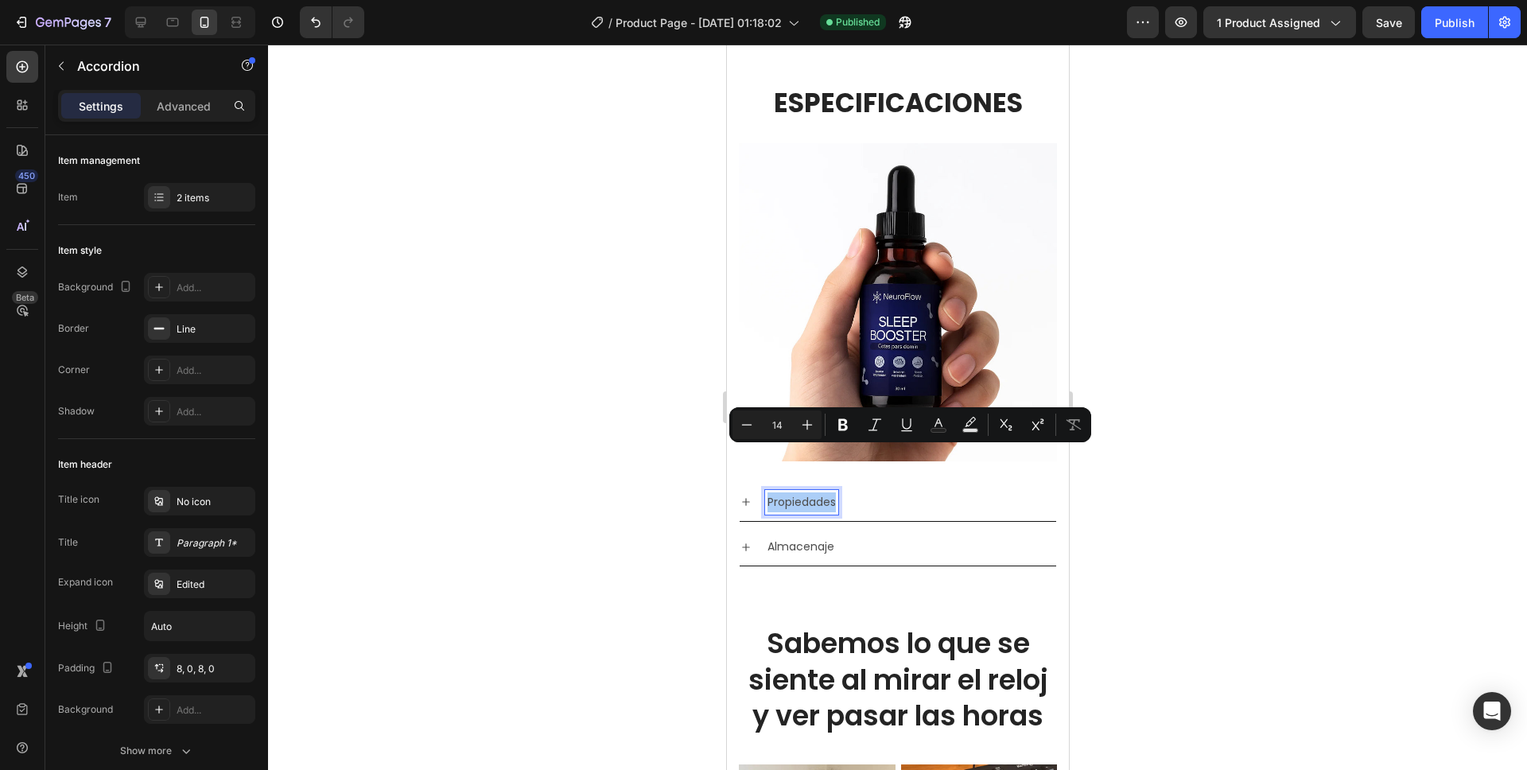
click at [1134, 504] on div at bounding box center [897, 407] width 1259 height 725
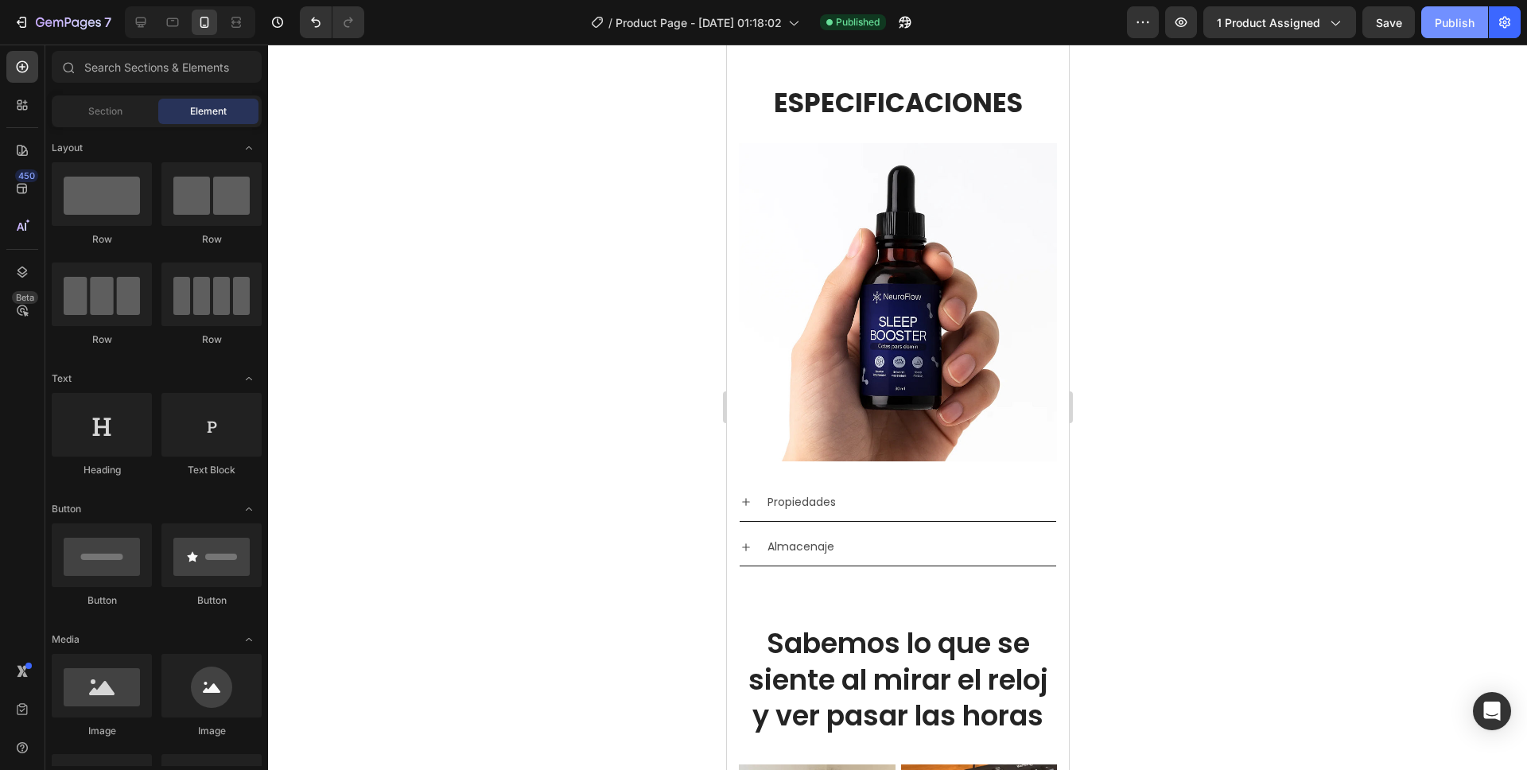
click at [1468, 20] on div "Publish" at bounding box center [1455, 22] width 40 height 17
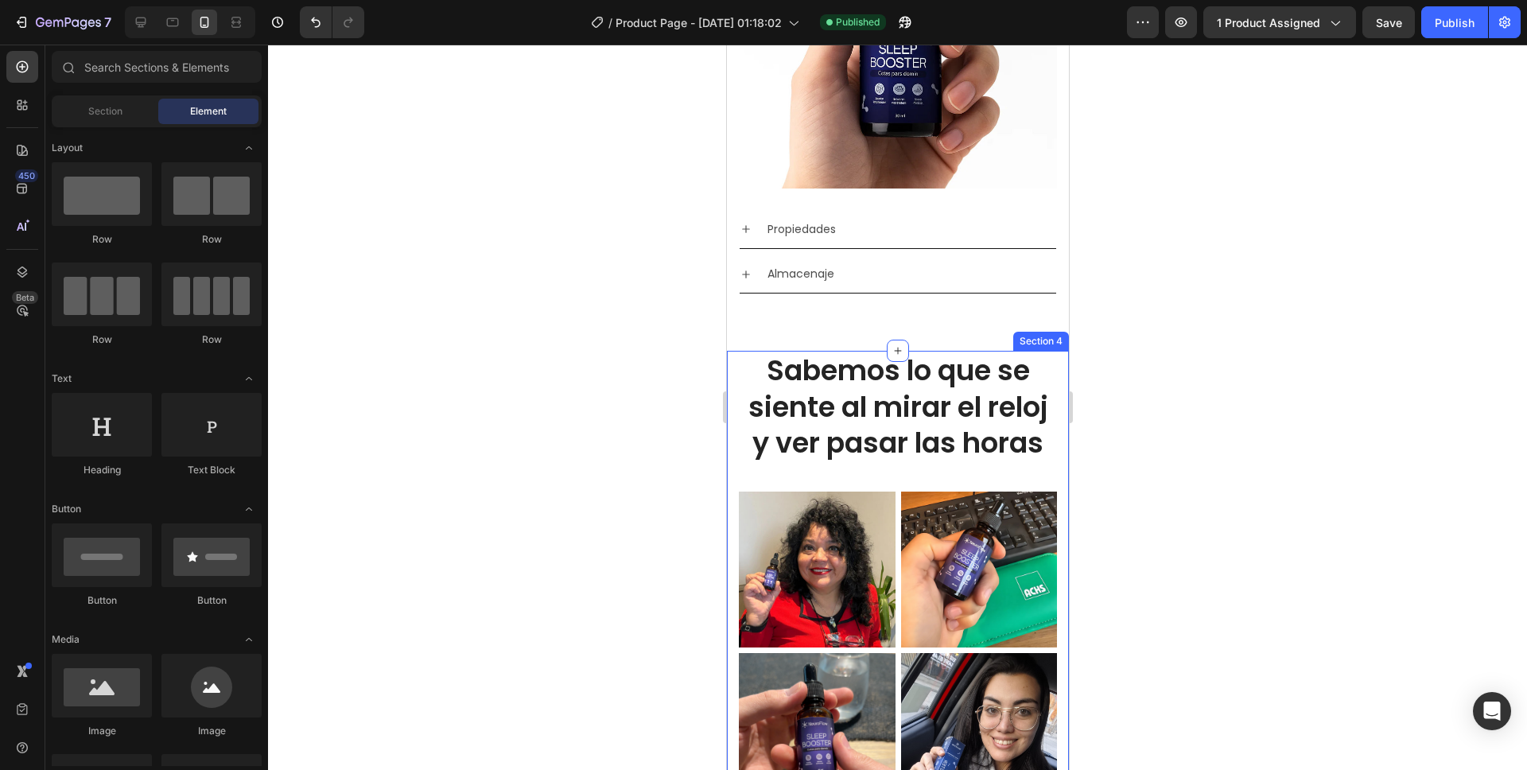
scroll to position [3331, 0]
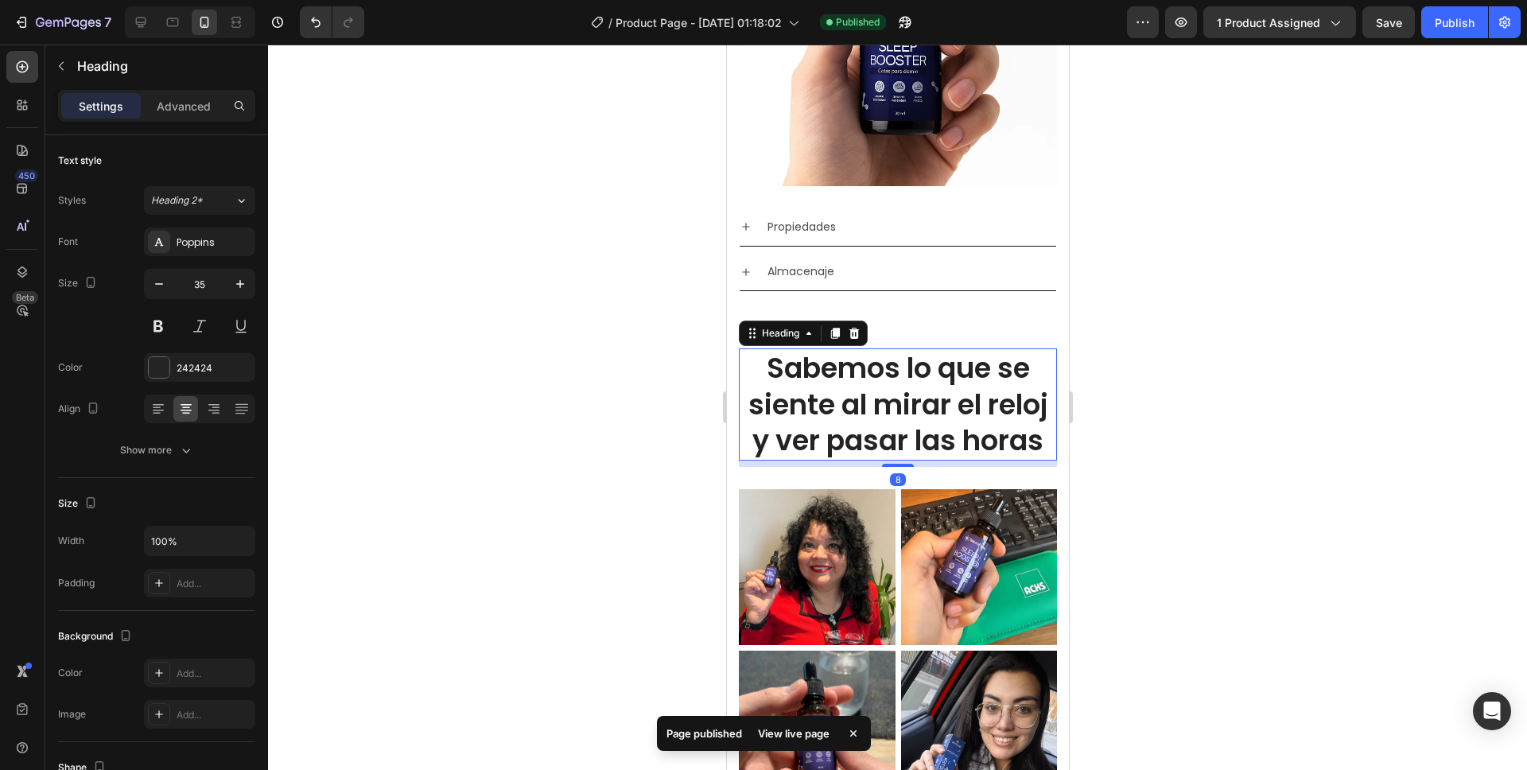
click at [911, 417] on h2 "Sabemos lo que se siente al mirar el reloj y ver pasar las horas" at bounding box center [897, 404] width 318 height 112
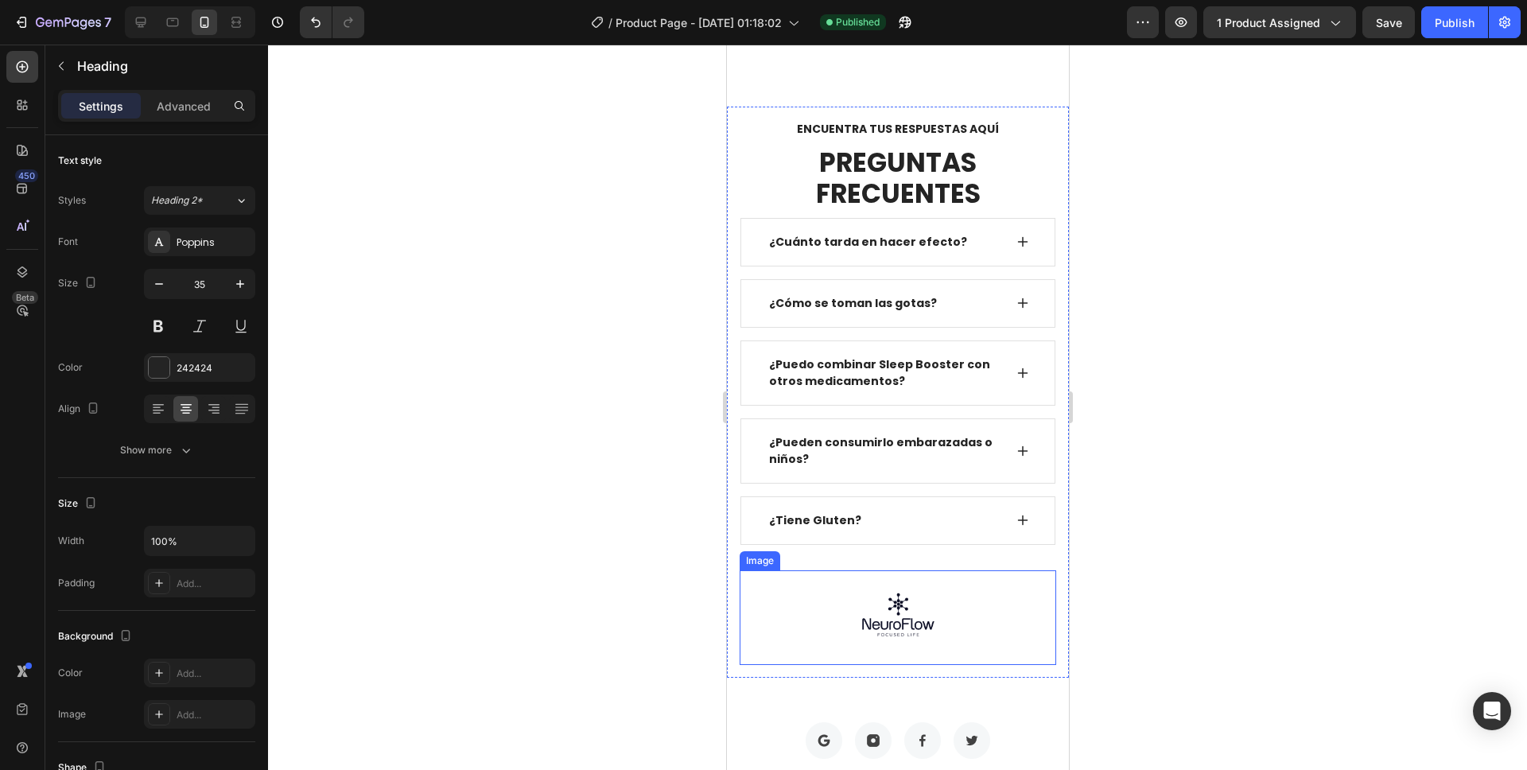
scroll to position [5209, 0]
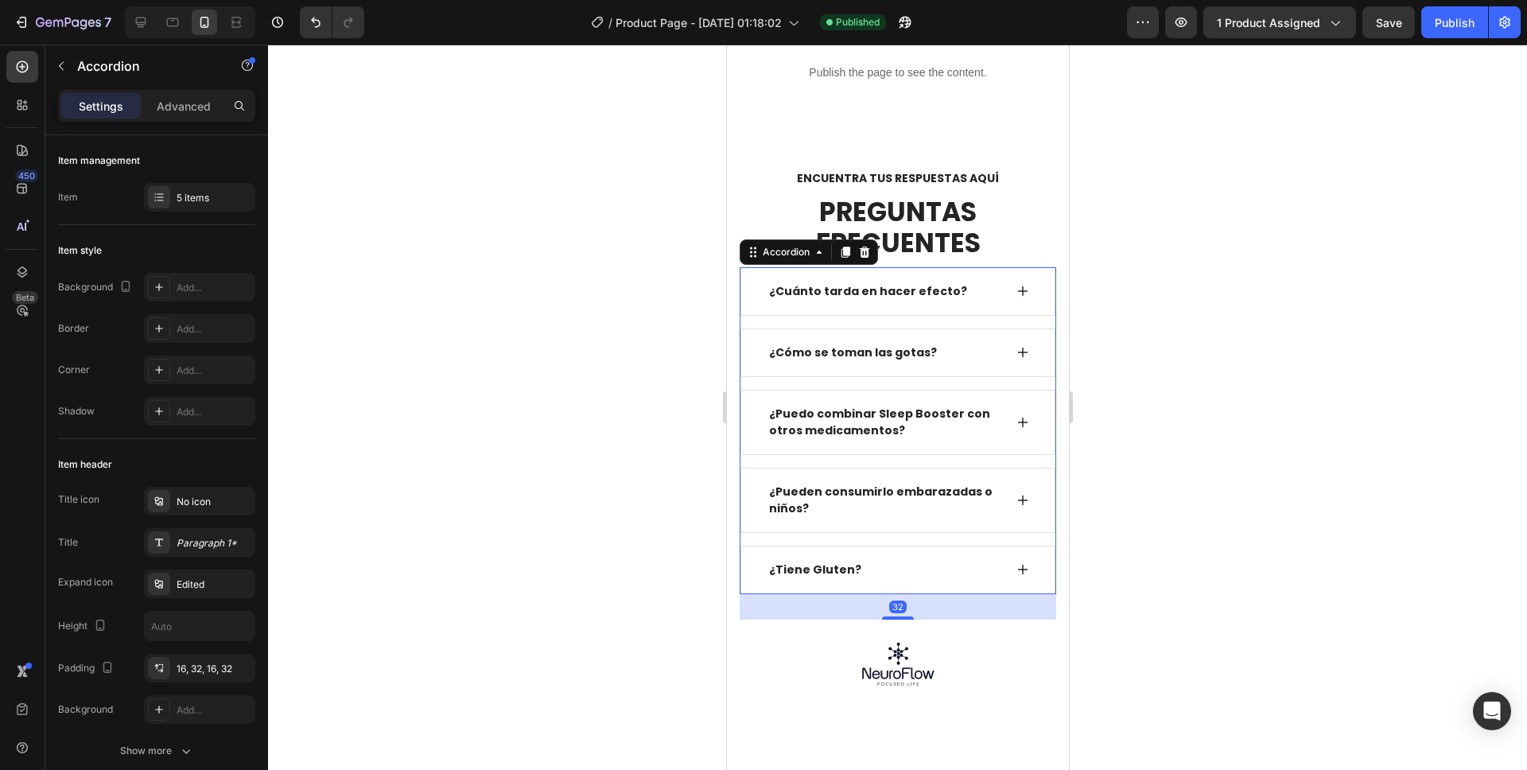
click at [832, 575] on p "¿Tiene Gluten?" at bounding box center [814, 570] width 92 height 17
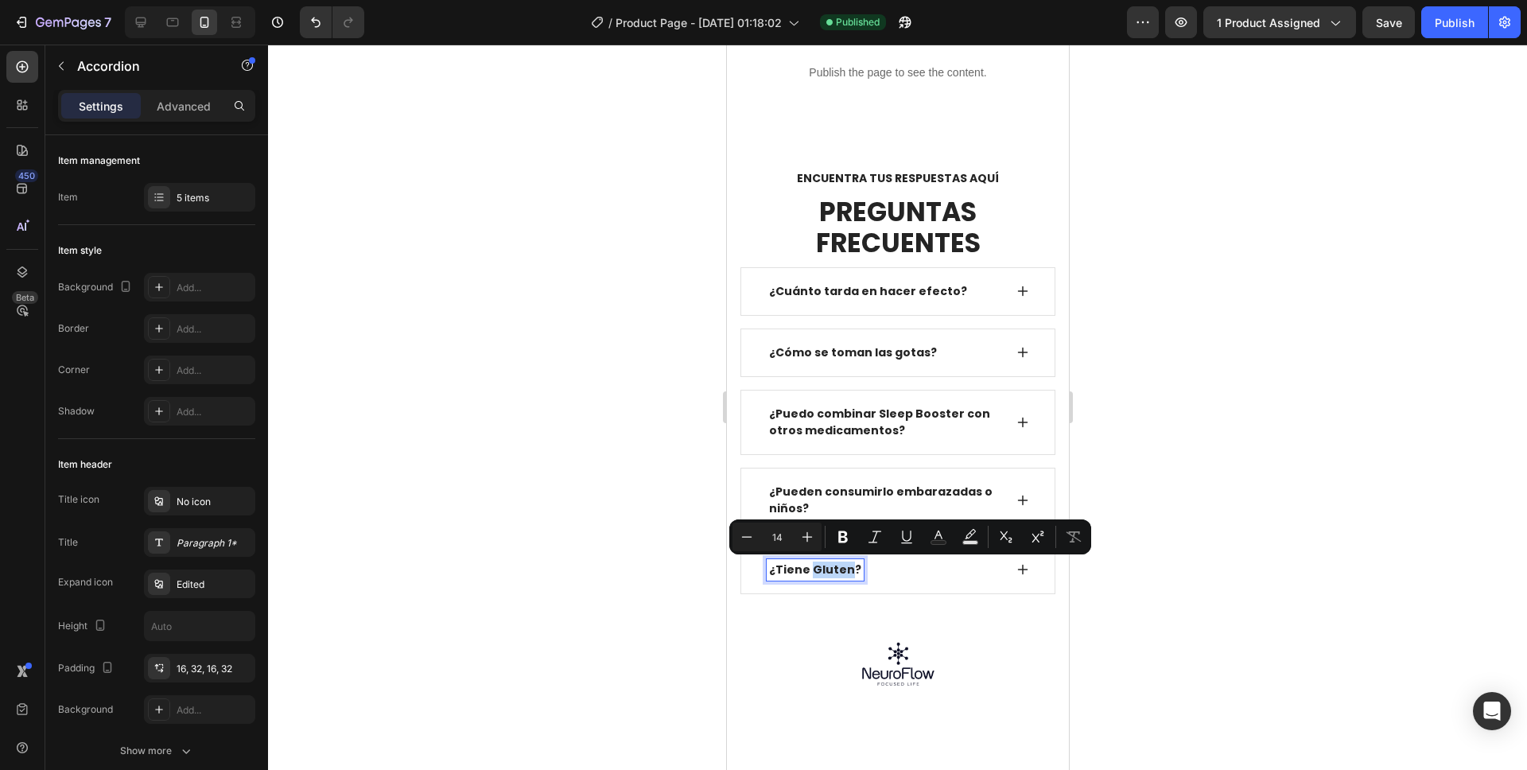
click at [833, 575] on p "¿Tiene Gluten?" at bounding box center [814, 570] width 92 height 17
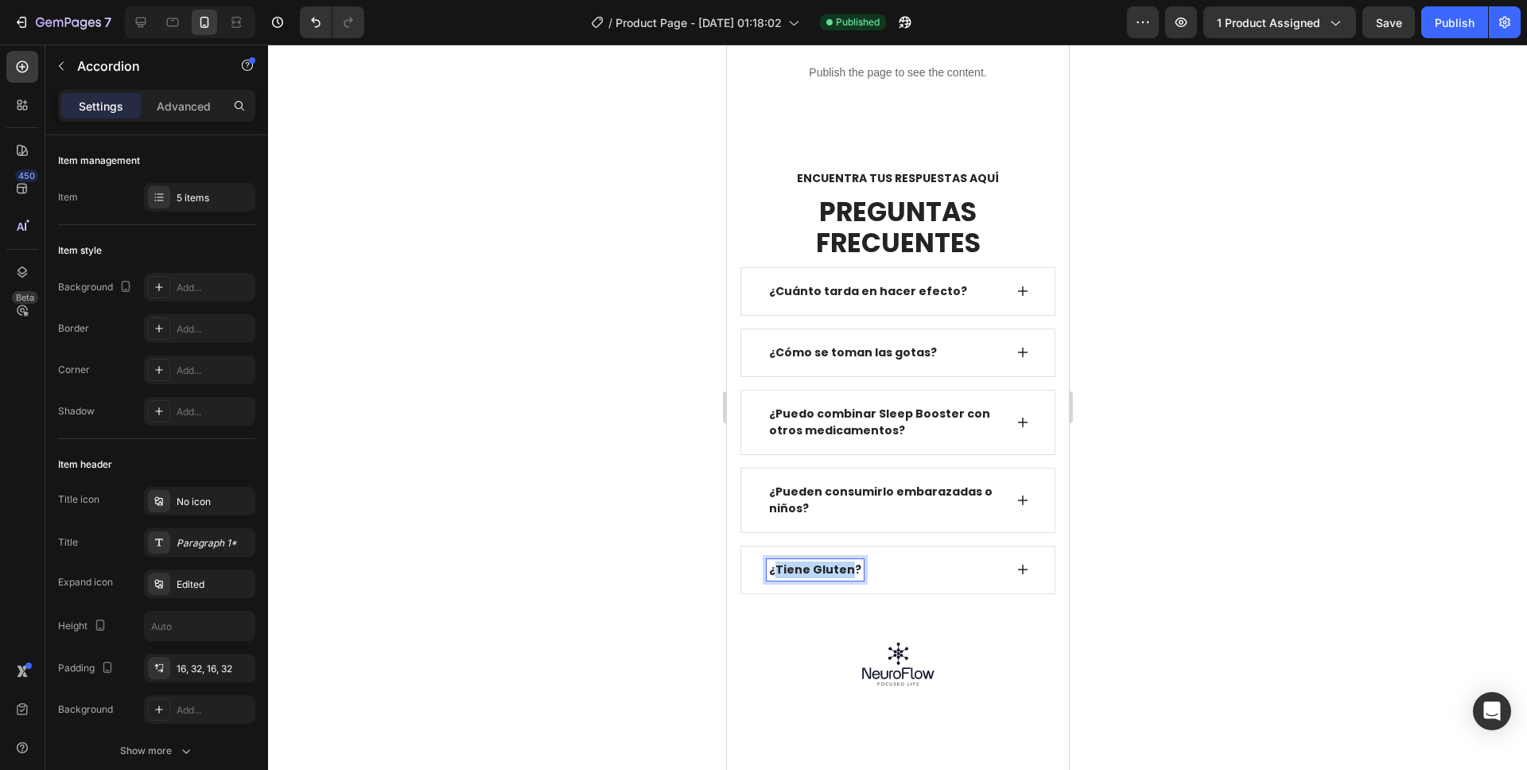
drag, startPoint x: 845, startPoint y: 572, endPoint x: 777, endPoint y: 571, distance: 67.6
click at [777, 571] on p "¿Tiene Gluten?" at bounding box center [814, 570] width 92 height 17
click at [1016, 563] on icon at bounding box center [1022, 569] width 13 height 13
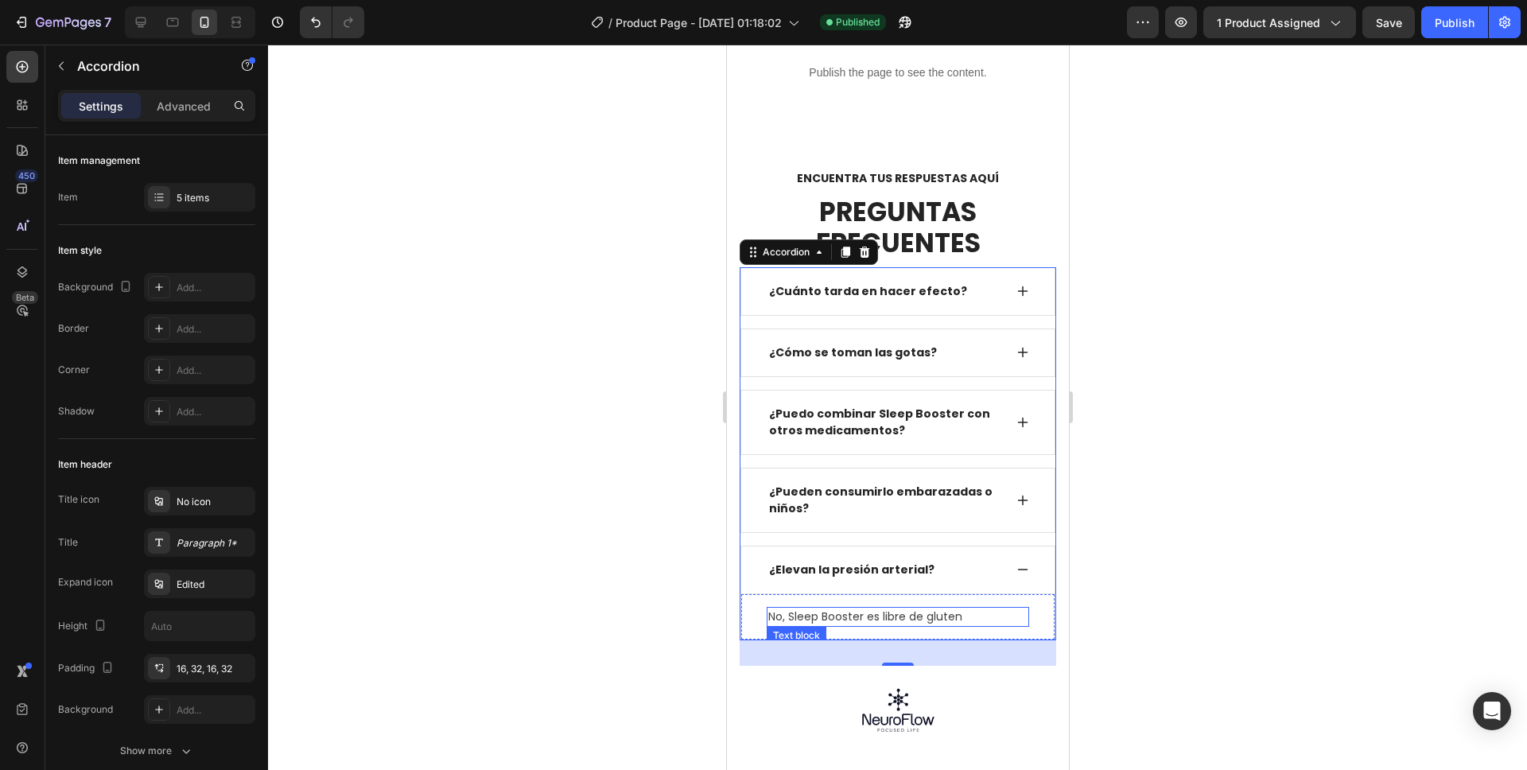
click at [865, 617] on p "No, Sleep Booster es libre de gluten" at bounding box center [897, 616] width 259 height 17
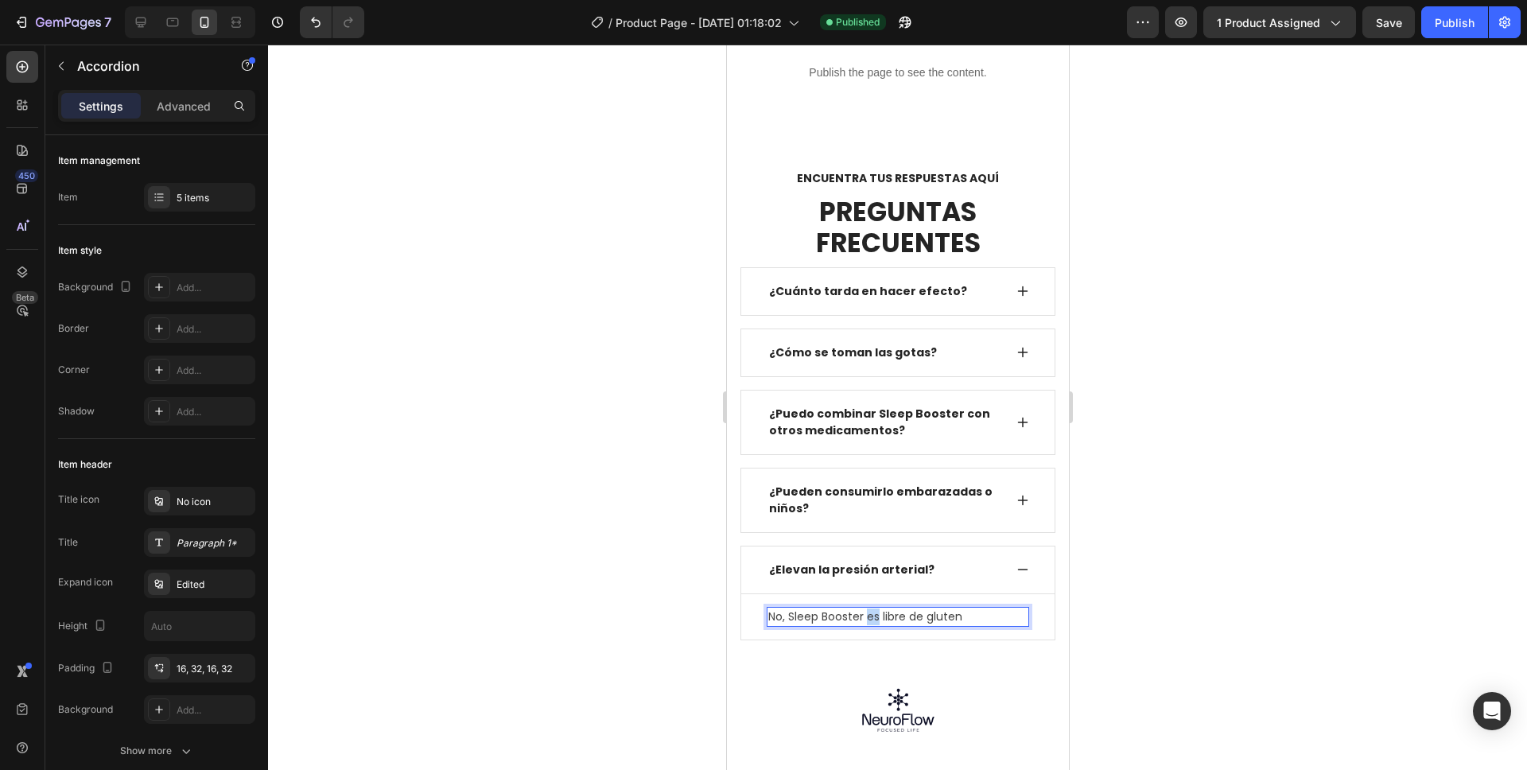
click at [865, 617] on p "No, Sleep Booster es libre de gluten" at bounding box center [897, 616] width 259 height 17
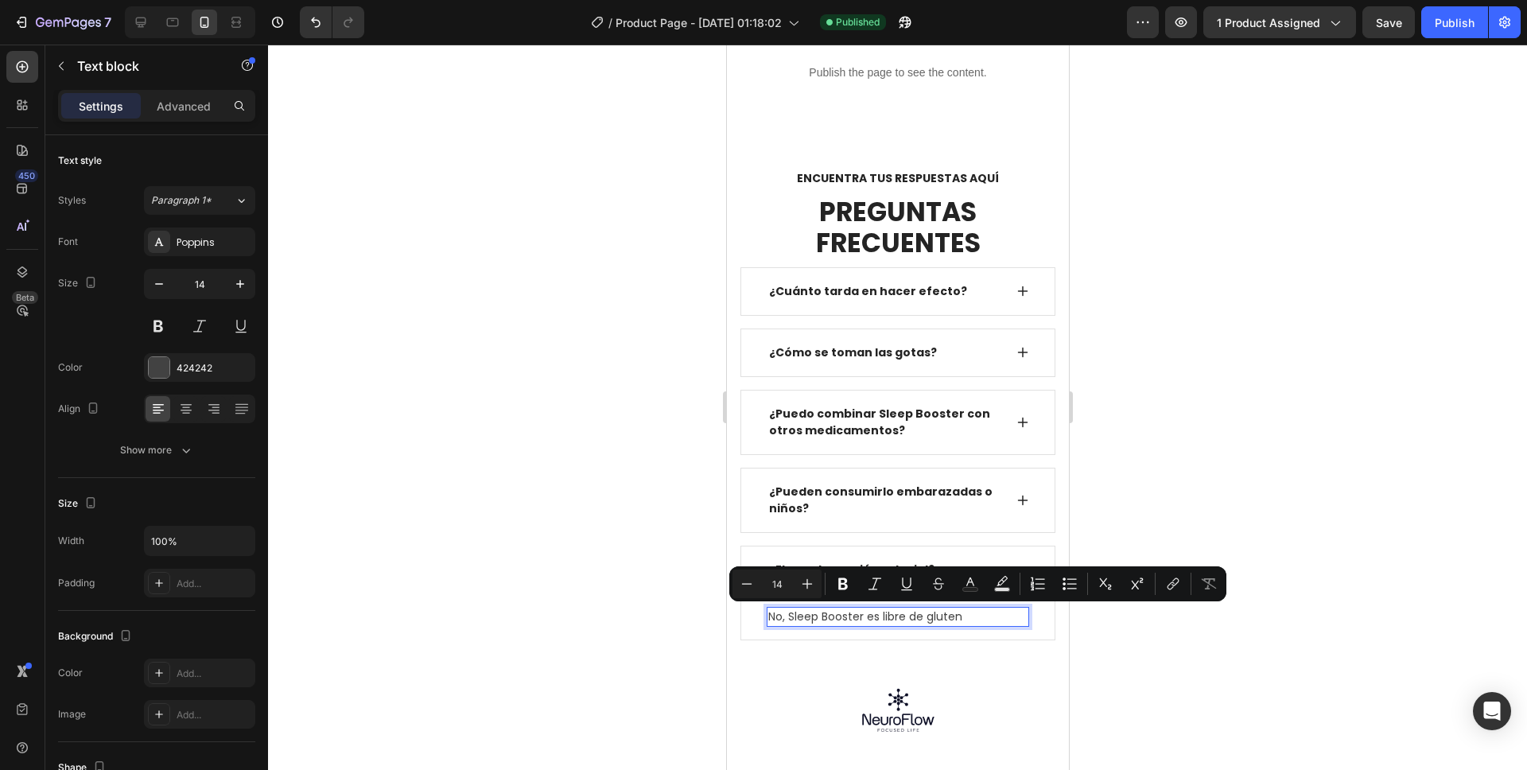
click at [882, 617] on p "No, Sleep Booster es libre de gluten" at bounding box center [897, 616] width 259 height 17
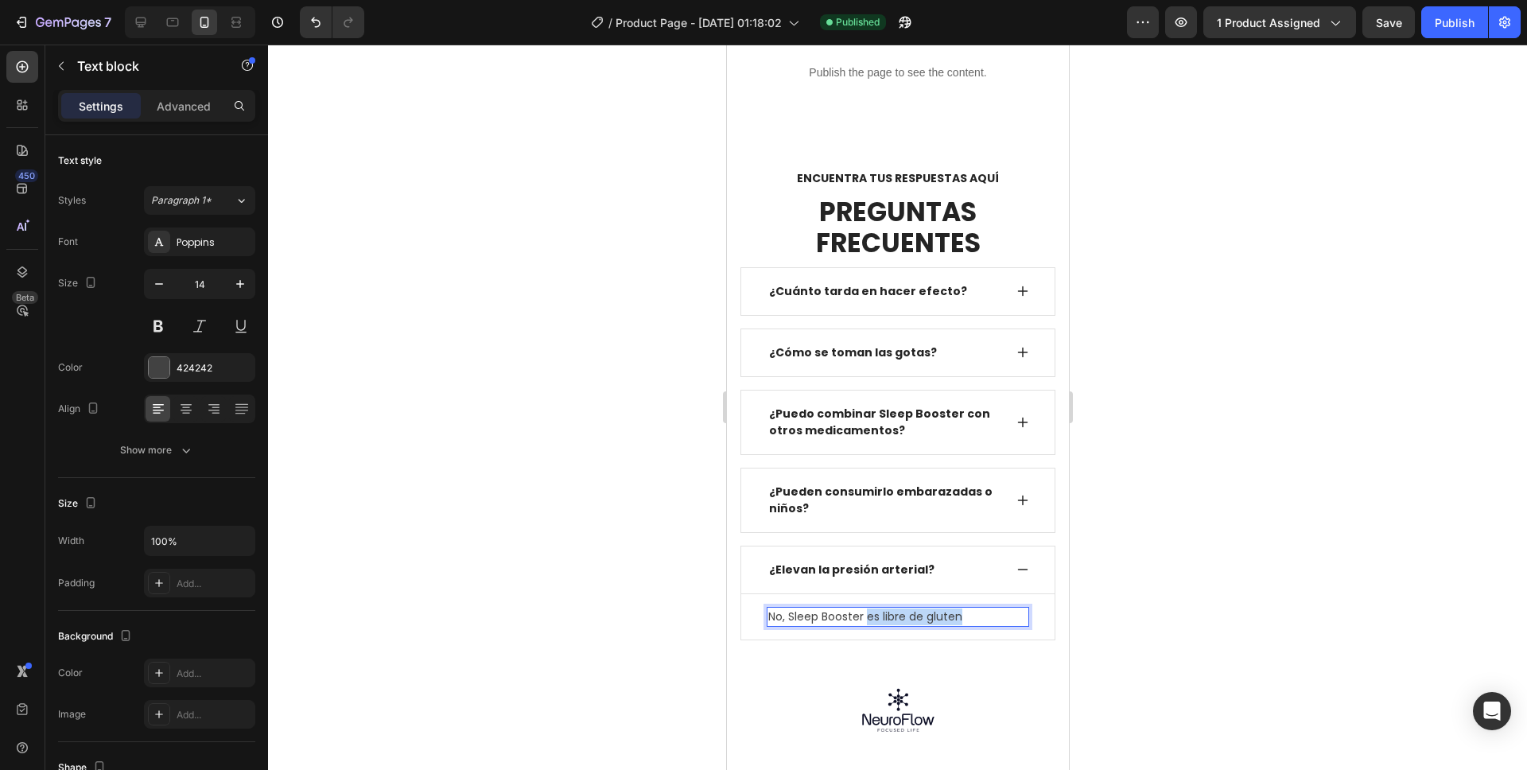
drag, startPoint x: 869, startPoint y: 620, endPoint x: 962, endPoint y: 622, distance: 93.9
click at [962, 622] on p "No, Sleep Booster es libre de gluten" at bounding box center [897, 616] width 259 height 17
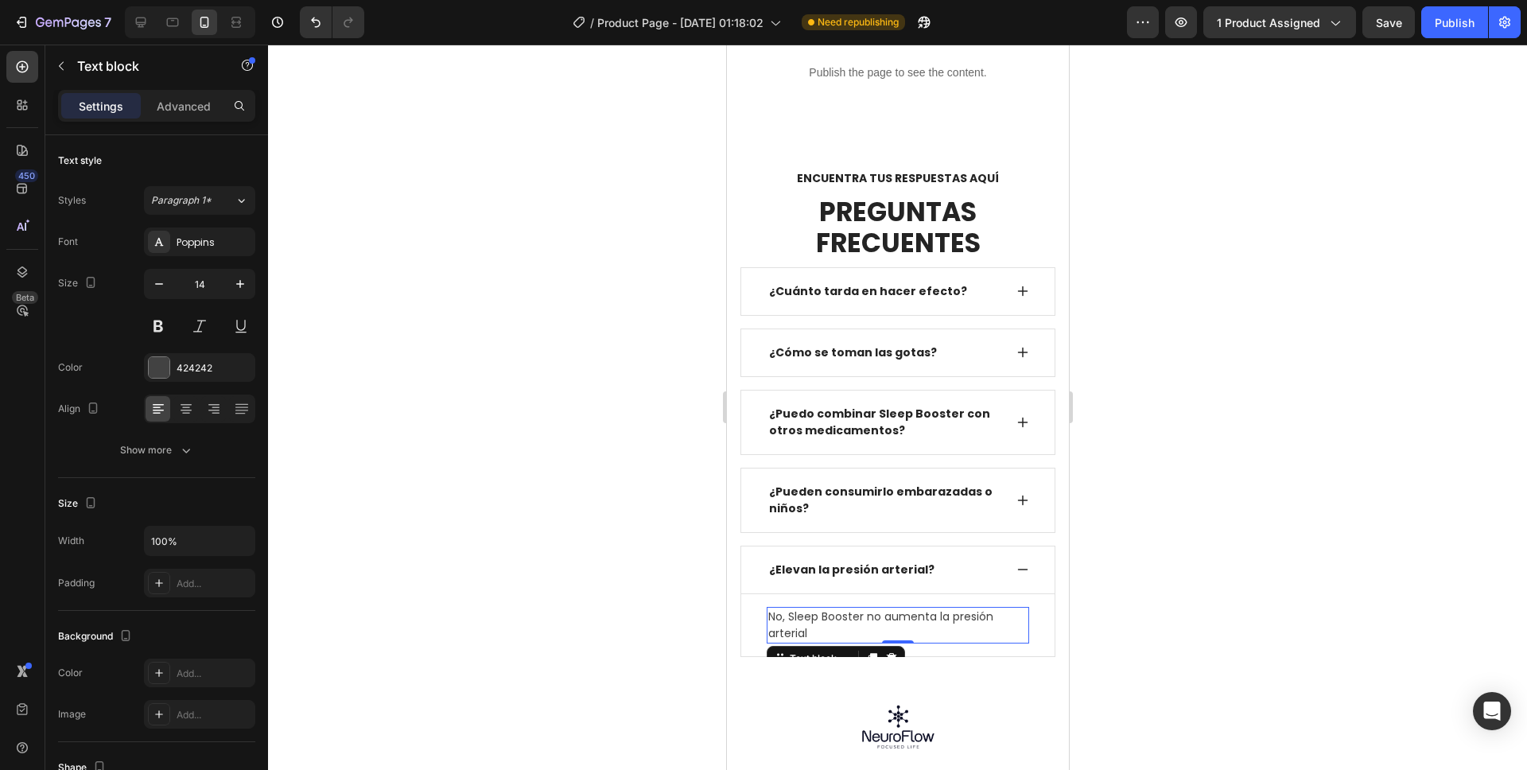
click at [1179, 512] on div at bounding box center [897, 407] width 1259 height 725
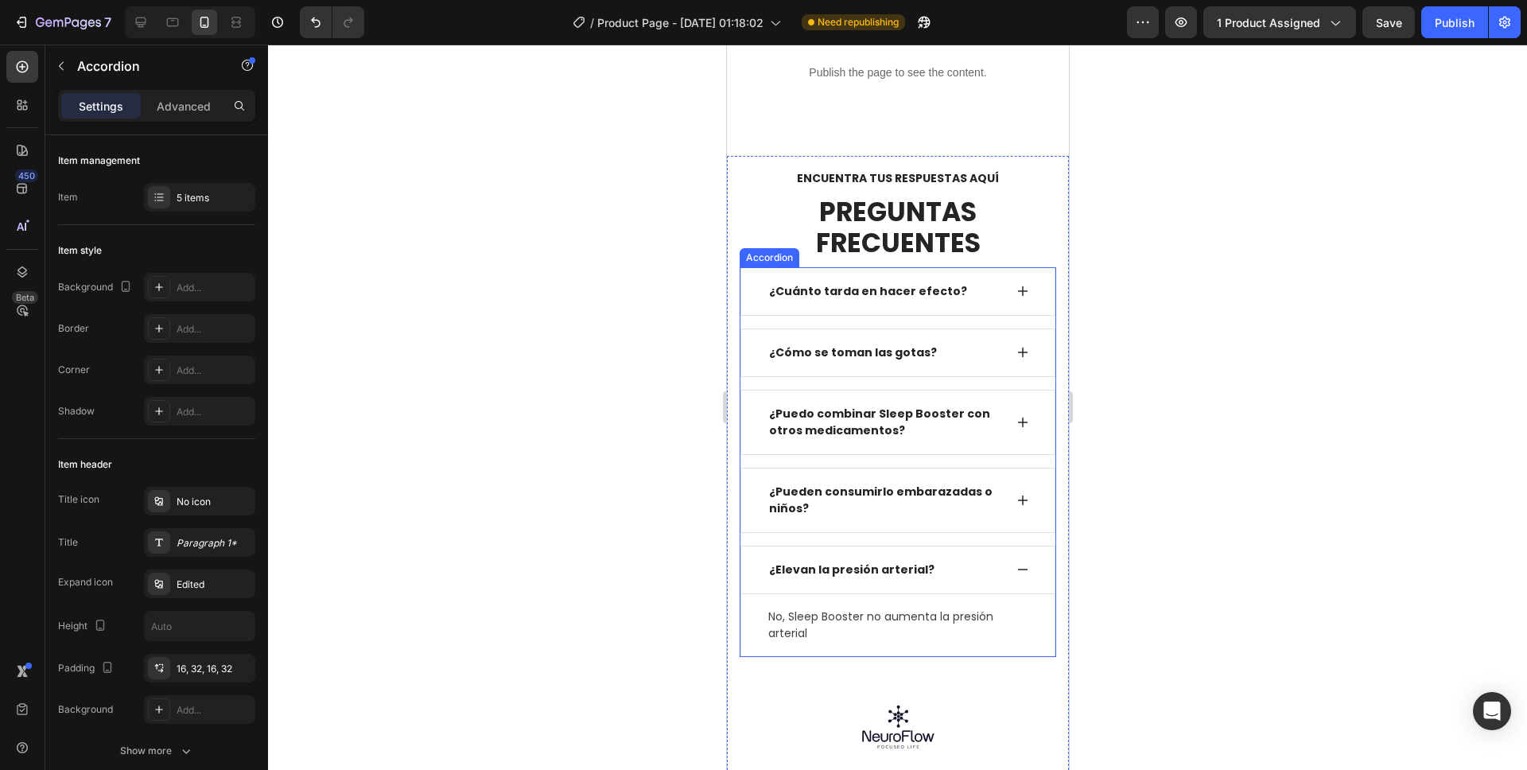
click at [1017, 570] on icon at bounding box center [1022, 571] width 10 height 2
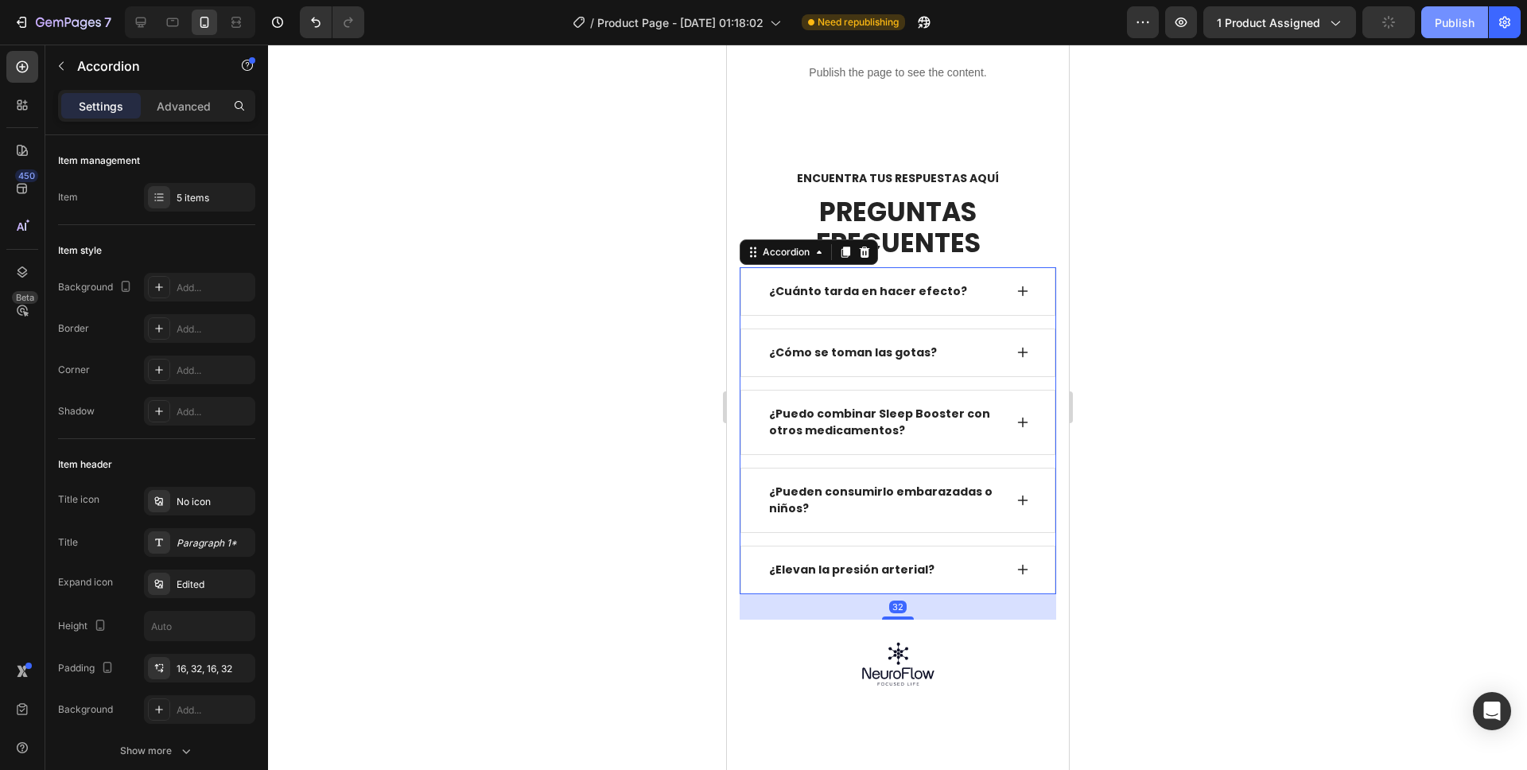
click at [1451, 28] on div "Publish" at bounding box center [1455, 22] width 40 height 17
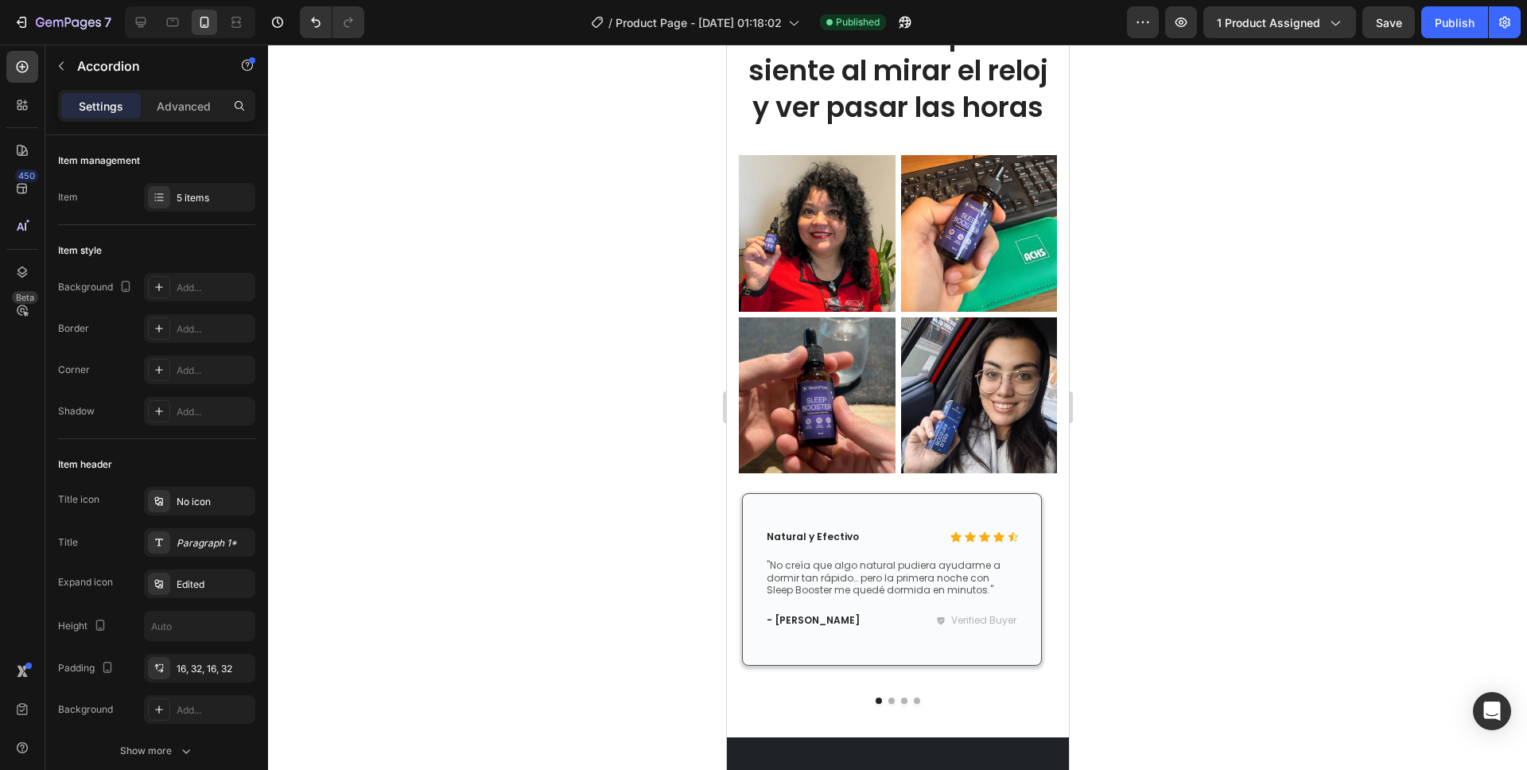
scroll to position [3121, 0]
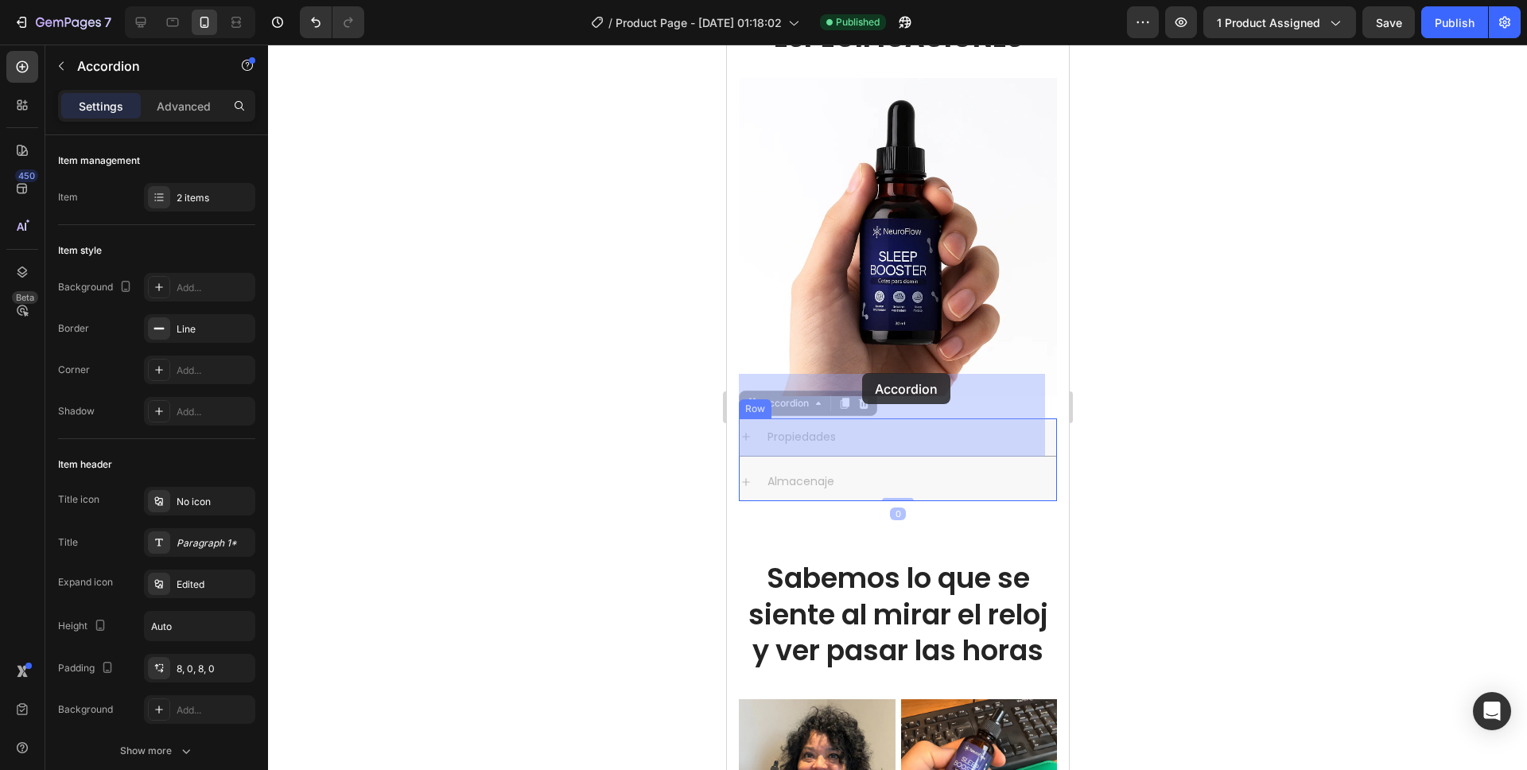
drag, startPoint x: 761, startPoint y: 365, endPoint x: 861, endPoint y: 374, distance: 100.6
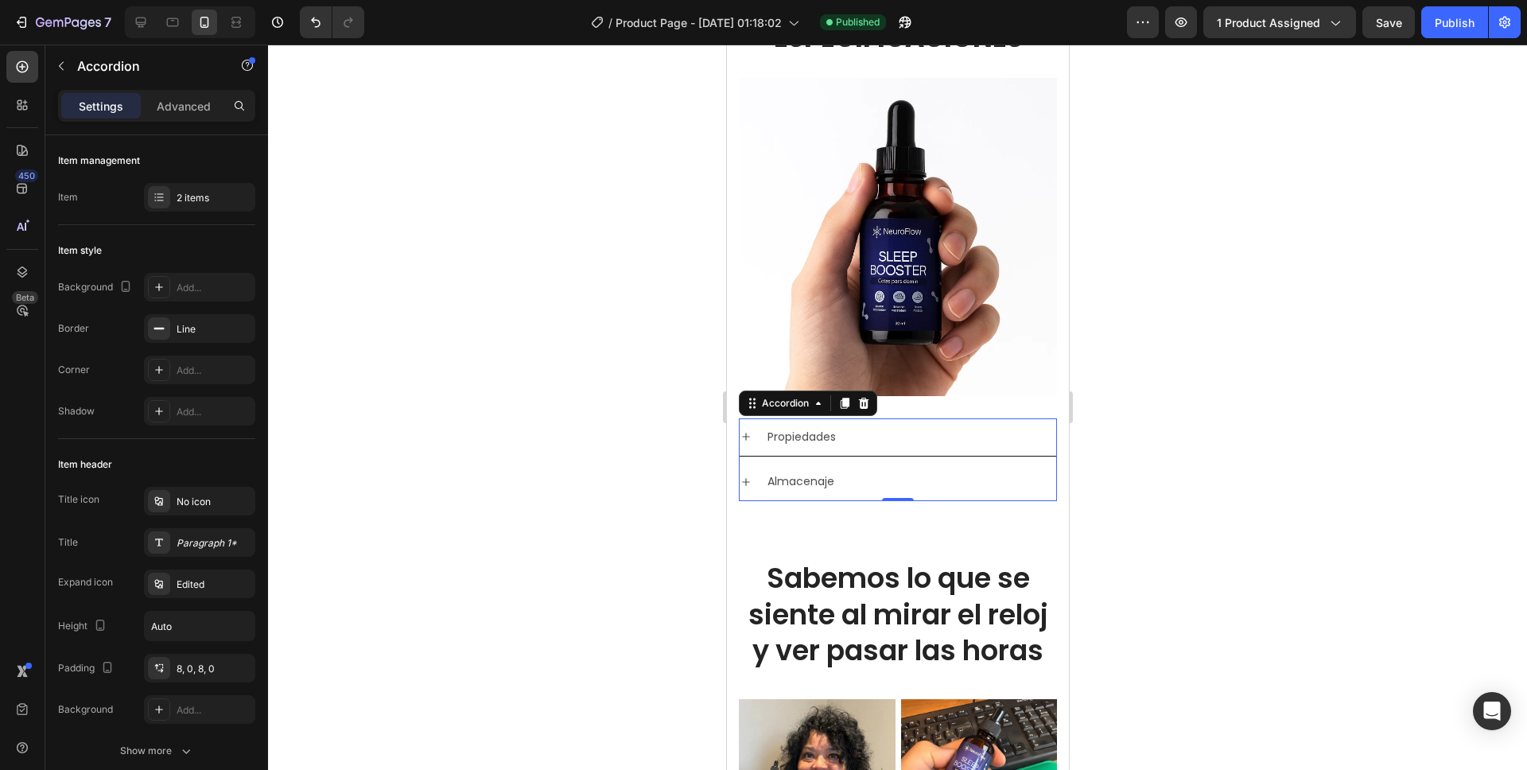
click at [1135, 384] on div at bounding box center [897, 407] width 1259 height 725
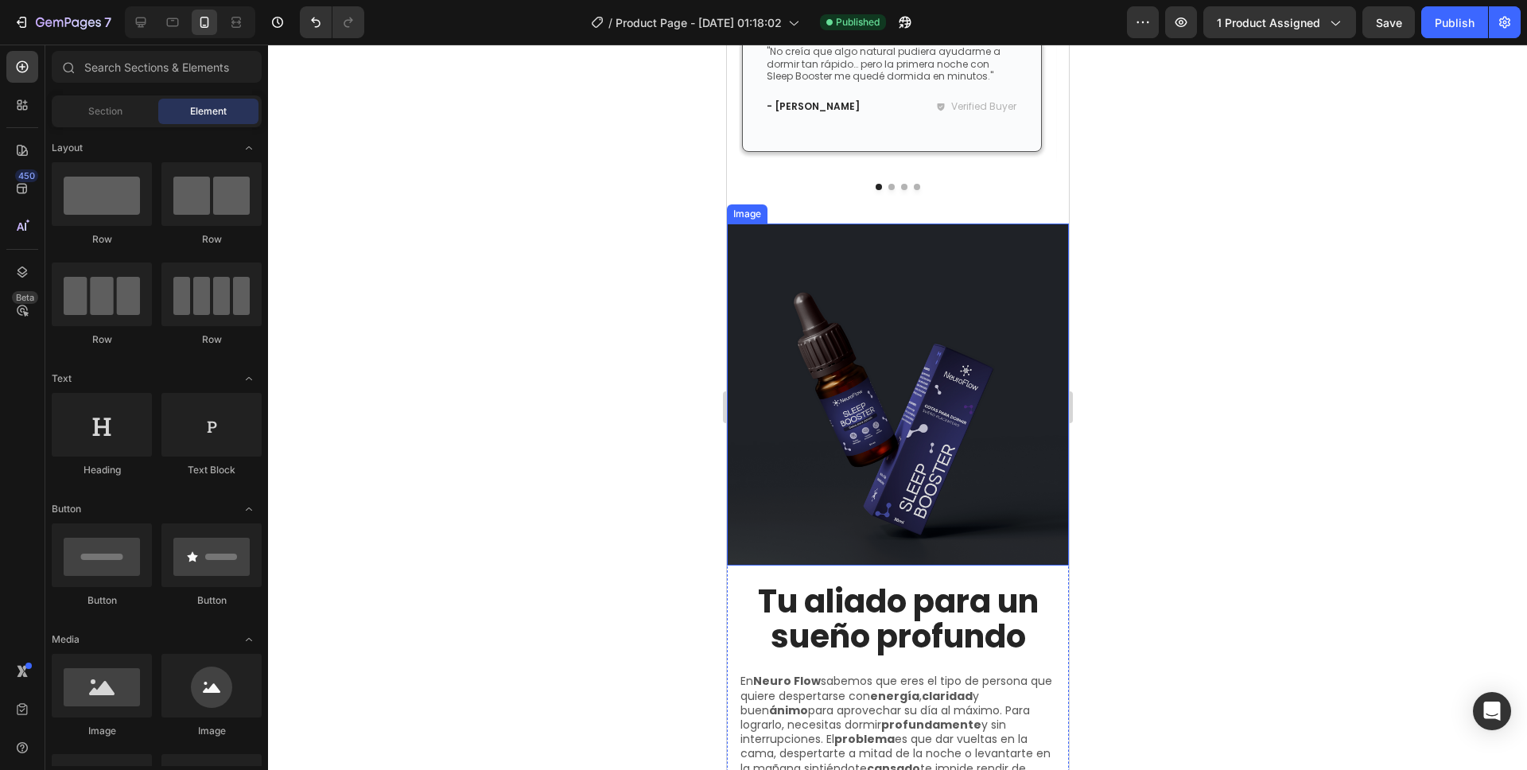
scroll to position [4179, 0]
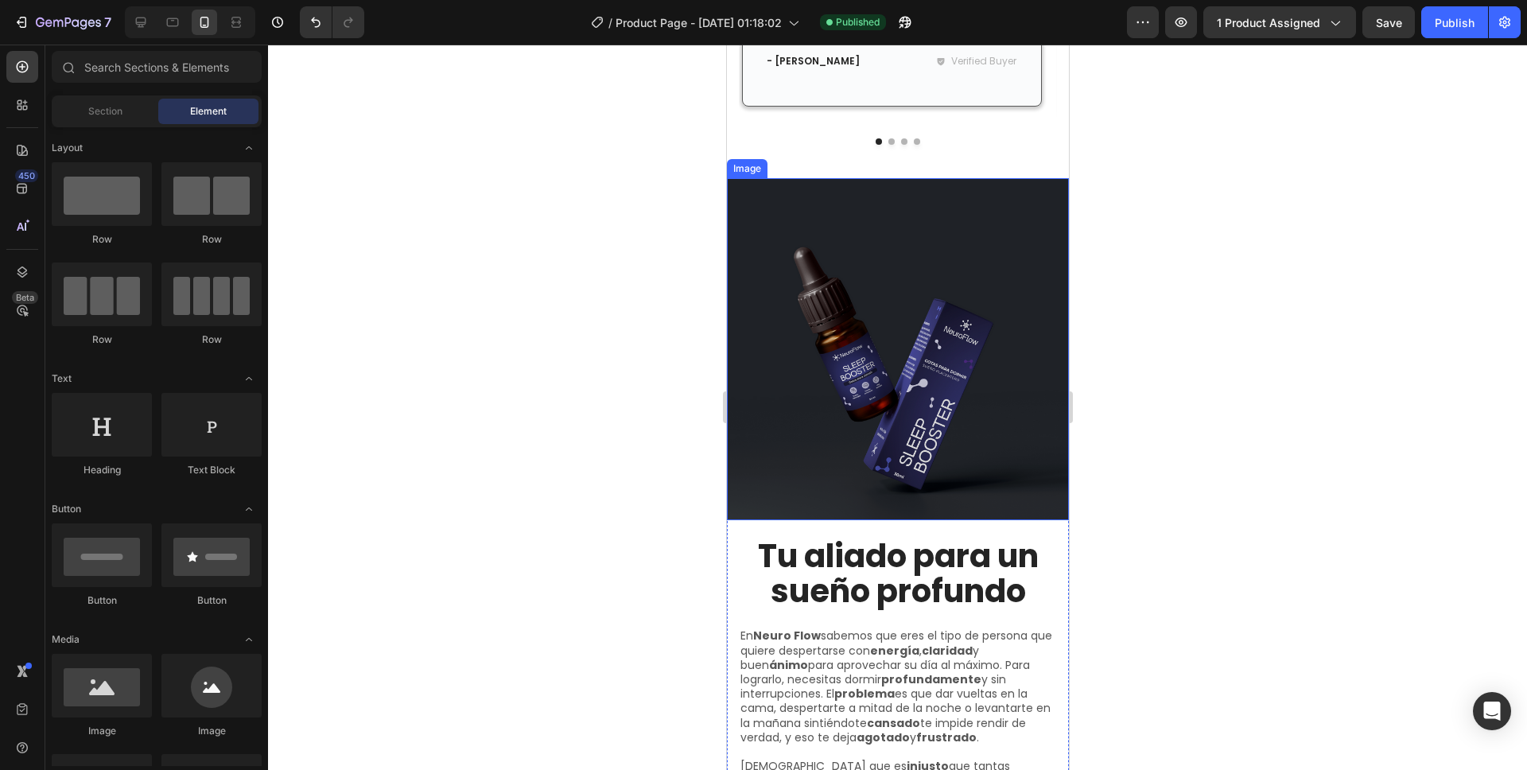
click at [889, 437] on img at bounding box center [897, 349] width 342 height 342
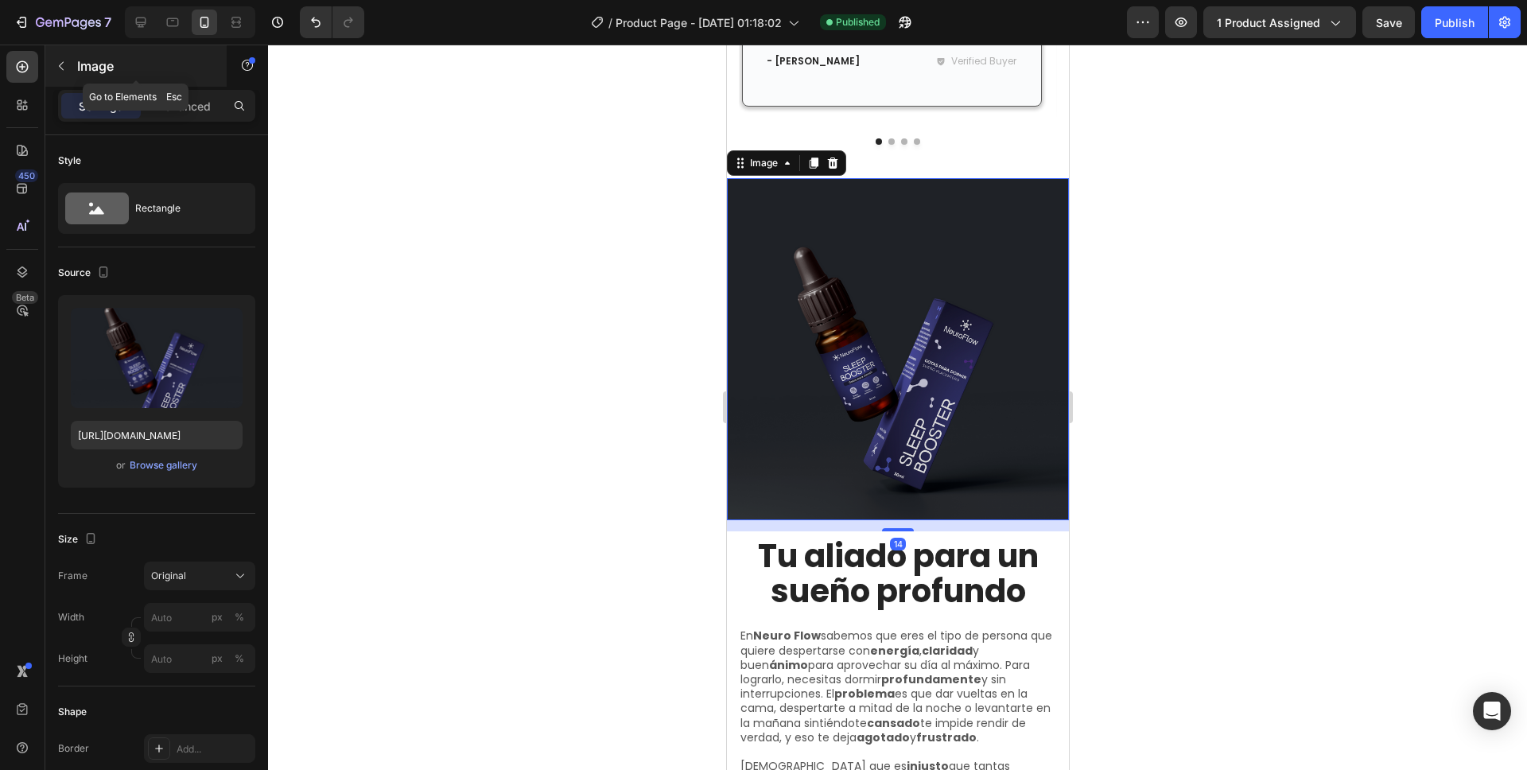
click at [72, 72] on button "button" at bounding box center [61, 65] width 25 height 25
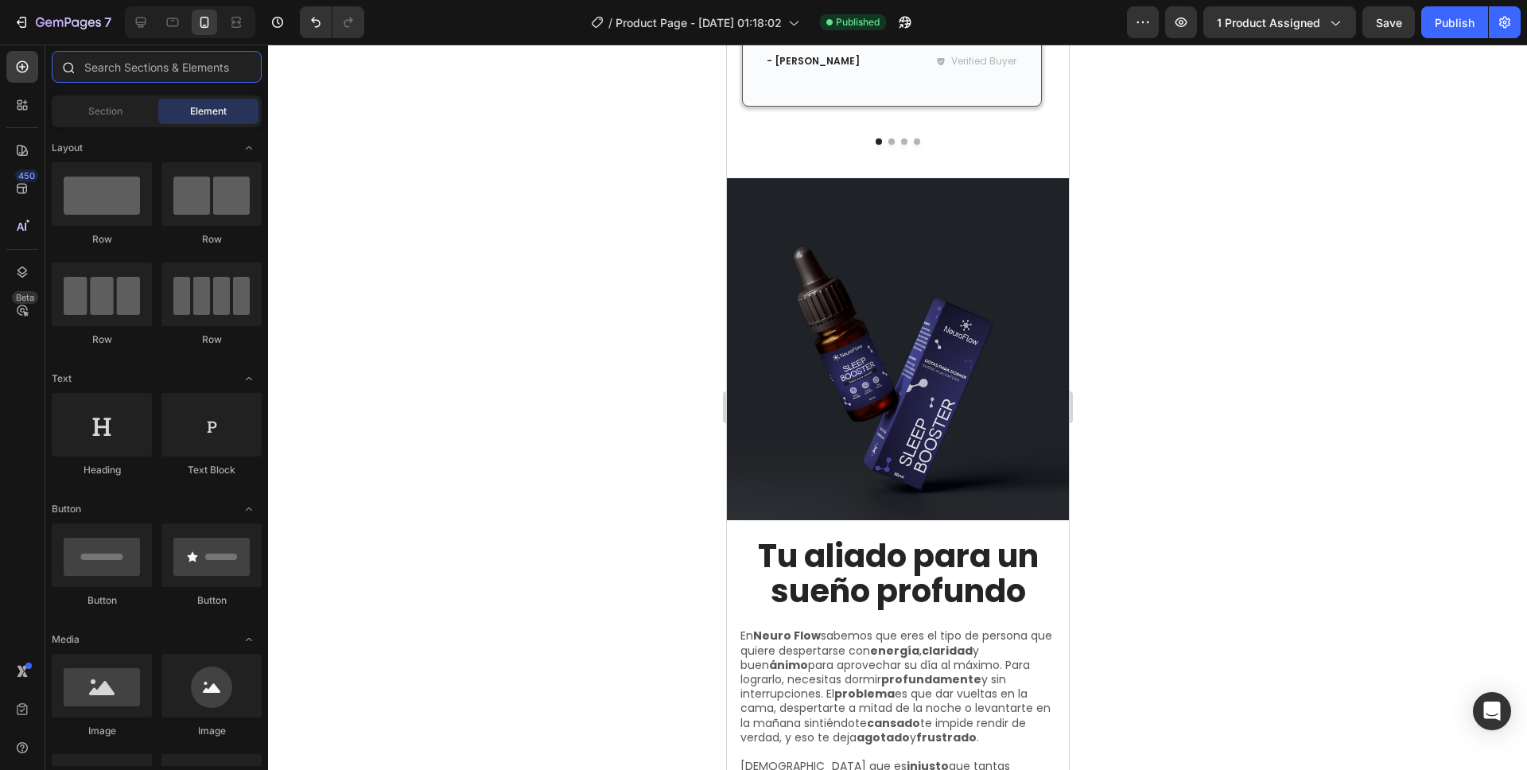
click at [88, 73] on input "text" at bounding box center [157, 67] width 210 height 32
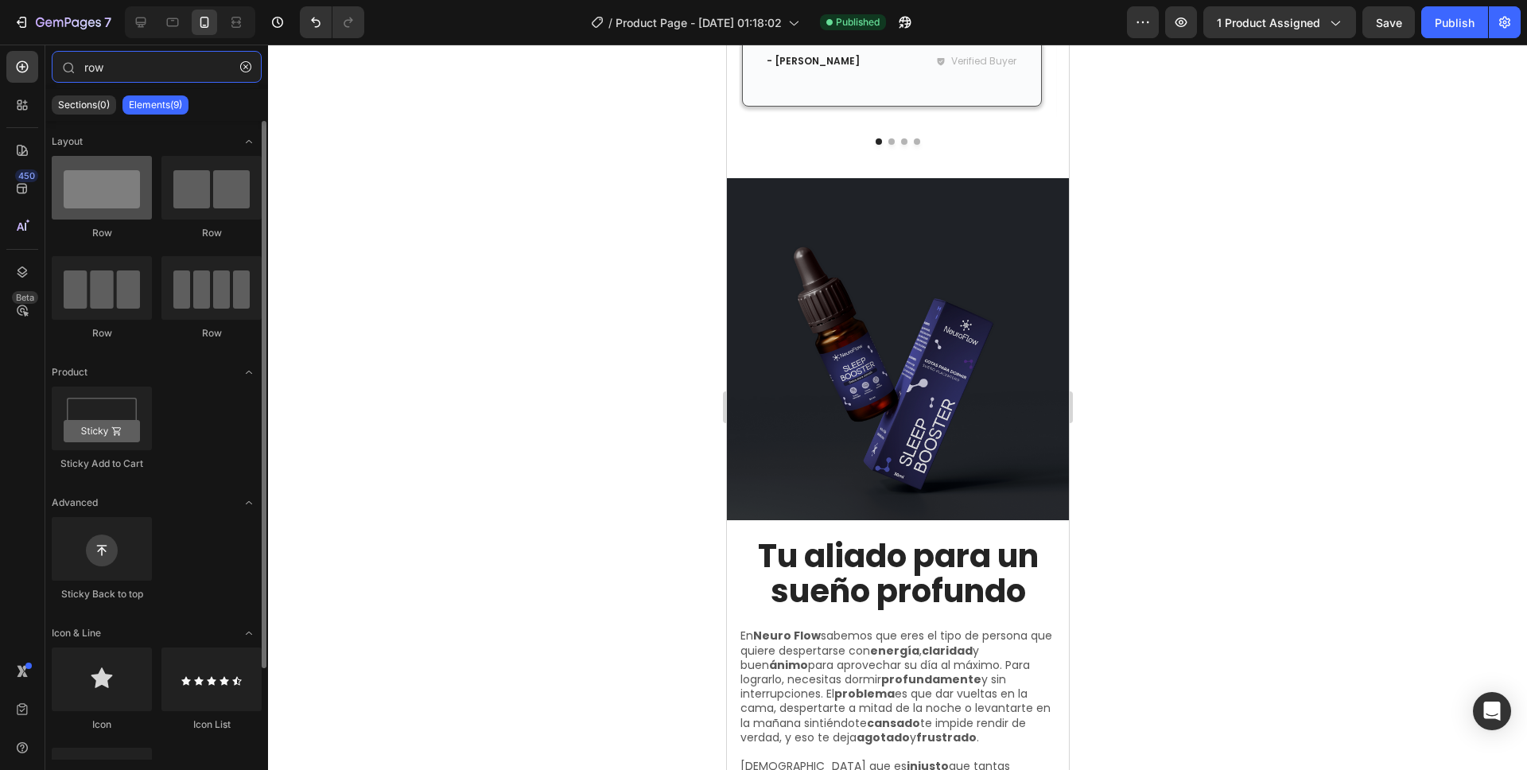
type input "row"
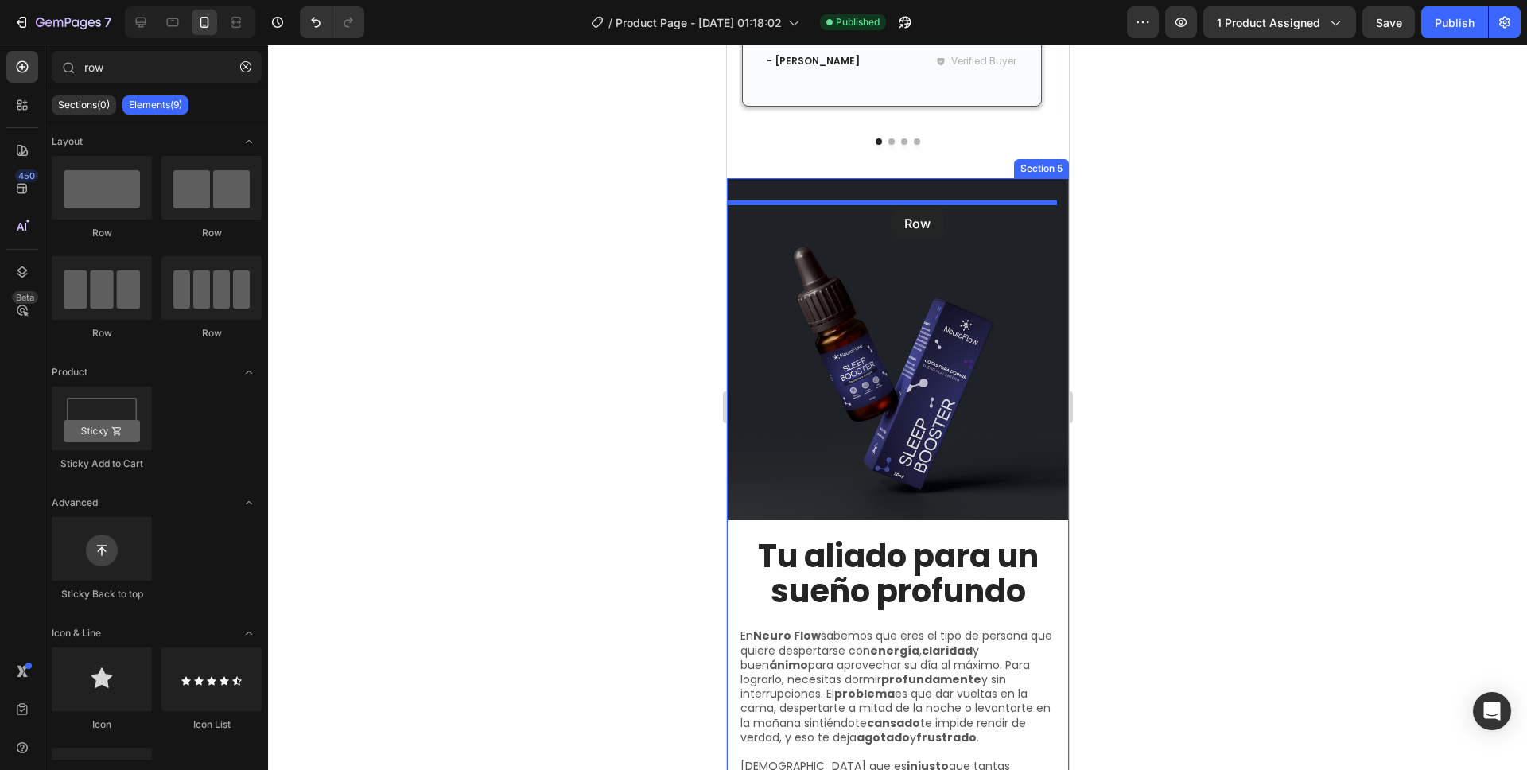
drag, startPoint x: 819, startPoint y: 231, endPoint x: 891, endPoint y: 208, distance: 75.2
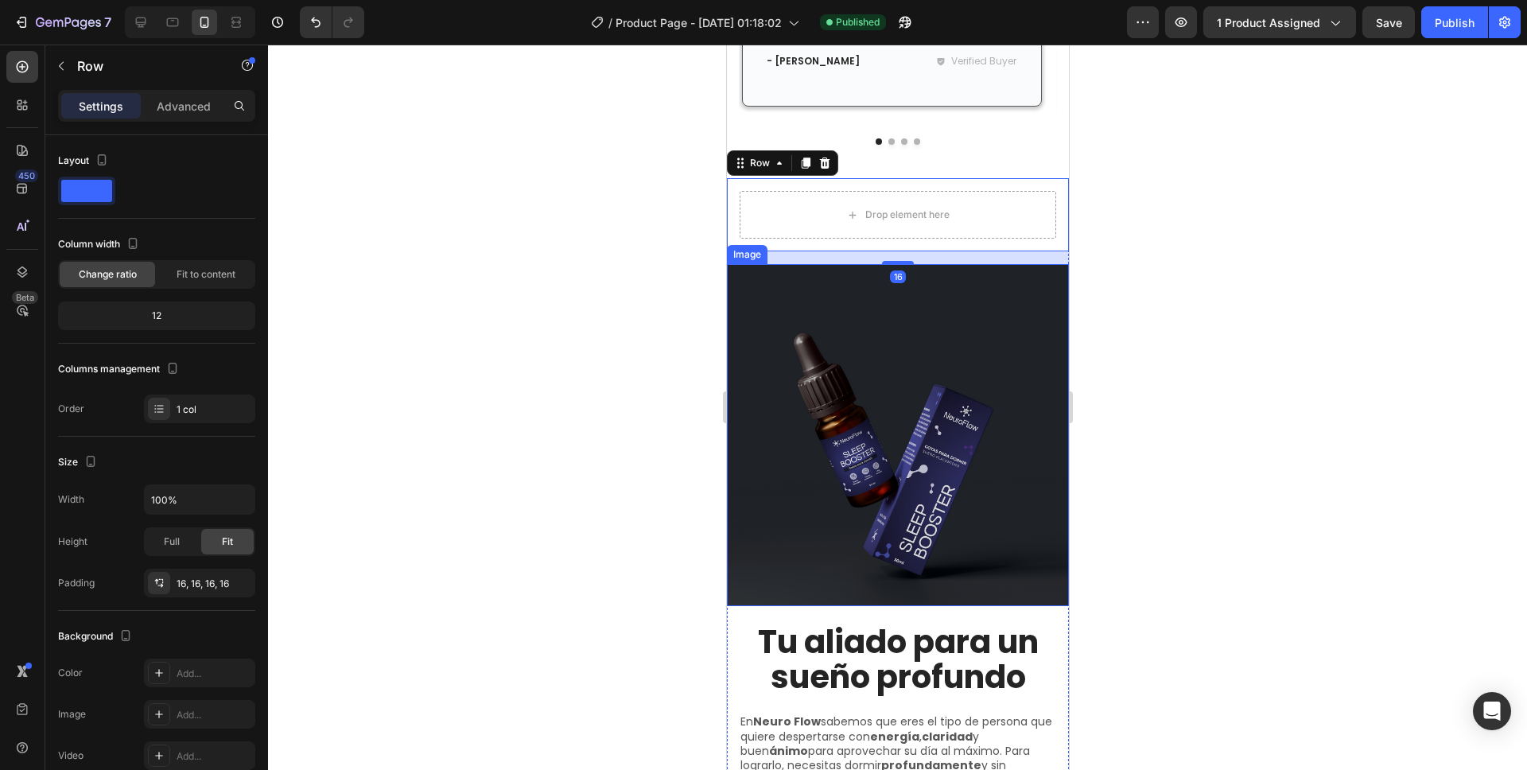
click at [858, 359] on img at bounding box center [897, 435] width 342 height 342
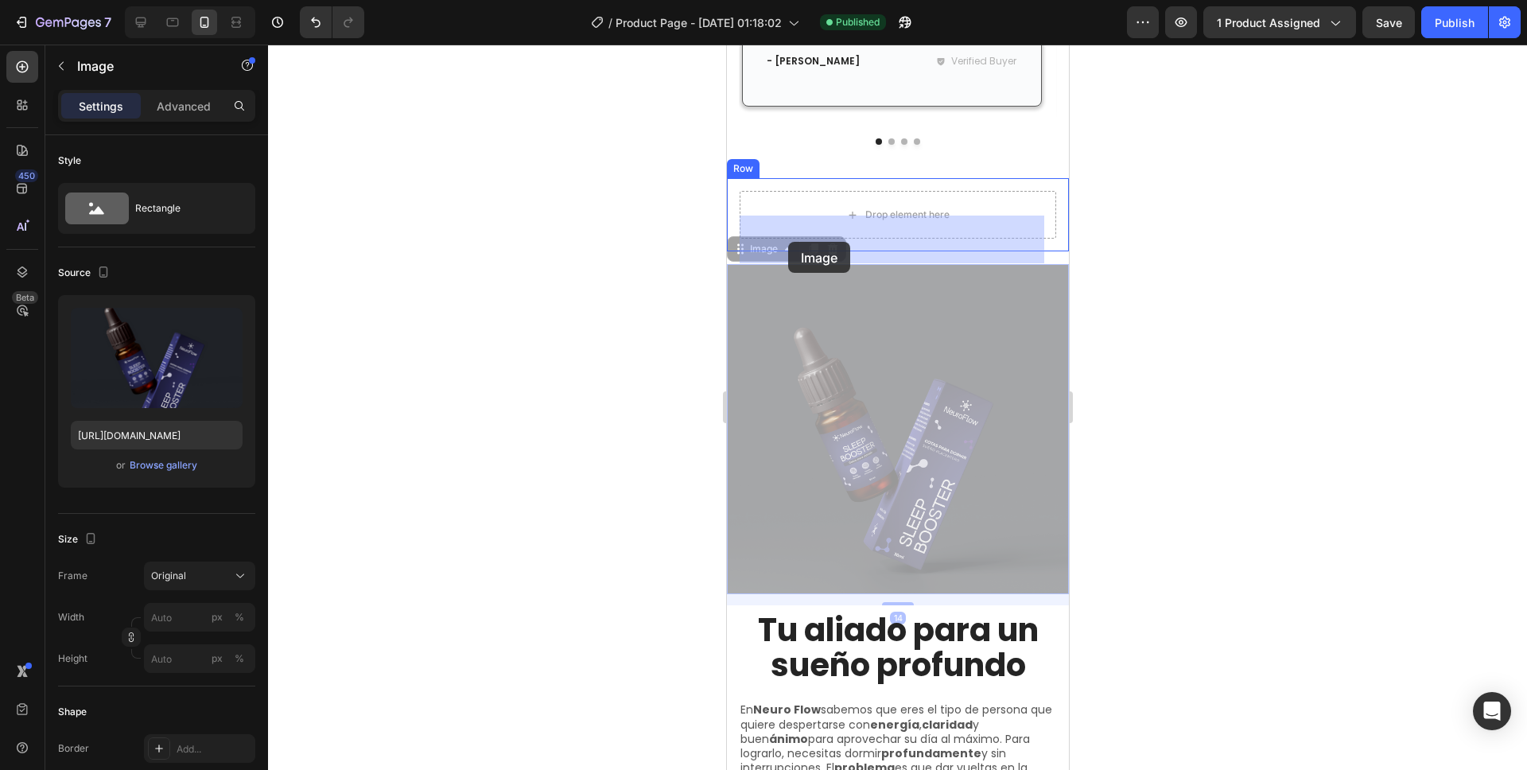
drag, startPoint x: 772, startPoint y: 278, endPoint x: 787, endPoint y: 243, distance: 38.4
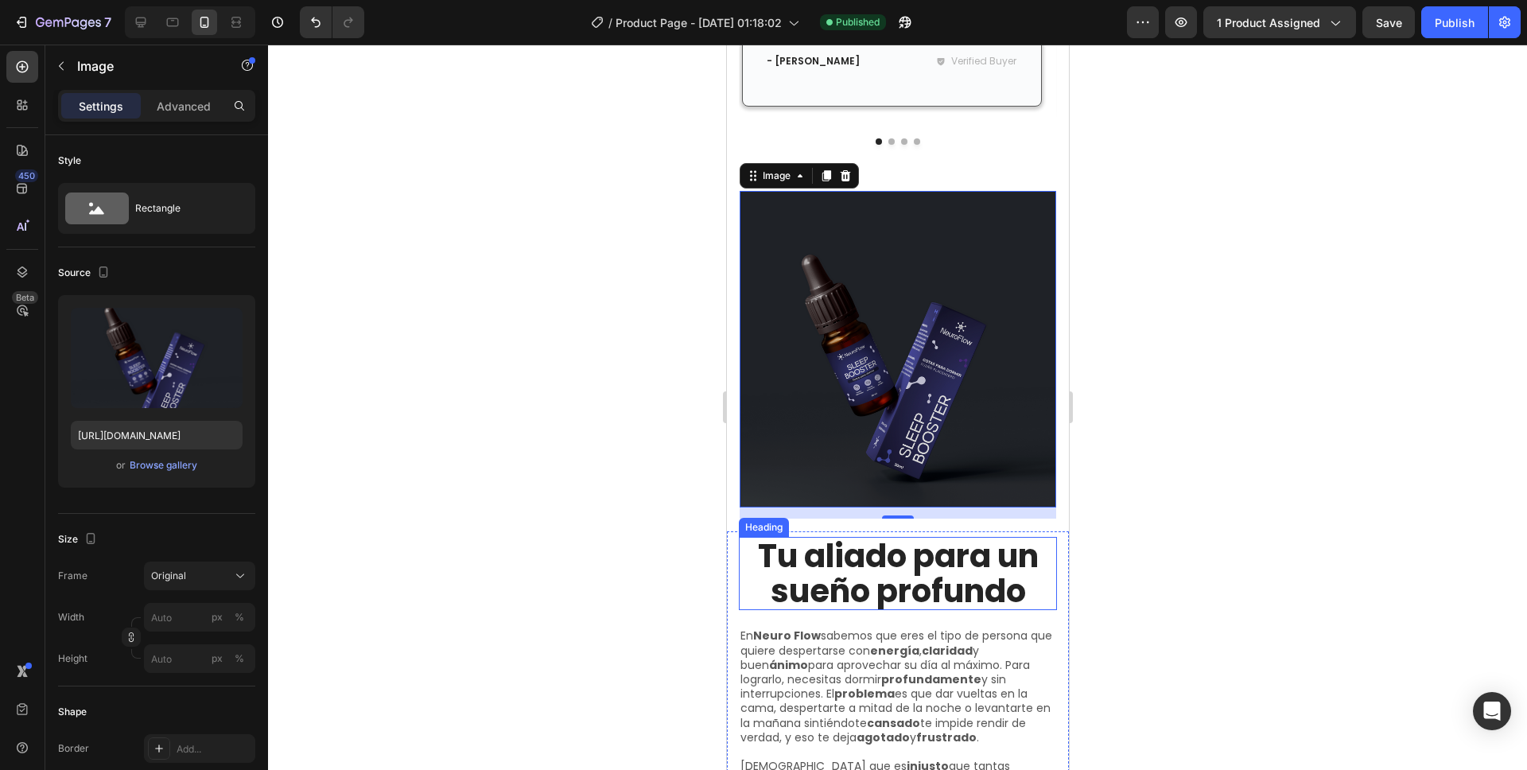
click at [779, 566] on h2 "Tu aliado para un sueño profundo" at bounding box center [897, 573] width 318 height 73
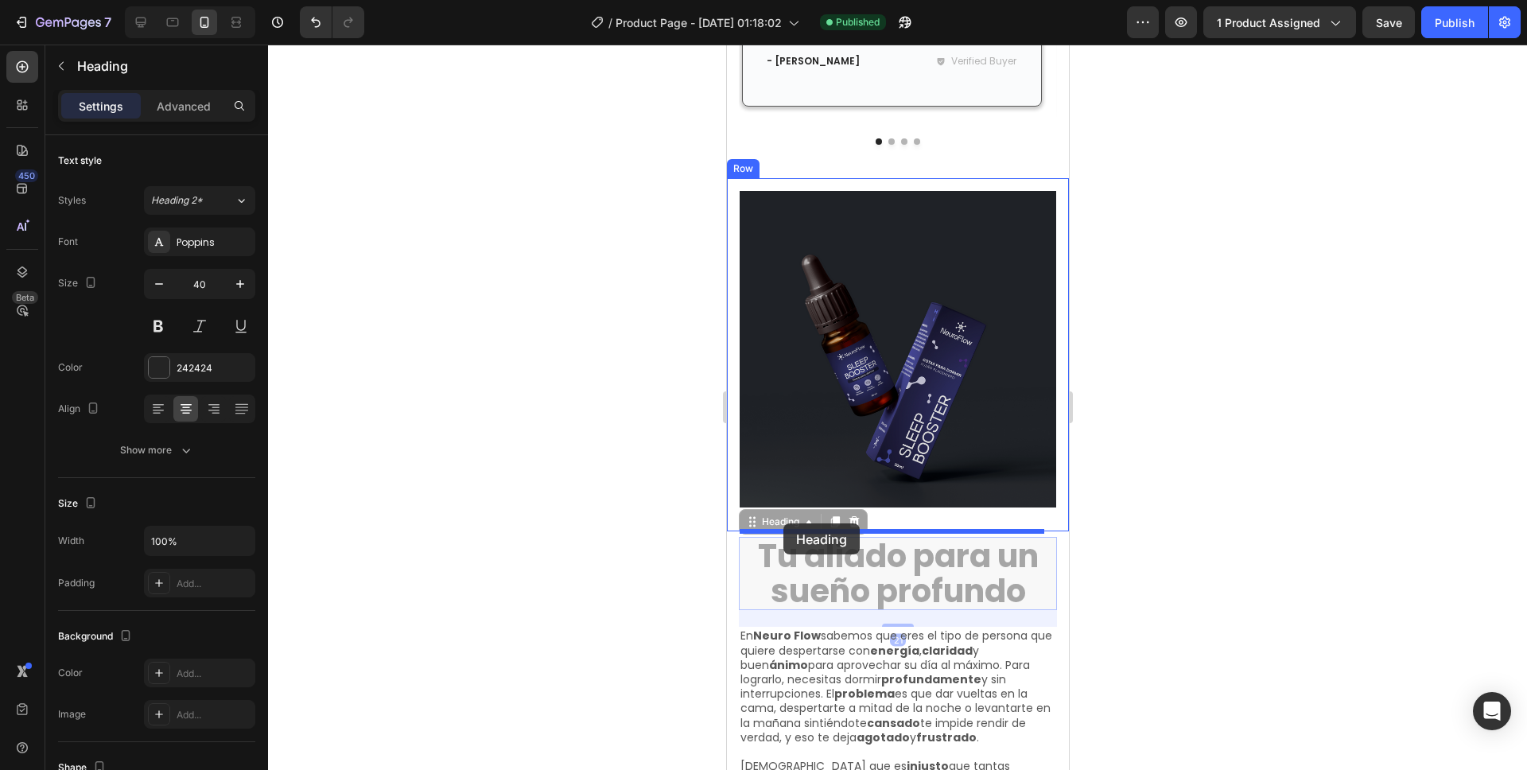
drag, startPoint x: 771, startPoint y: 539, endPoint x: 783, endPoint y: 523, distance: 19.9
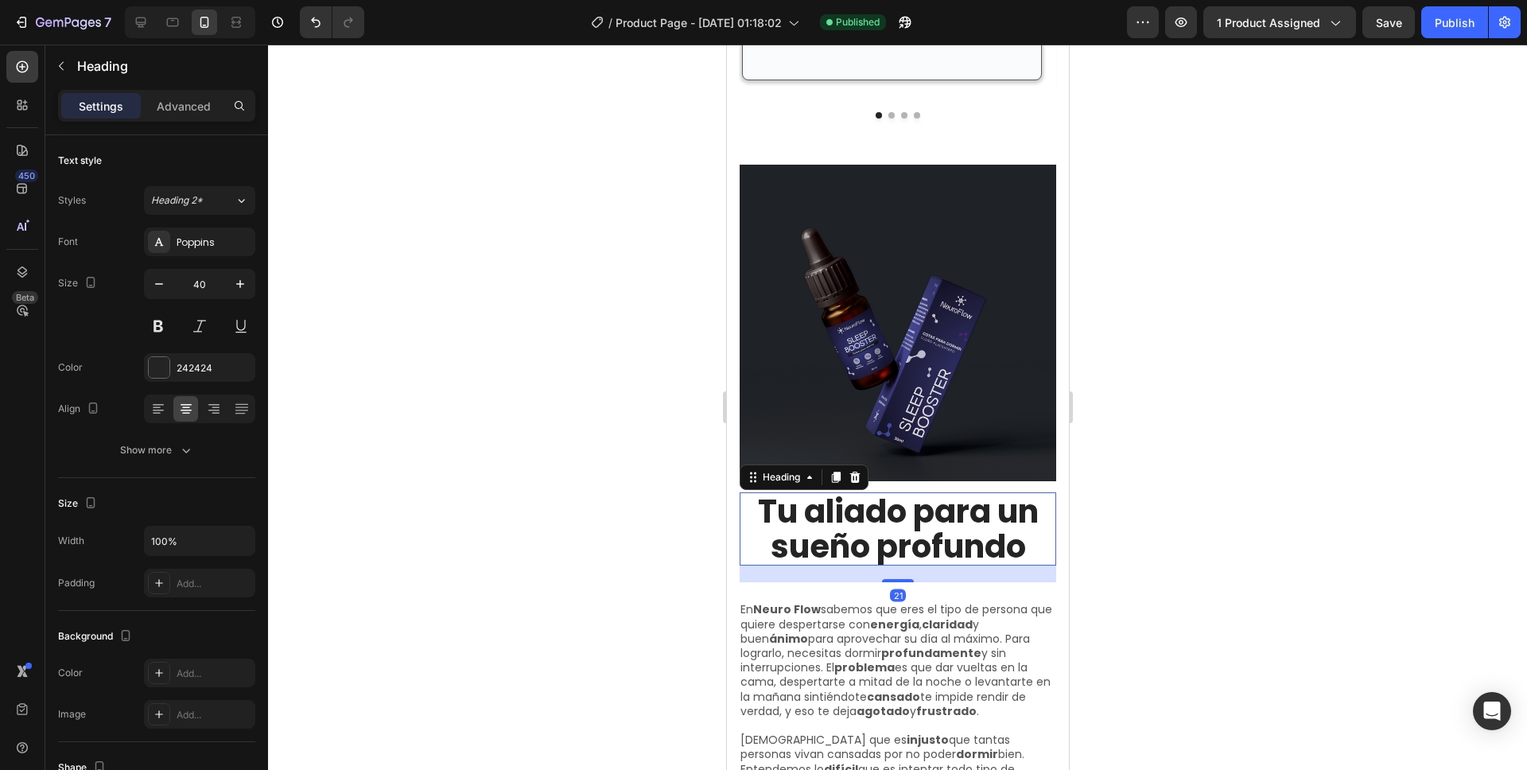
scroll to position [4243, 0]
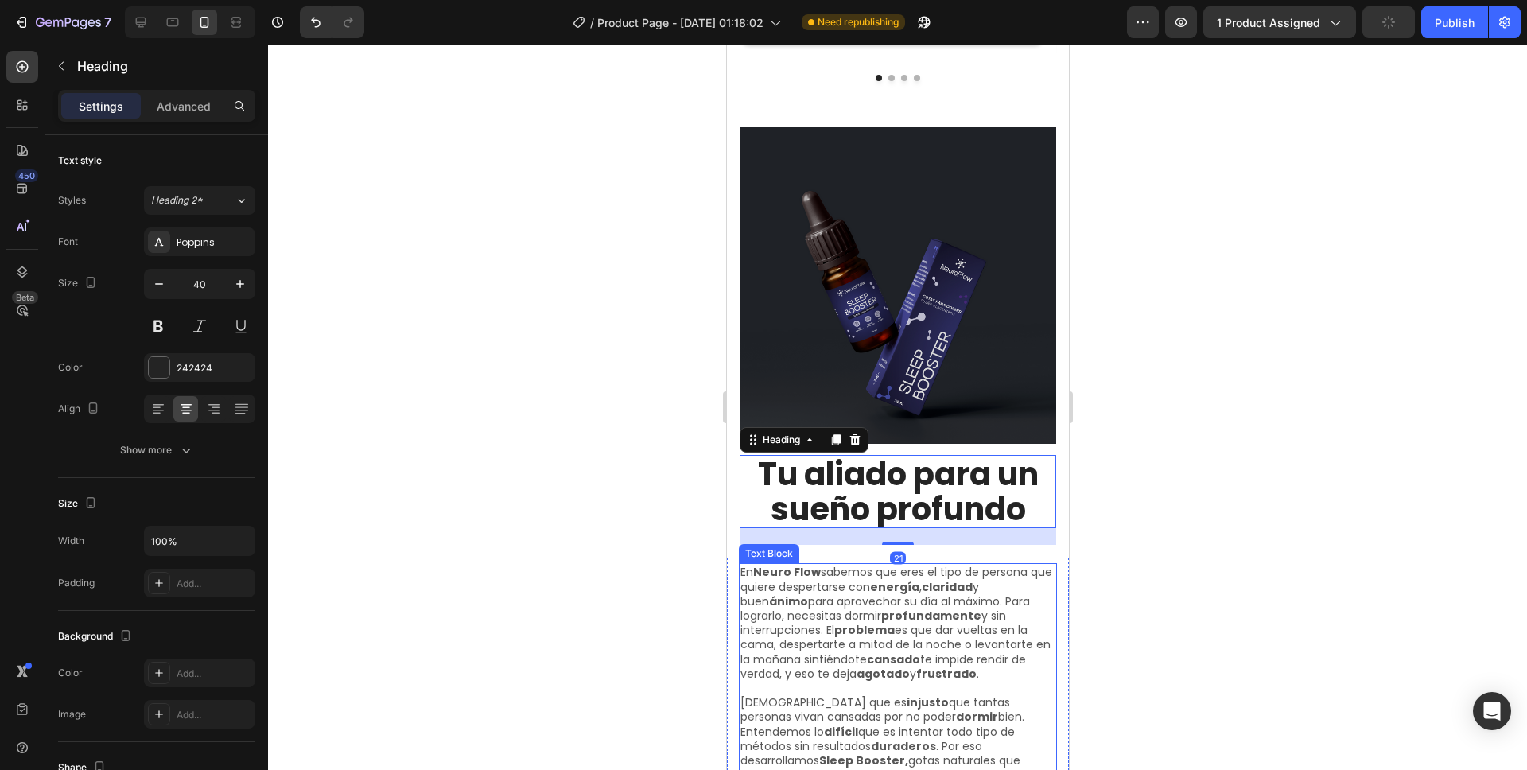
click at [803, 613] on p "En Neuro Flow sabemos que eres el tipo de persona que quiere despertarse con en…" at bounding box center [897, 623] width 315 height 116
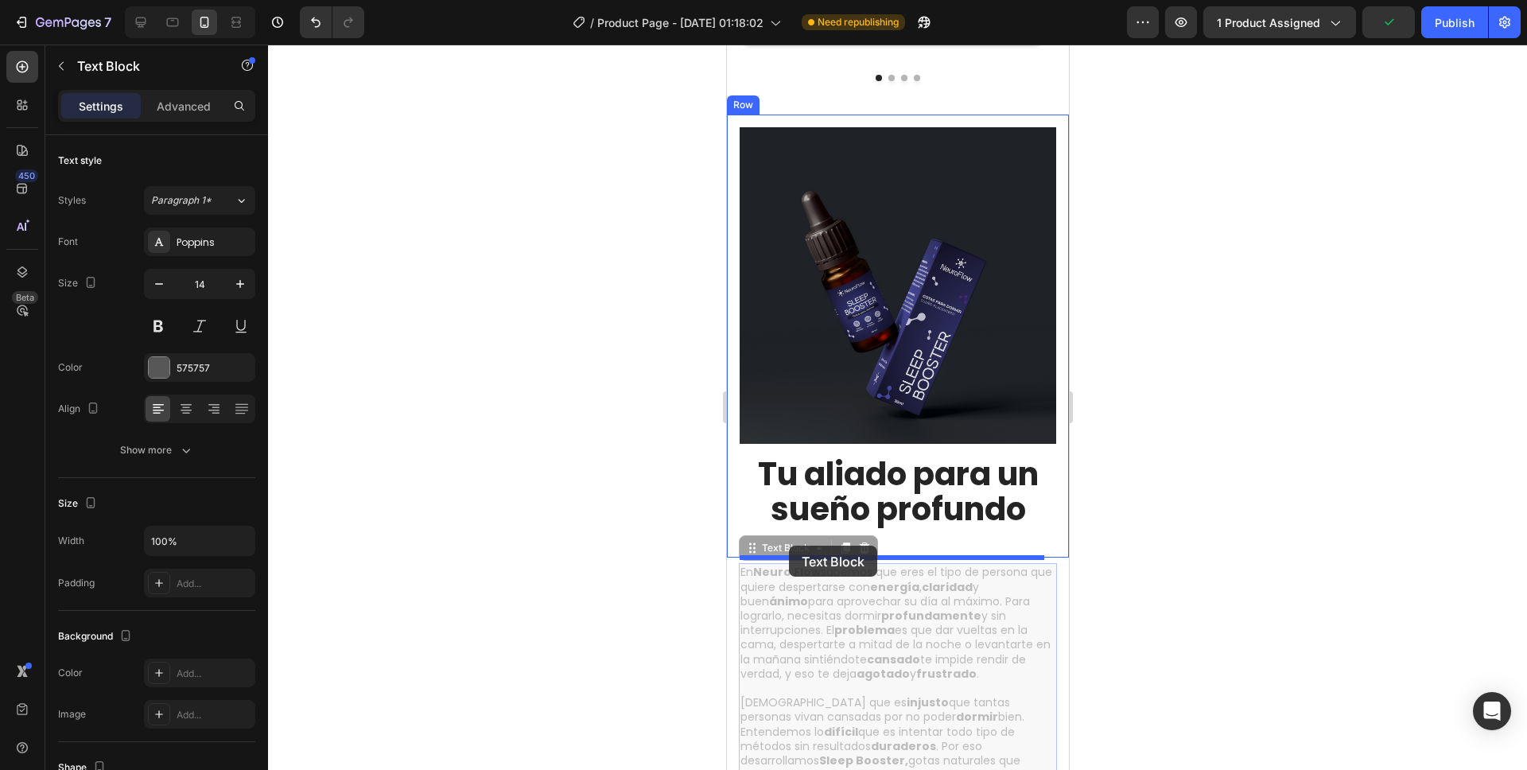
drag, startPoint x: 779, startPoint y: 568, endPoint x: 788, endPoint y: 546, distance: 23.9
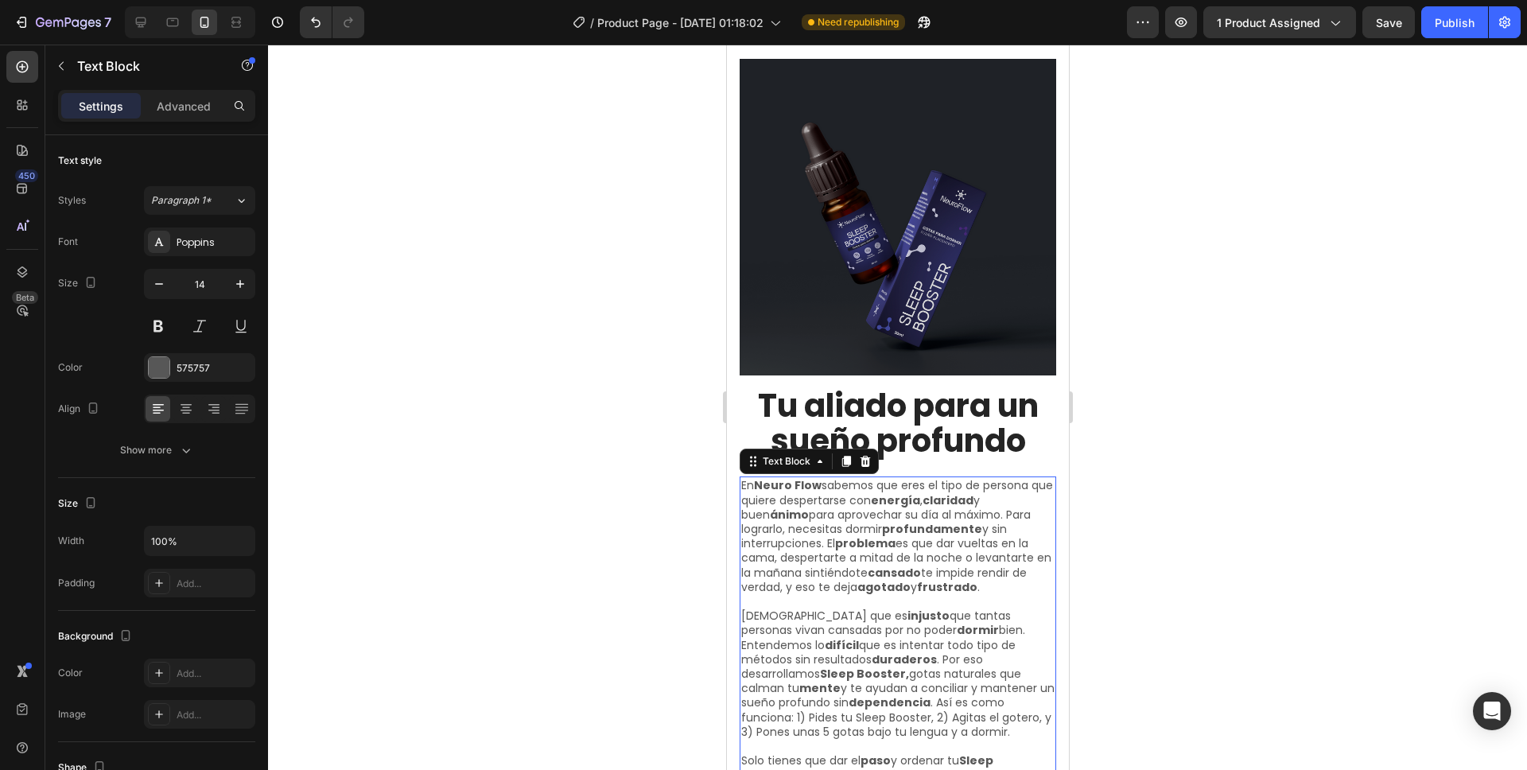
scroll to position [4597, 0]
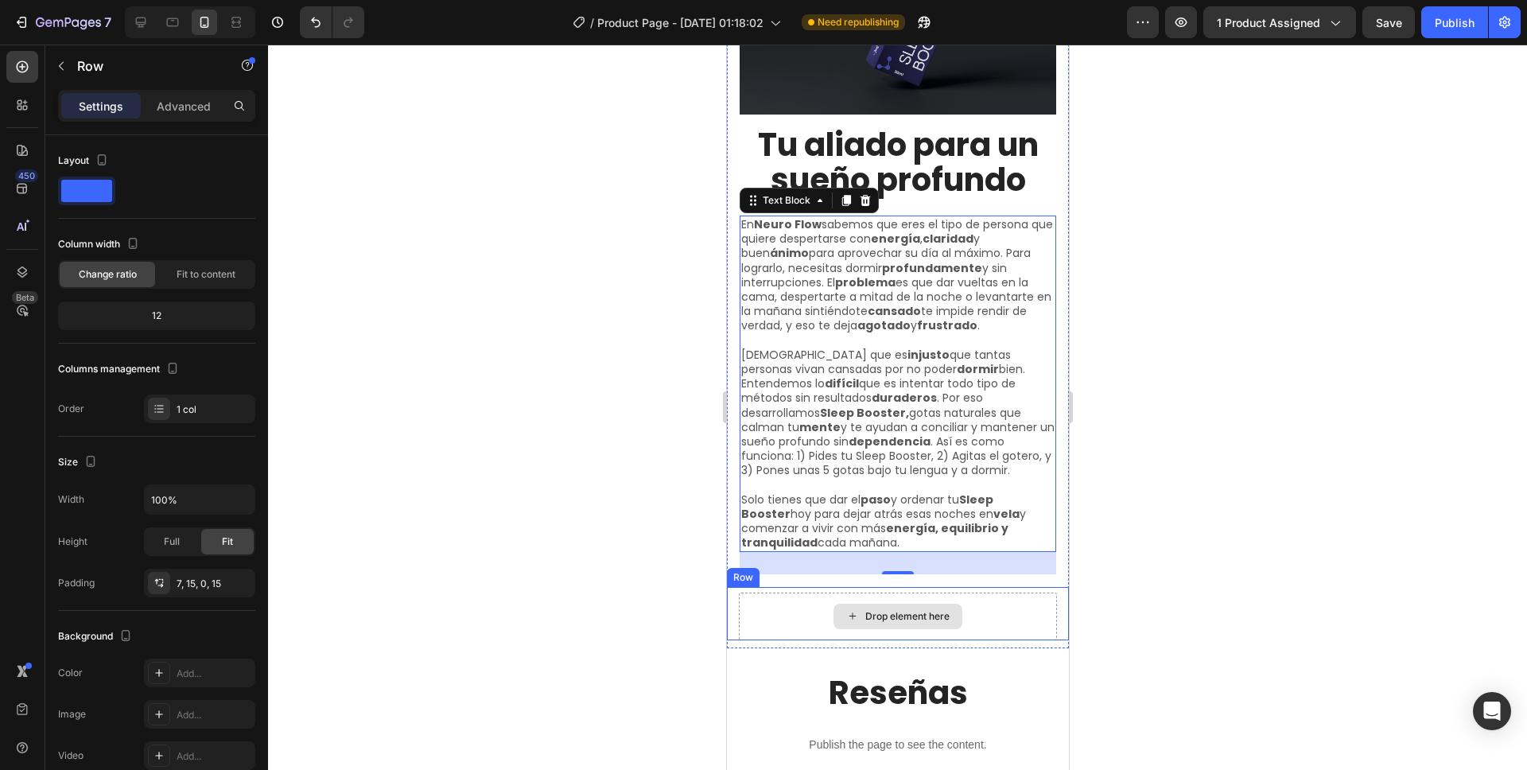
click at [974, 597] on div "Drop element here" at bounding box center [897, 617] width 318 height 48
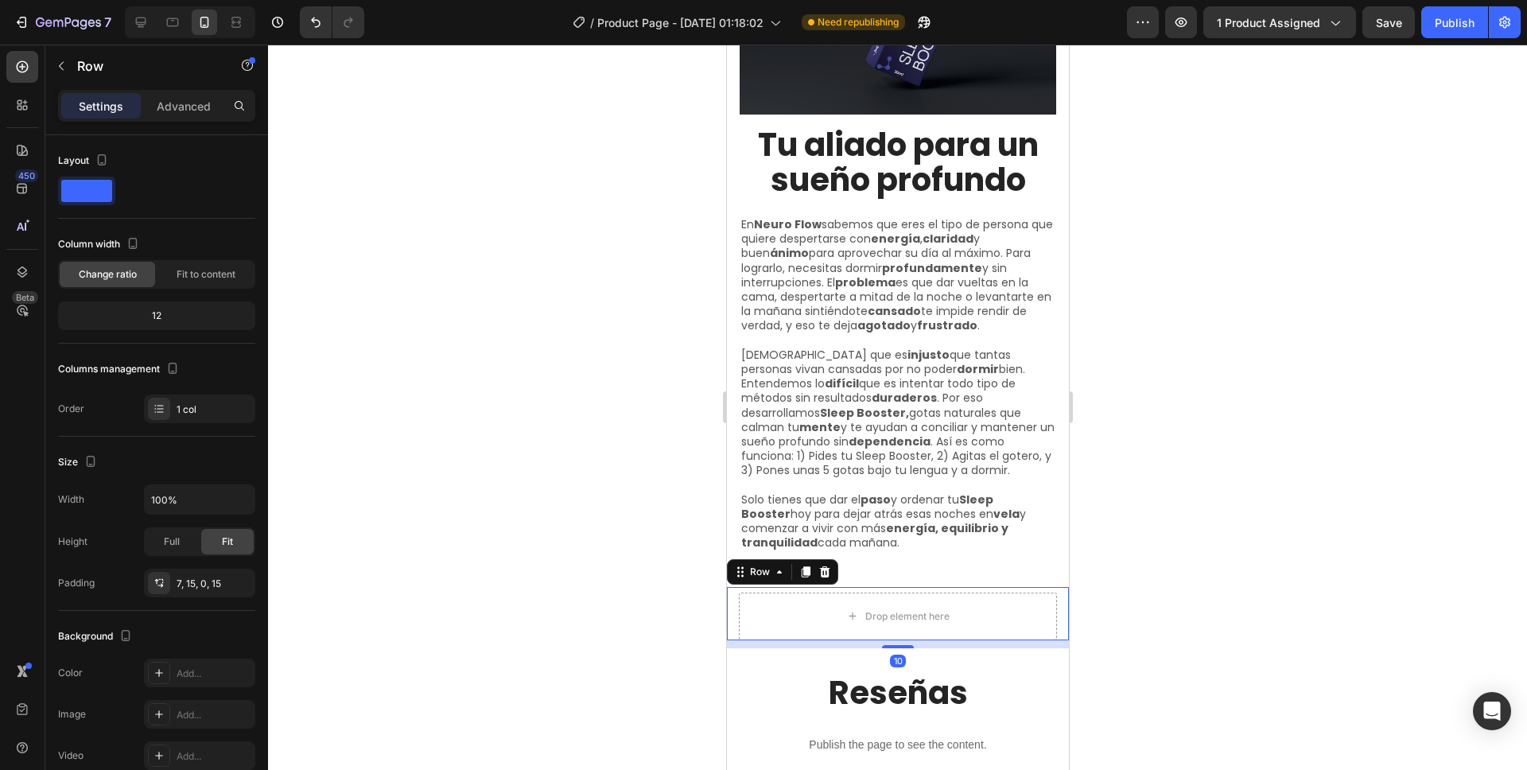
click at [834, 563] on div "Row" at bounding box center [781, 571] width 111 height 25
click at [826, 566] on icon at bounding box center [824, 571] width 10 height 11
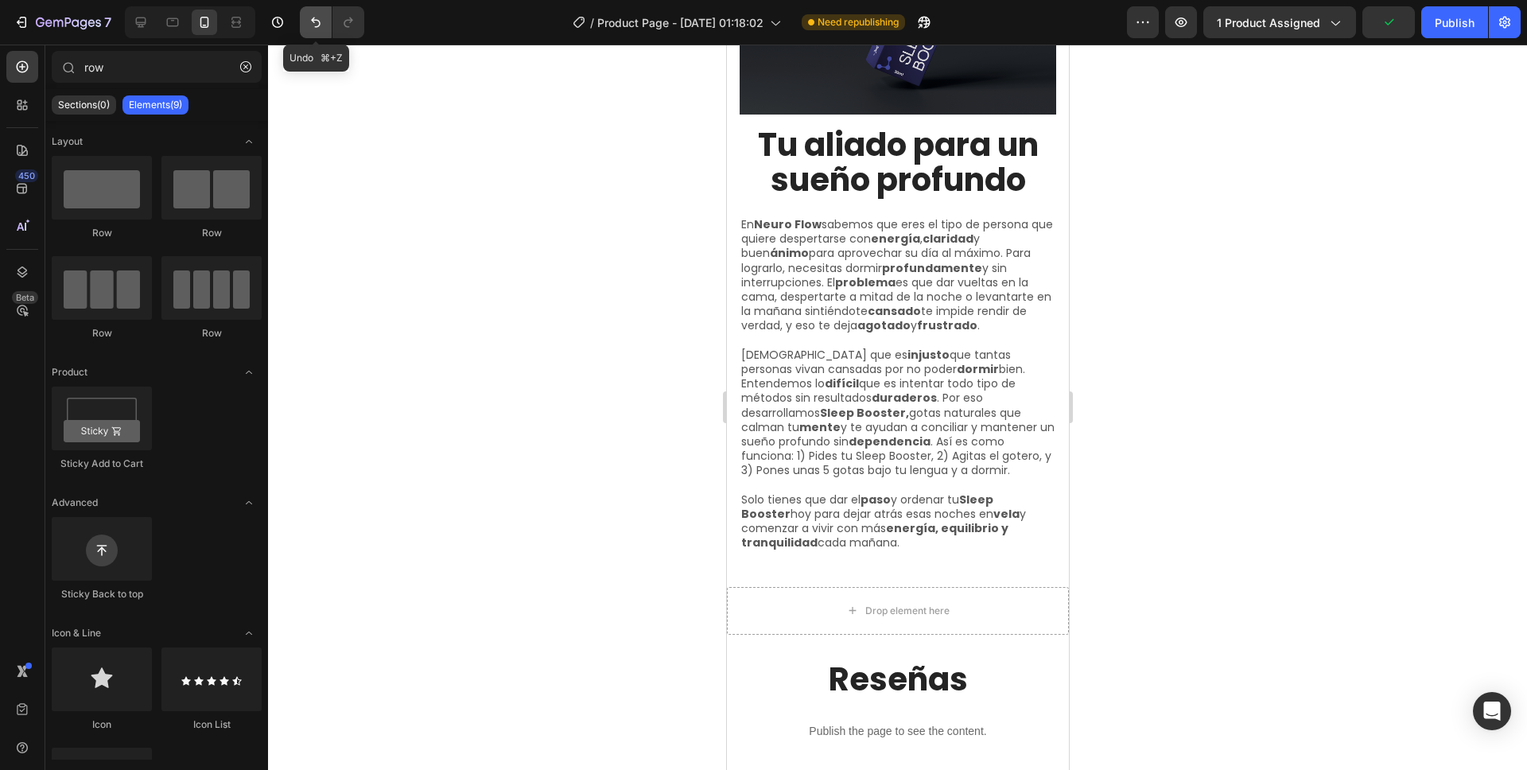
click at [305, 21] on button "Undo/Redo" at bounding box center [316, 22] width 32 height 32
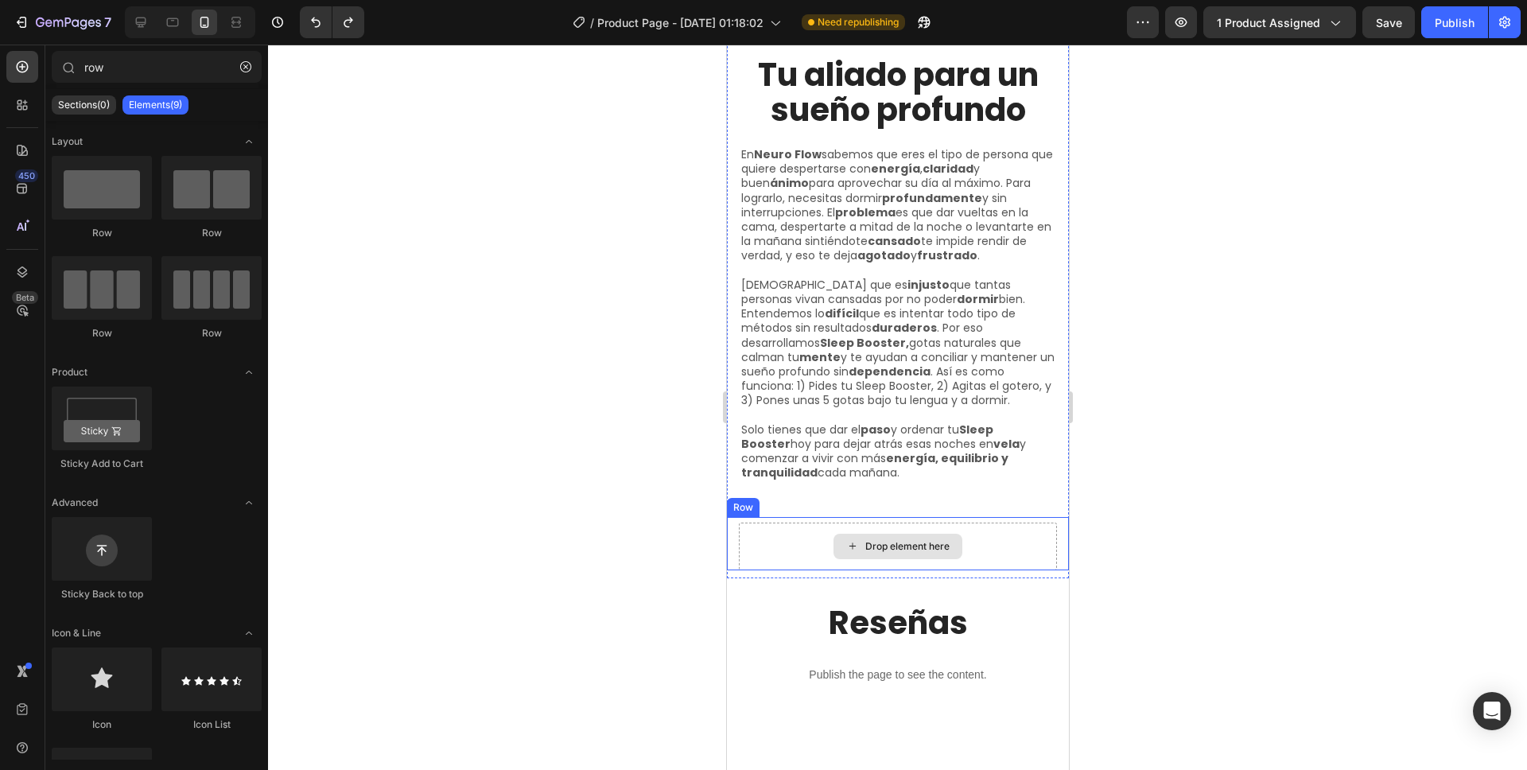
scroll to position [4681, 0]
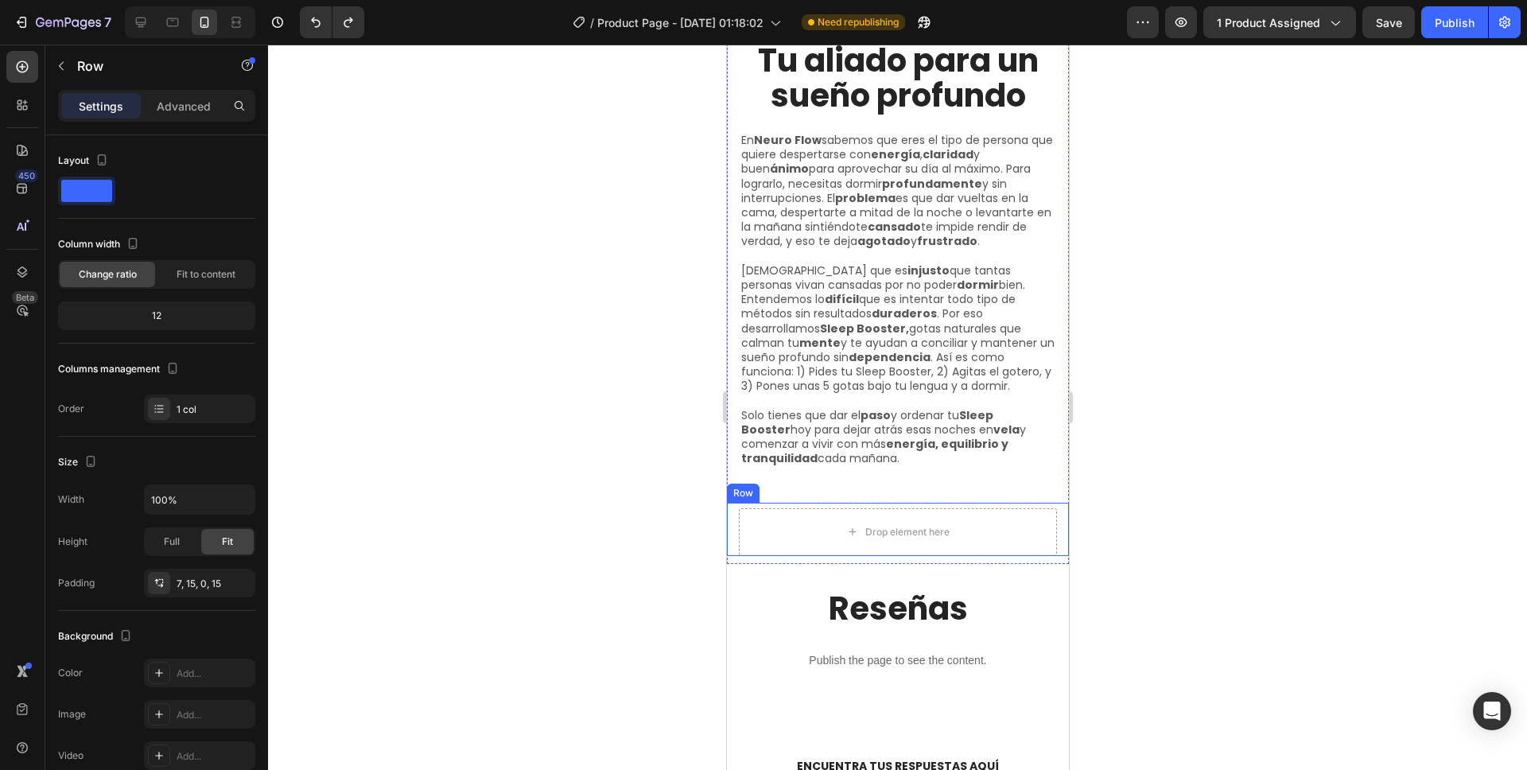
click at [744, 485] on div "Row" at bounding box center [742, 493] width 33 height 19
click at [828, 481] on icon at bounding box center [824, 487] width 13 height 13
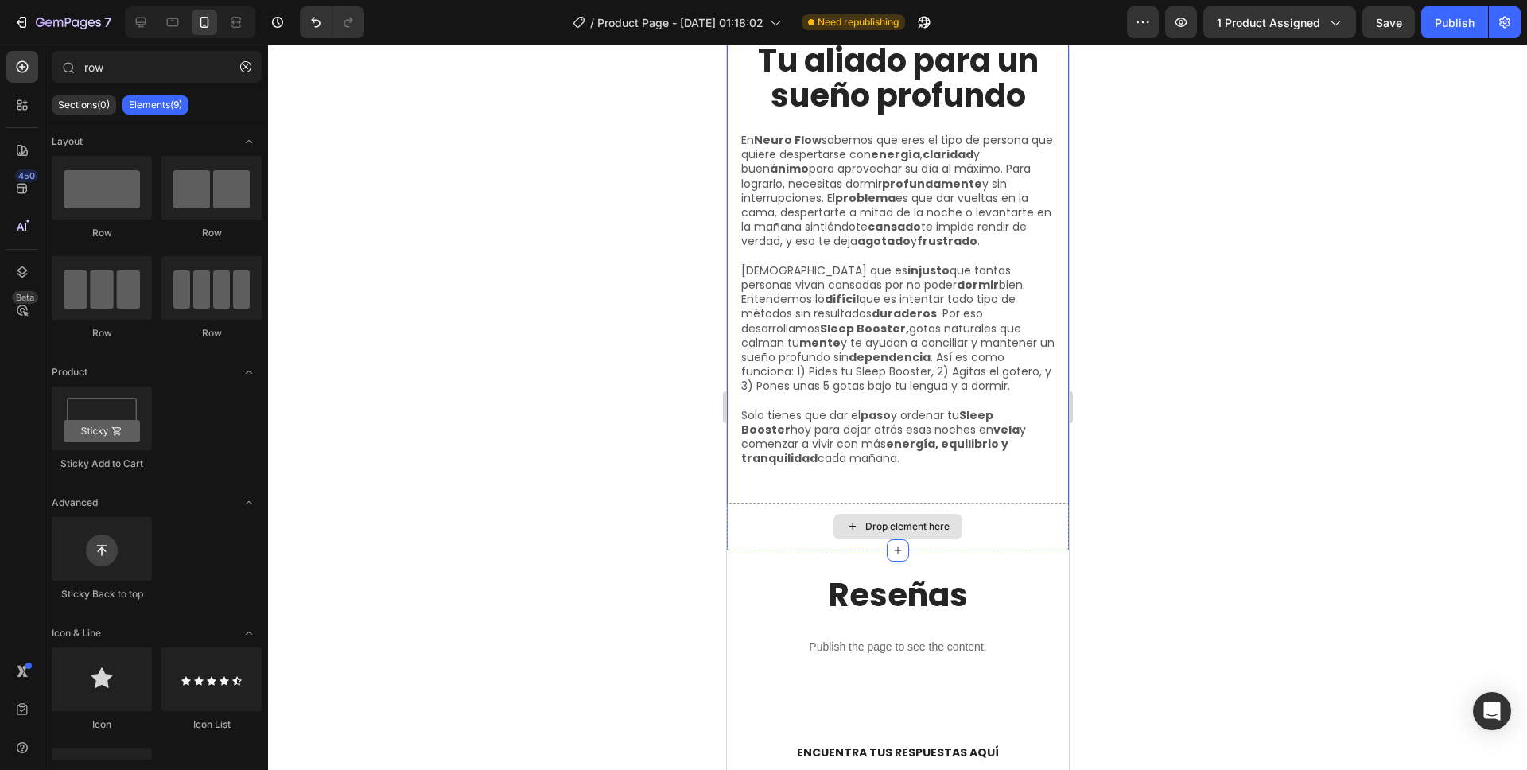
click at [799, 510] on div "Drop element here" at bounding box center [897, 527] width 342 height 48
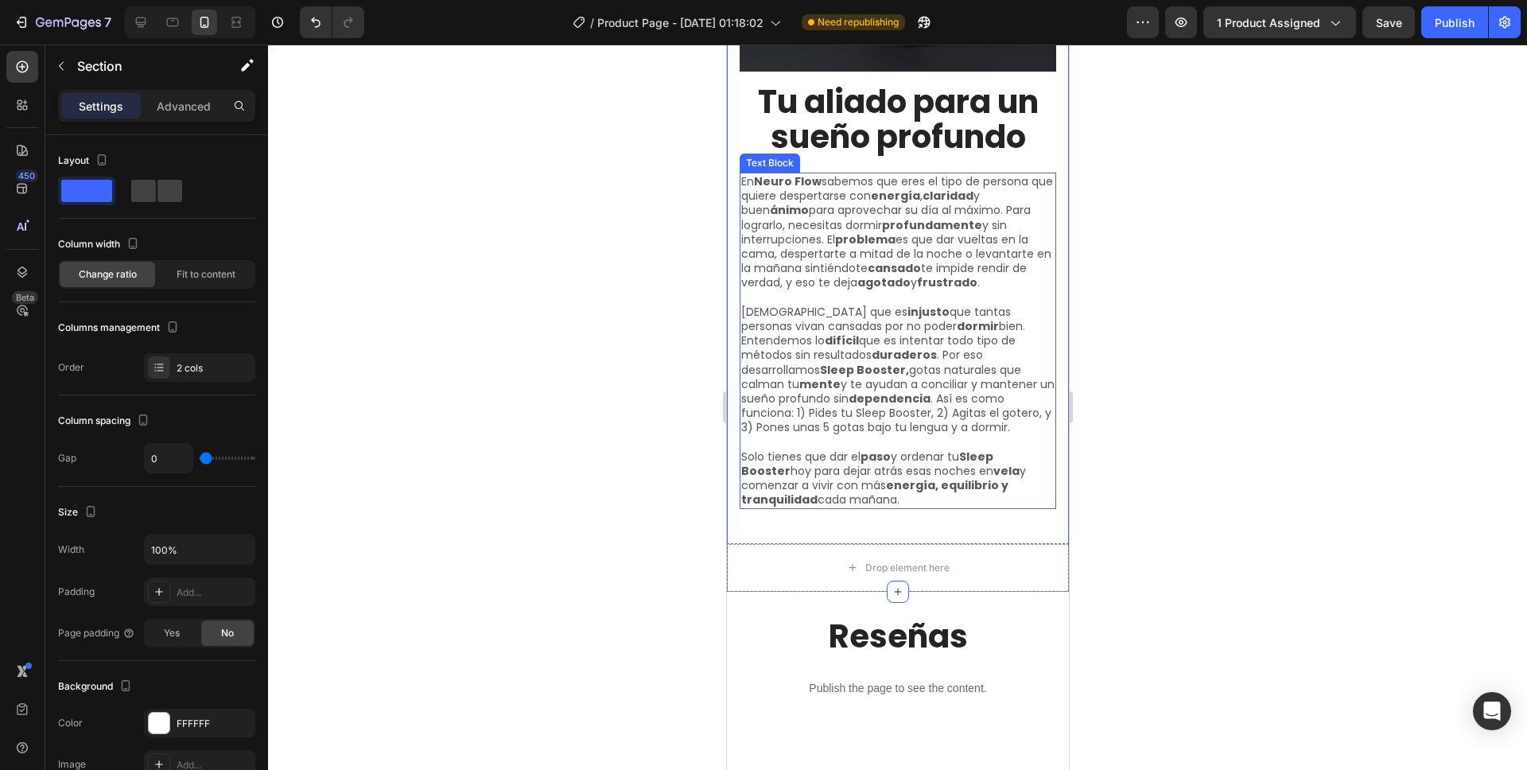
scroll to position [4636, 0]
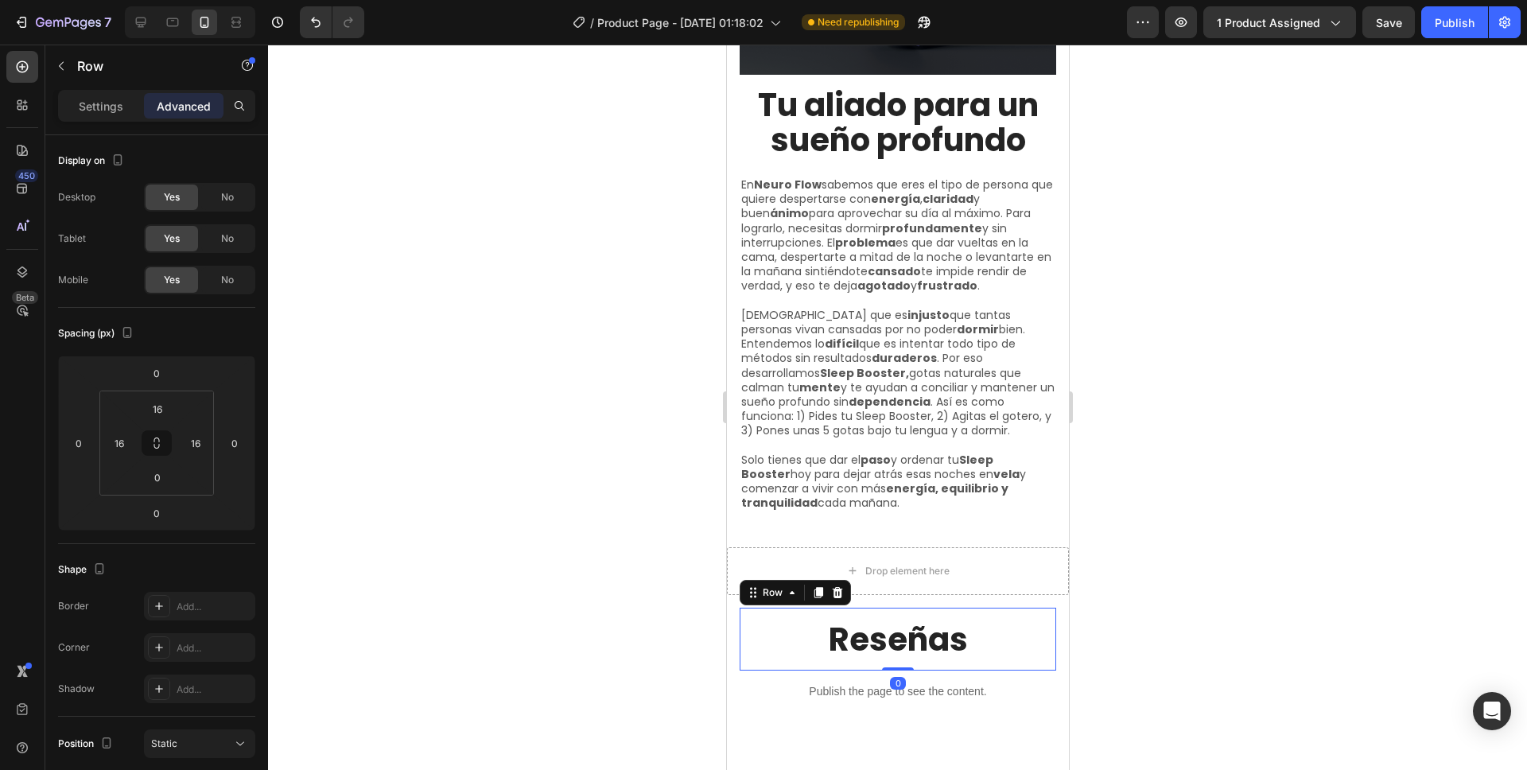
click at [748, 644] on div "Reseñas Heading Row 0" at bounding box center [897, 639] width 317 height 63
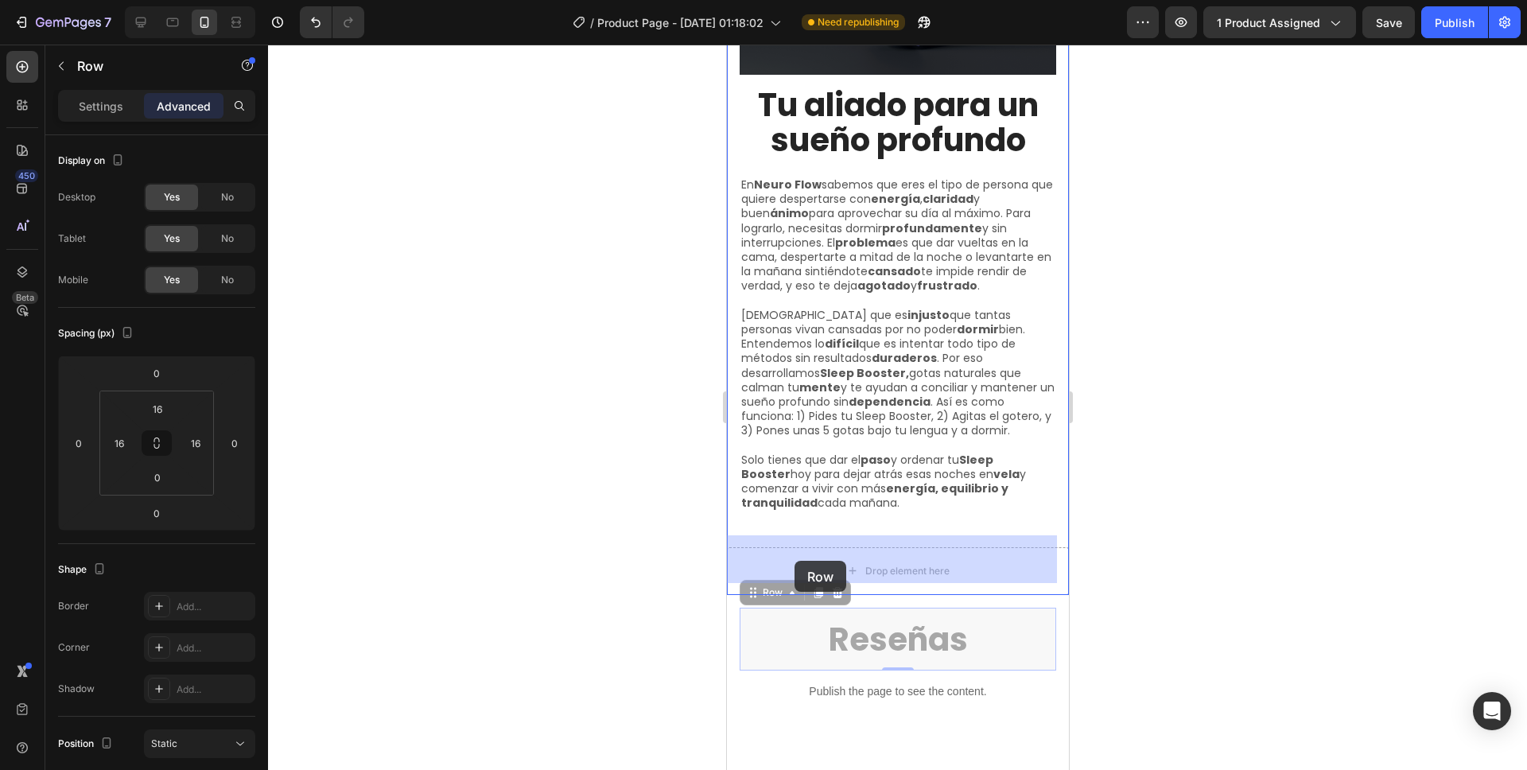
drag, startPoint x: 779, startPoint y: 585, endPoint x: 794, endPoint y: 561, distance: 28.2
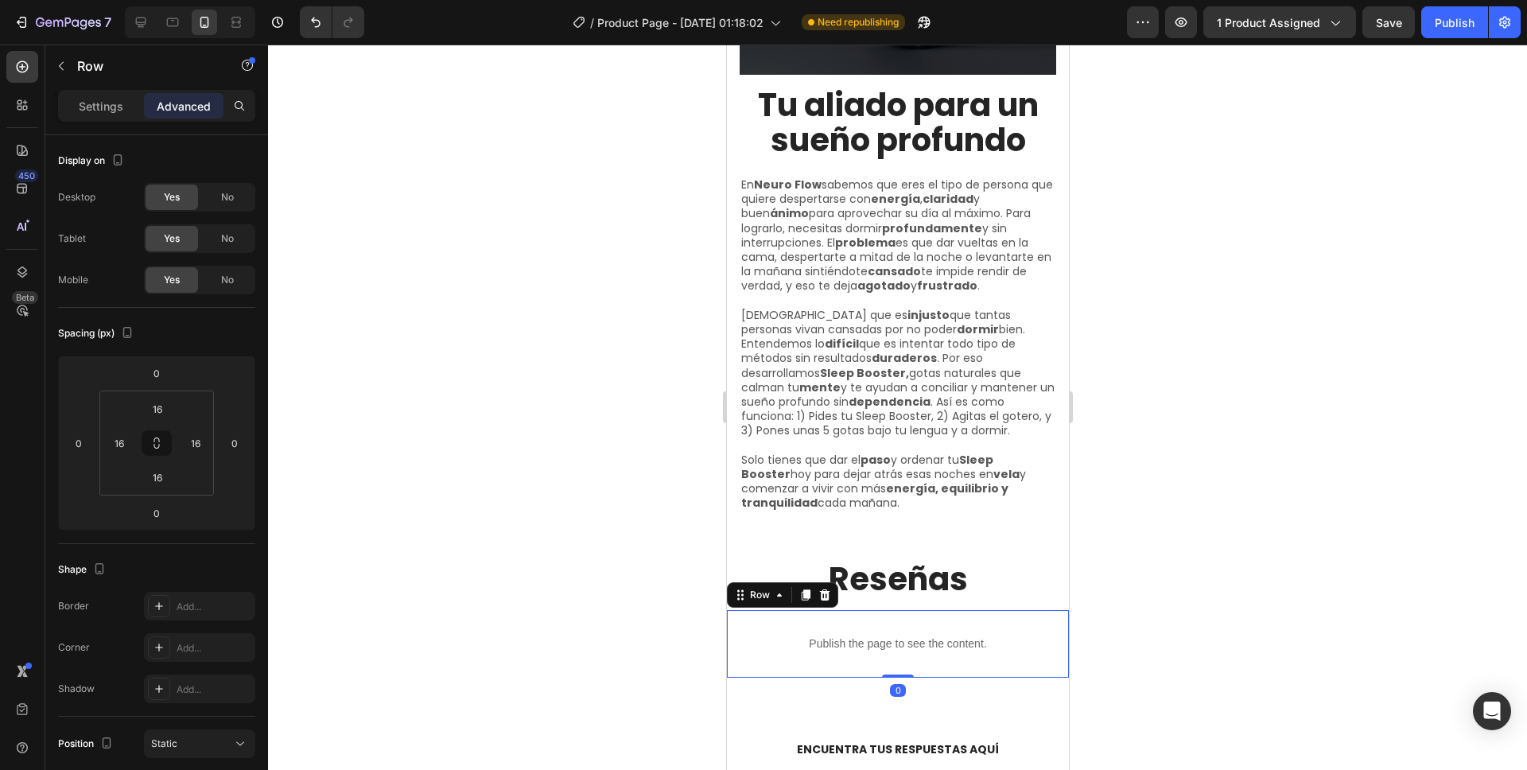
drag, startPoint x: 733, startPoint y: 640, endPoint x: 736, endPoint y: 631, distance: 9.8
click at [734, 640] on div "Publish the page to see the content. Custom Code Row 0" at bounding box center [897, 644] width 342 height 68
drag, startPoint x: 743, startPoint y: 588, endPoint x: 795, endPoint y: 579, distance: 52.4
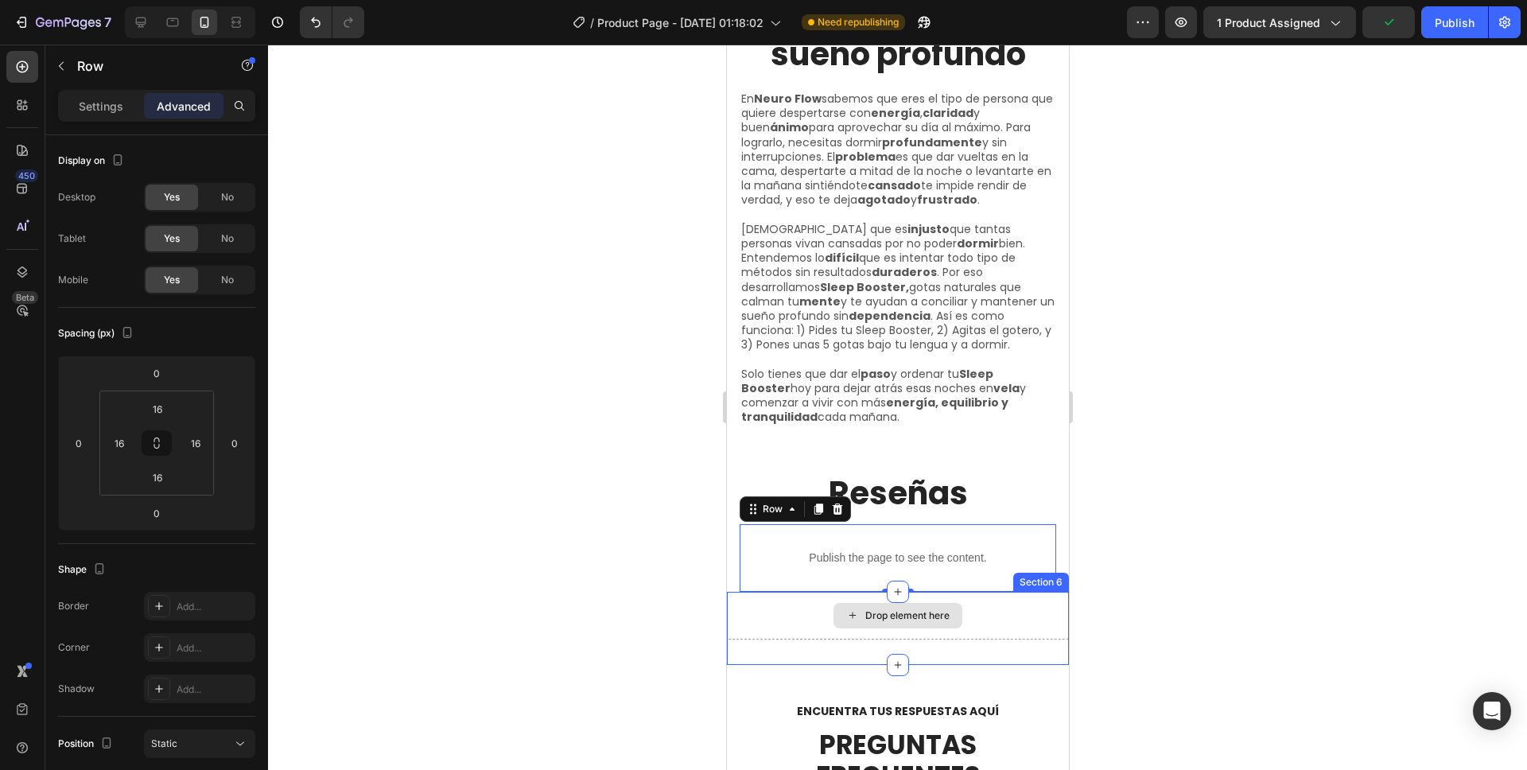
scroll to position [4727, 0]
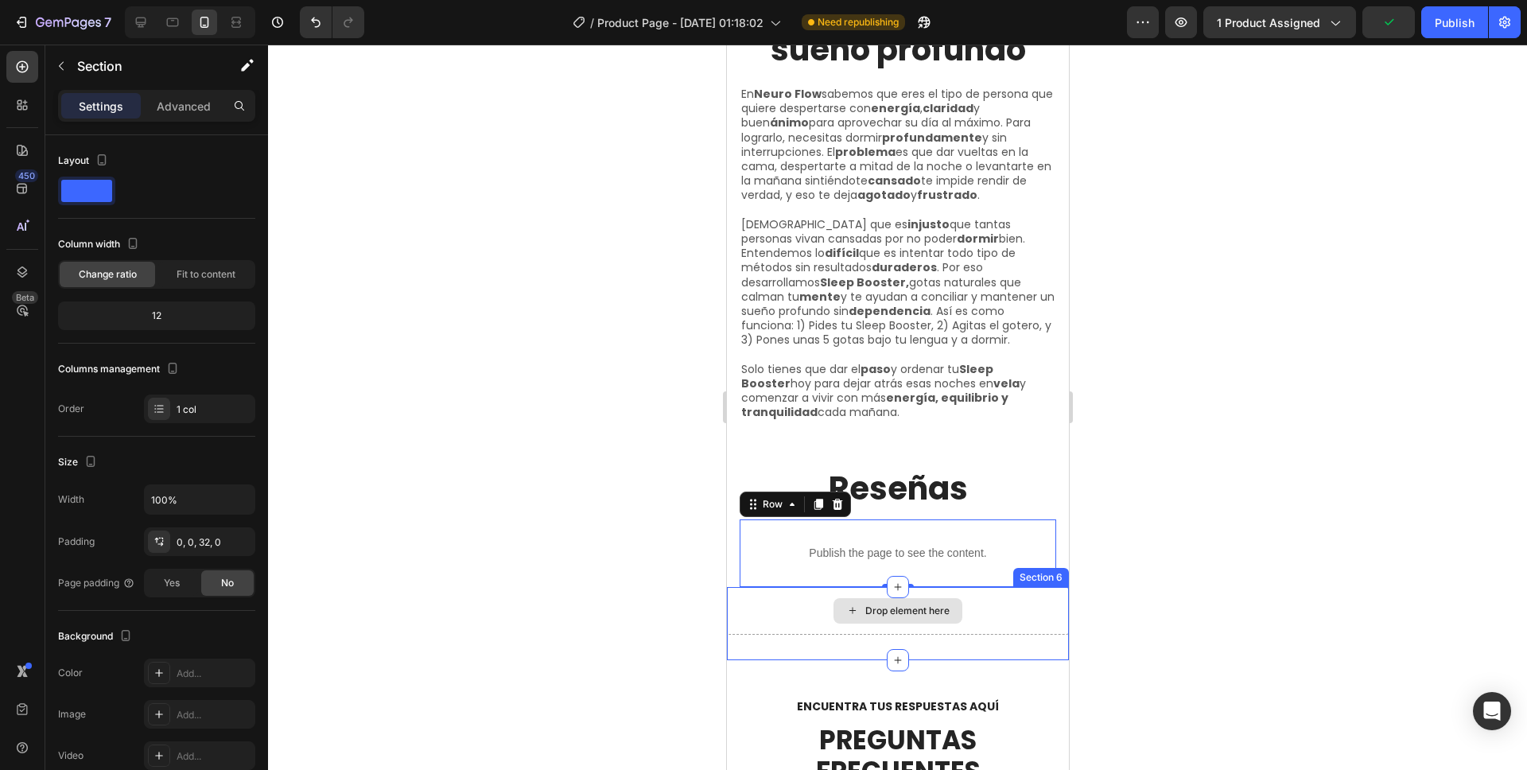
click at [807, 603] on div "Drop element here" at bounding box center [897, 611] width 342 height 48
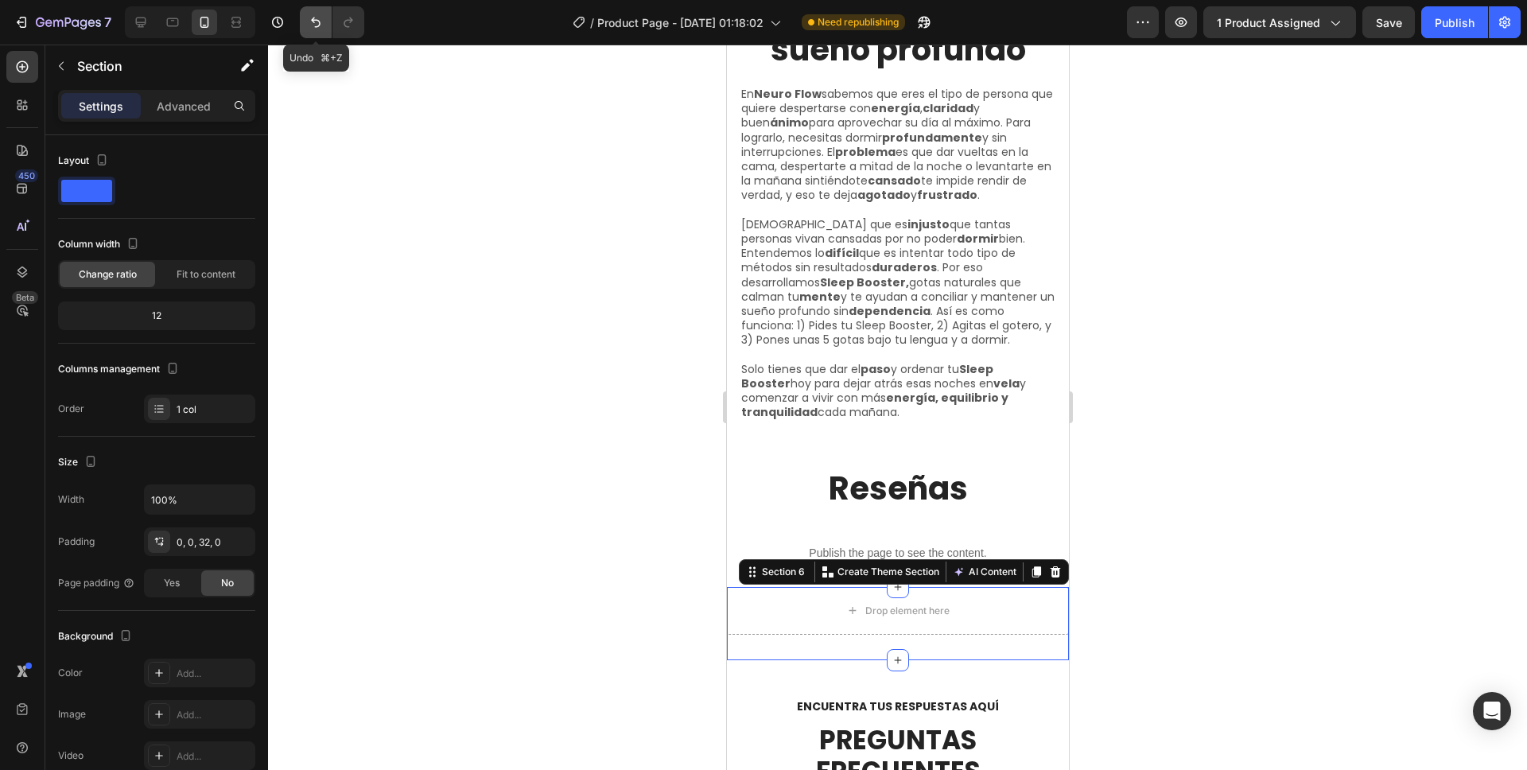
click at [312, 21] on icon "Undo/Redo" at bounding box center [316, 22] width 16 height 16
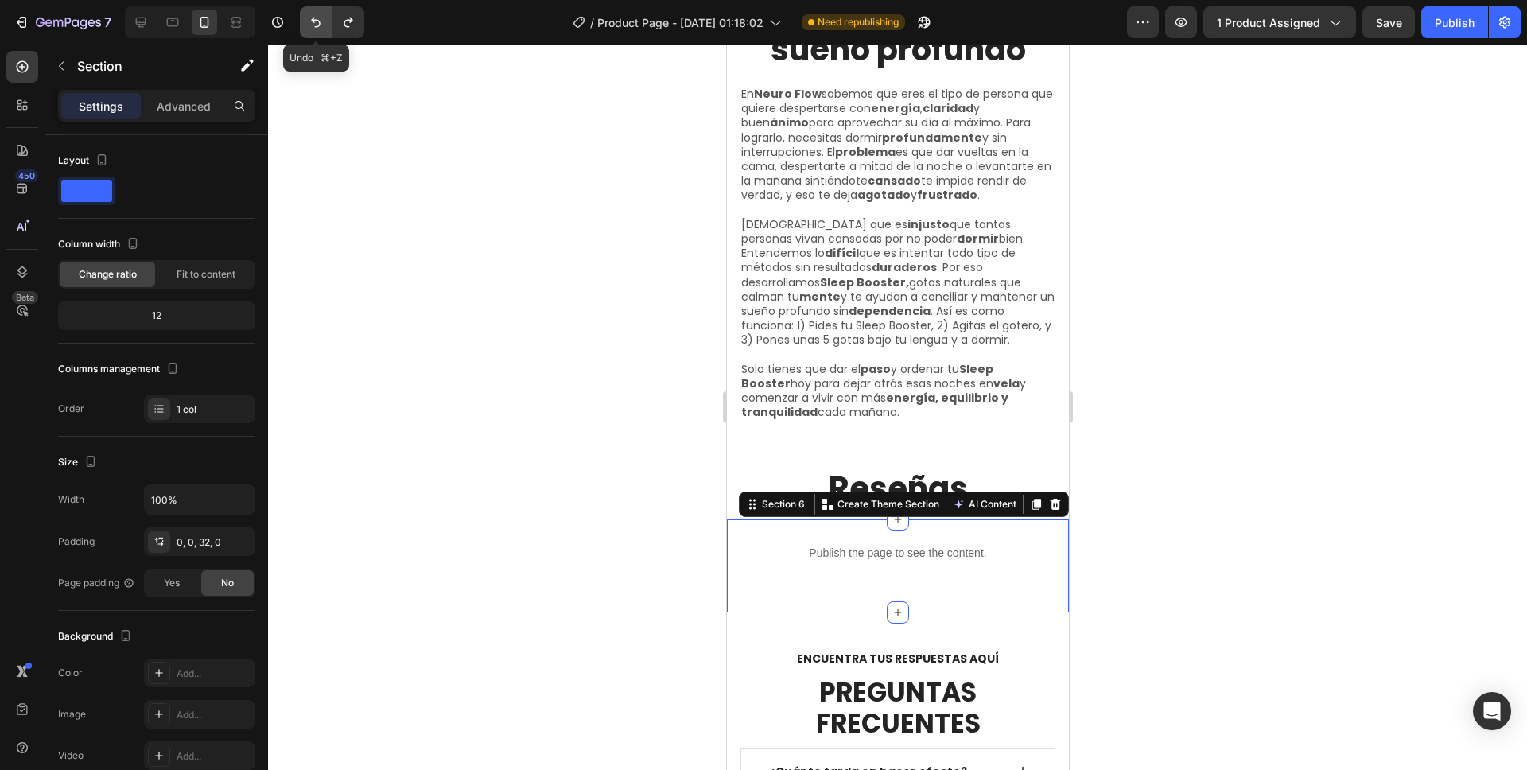
click at [312, 21] on icon "Undo/Redo" at bounding box center [316, 22] width 16 height 16
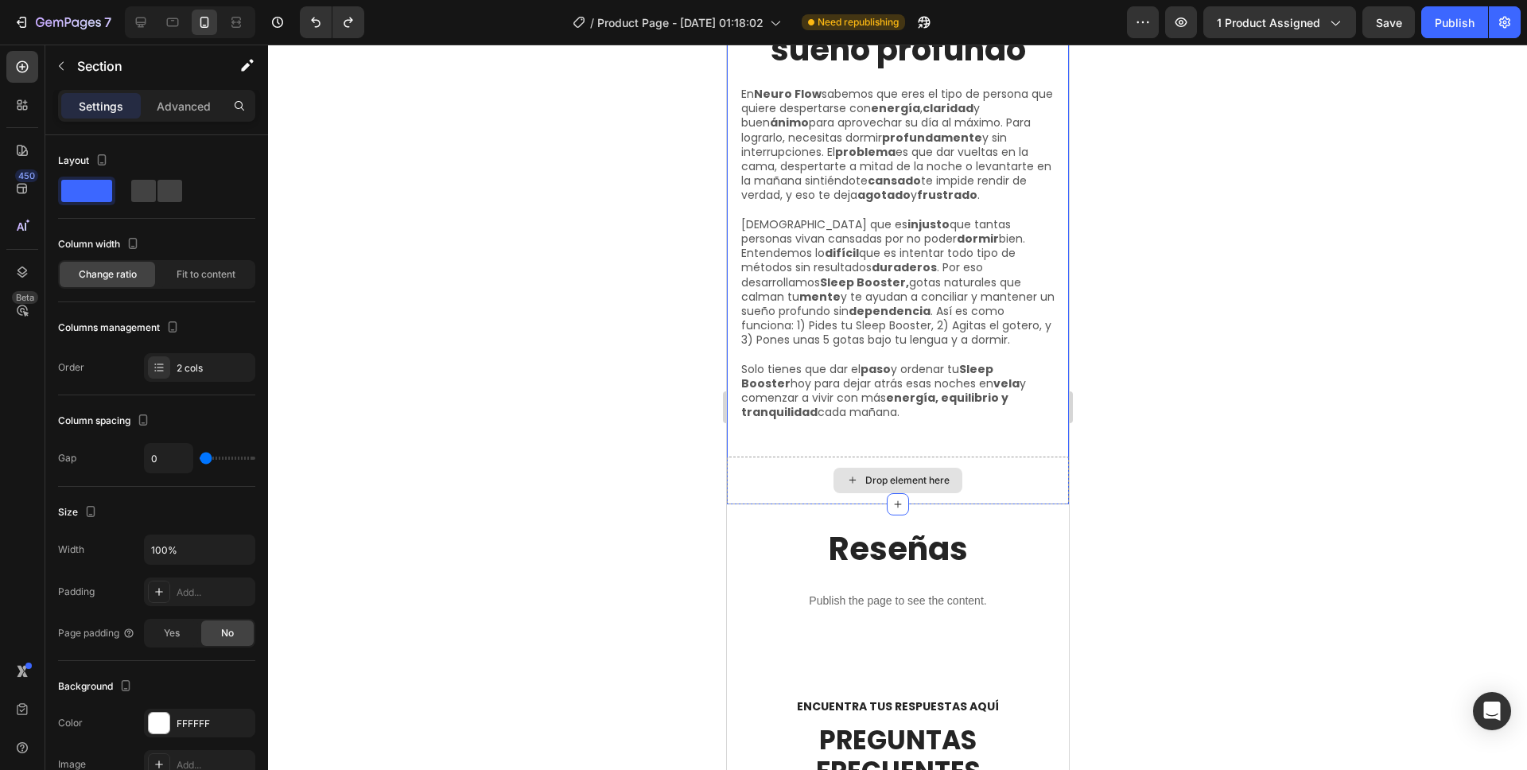
click at [744, 457] on div "Drop element here" at bounding box center [897, 481] width 342 height 48
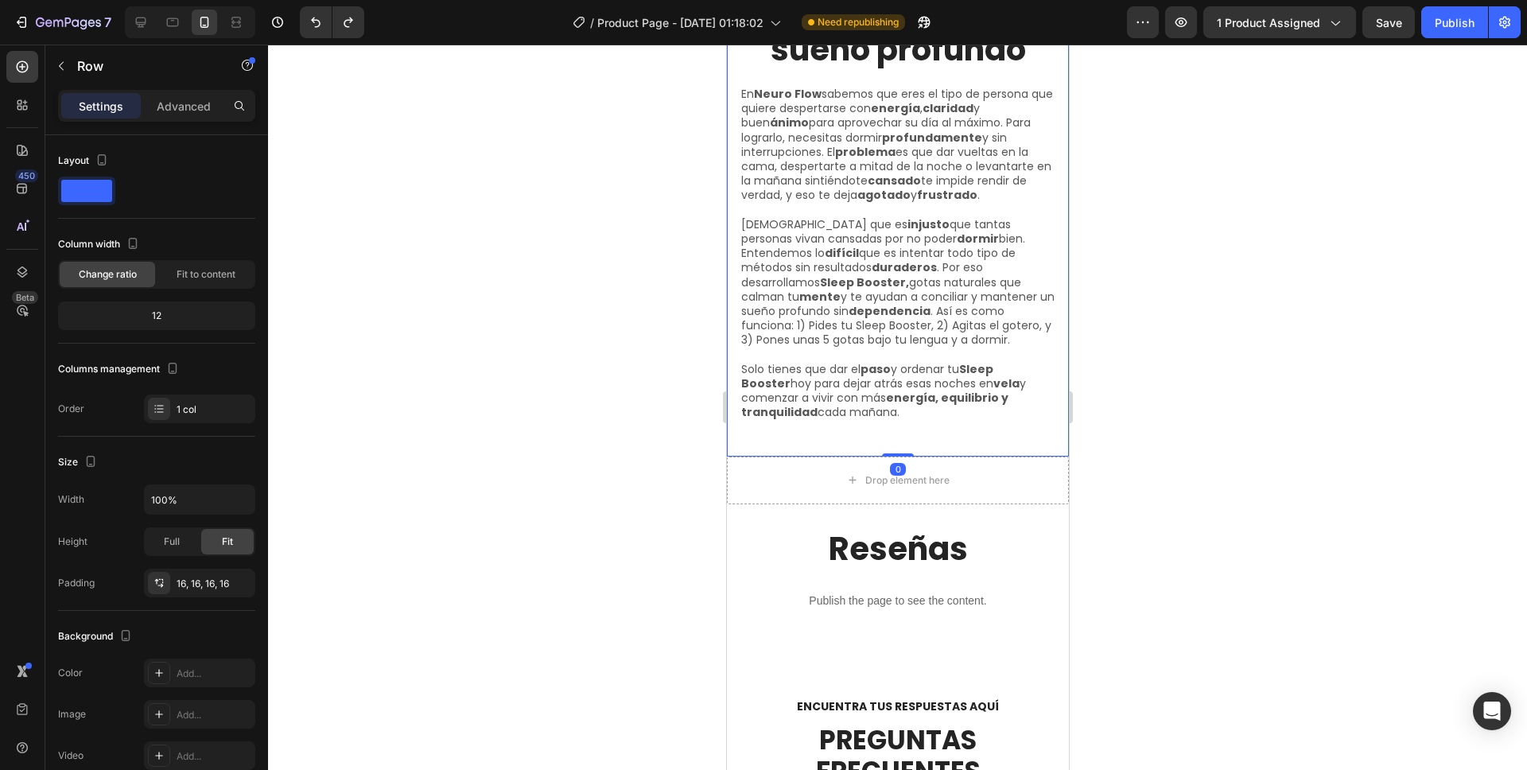
click at [1013, 424] on div "Image Tu aliado para un sueño profundo Heading En Neuro Flow sabemos que eres e…" at bounding box center [897, 56] width 317 height 776
click at [1014, 460] on div "Drop element here" at bounding box center [897, 481] width 342 height 48
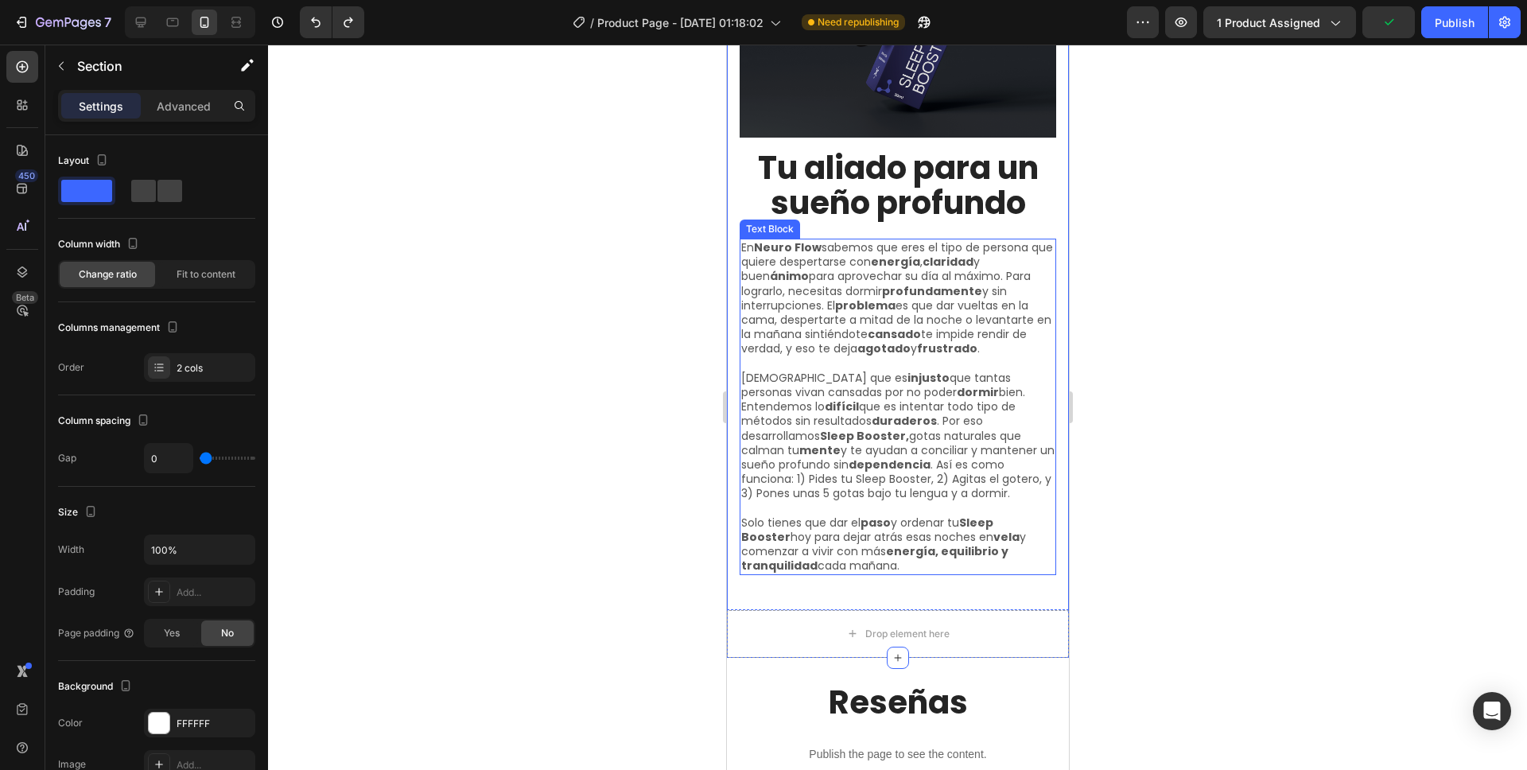
scroll to position [4588, 0]
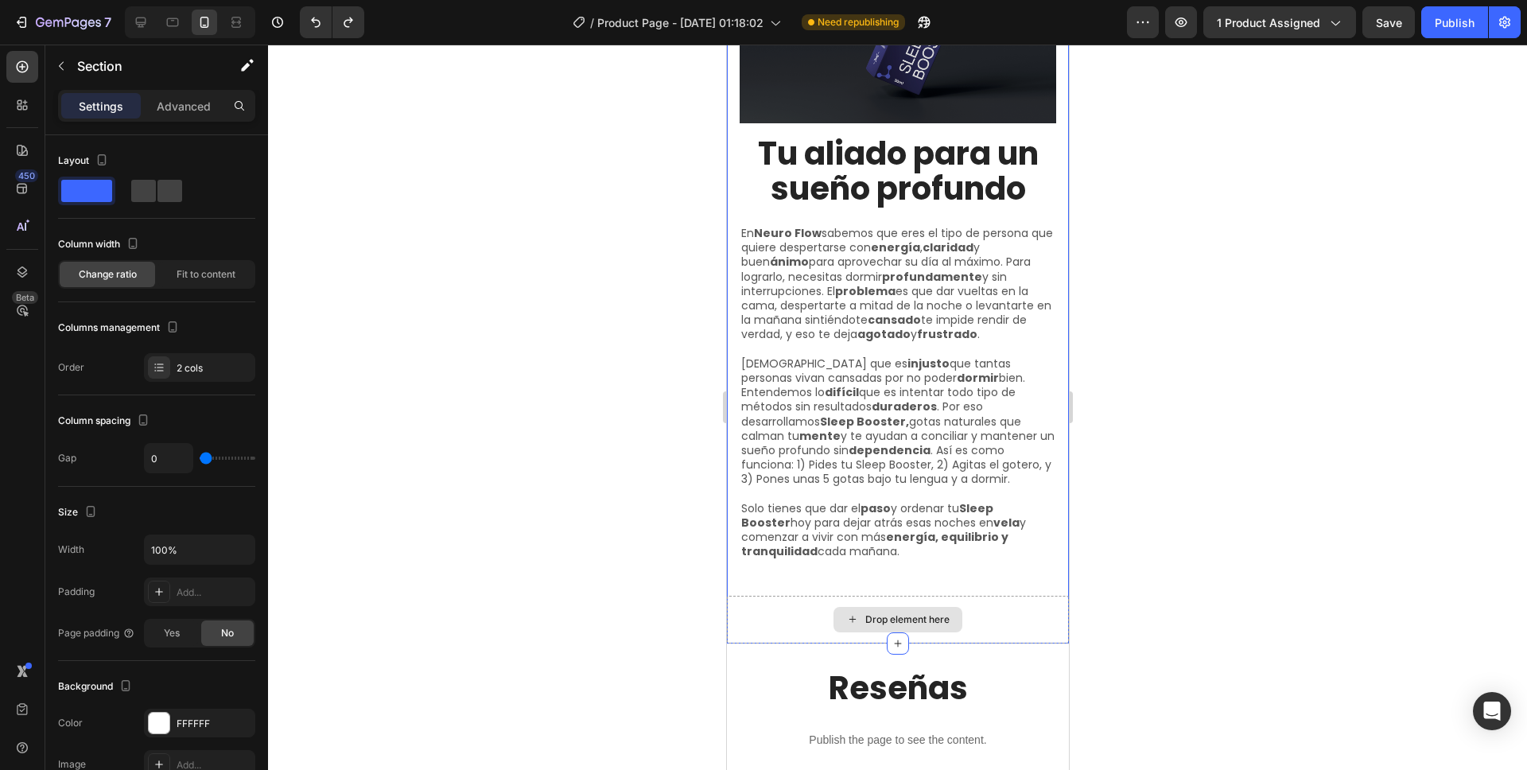
click at [962, 616] on div "Drop element here" at bounding box center [897, 620] width 342 height 48
click at [934, 616] on div "Drop element here" at bounding box center [897, 619] width 129 height 25
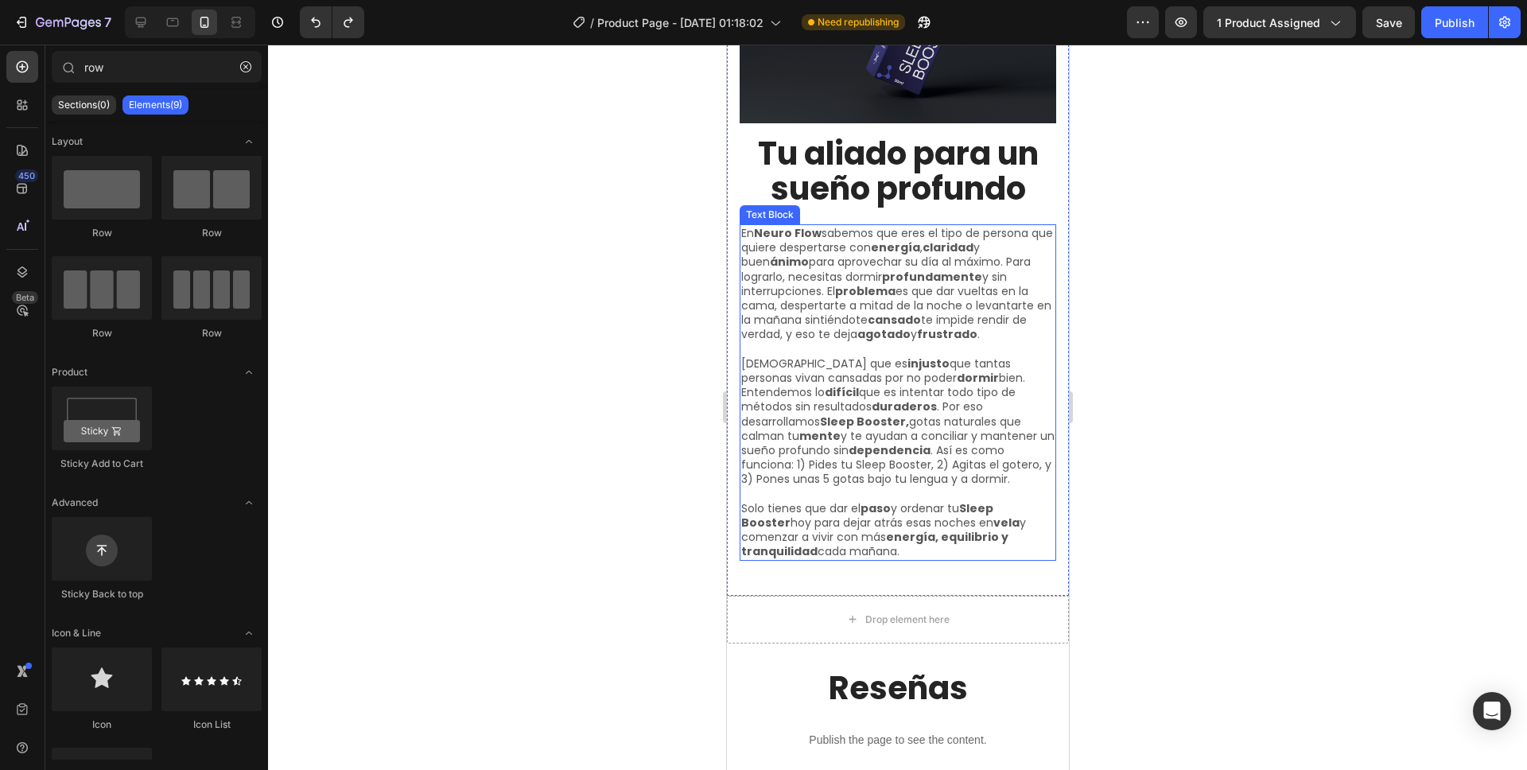
click at [843, 462] on p "[DEMOGRAPHIC_DATA] que es injusto que tantas personas [PERSON_NAME] cansadas po…" at bounding box center [897, 421] width 313 height 130
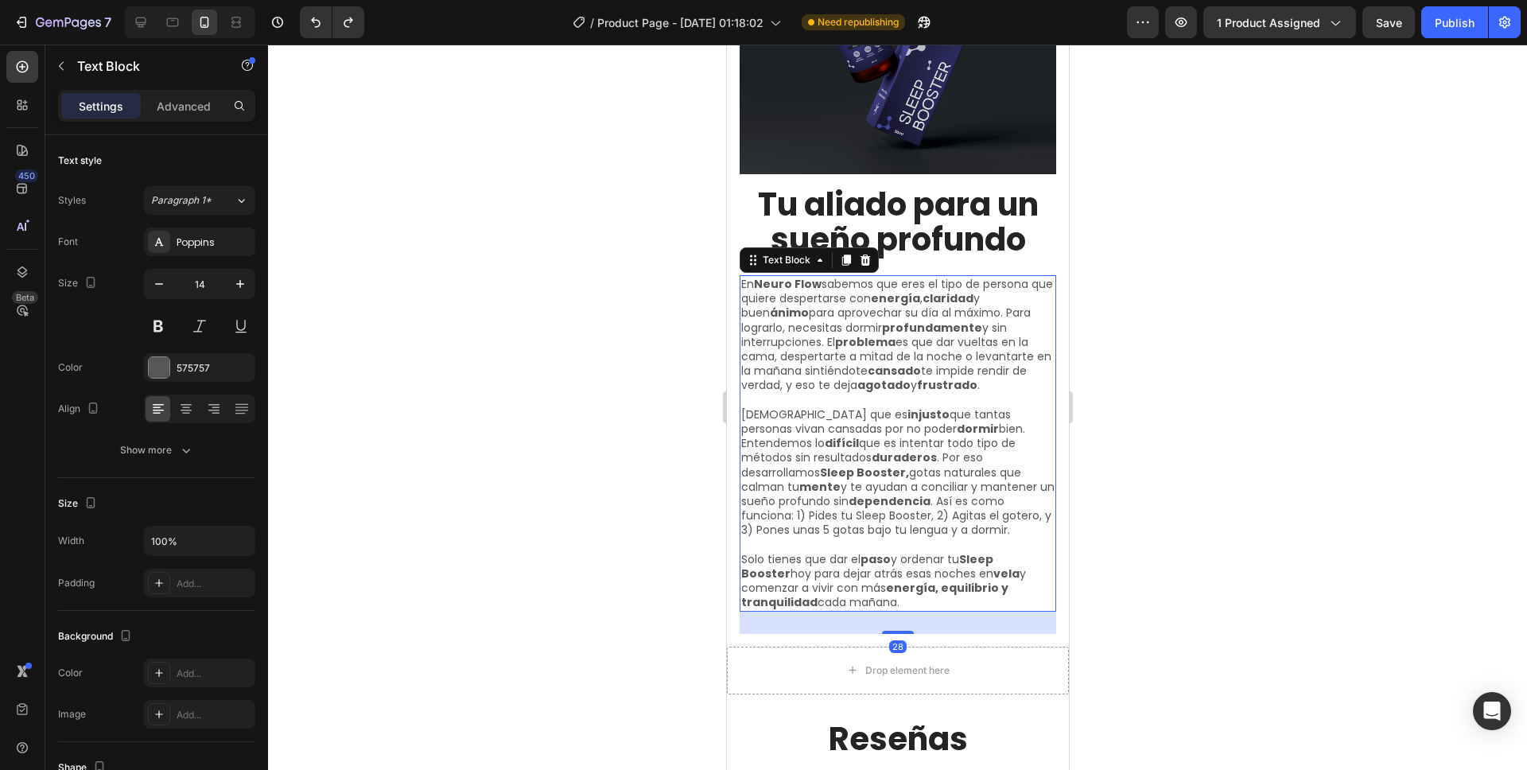
scroll to position [4535, 0]
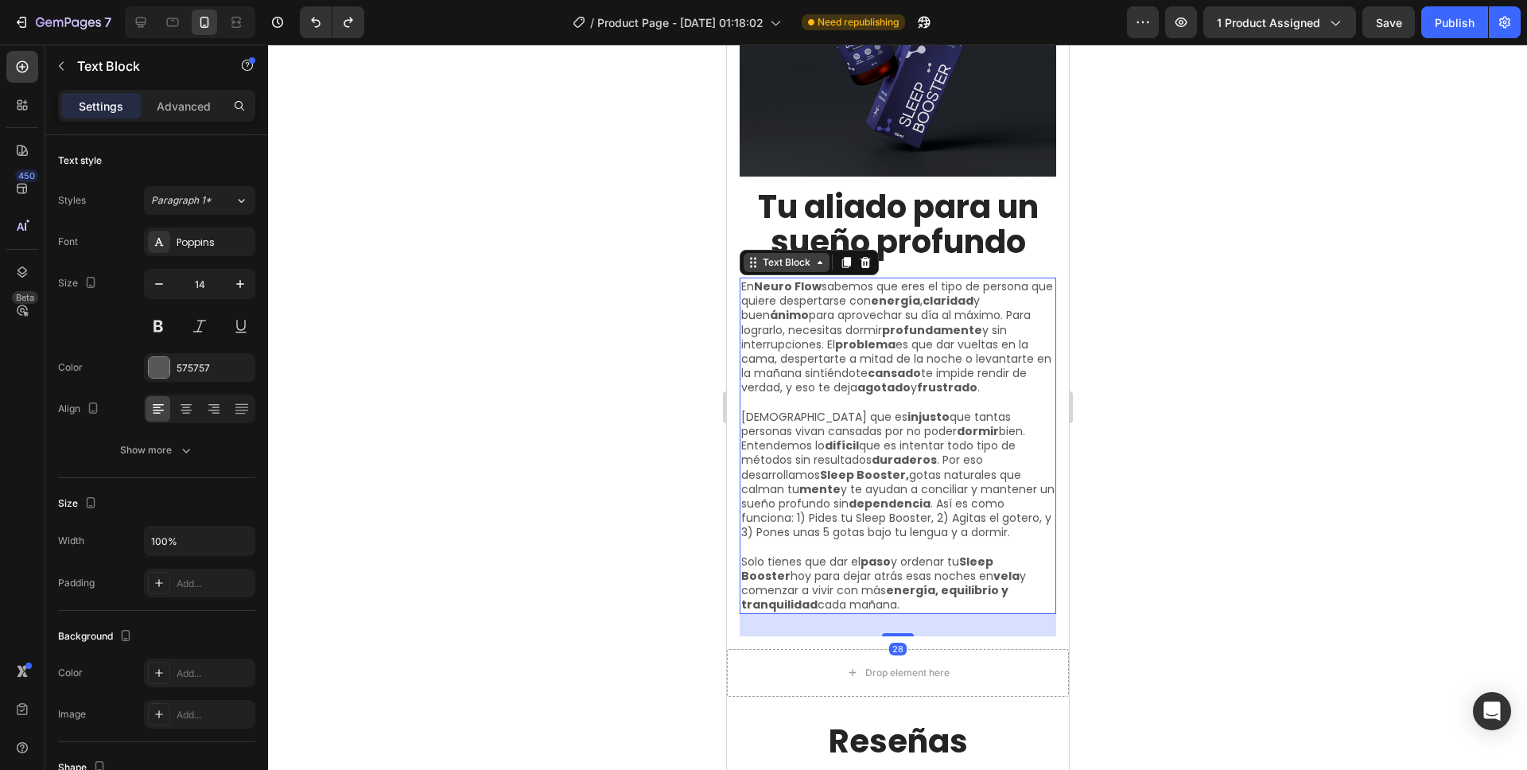
click at [785, 255] on div "Text Block" at bounding box center [786, 262] width 54 height 14
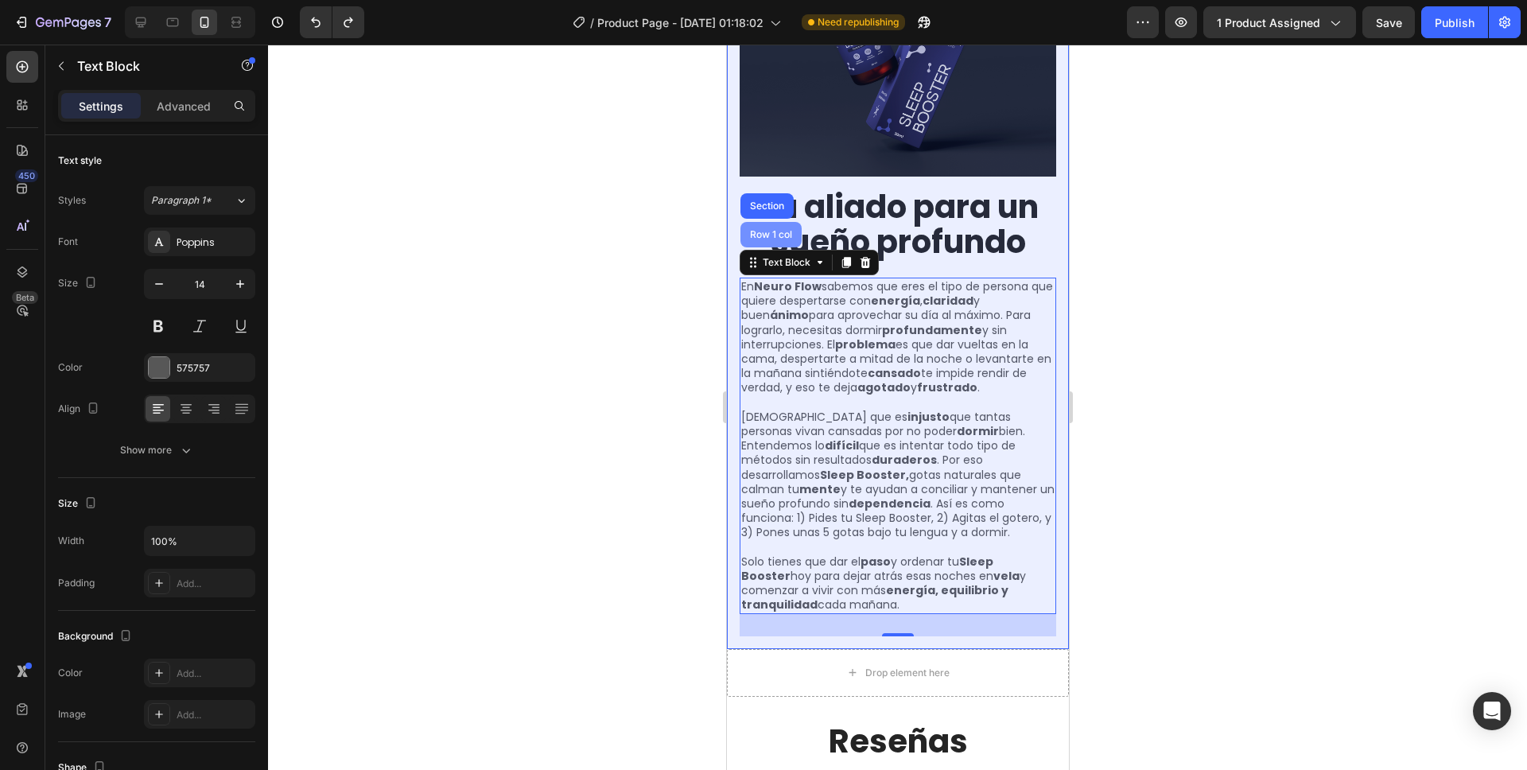
click at [784, 231] on div "Row 1 col" at bounding box center [770, 234] width 61 height 25
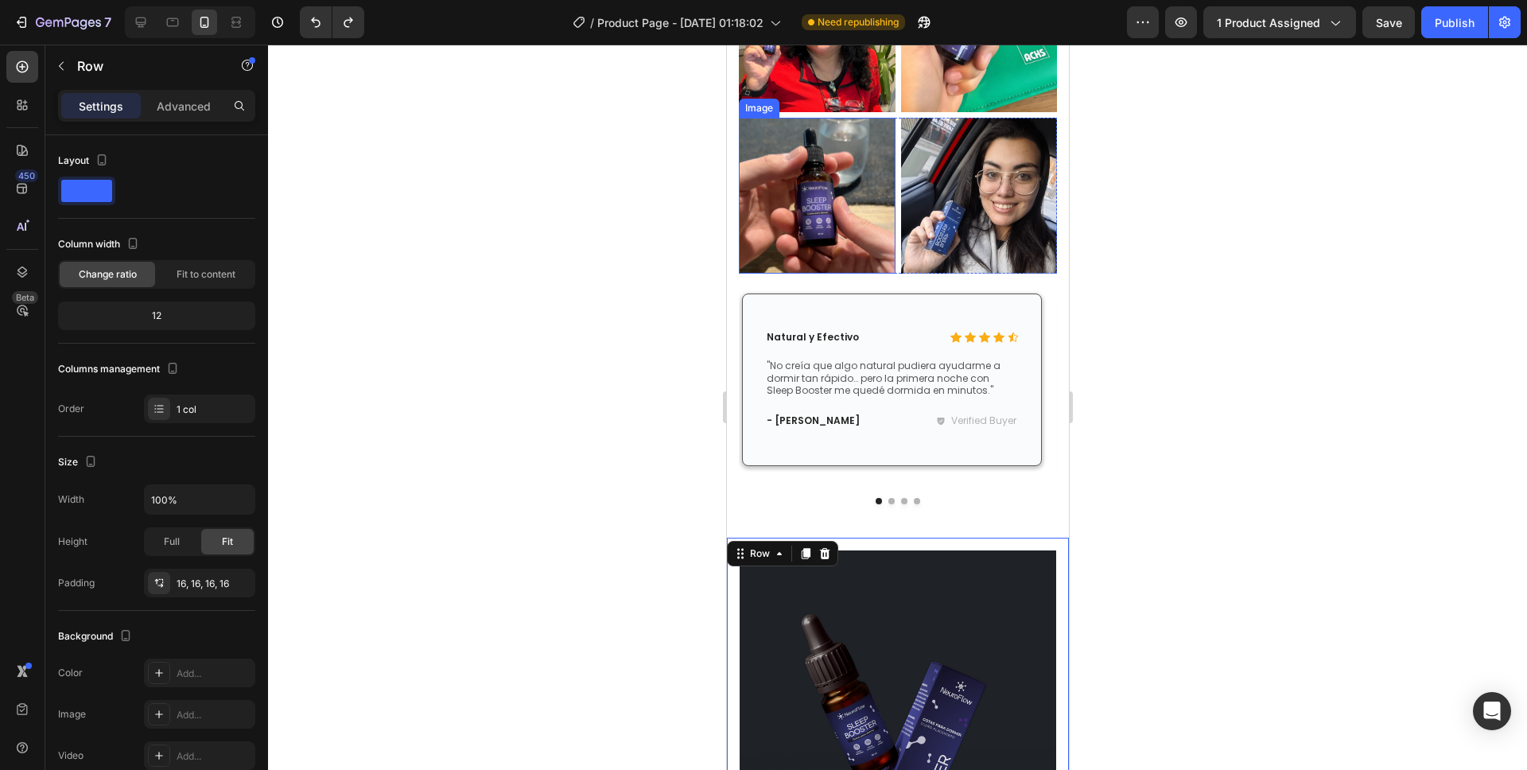
scroll to position [3865, 0]
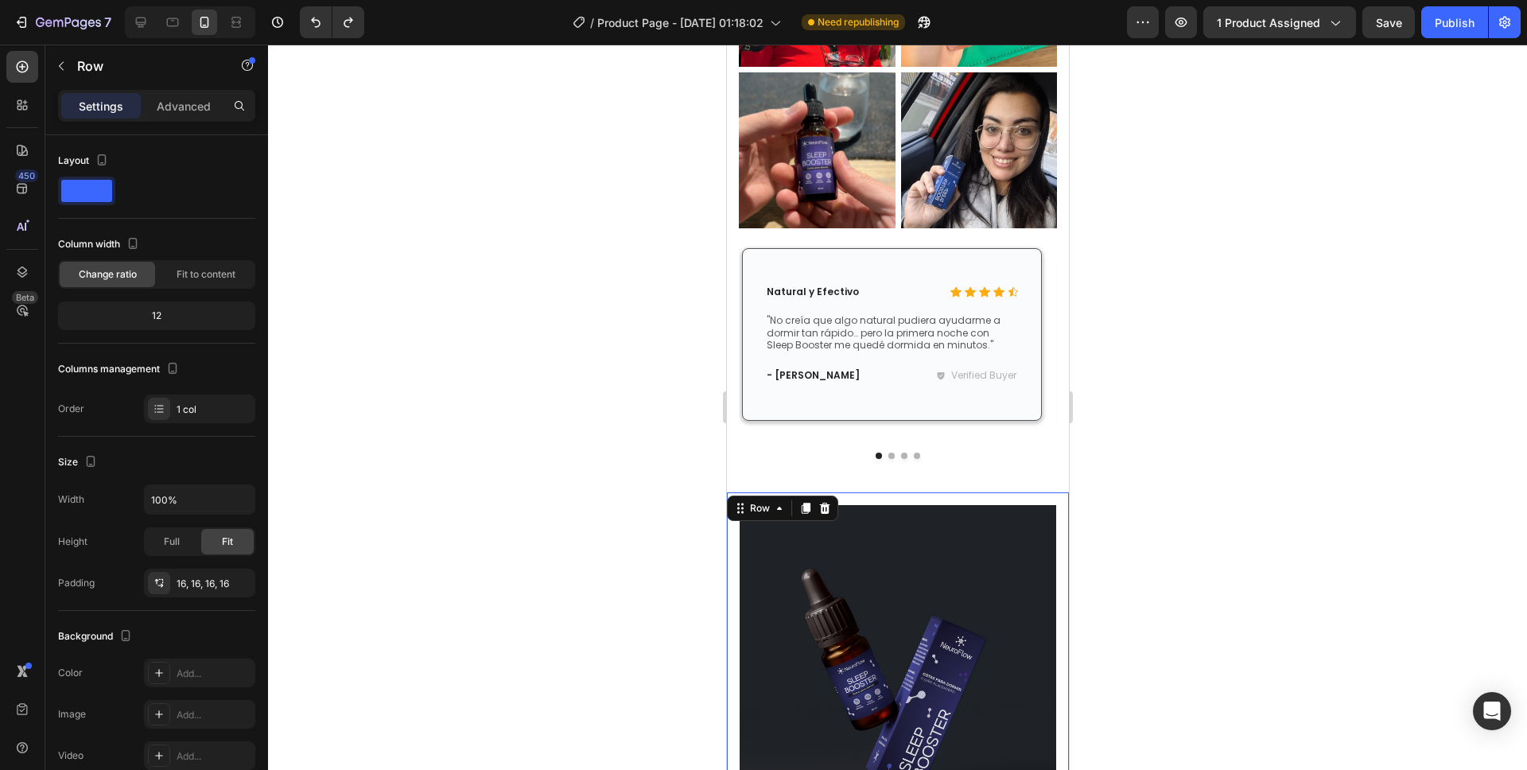
click at [754, 515] on div "Row" at bounding box center [759, 508] width 26 height 14
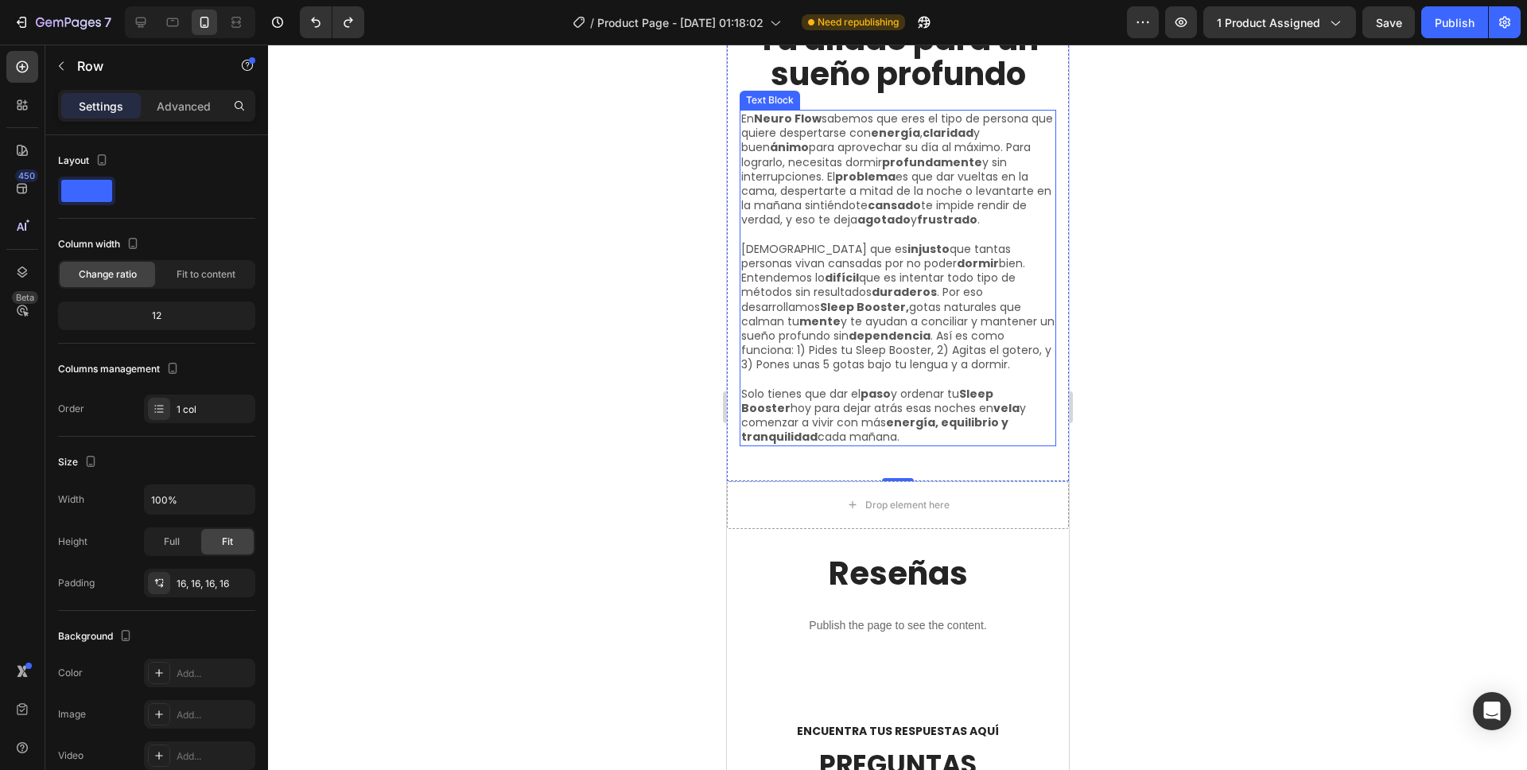
scroll to position [4703, 0]
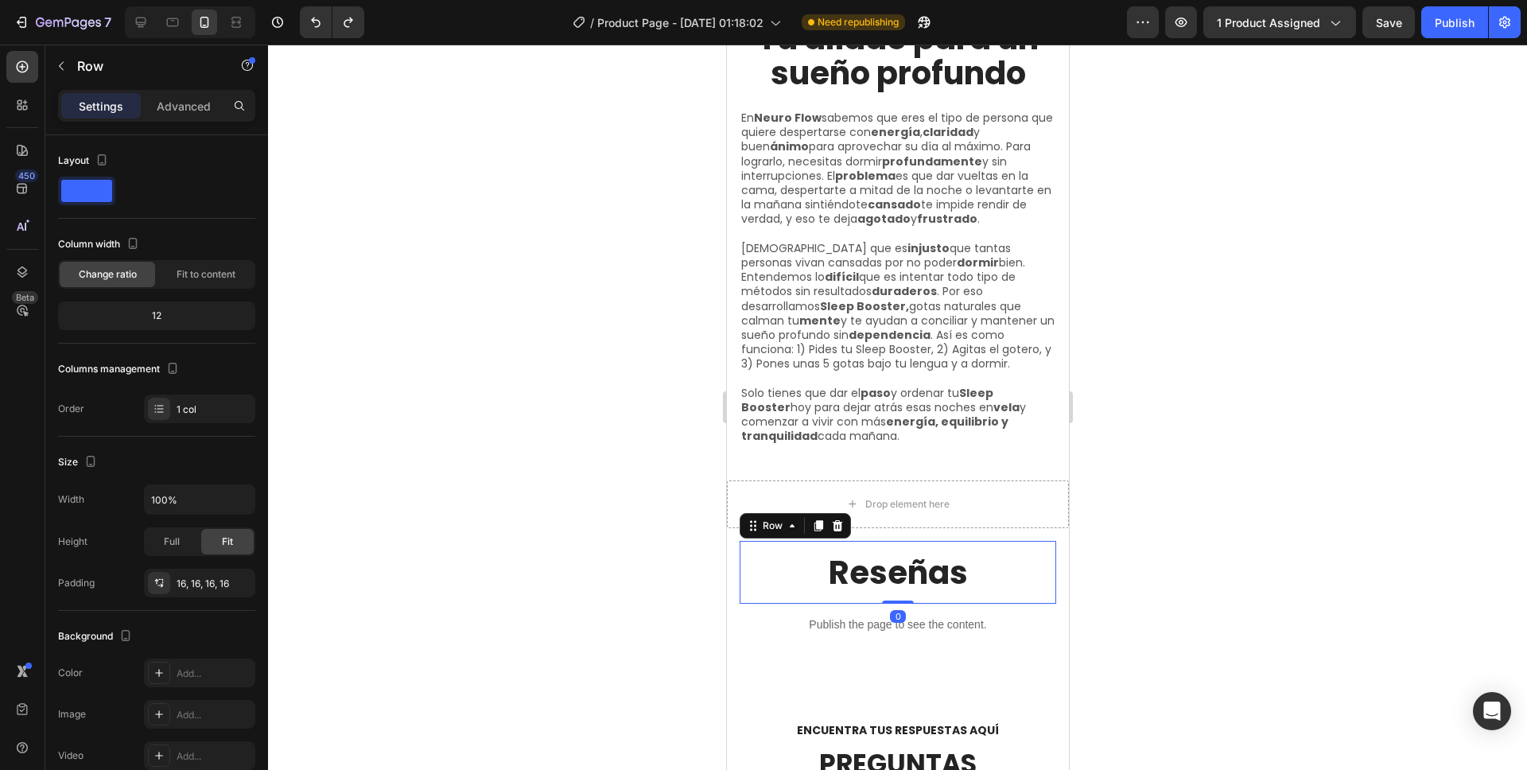
click at [746, 585] on div "Reseñas Heading Row 0" at bounding box center [897, 572] width 317 height 63
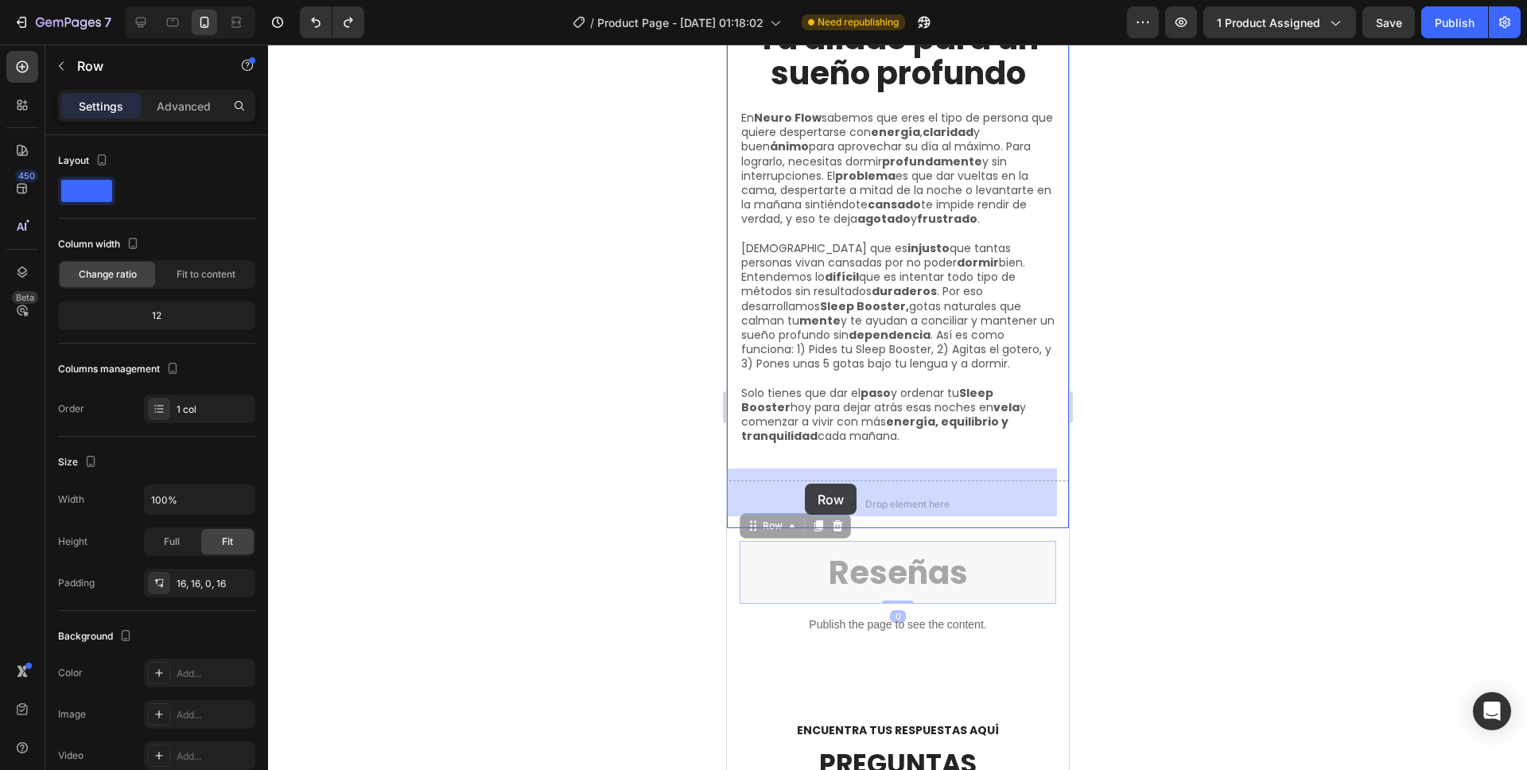
drag, startPoint x: 757, startPoint y: 519, endPoint x: 804, endPoint y: 484, distance: 58.5
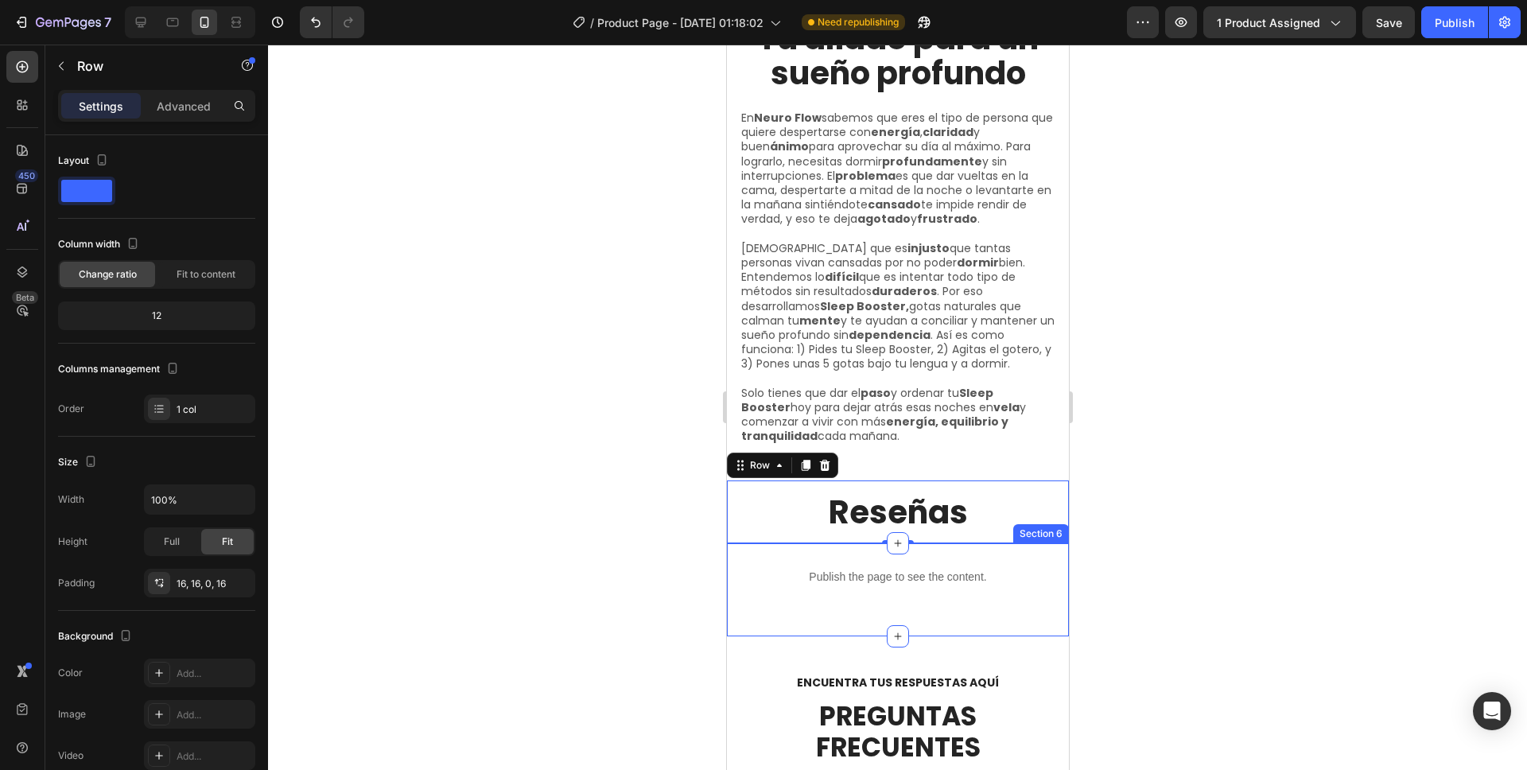
click at [837, 604] on div "Publish the page to see the content. Custom Code Row Section 6" at bounding box center [897, 589] width 342 height 93
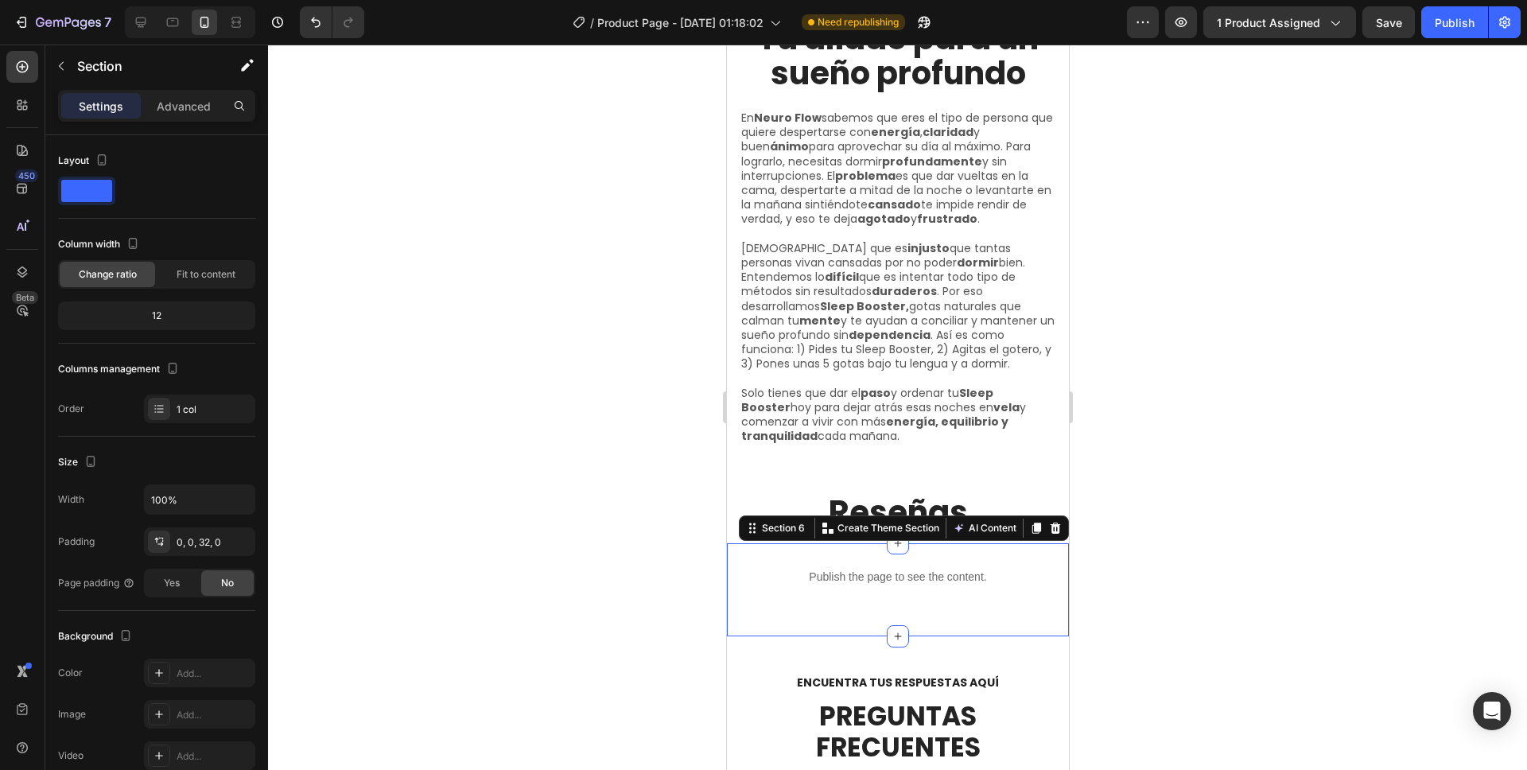
click at [1203, 382] on div at bounding box center [897, 407] width 1259 height 725
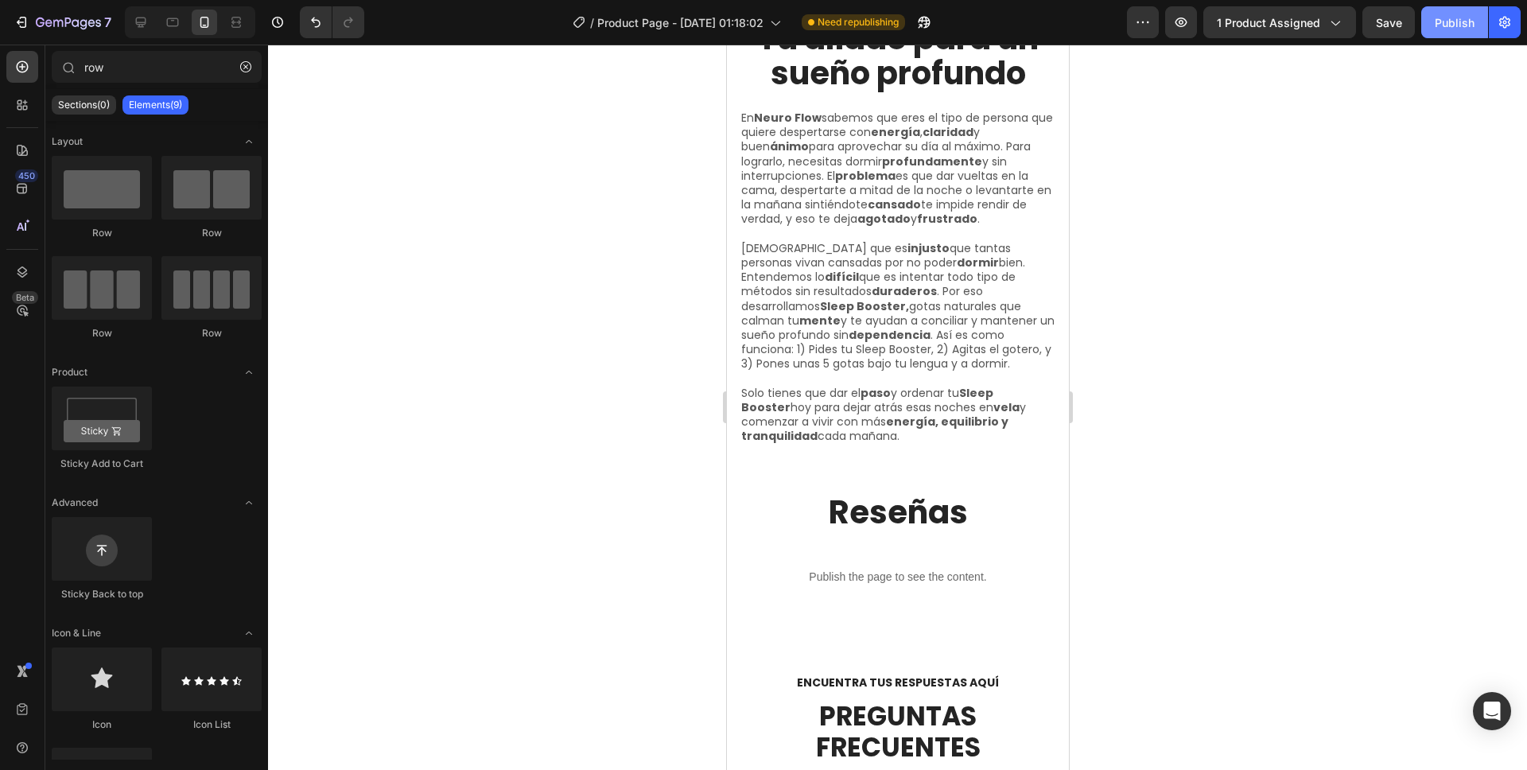
click at [1429, 28] on button "Publish" at bounding box center [1454, 22] width 67 height 32
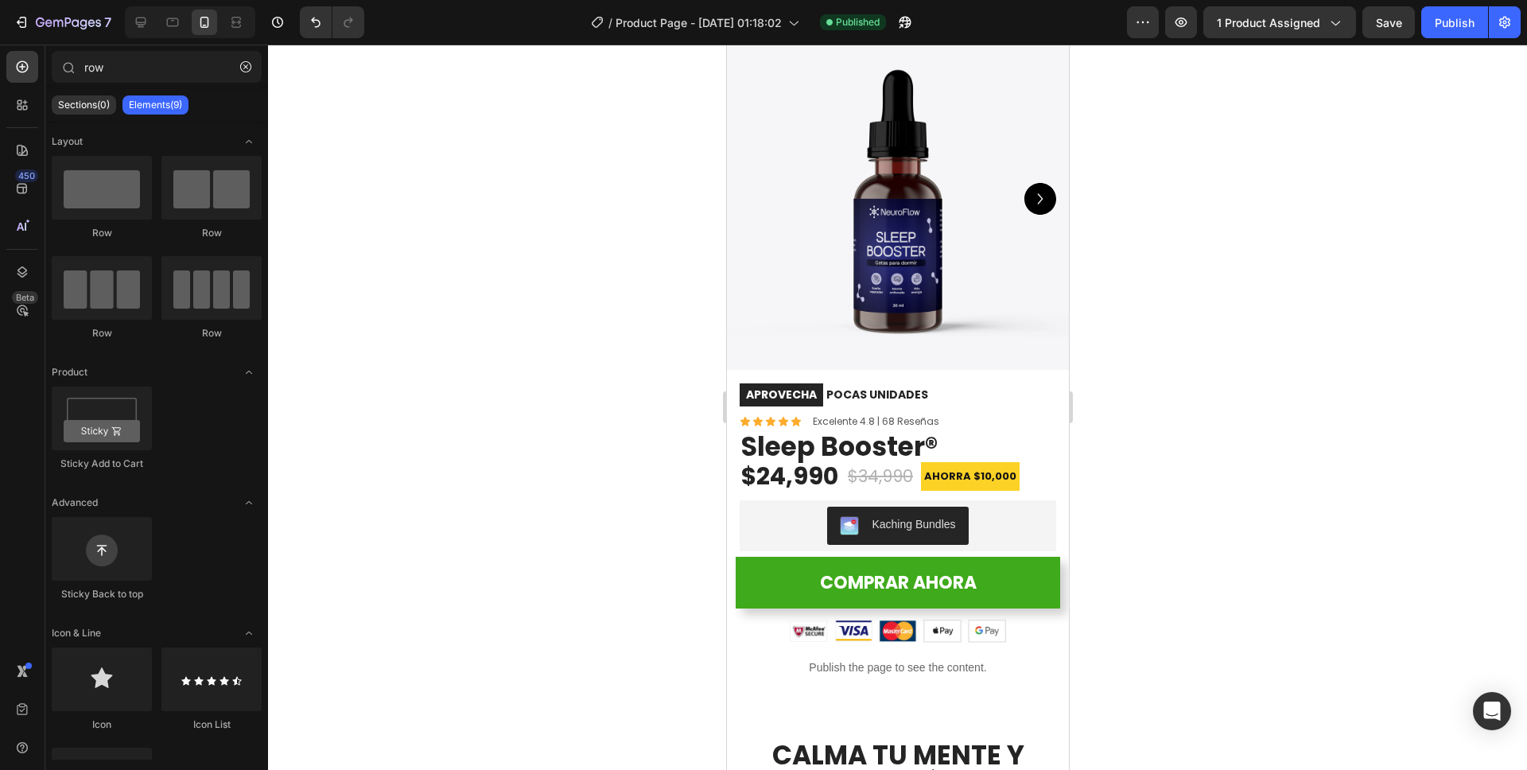
scroll to position [0, 0]
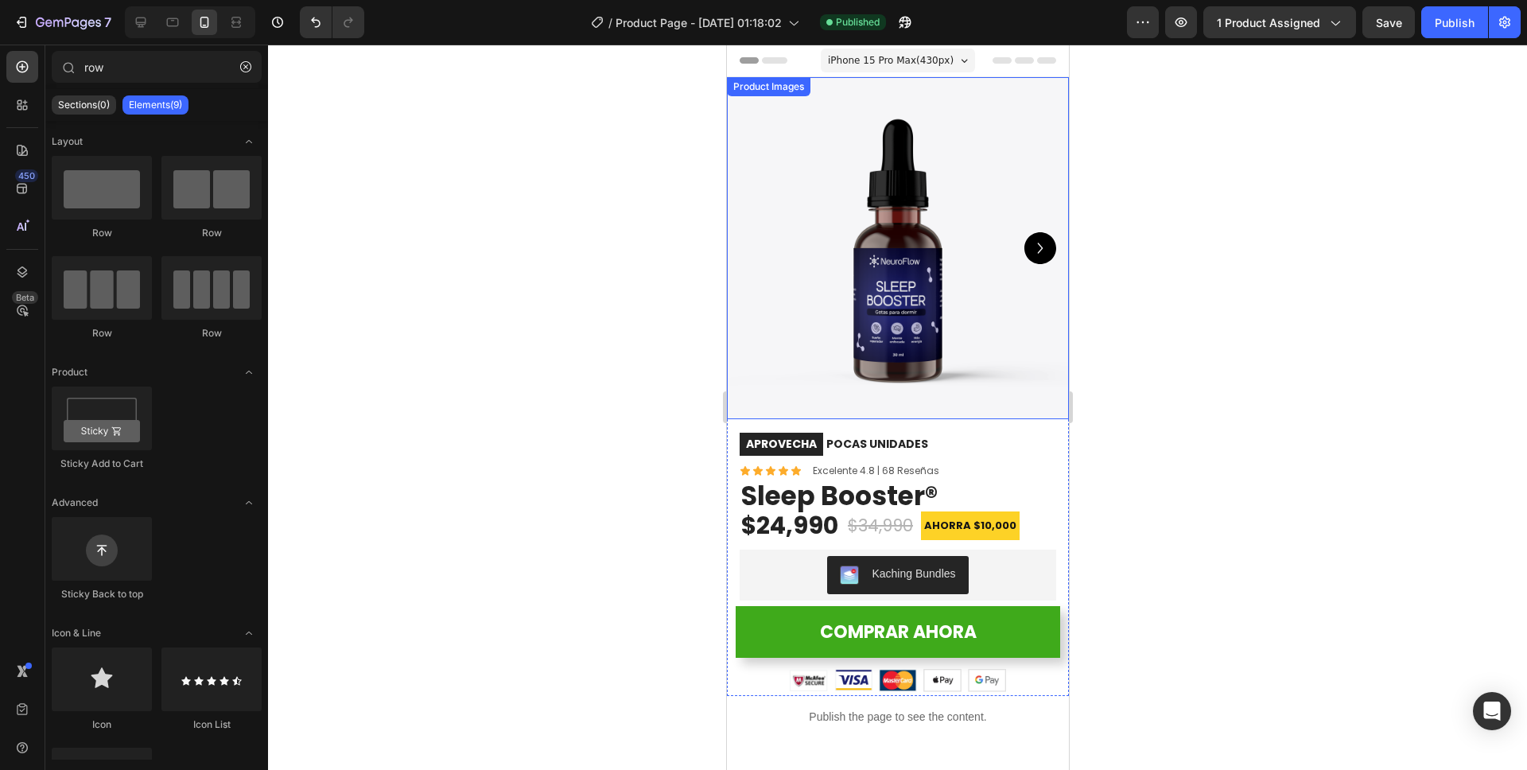
click at [894, 270] on img at bounding box center [897, 248] width 342 height 342
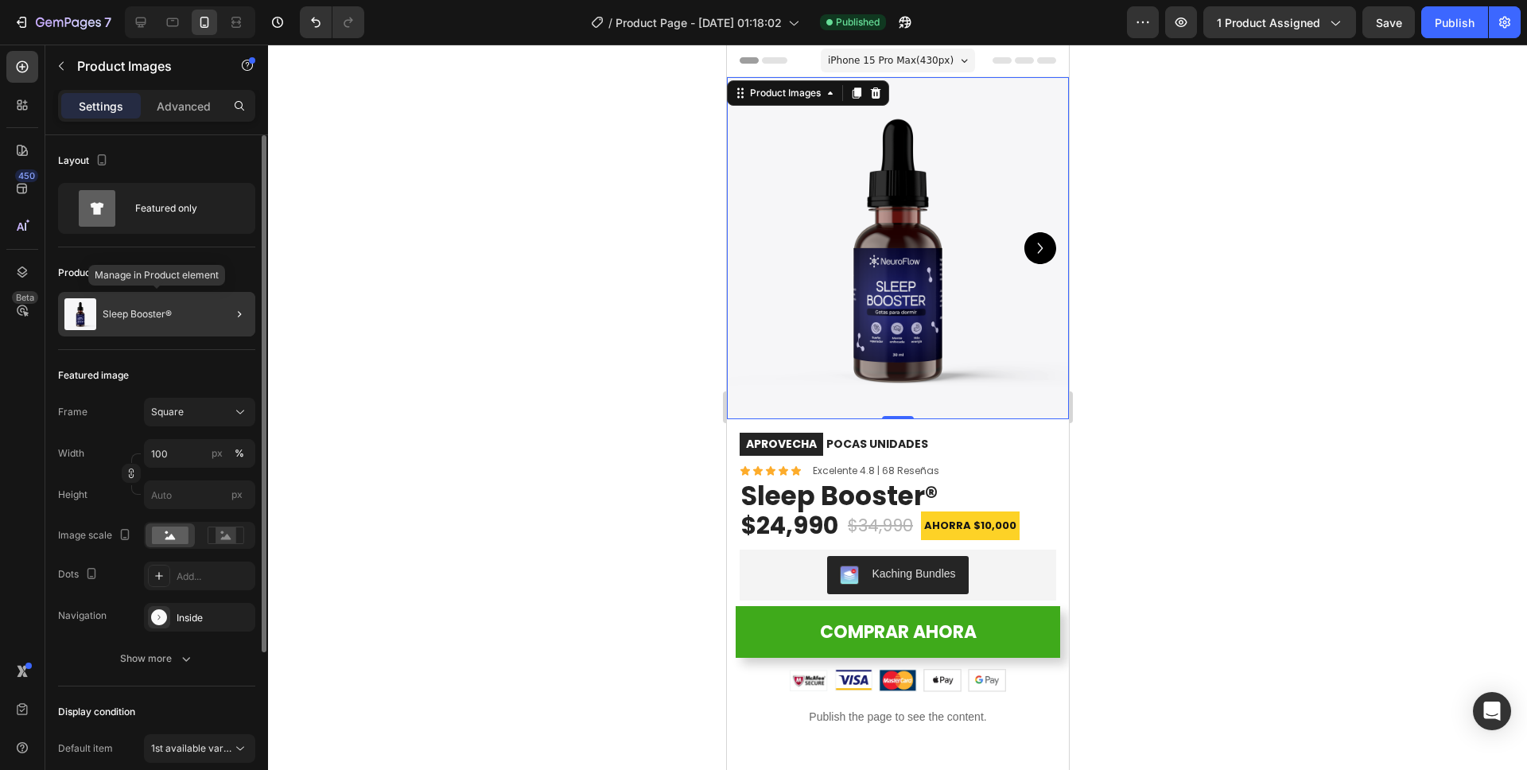
click at [159, 315] on p "Sleep Booster®" at bounding box center [137, 314] width 69 height 11
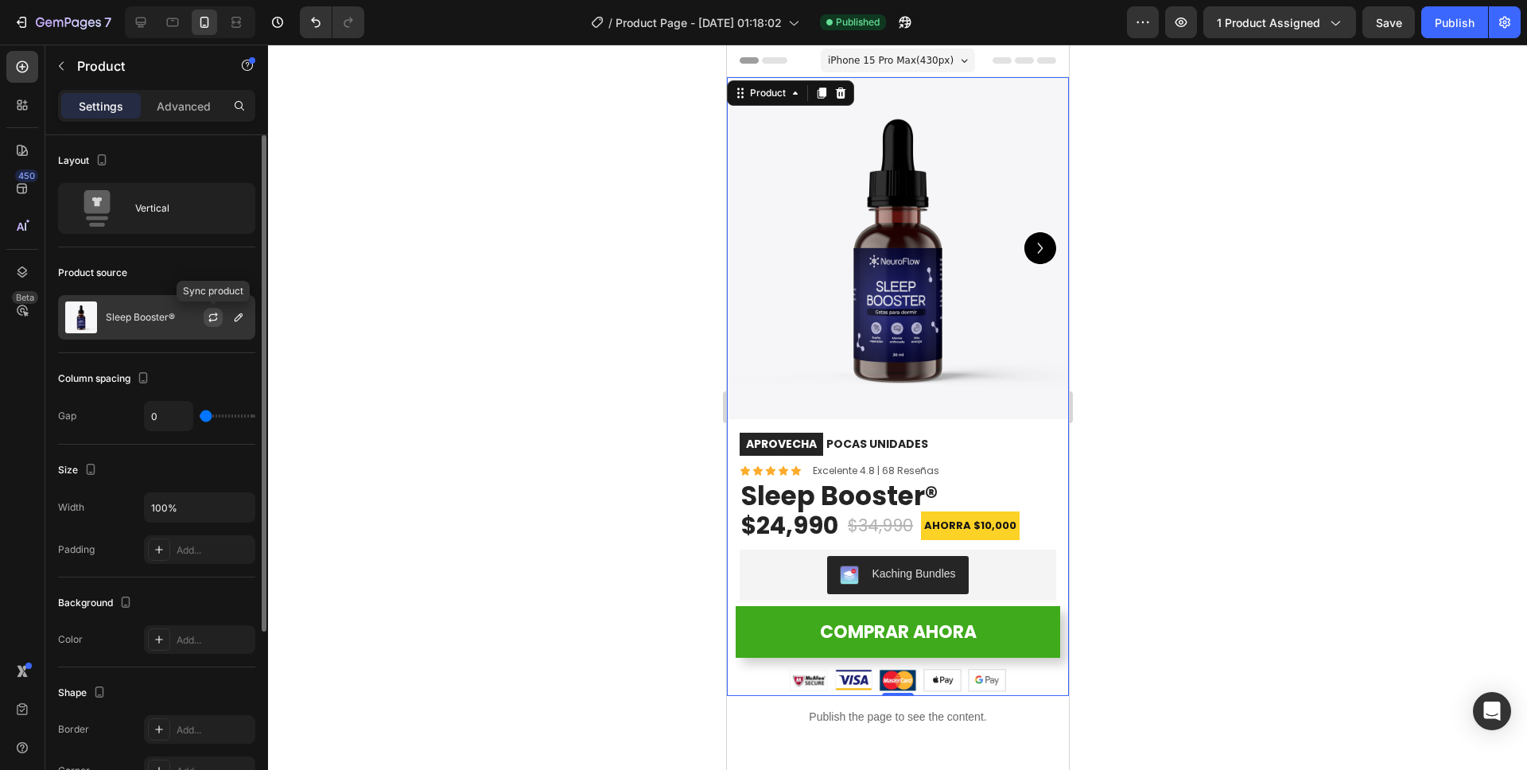
click at [210, 322] on icon "button" at bounding box center [213, 317] width 13 height 13
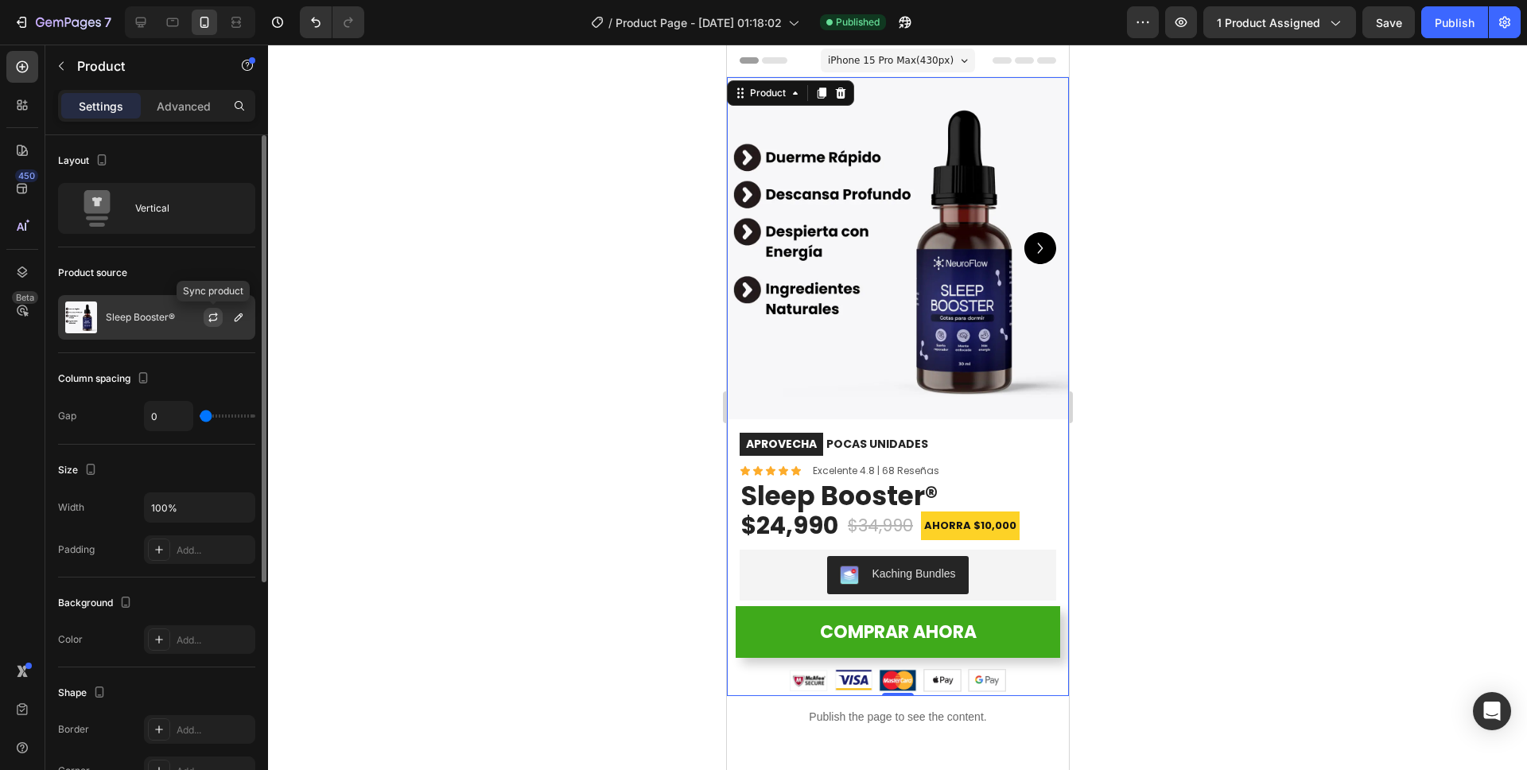
click at [210, 319] on icon "button" at bounding box center [213, 317] width 13 height 13
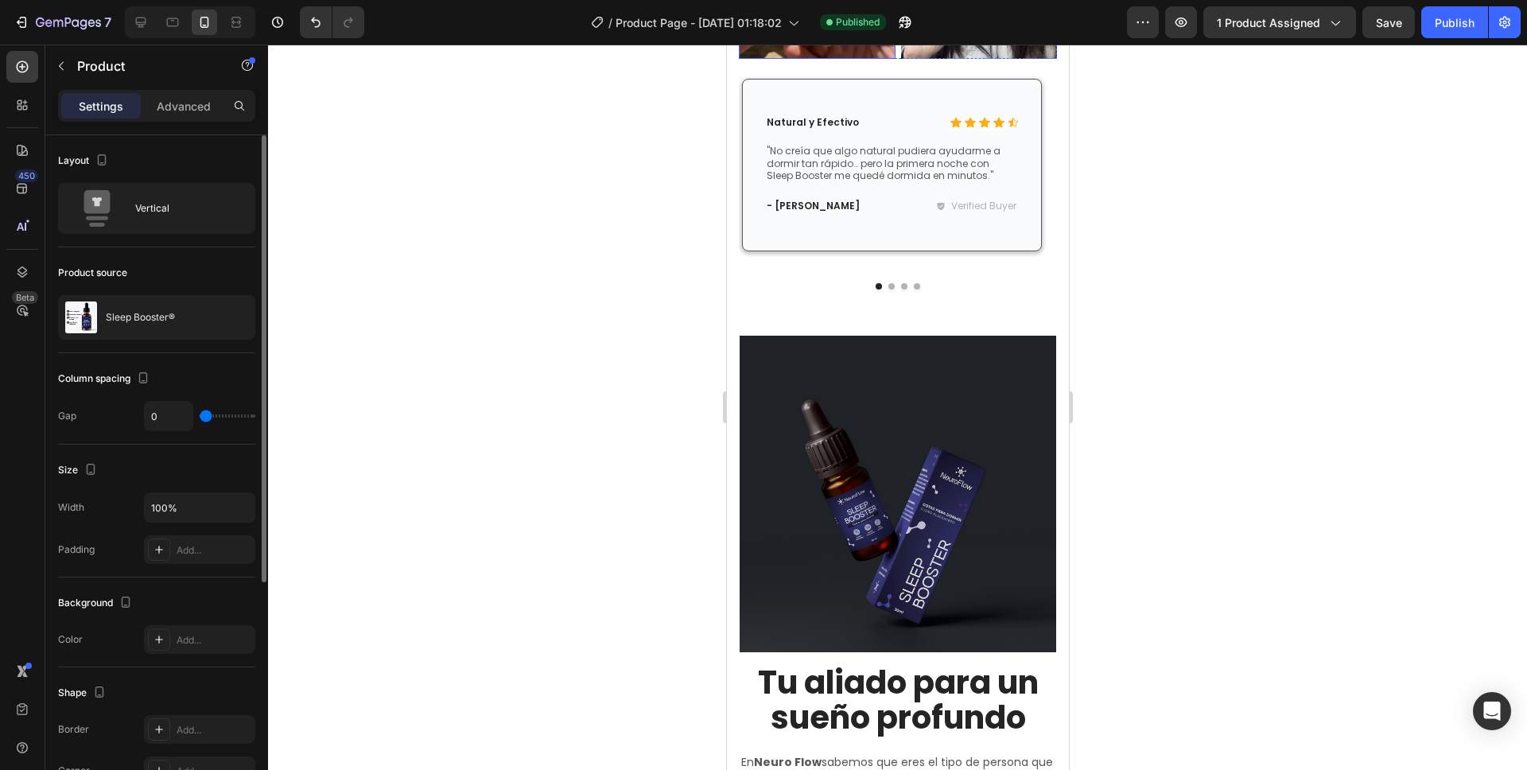
scroll to position [4210, 0]
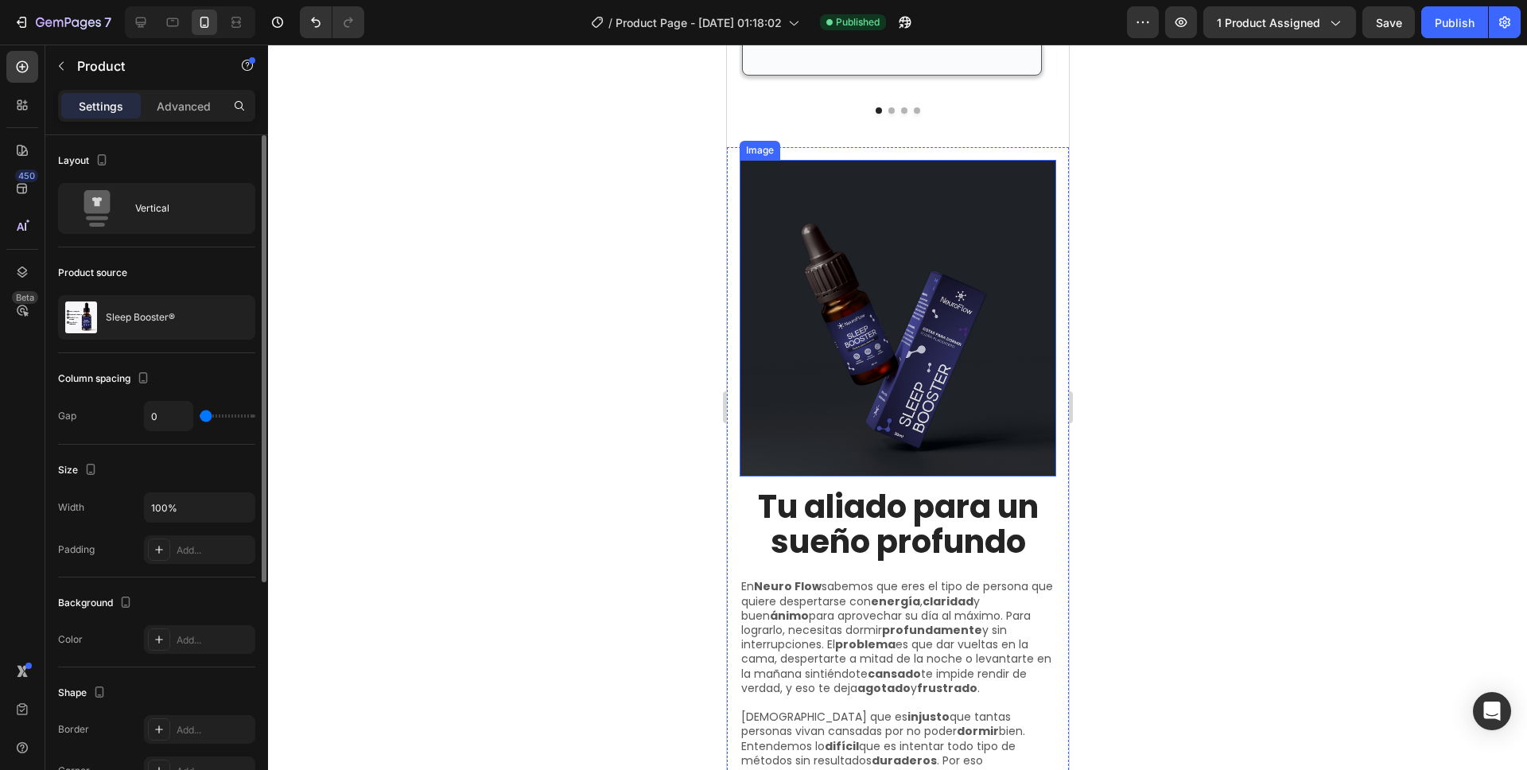
click at [840, 398] on img at bounding box center [897, 318] width 317 height 317
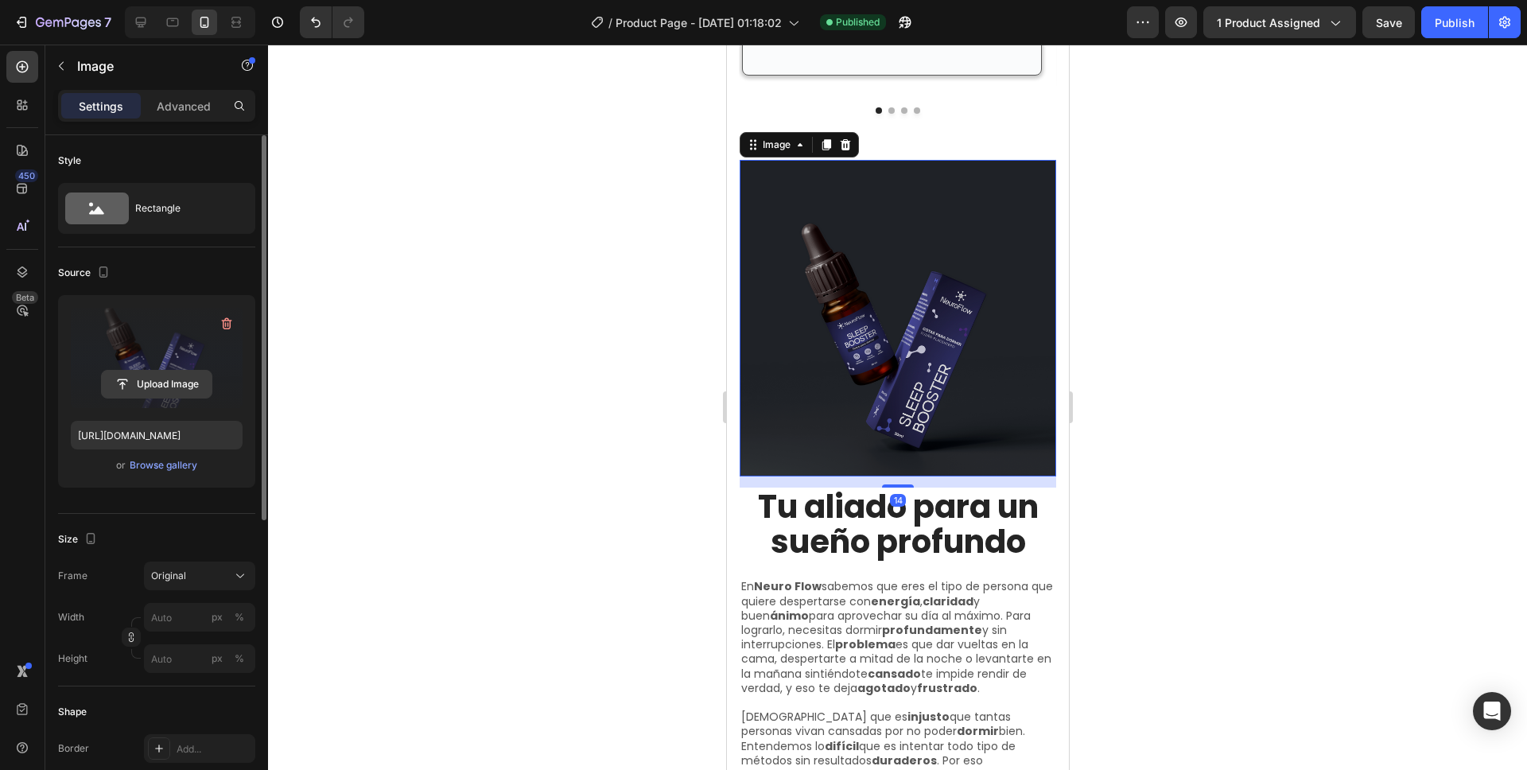
click at [163, 378] on input "file" at bounding box center [157, 384] width 110 height 27
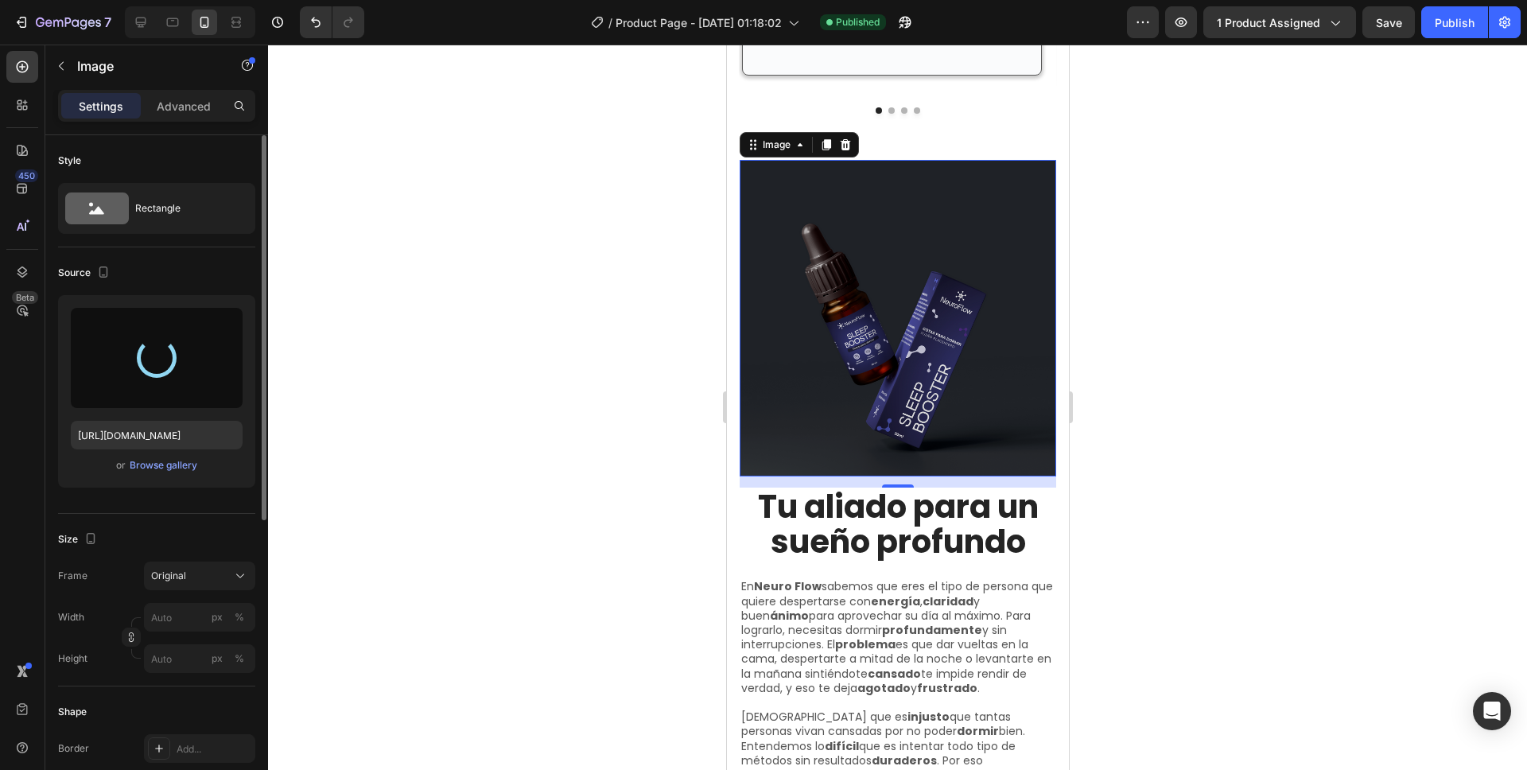
type input "[URL][DOMAIN_NAME]"
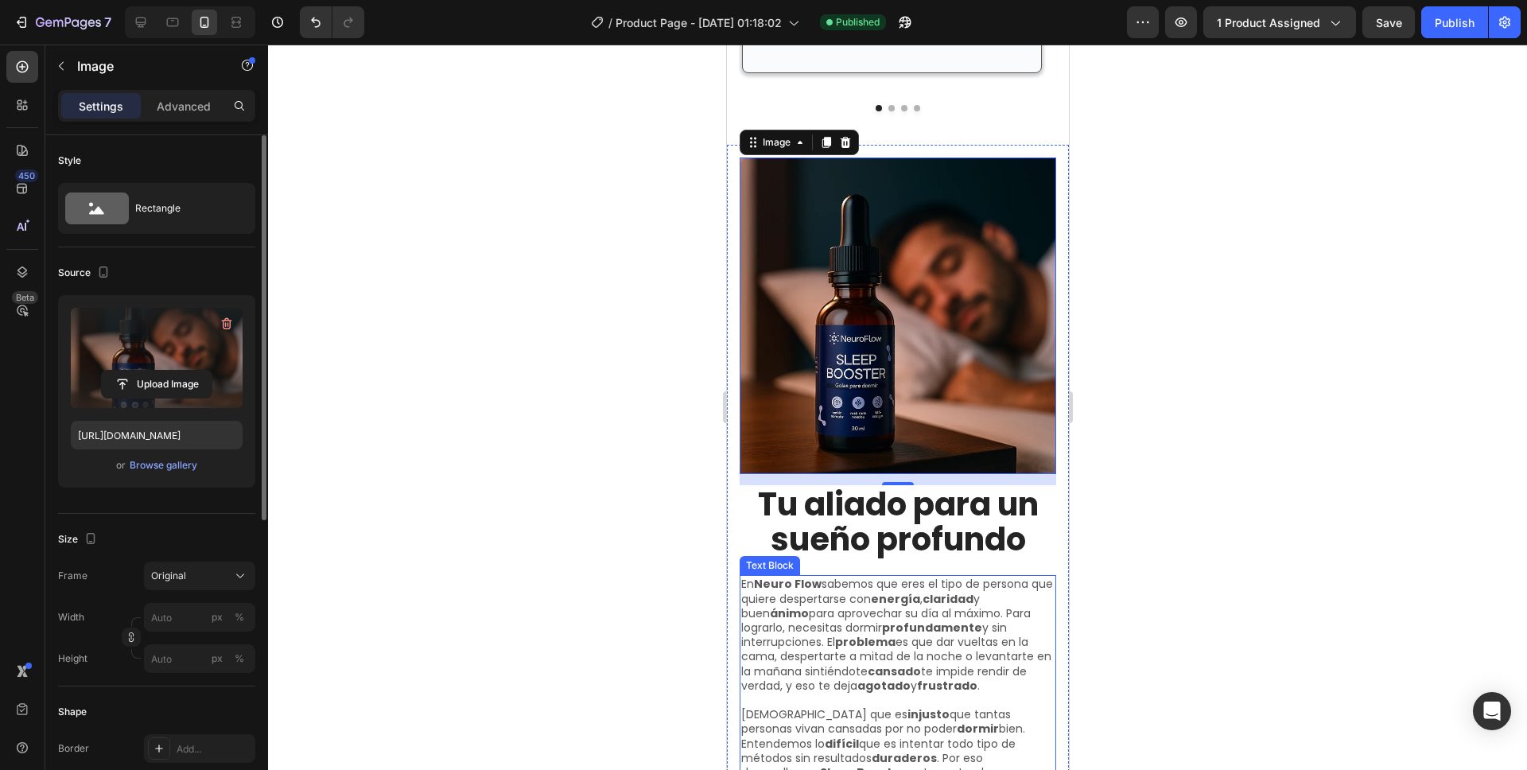
scroll to position [4213, 0]
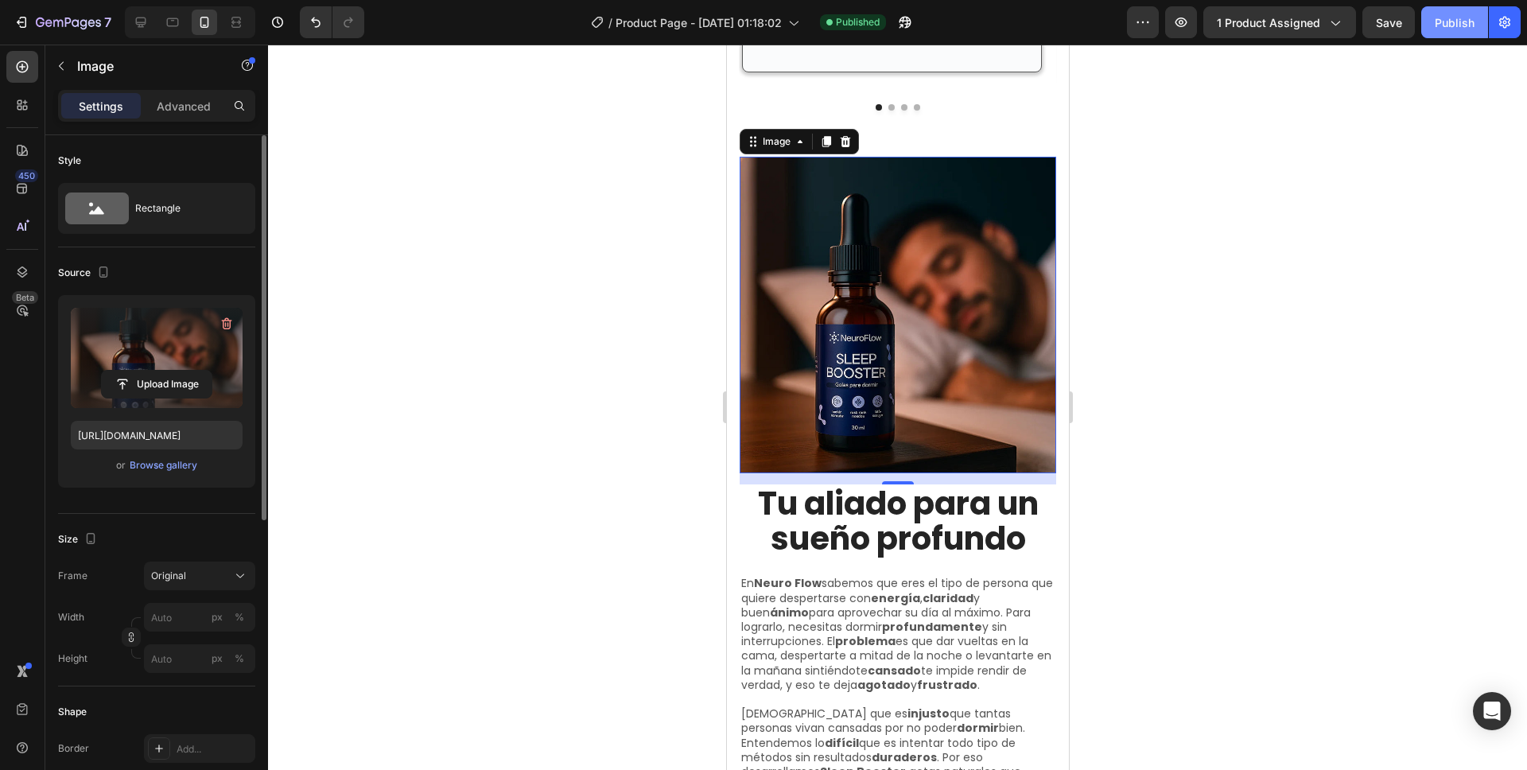
click at [1440, 30] on div "Publish" at bounding box center [1455, 22] width 40 height 17
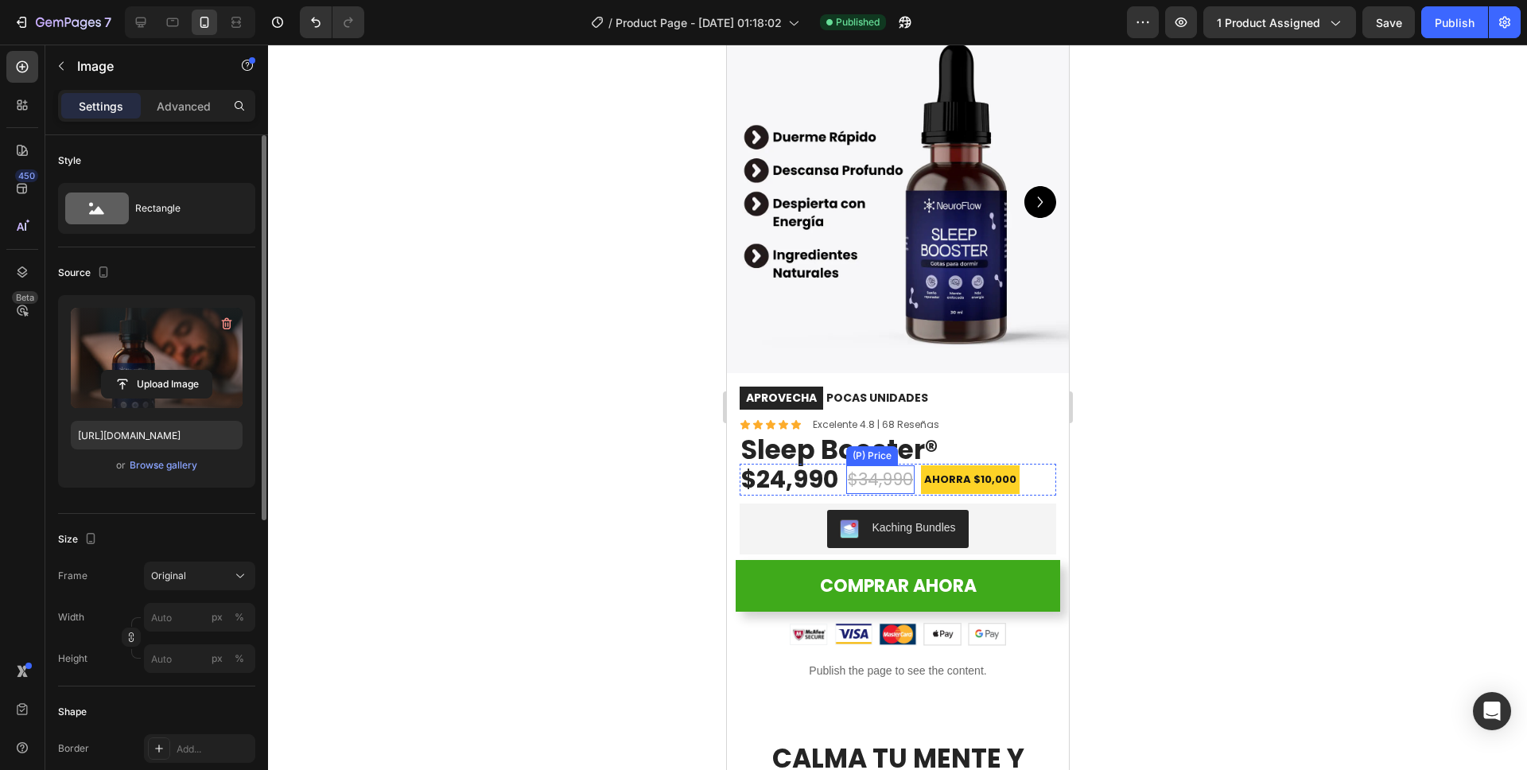
scroll to position [0, 0]
